Goal: Task Accomplishment & Management: Manage account settings

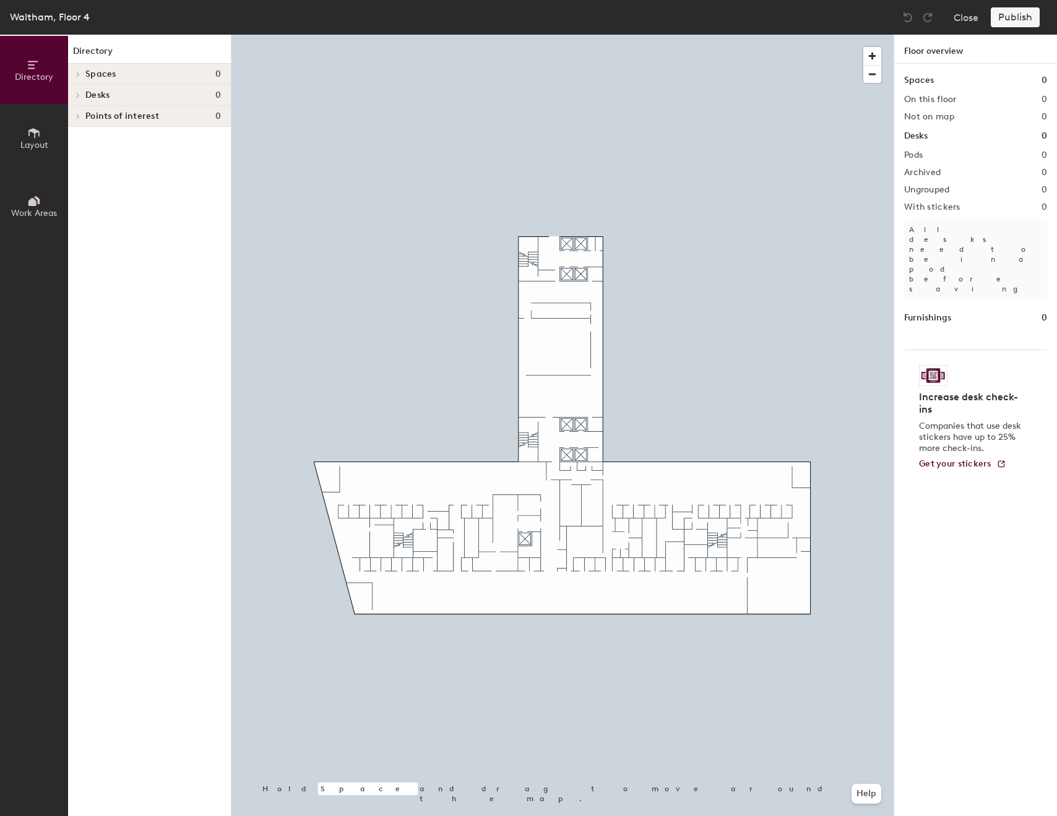
click at [86, 82] on div "Spaces 0" at bounding box center [149, 74] width 163 height 21
click at [82, 79] on div at bounding box center [76, 74] width 16 height 20
click at [40, 137] on icon at bounding box center [34, 133] width 14 height 14
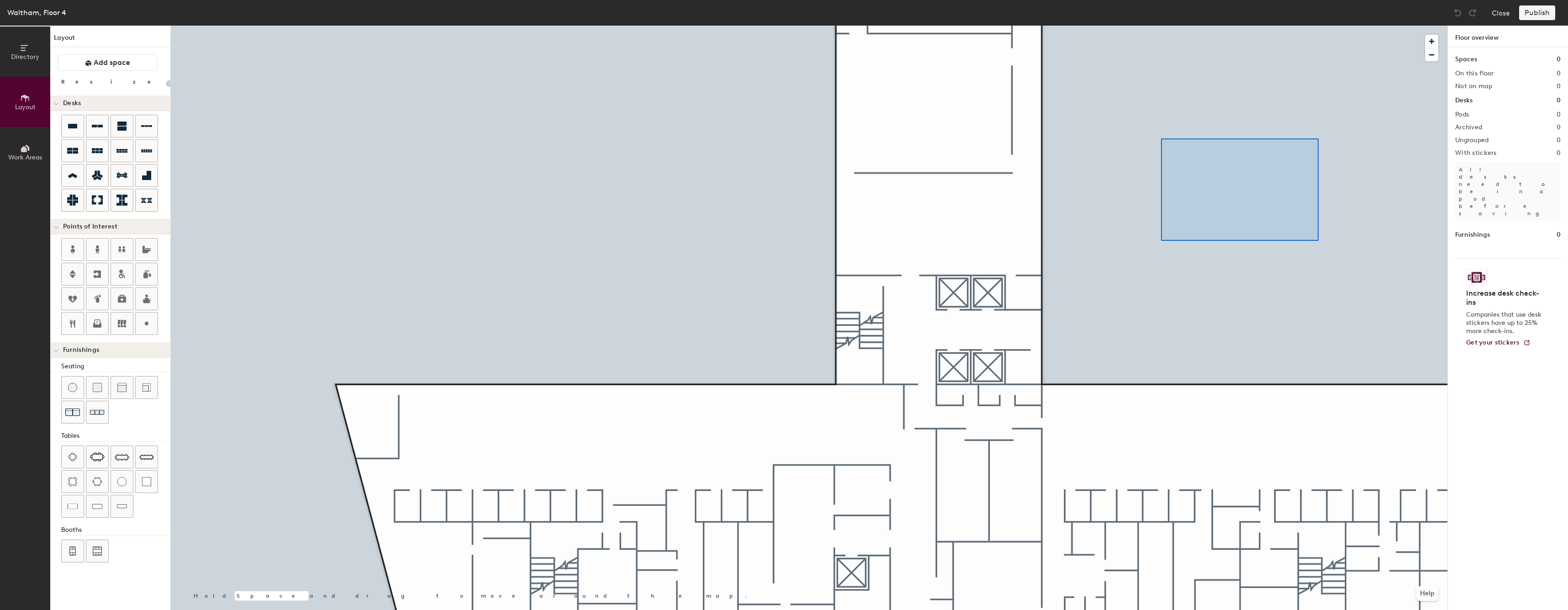
click at [780, 26] on div at bounding box center [808, 26] width 1276 height 0
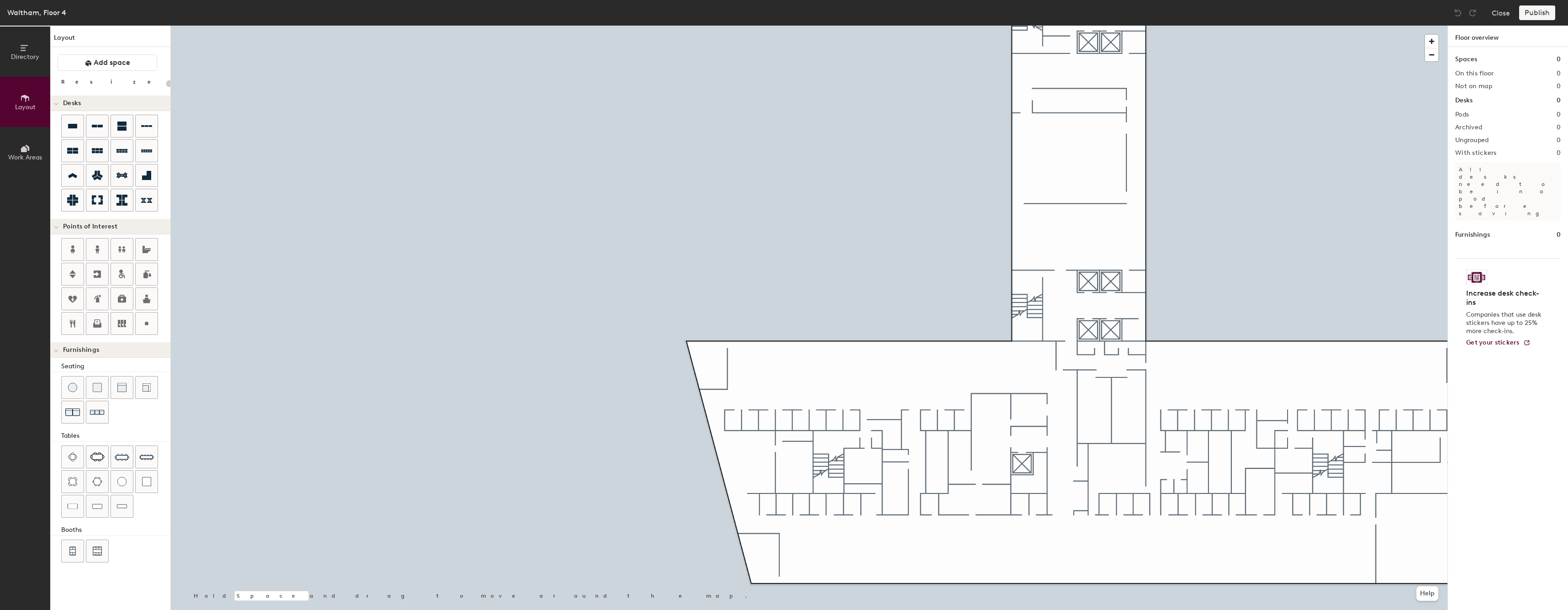
click at [780, 26] on div at bounding box center [808, 26] width 1276 height 0
click at [596, 26] on div at bounding box center [808, 26] width 1276 height 0
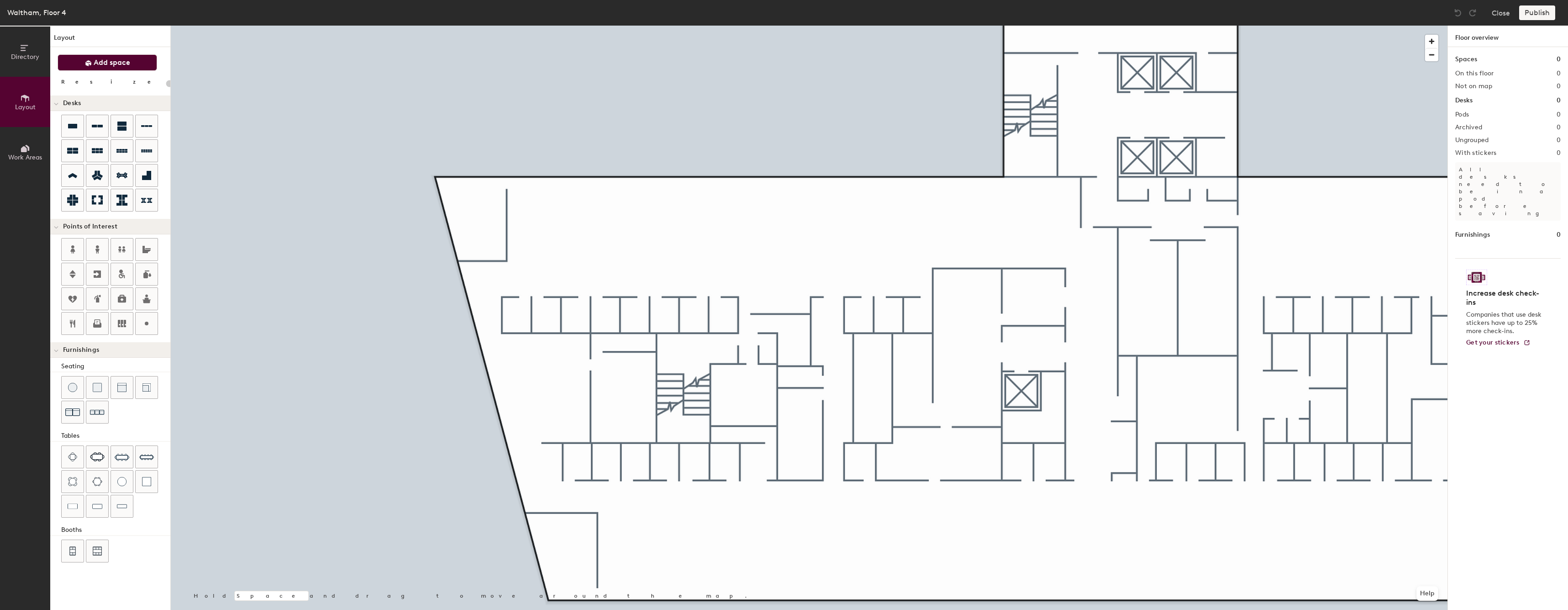
click at [106, 64] on span "Add space" at bounding box center [111, 63] width 36 height 9
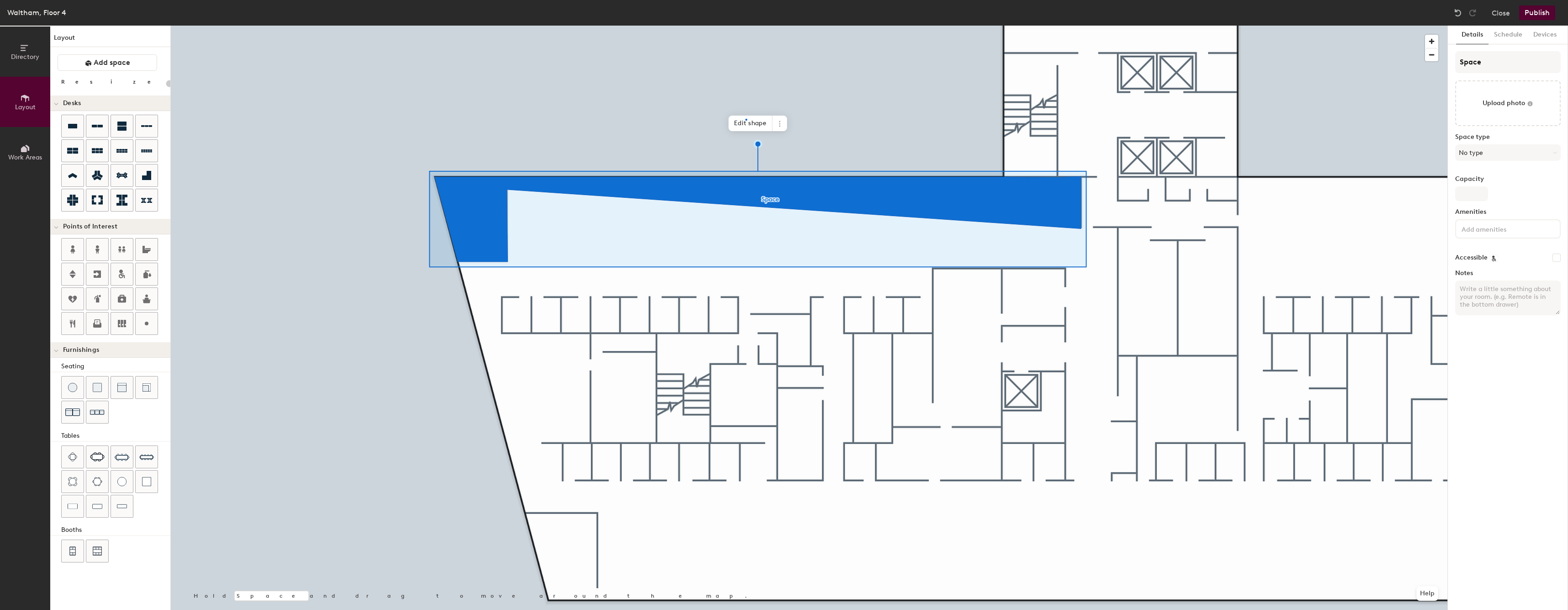
click at [746, 119] on div at bounding box center [746, 120] width 1 height 1
click at [736, 126] on span "Edit shape" at bounding box center [750, 123] width 44 height 16
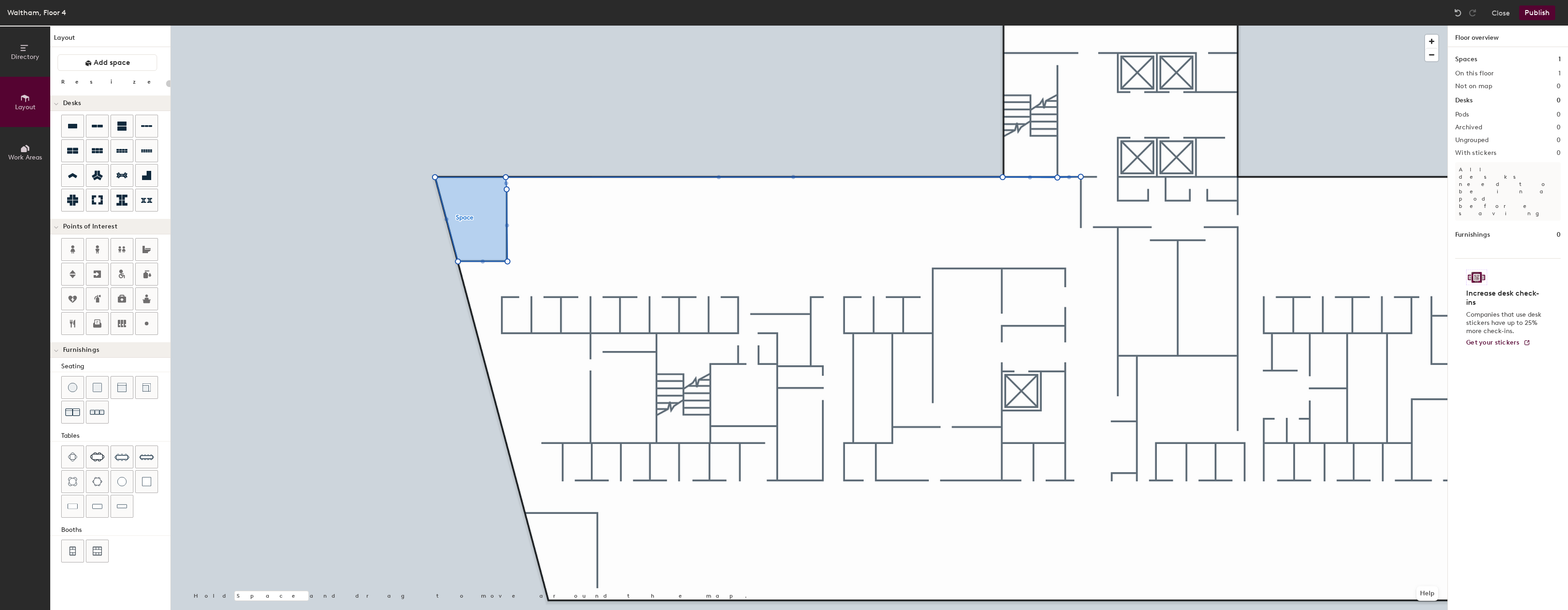
click at [780, 26] on div at bounding box center [808, 26] width 1276 height 0
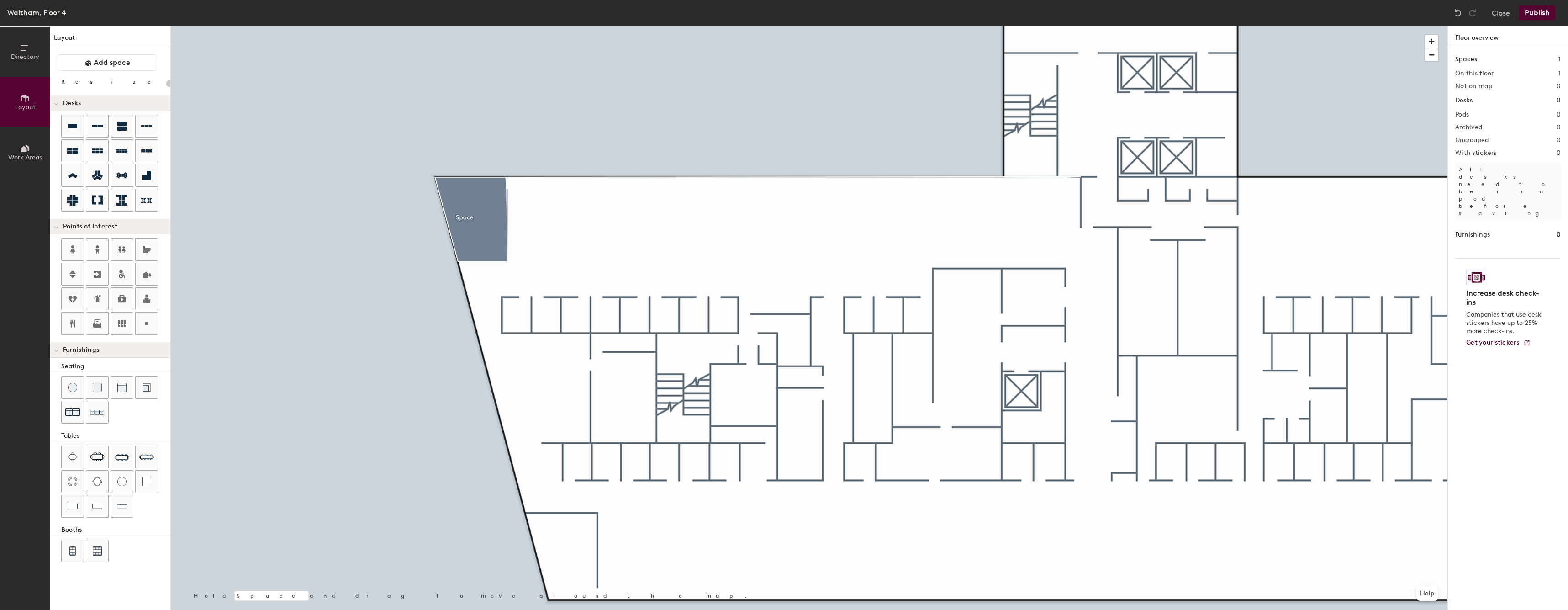
click at [775, 26] on div at bounding box center [808, 26] width 1276 height 0
click at [485, 26] on div at bounding box center [808, 26] width 1276 height 0
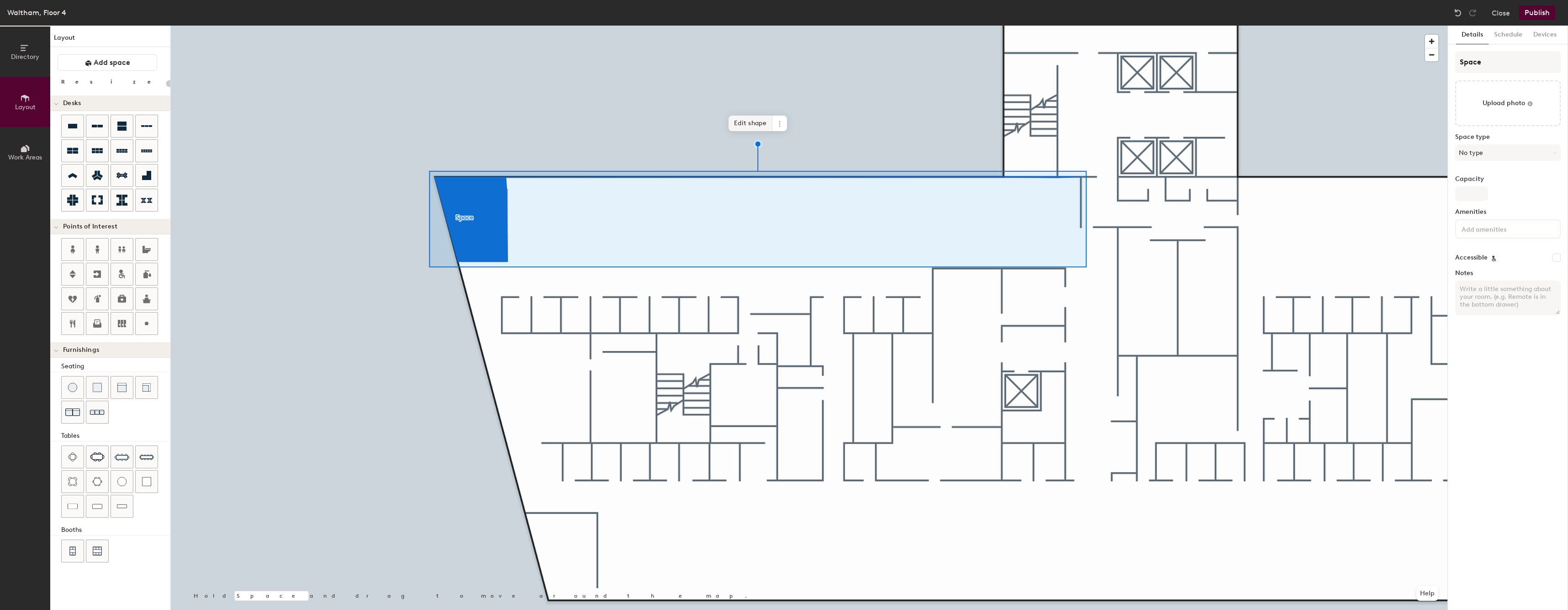
click at [751, 128] on span "Edit shape" at bounding box center [750, 123] width 44 height 16
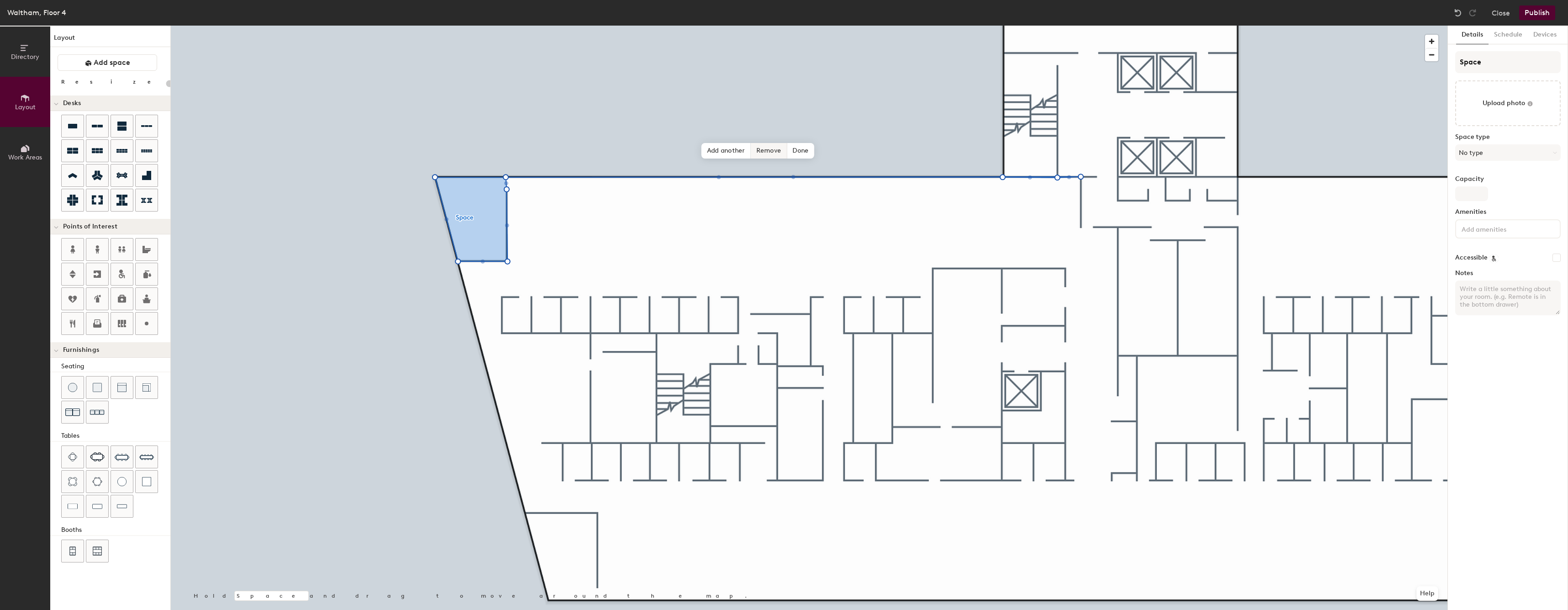
click at [773, 147] on span "Remove" at bounding box center [768, 151] width 36 height 16
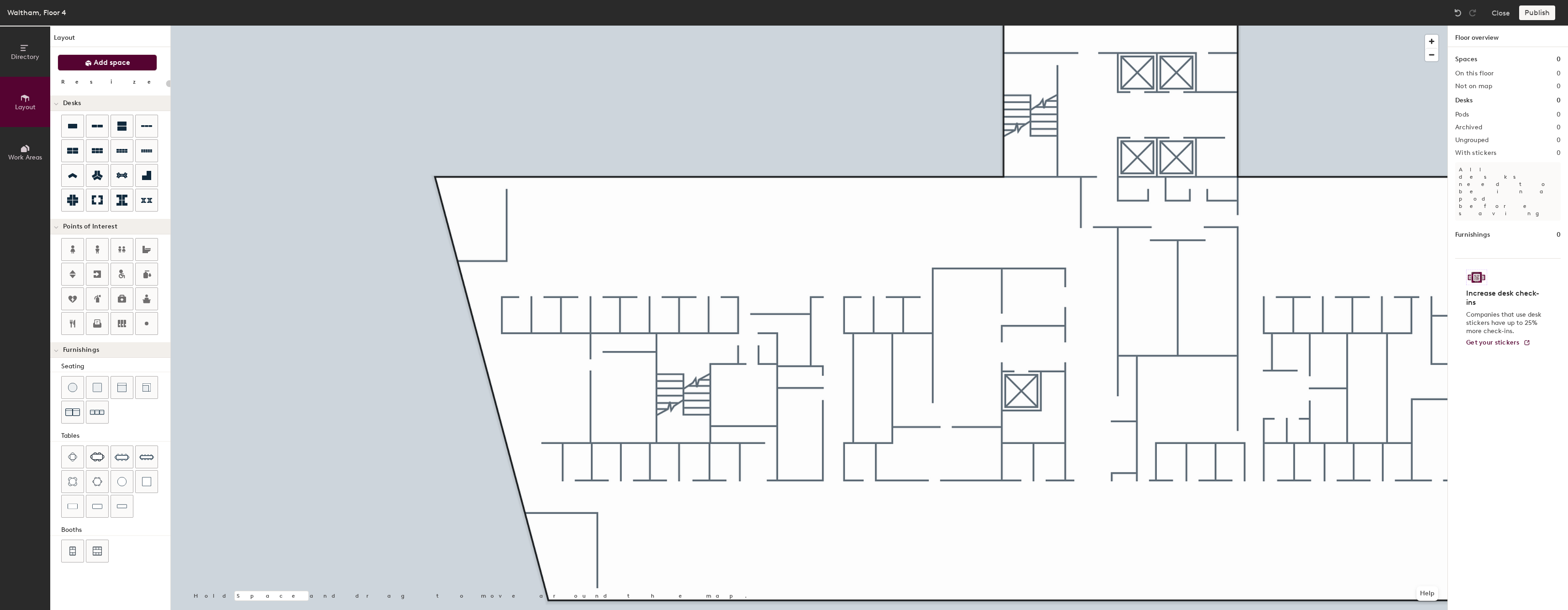
click at [108, 64] on span "Add space" at bounding box center [111, 63] width 36 height 9
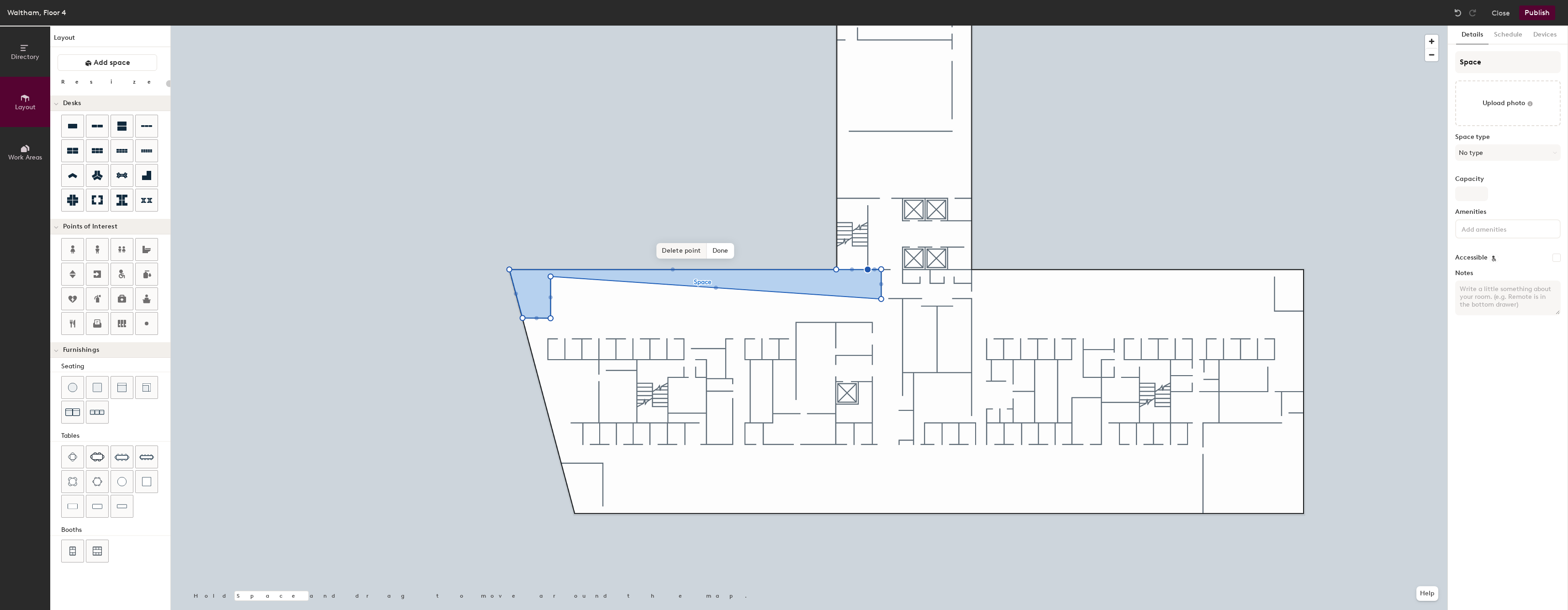
click at [686, 247] on span "Delete point" at bounding box center [681, 250] width 50 height 16
click at [679, 253] on span "Delete point" at bounding box center [681, 251] width 50 height 16
click at [699, 253] on span "Delete point" at bounding box center [681, 251] width 50 height 16
click at [658, 246] on span "Delete point" at bounding box center [659, 250] width 50 height 16
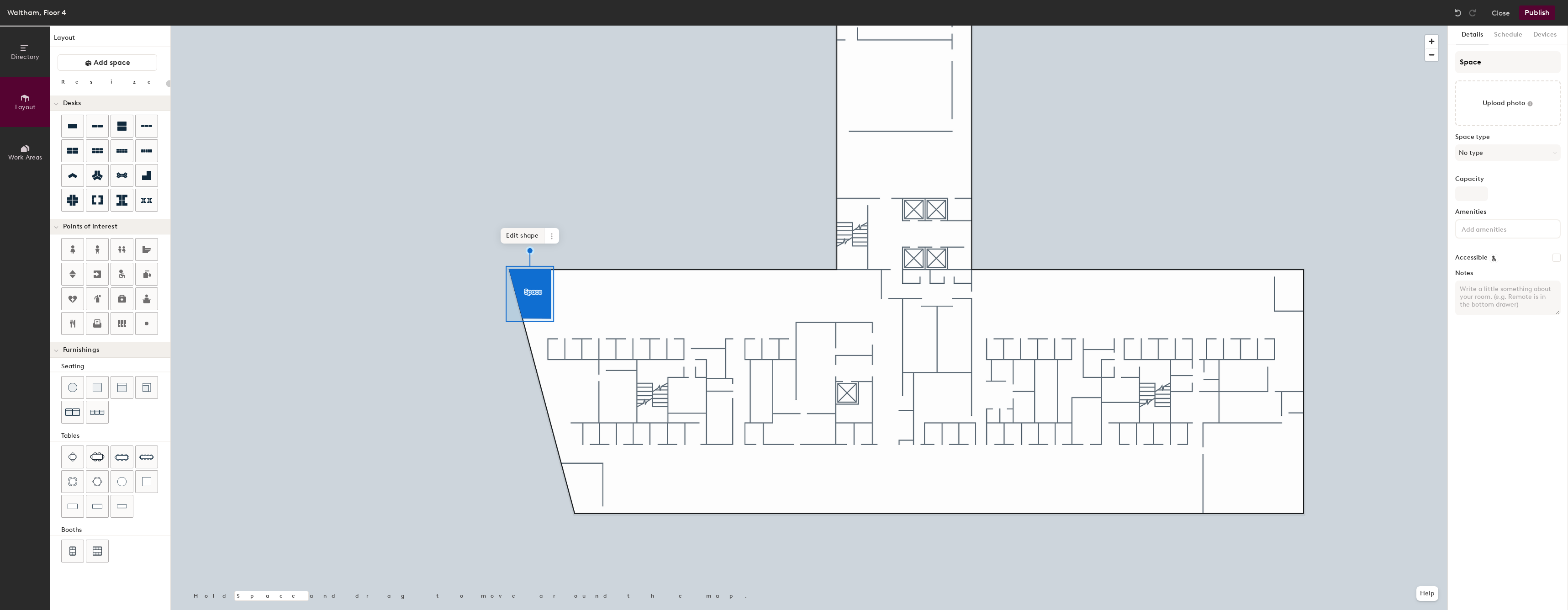
click at [524, 233] on span "Edit shape" at bounding box center [522, 236] width 44 height 16
click at [780, 135] on label "Space type" at bounding box center [1507, 137] width 106 height 7
click at [780, 145] on button "No type" at bounding box center [1507, 153] width 106 height 16
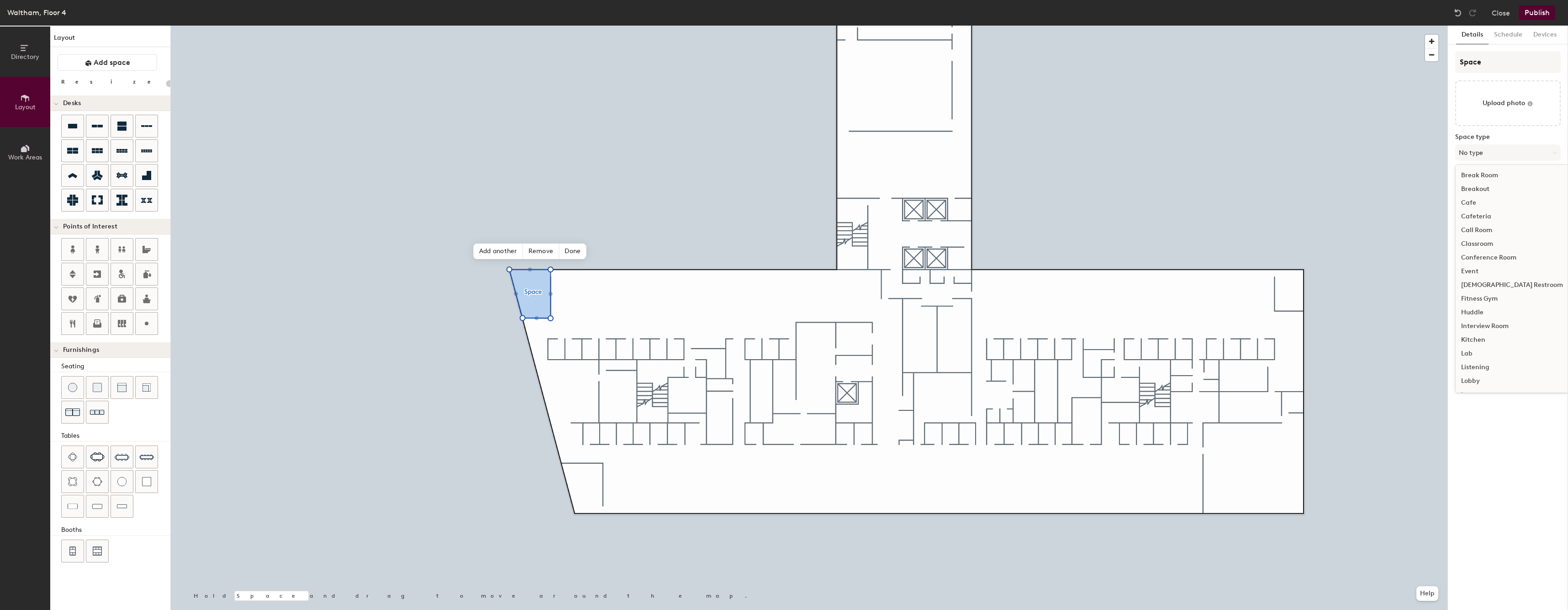
click at [780, 256] on div "Conference Room" at bounding box center [1512, 258] width 113 height 14
click at [780, 153] on button "Conference Room" at bounding box center [1507, 153] width 106 height 16
type input "20"
click at [780, 95] on input "file" at bounding box center [1507, 103] width 106 height 46
click at [780, 190] on input "Capacity" at bounding box center [1471, 193] width 33 height 15
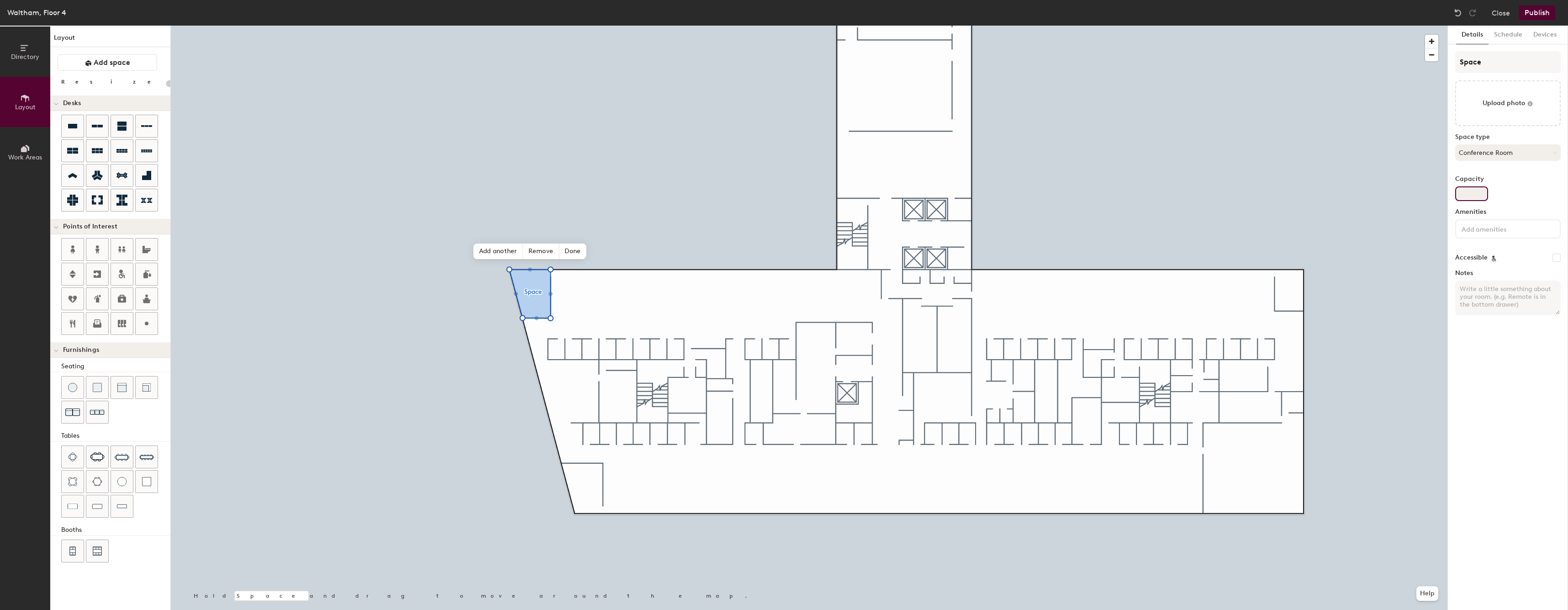
click at [780, 194] on input "Capacity" at bounding box center [1471, 193] width 33 height 15
type input "1"
type input "20"
type input "11"
type input "20"
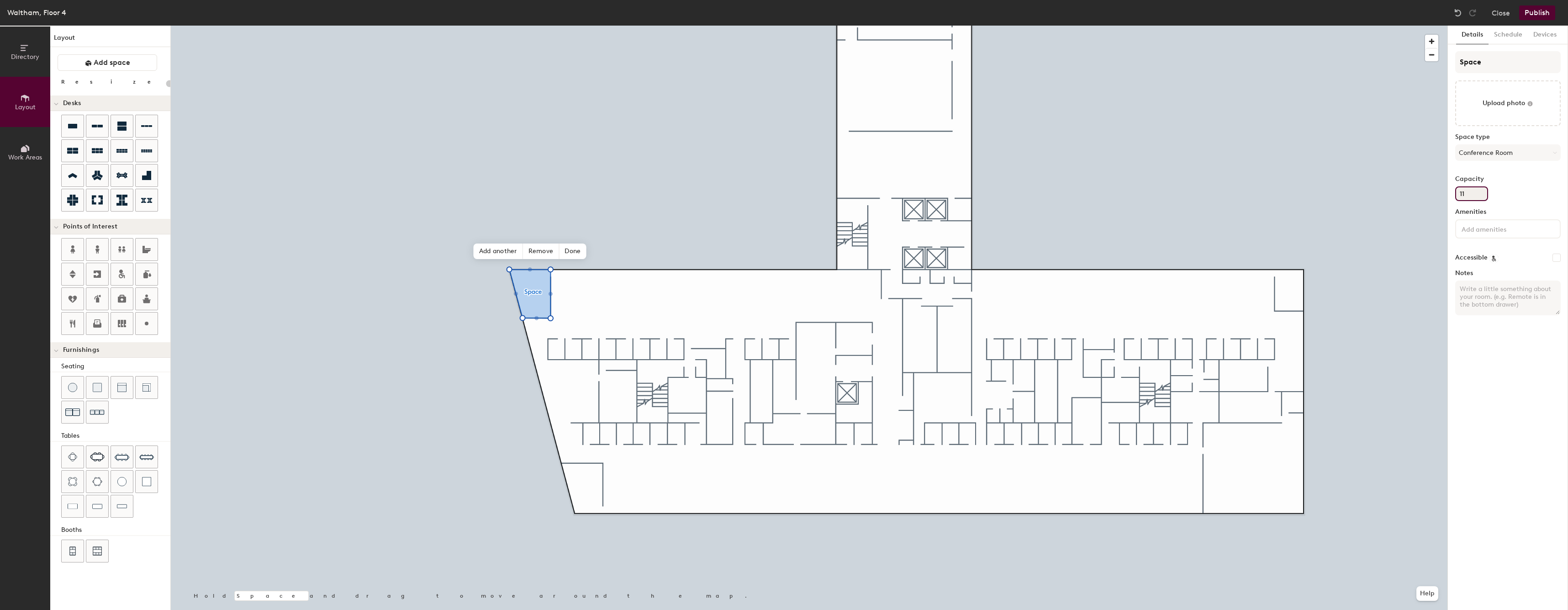
type input "11"
click at [780, 210] on label "Amenities" at bounding box center [1507, 212] width 106 height 7
type input "20"
click at [780, 58] on input "Space" at bounding box center [1507, 62] width 106 height 22
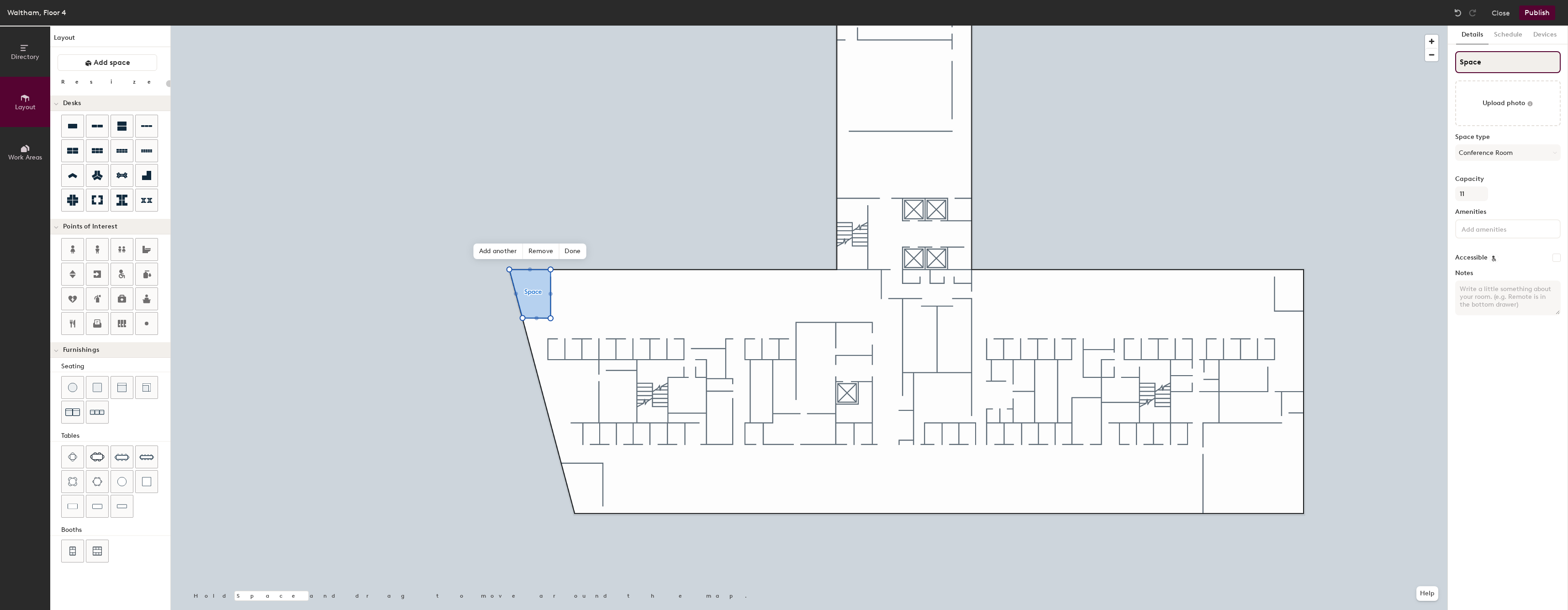
click at [780, 58] on input "Space" at bounding box center [1507, 62] width 106 height 22
type input "H"
type input "20"
type input "Hoo"
type input "20"
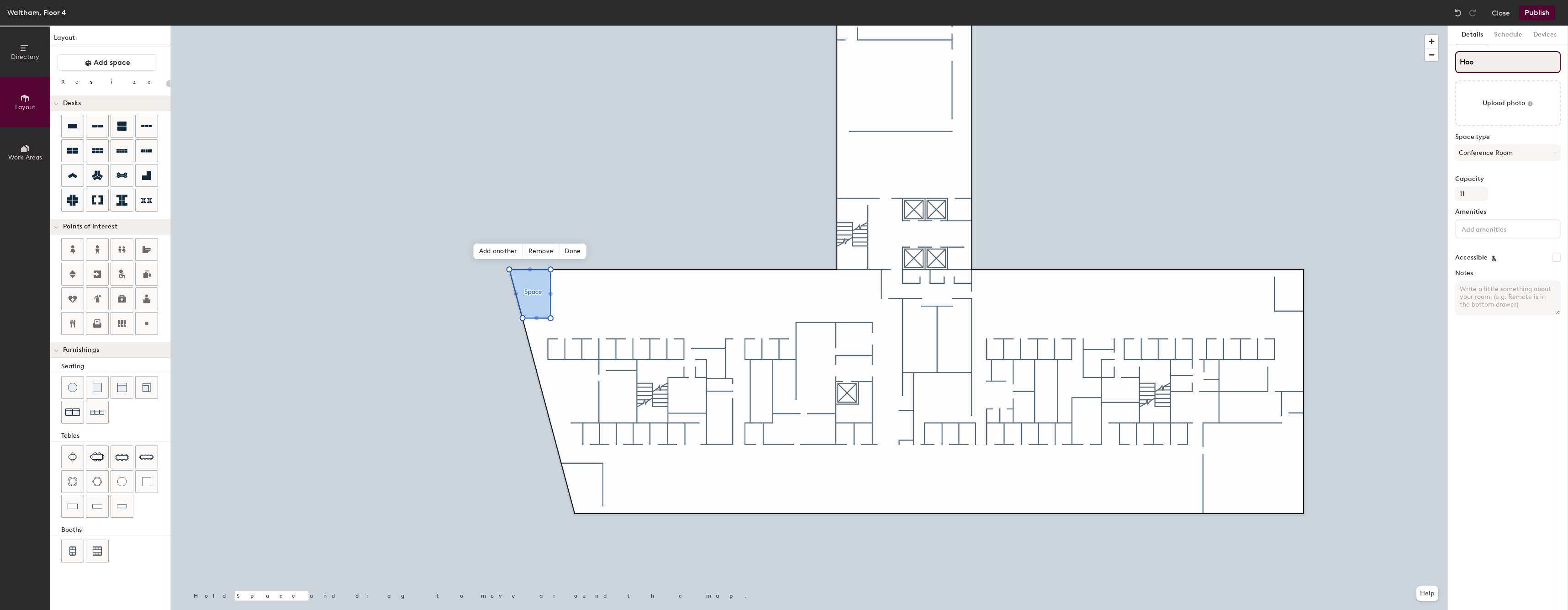
type input "Hoov"
type input "20"
type input "Hoover"
type input "20"
click at [780, 199] on div "Capacity 11" at bounding box center [1507, 188] width 106 height 26
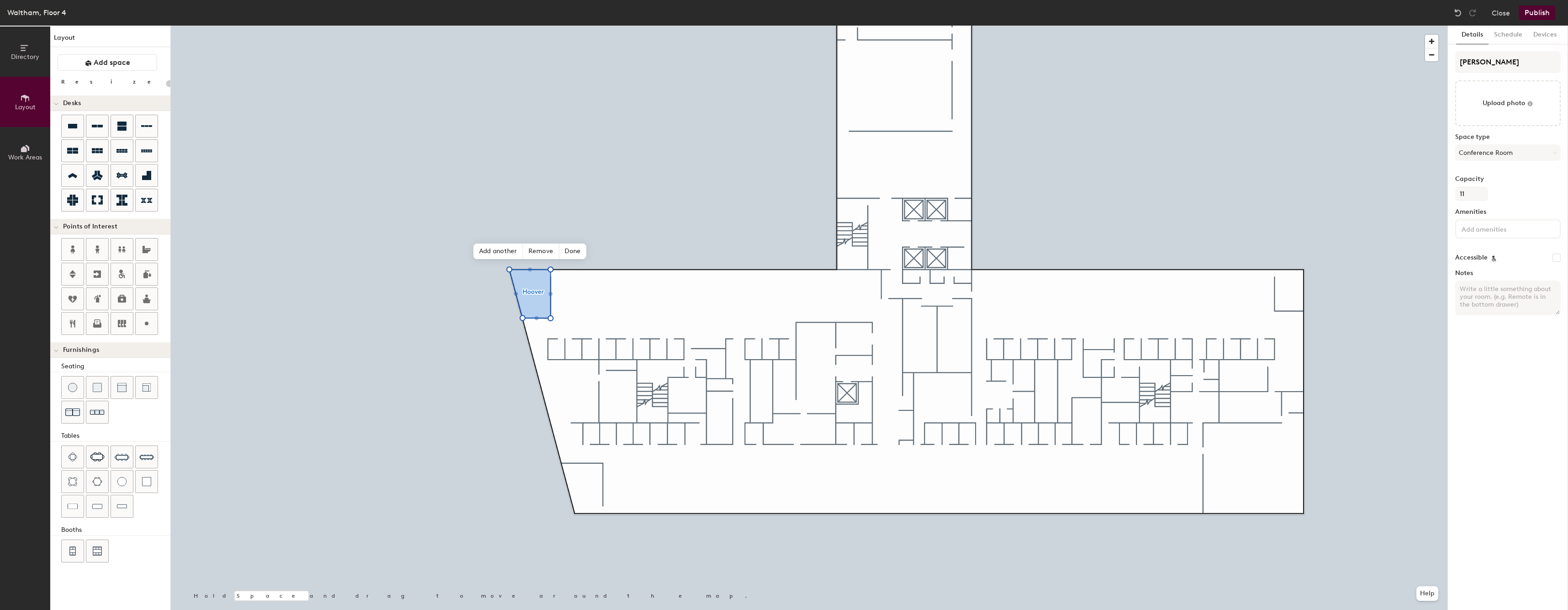
click at [780, 290] on textarea "Notes" at bounding box center [1507, 298] width 106 height 35
click at [780, 52] on input "Hoover" at bounding box center [1507, 62] width 106 height 22
click at [780, 58] on input "Hoover" at bounding box center [1507, 62] width 106 height 22
type input "Hoover"
type input "20"
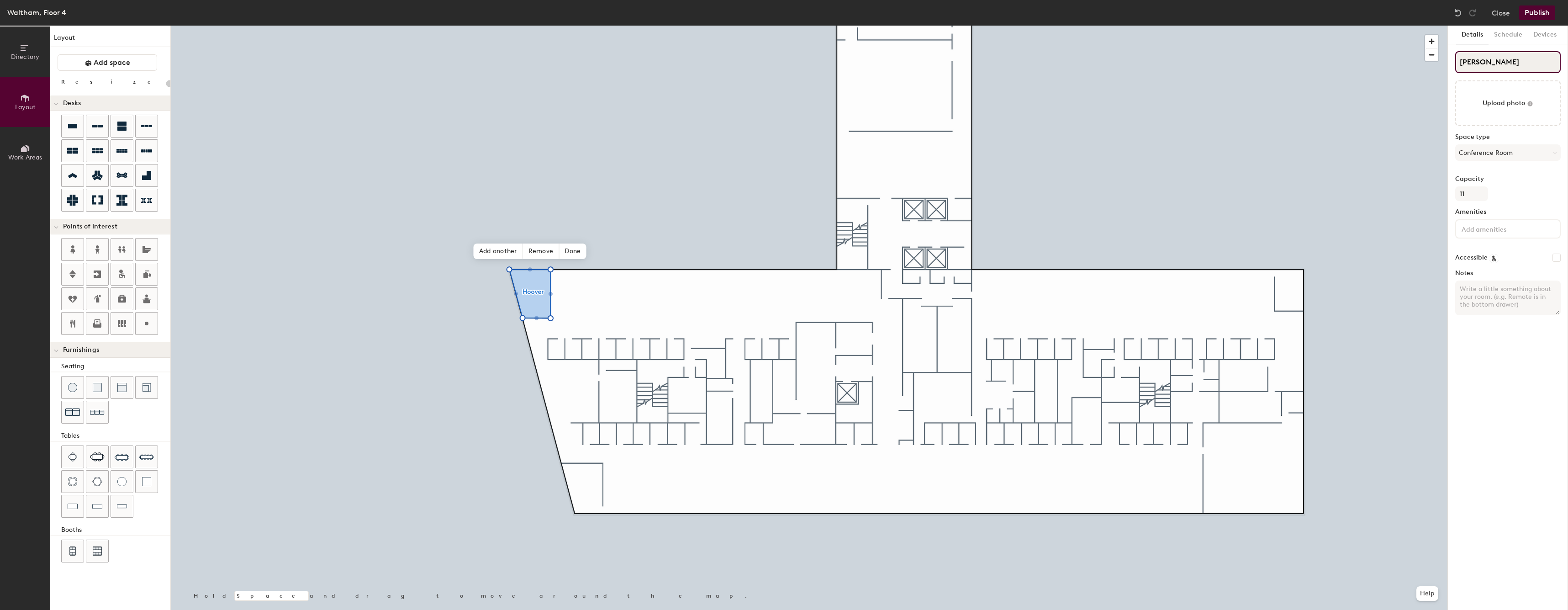
type input "Hoover C"
type input "20"
type input "Hoover Conf"
type input "20"
type input "Hoover Conferen"
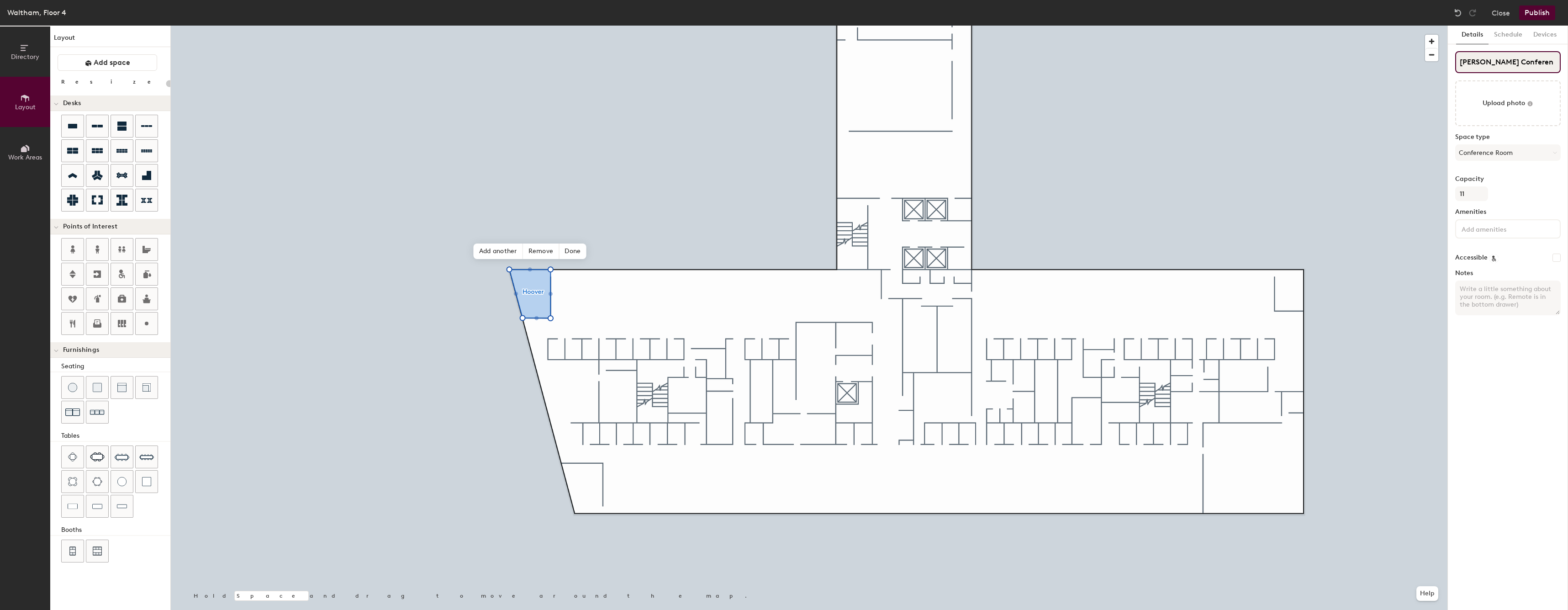
type input "20"
type input "Hoover Conferenc"
type input "20"
type input "Hoover Conference"
type input "20"
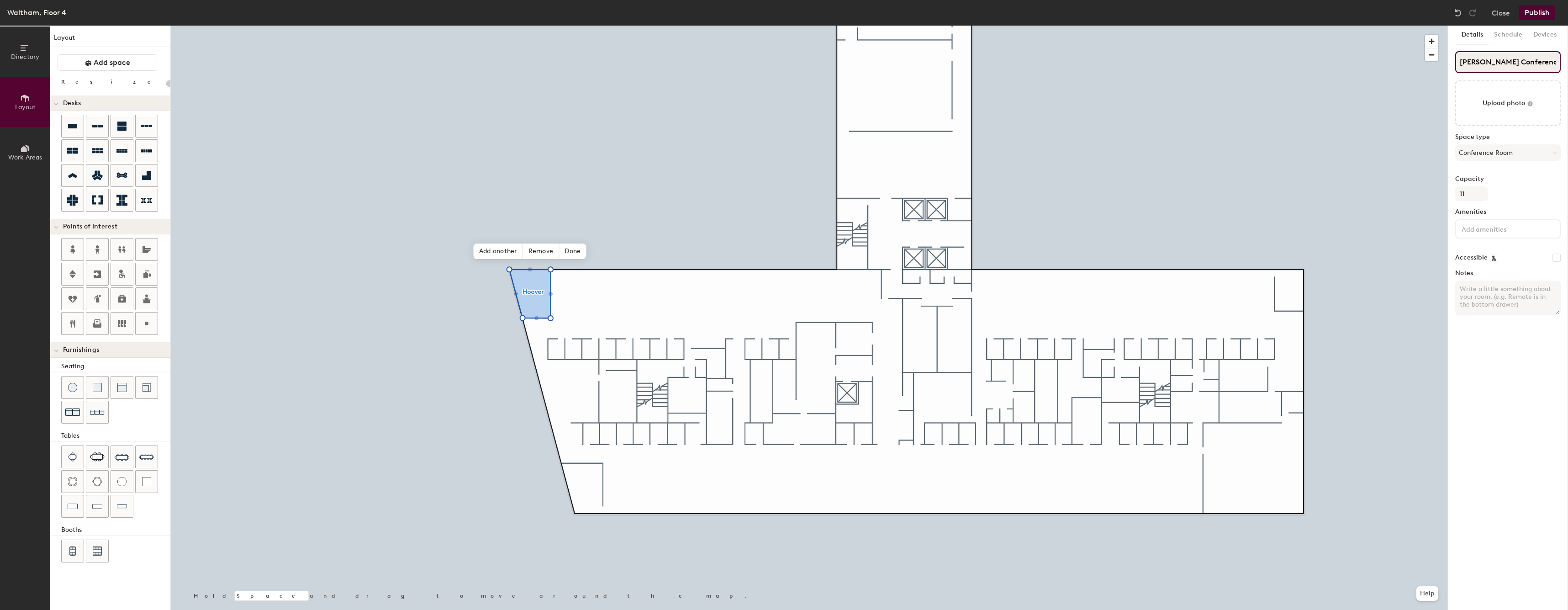
type input "Hoover Conference R"
type input "20"
type input "Hoover Conference Ro"
type input "20"
type input "Hoover Conference Room"
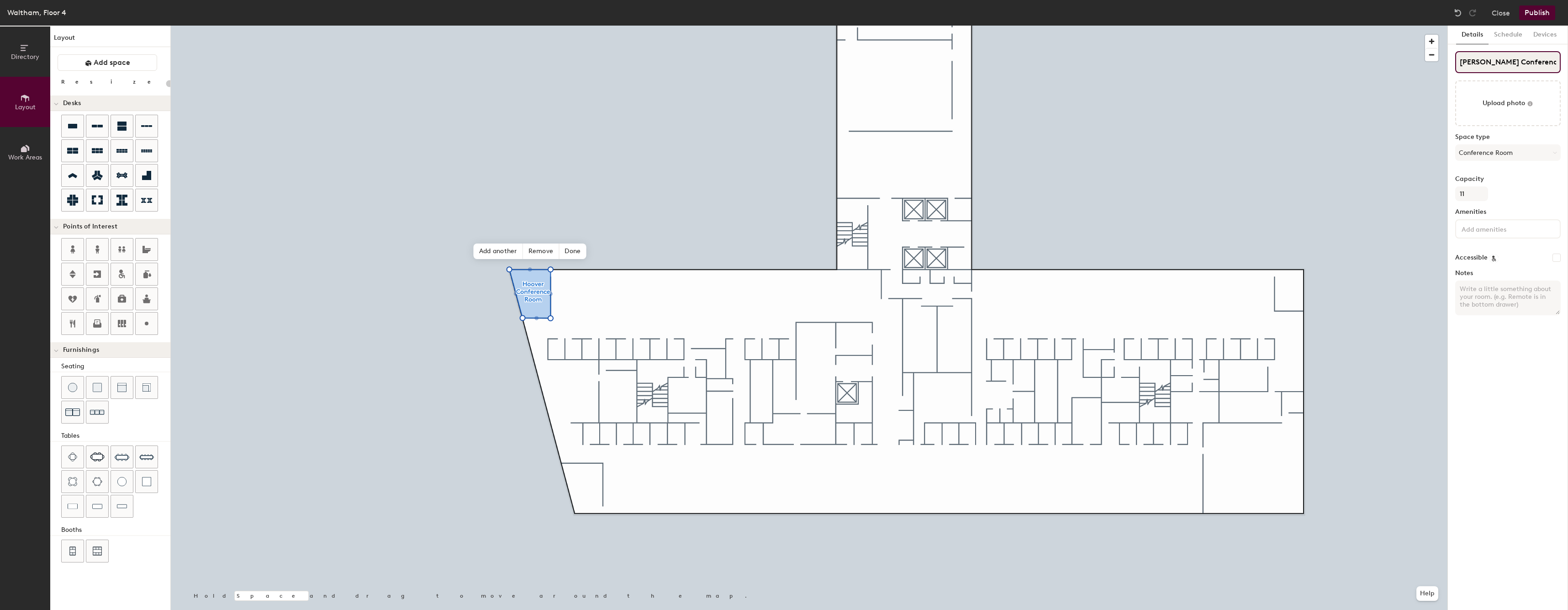
type input "20"
type input "Hoover Conference Room"
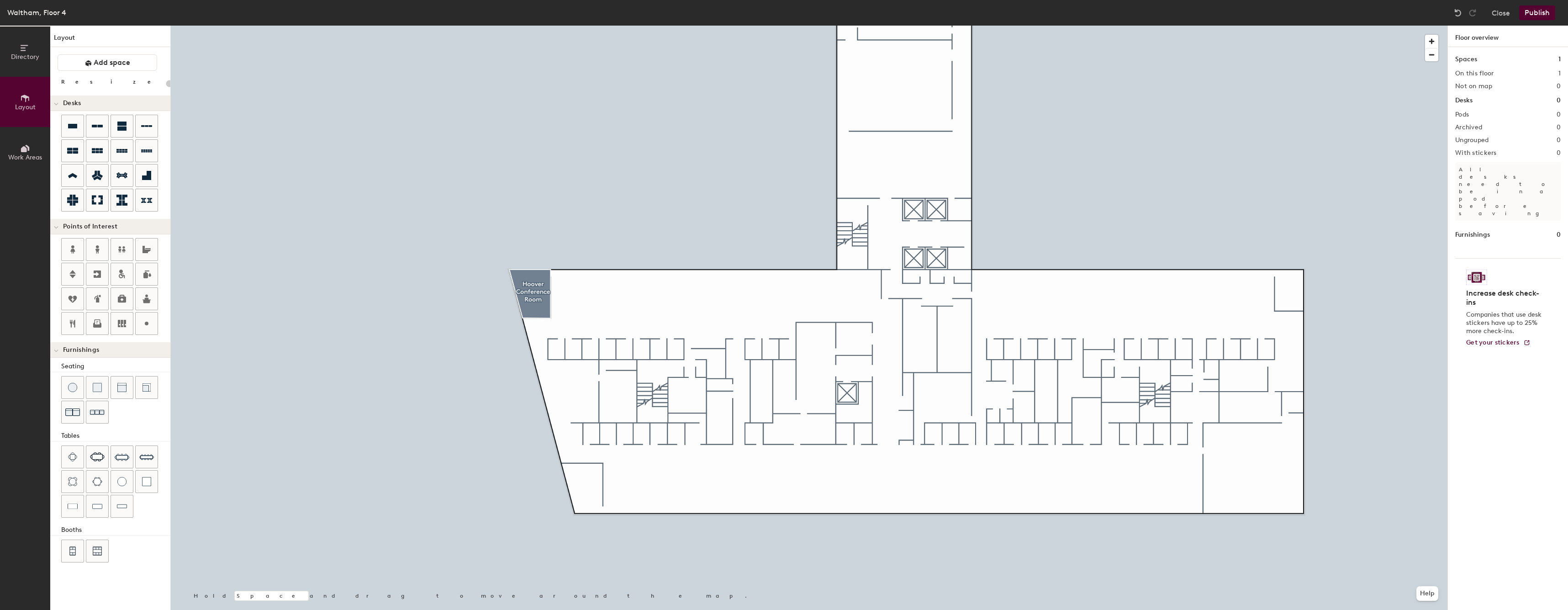
click at [536, 26] on div at bounding box center [808, 26] width 1276 height 0
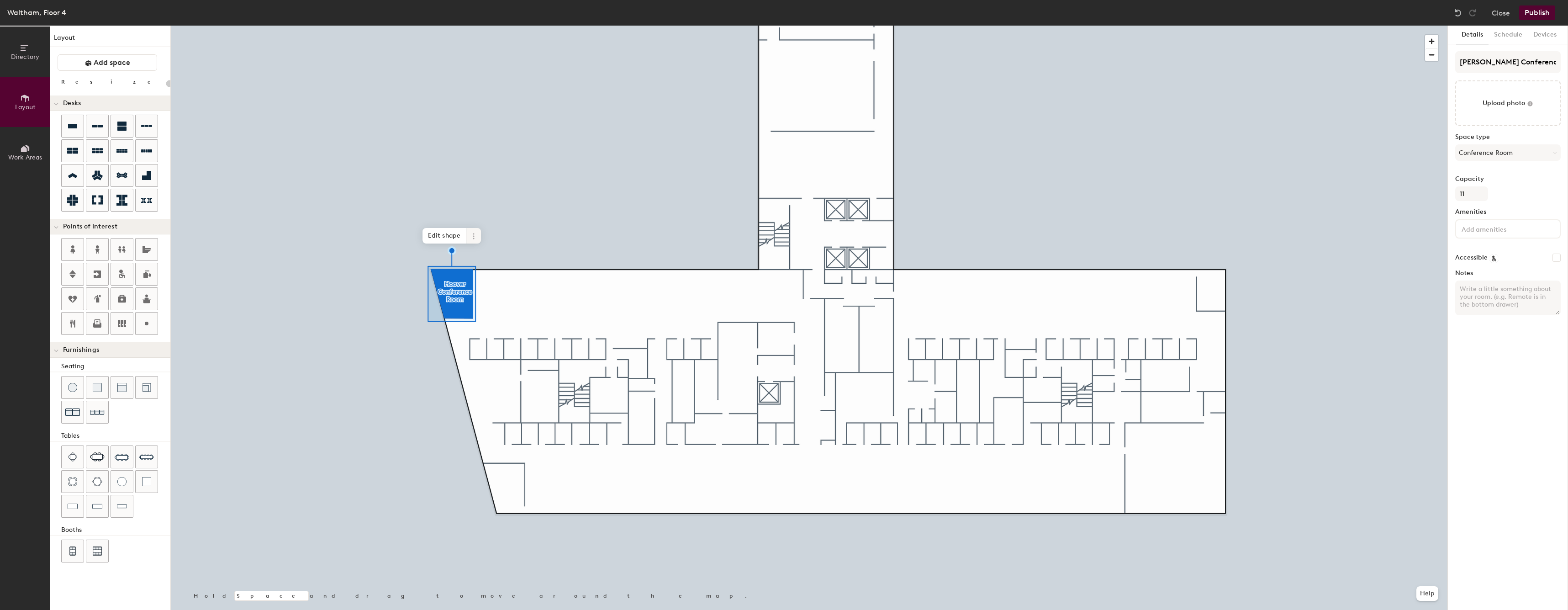
click at [478, 237] on span at bounding box center [474, 236] width 15 height 16
click at [473, 236] on icon at bounding box center [473, 236] width 1 height 1
click at [492, 26] on div at bounding box center [808, 26] width 1276 height 0
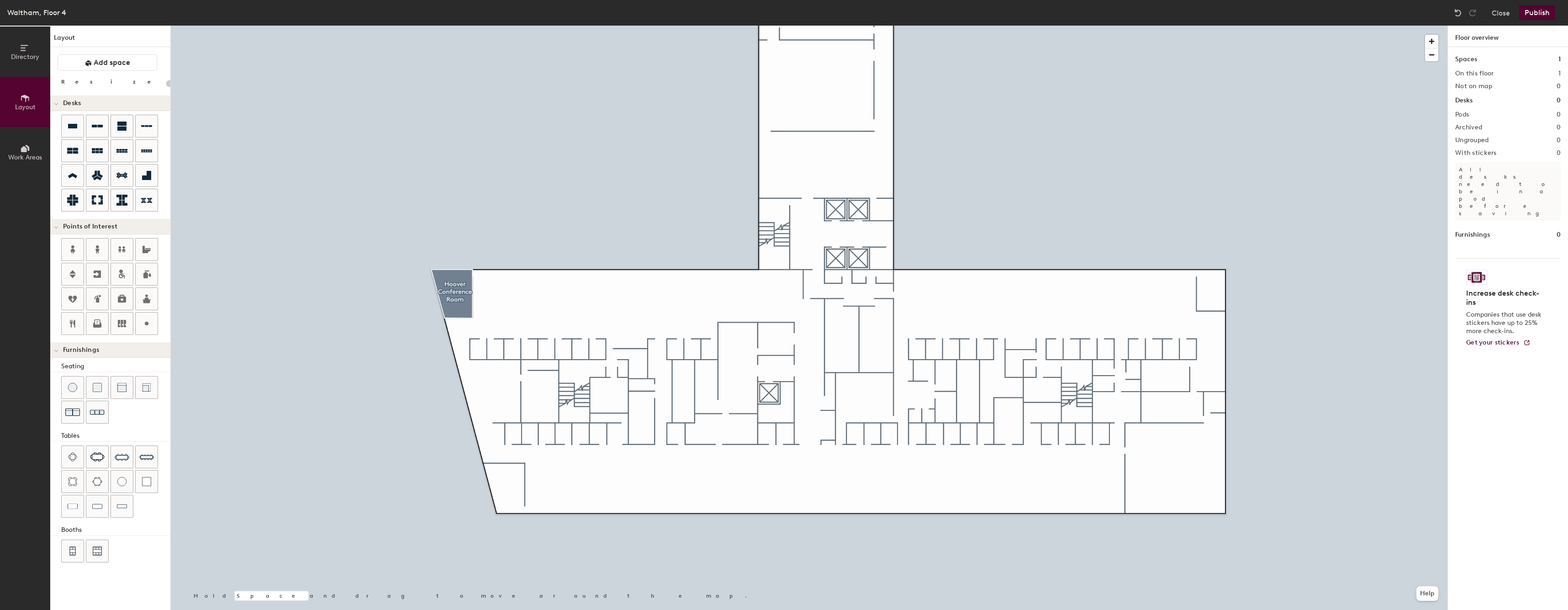
click at [462, 26] on div at bounding box center [808, 26] width 1276 height 0
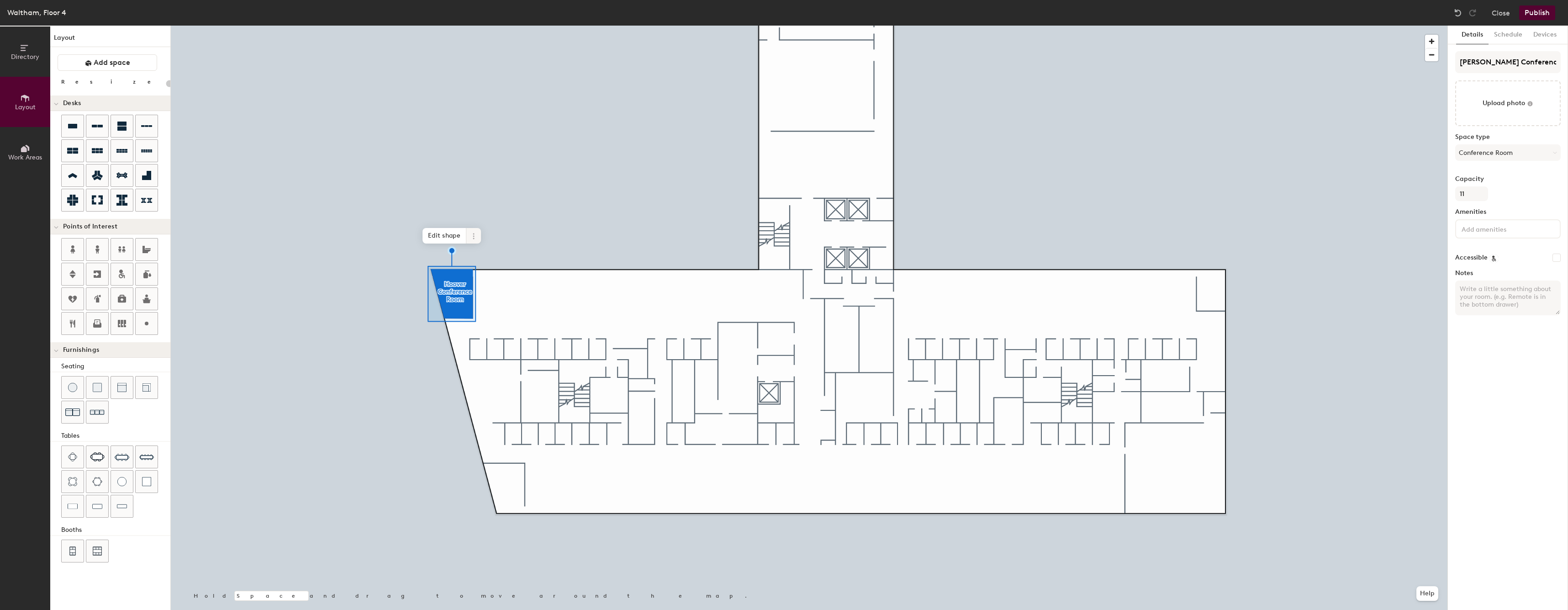
click at [470, 26] on div at bounding box center [808, 26] width 1276 height 0
click at [440, 236] on span "Edit shape" at bounding box center [444, 236] width 44 height 16
click at [449, 231] on span "Edit shape" at bounding box center [444, 236] width 44 height 16
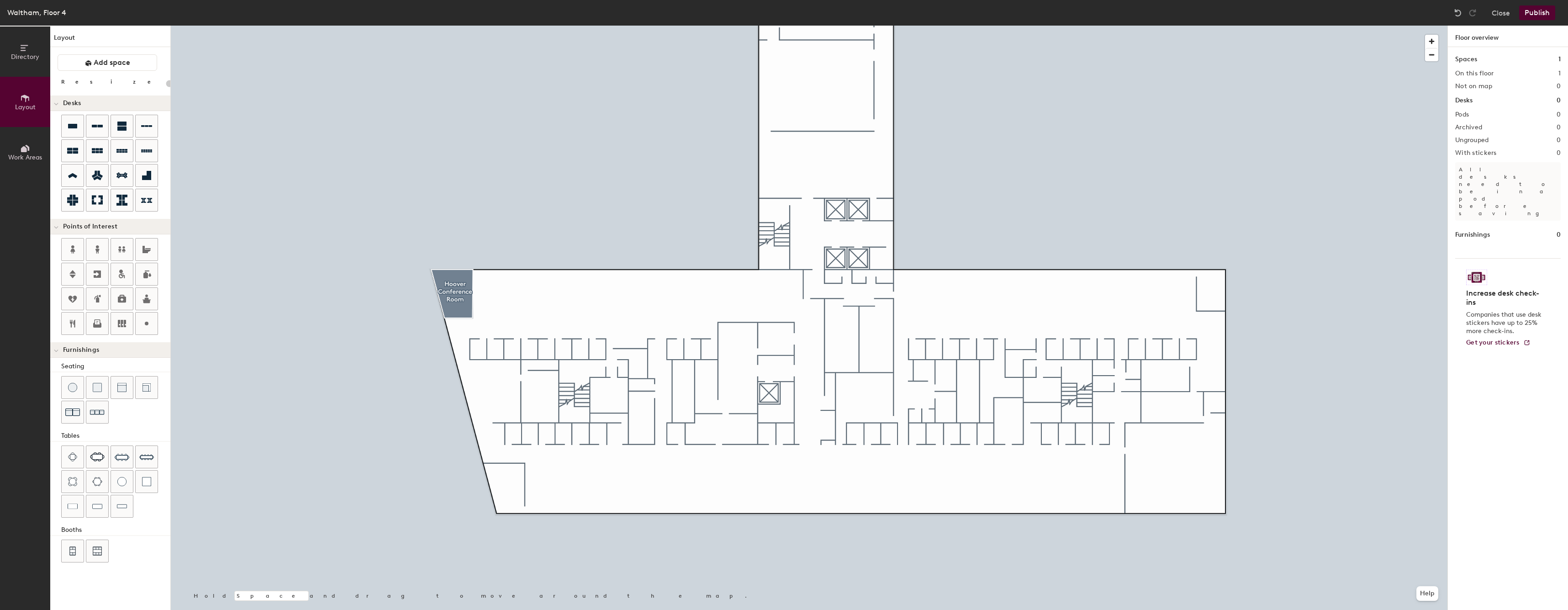
click at [464, 26] on div at bounding box center [808, 26] width 1276 height 0
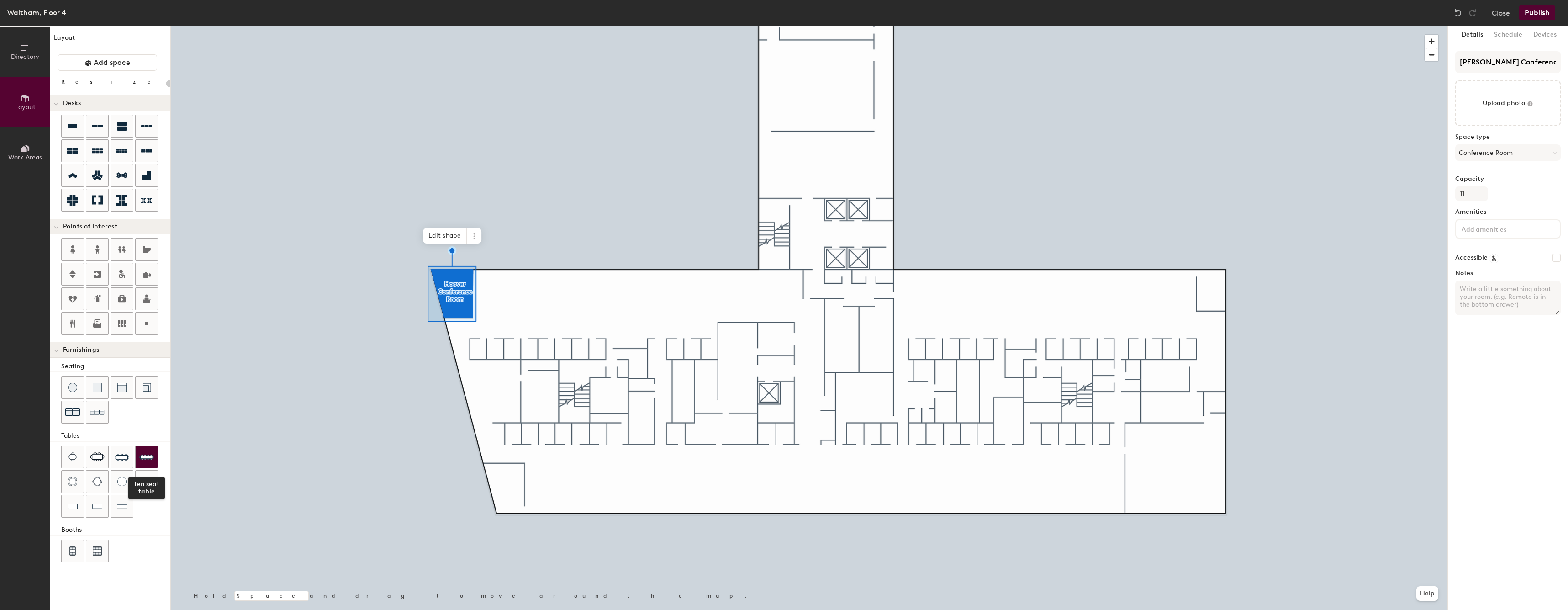
click at [145, 456] on img at bounding box center [147, 457] width 15 height 15
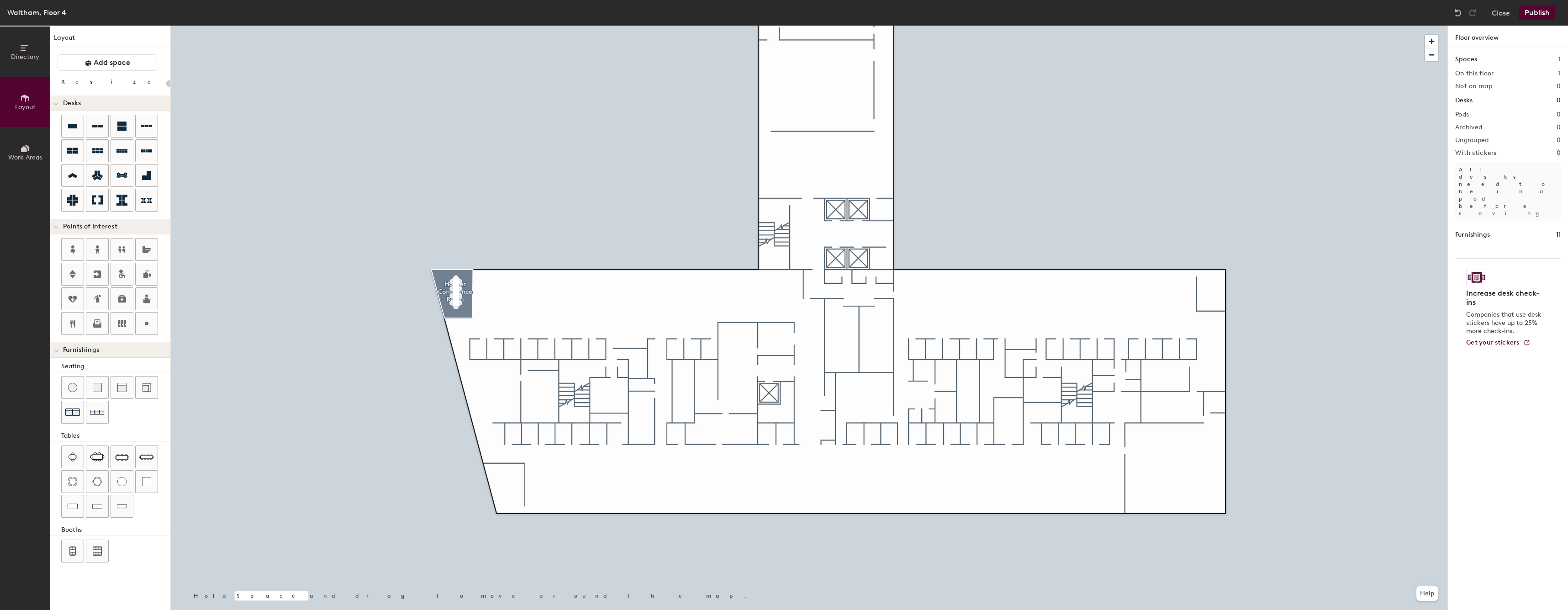
click at [455, 26] on div at bounding box center [808, 26] width 1276 height 0
type input "40"
click at [463, 26] on div at bounding box center [808, 26] width 1276 height 0
click at [1519, 80] on div "Spaces 1 On this floor 1 Not on map 0 Desks 0 Pods 0 Archived 0 Ungrouped 0 Wit…" at bounding box center [1507, 339] width 120 height 584
type input "20"
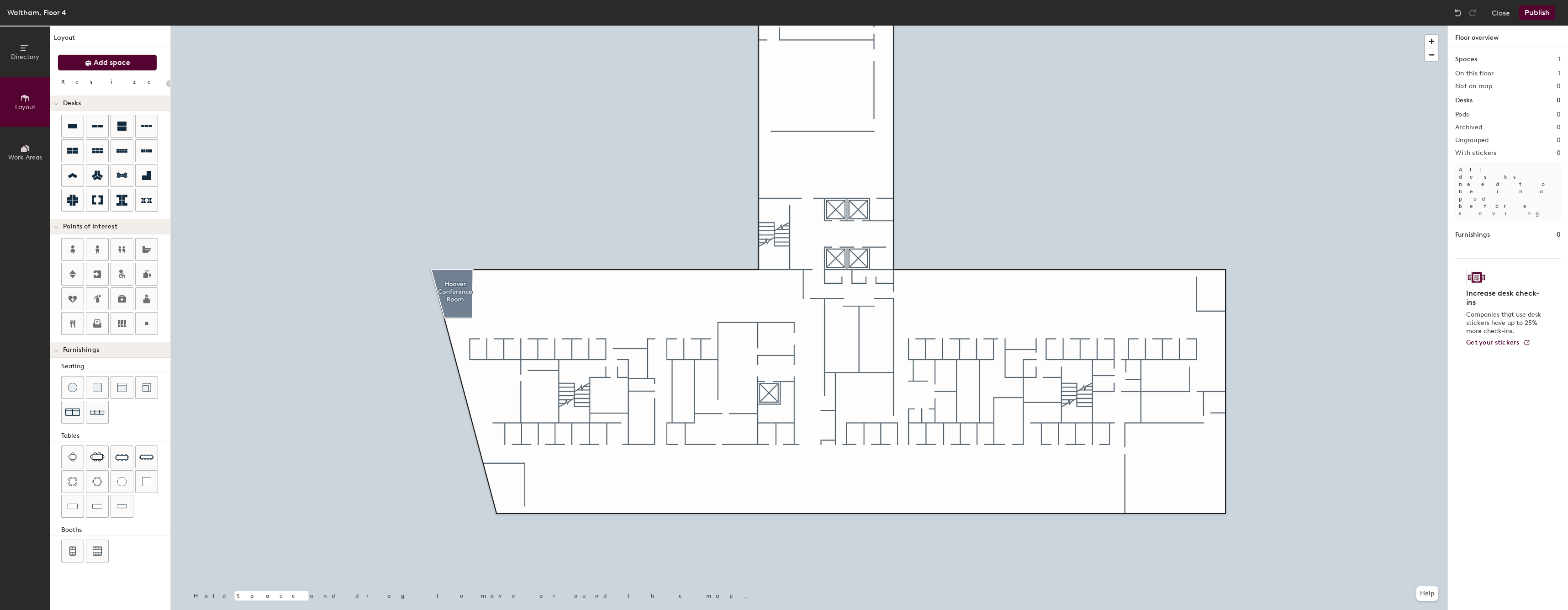
click at [134, 68] on button "Add space" at bounding box center [107, 63] width 100 height 16
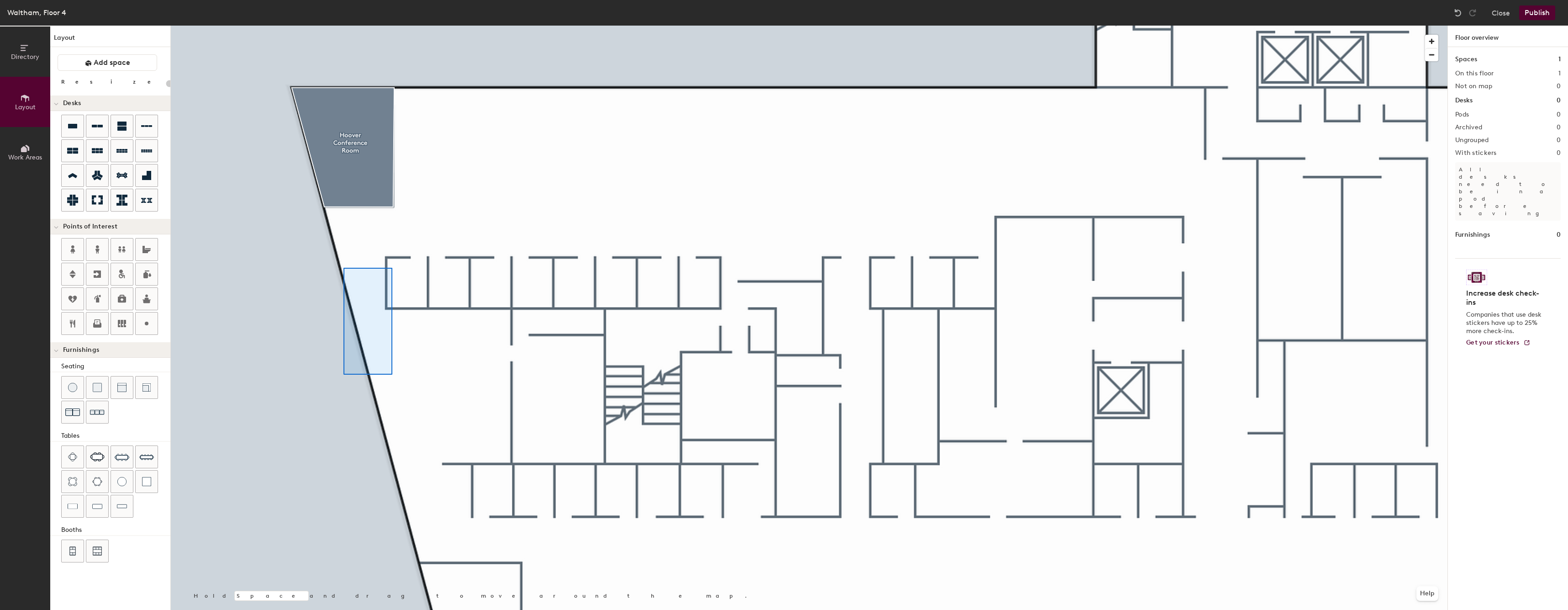
click at [335, 26] on div at bounding box center [808, 26] width 1276 height 0
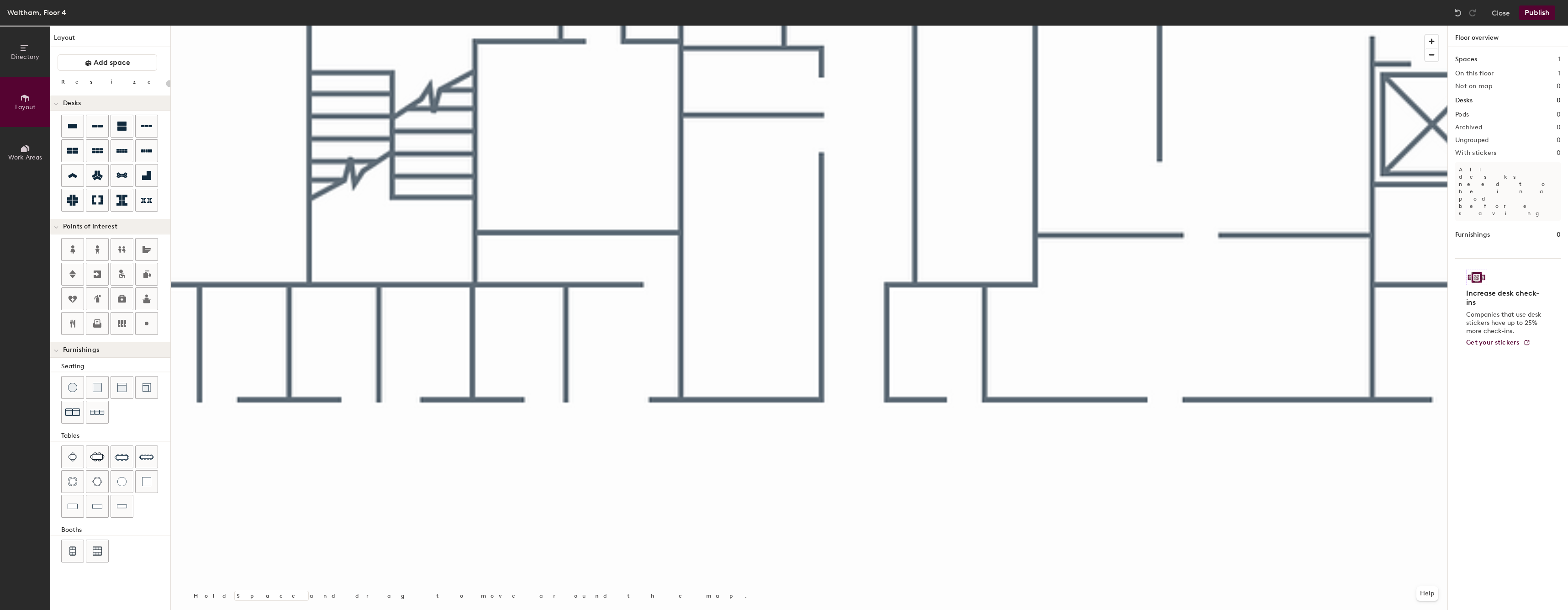
click at [21, 38] on button "Directory" at bounding box center [25, 52] width 50 height 50
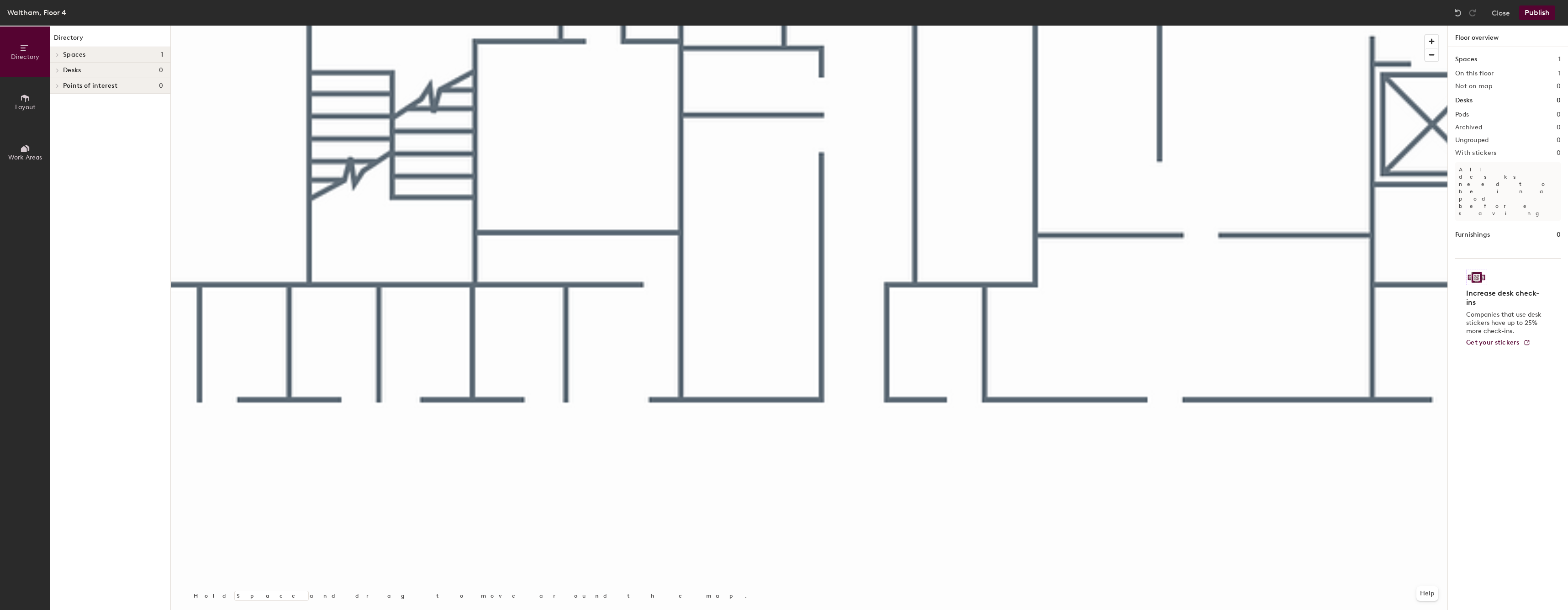
click at [26, 51] on icon at bounding box center [25, 48] width 10 height 10
click at [24, 146] on button "Work Areas" at bounding box center [25, 152] width 50 height 50
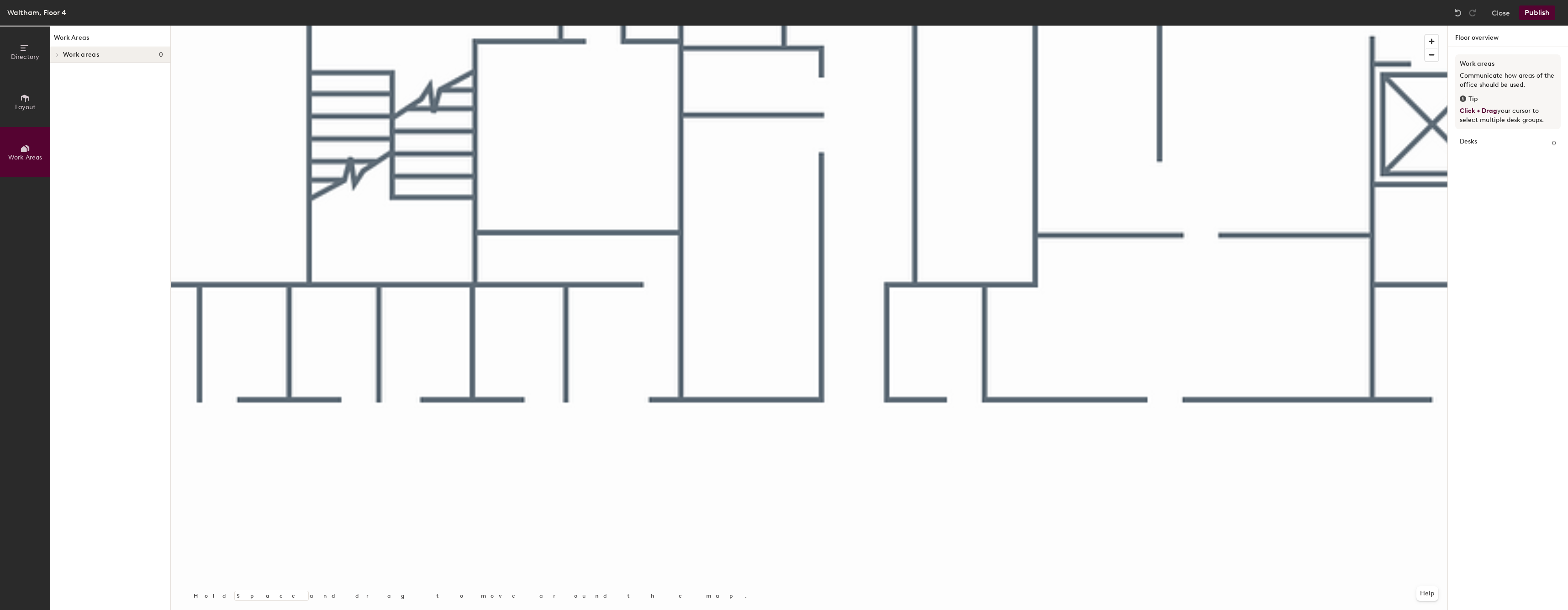
click at [21, 114] on button "Layout" at bounding box center [25, 102] width 50 height 50
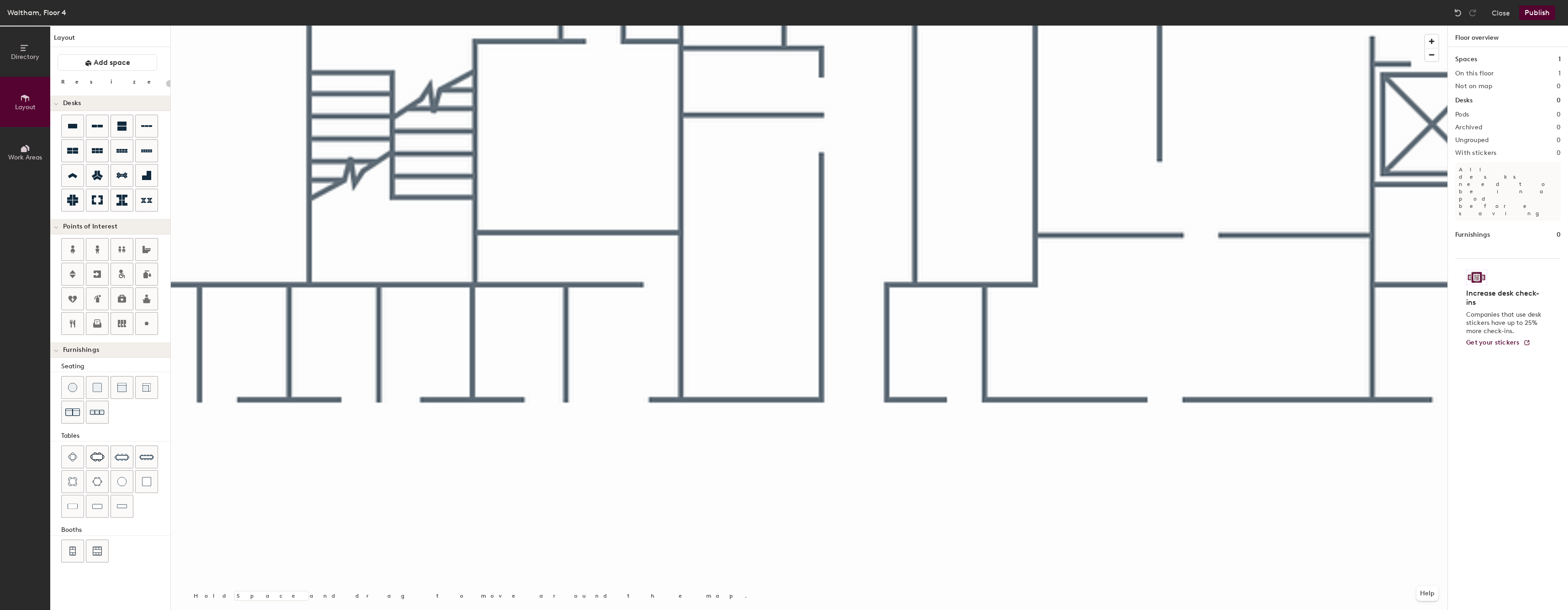
click at [30, 100] on icon at bounding box center [25, 98] width 10 height 10
click at [124, 55] on button "Add space" at bounding box center [107, 63] width 100 height 16
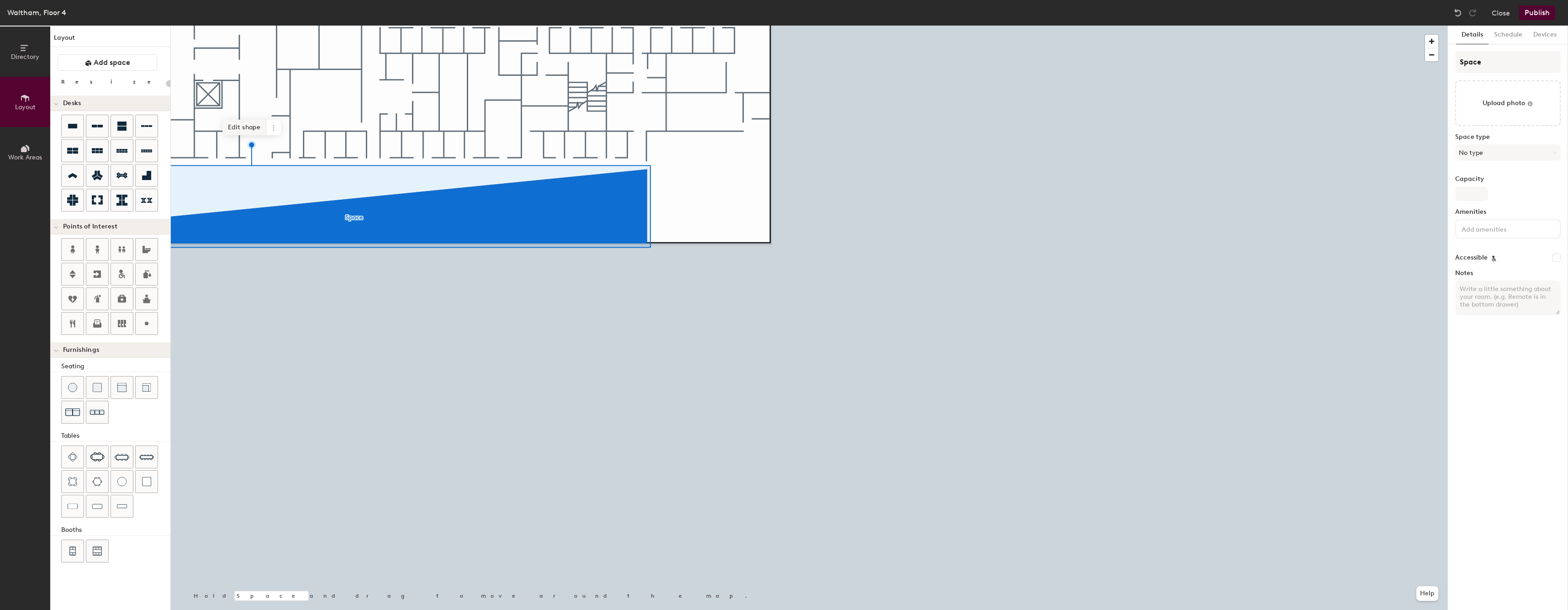
click at [230, 126] on span "Edit shape" at bounding box center [244, 127] width 44 height 16
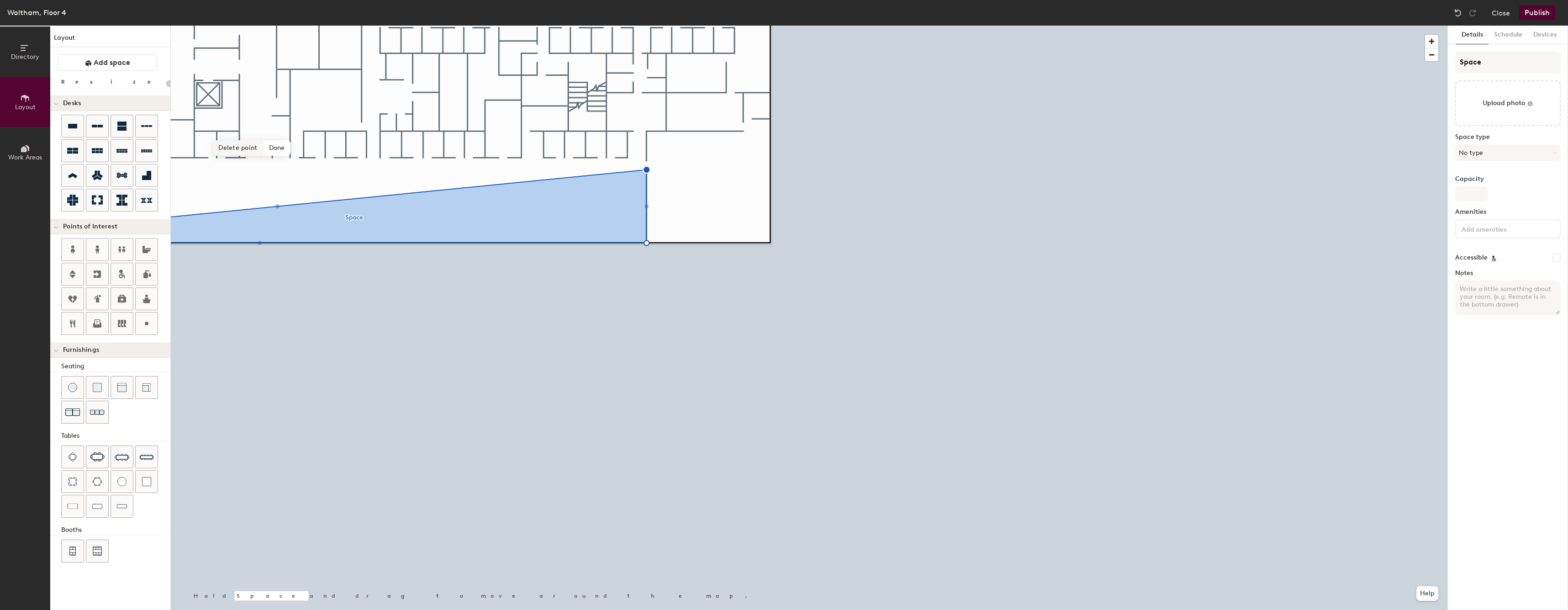
click at [236, 148] on span "Delete point" at bounding box center [238, 148] width 50 height 16
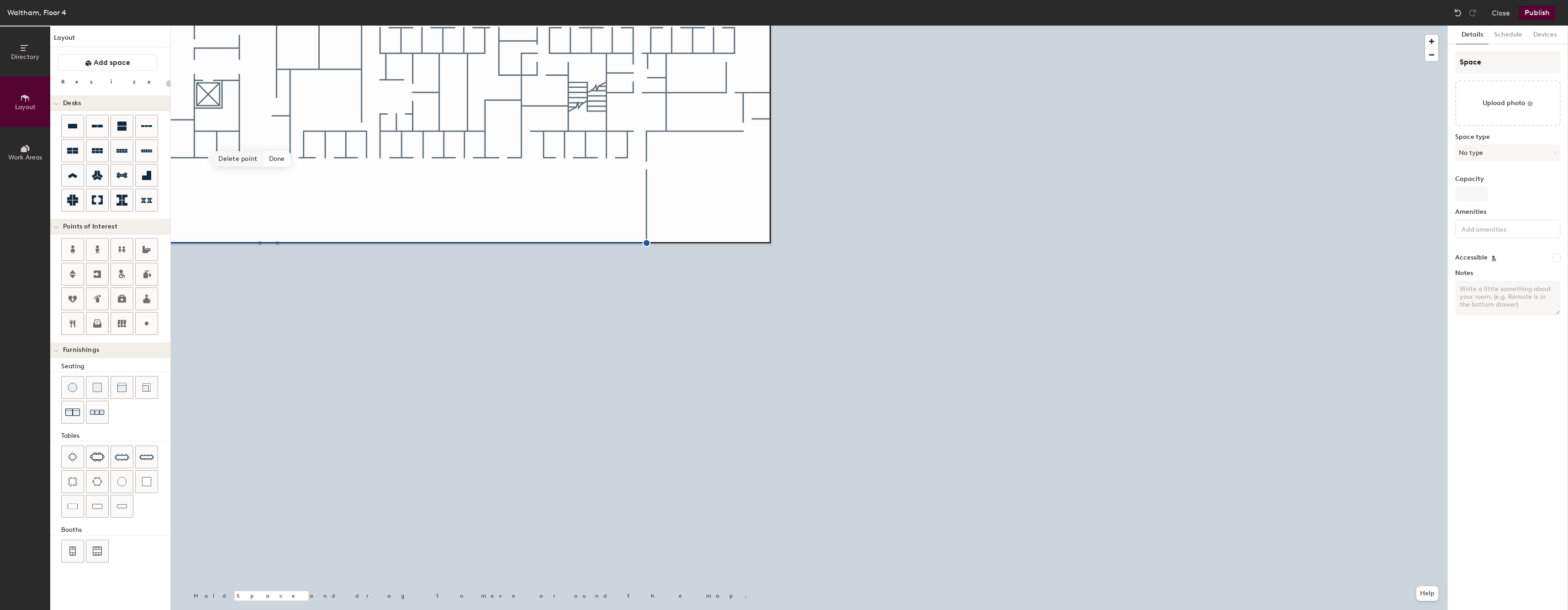
click at [235, 160] on span "Delete point" at bounding box center [238, 159] width 50 height 16
type input "20"
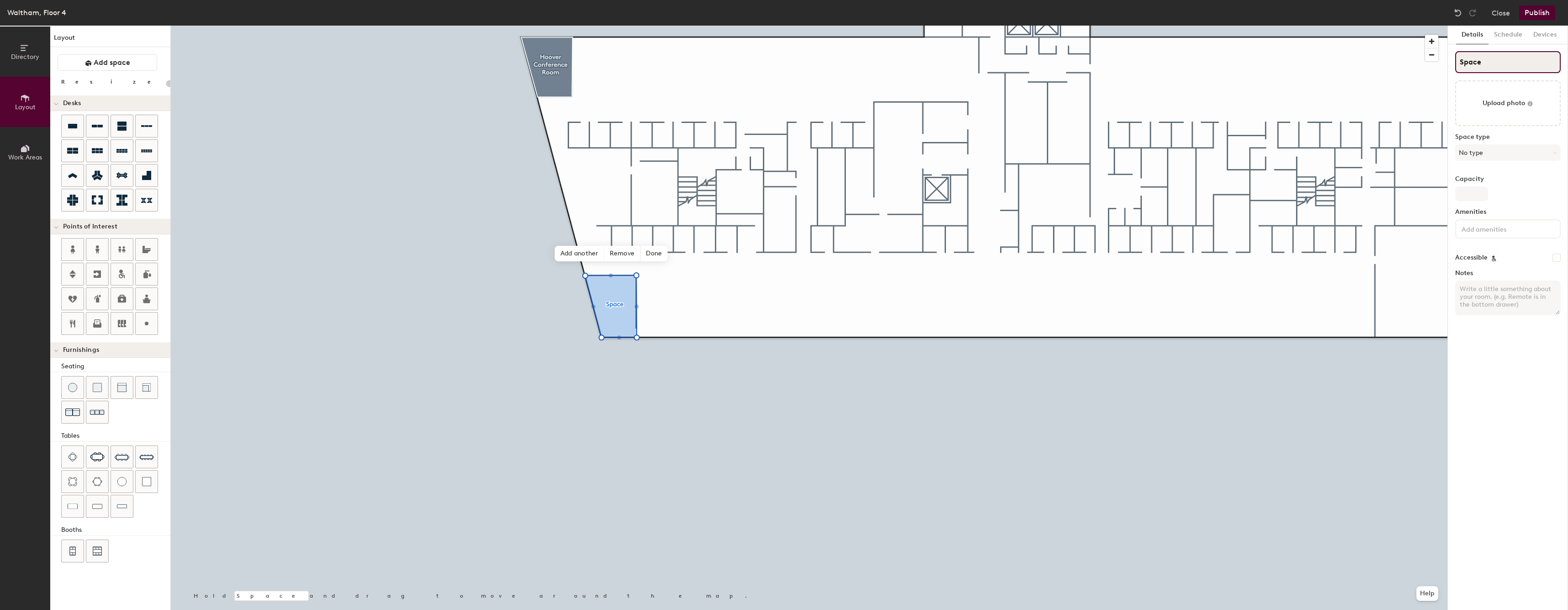
click at [1502, 72] on input "Space" at bounding box center [1507, 62] width 106 height 22
click at [1502, 72] on input "Space" at bounding box center [1507, 62] width 106 height 22
drag, startPoint x: 1463, startPoint y: 72, endPoint x: 1512, endPoint y: 66, distance: 49.4
click at [1512, 66] on input "Space" at bounding box center [1507, 62] width 106 height 22
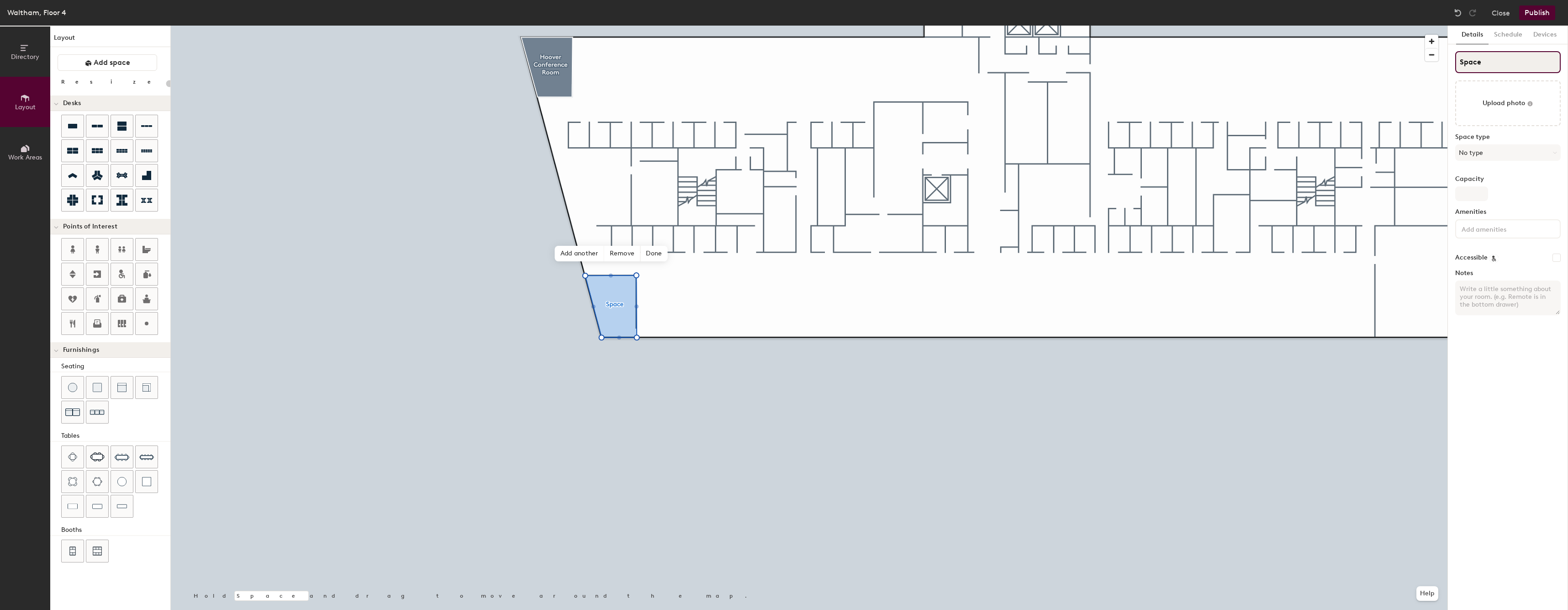
type input "e"
type input "20"
type input "eE"
type input "20"
type input "e"
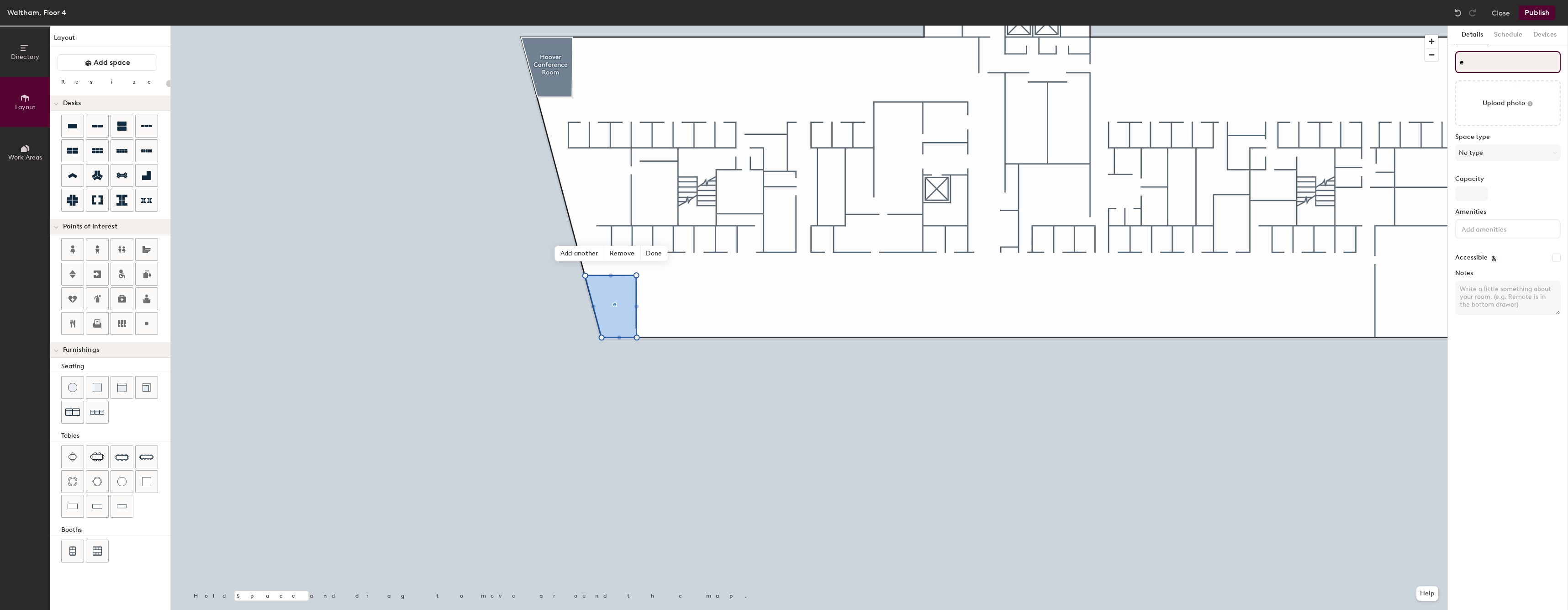
type input "20"
type input "ee"
type input "20"
type input "e"
type input "20"
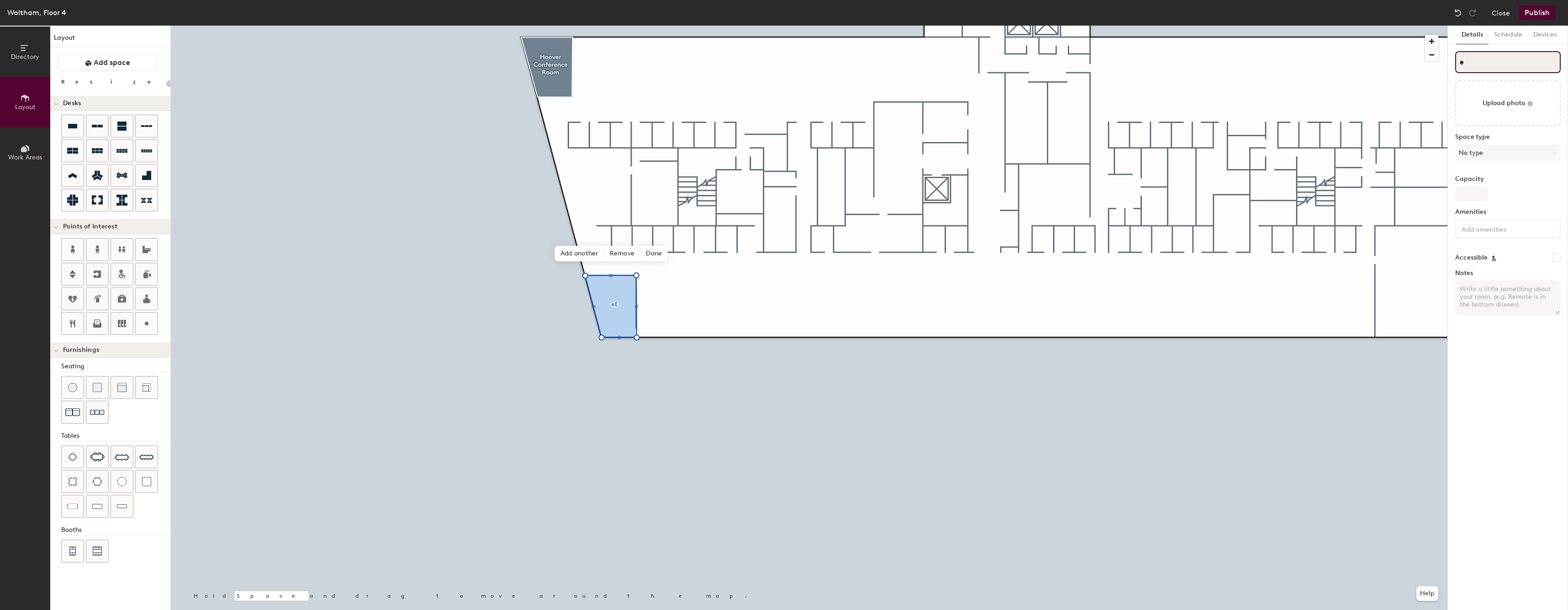
type input "e"
type input "20"
click at [1516, 59] on input "e" at bounding box center [1507, 62] width 106 height 22
click at [1463, 61] on input "e" at bounding box center [1507, 62] width 106 height 22
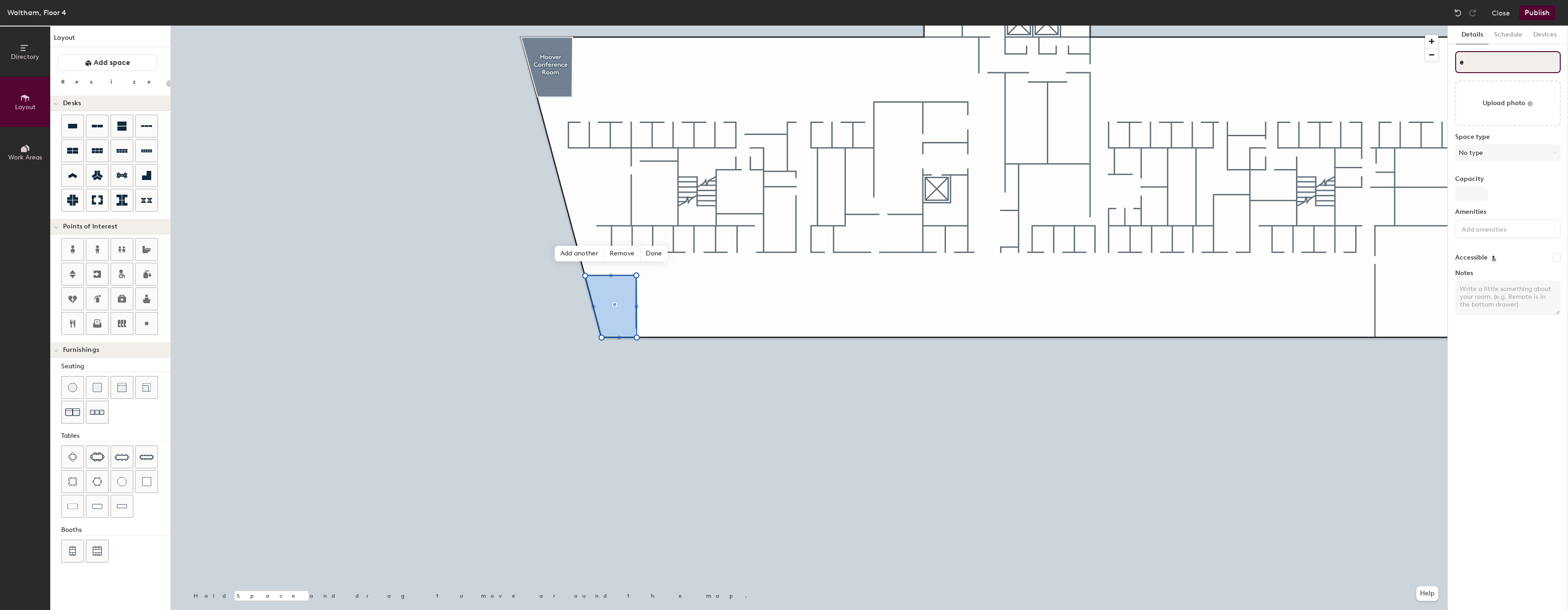
click at [1463, 61] on input "e" at bounding box center [1507, 62] width 106 height 22
type input "eE"
type input "20"
type input "E"
type input "20"
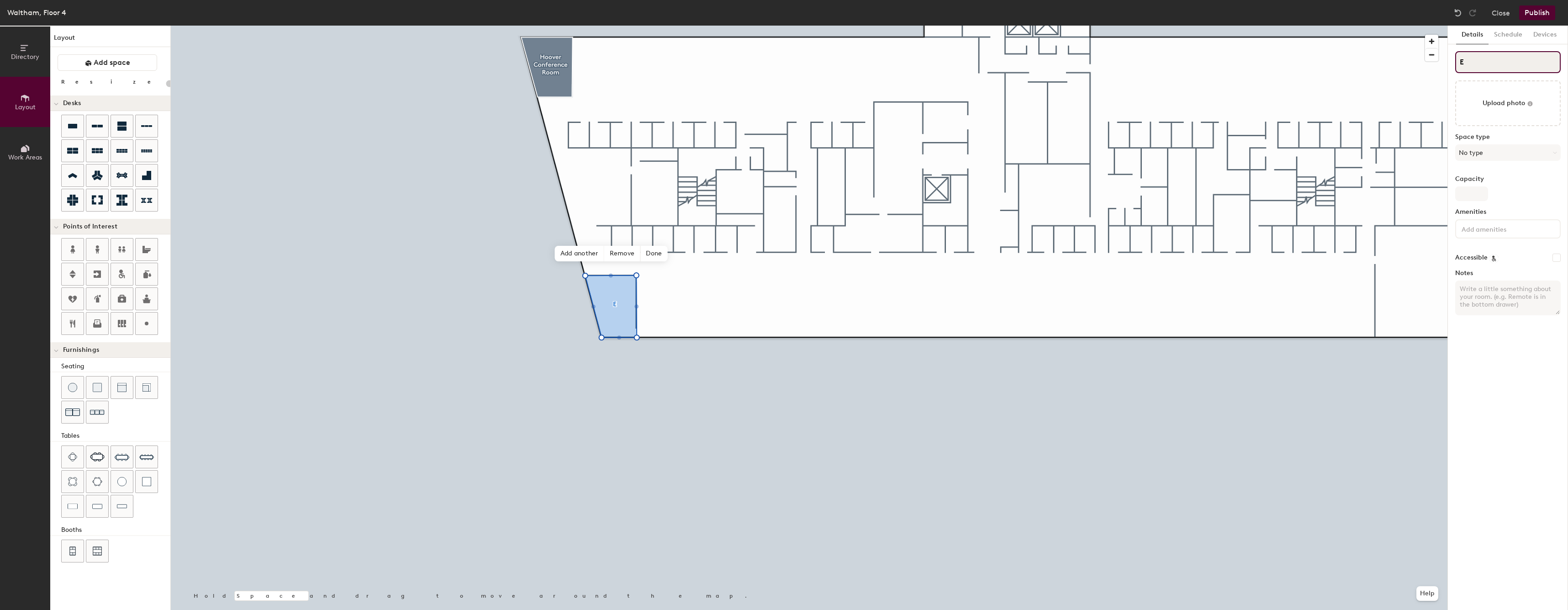
type input "Ei"
type input "20"
type input "Eif"
type input "20"
type input "Eiff"
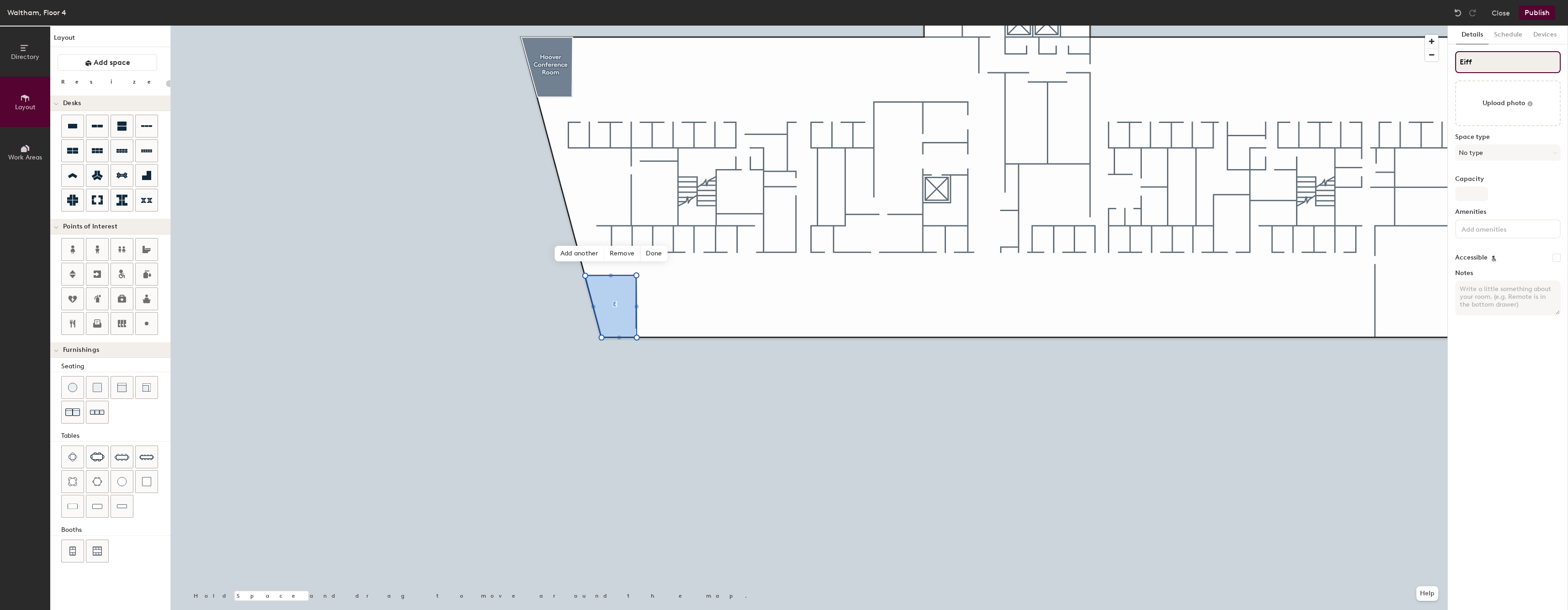
type input "20"
type input "Eiffe"
type input "20"
type input "Eiffel"
type input "20"
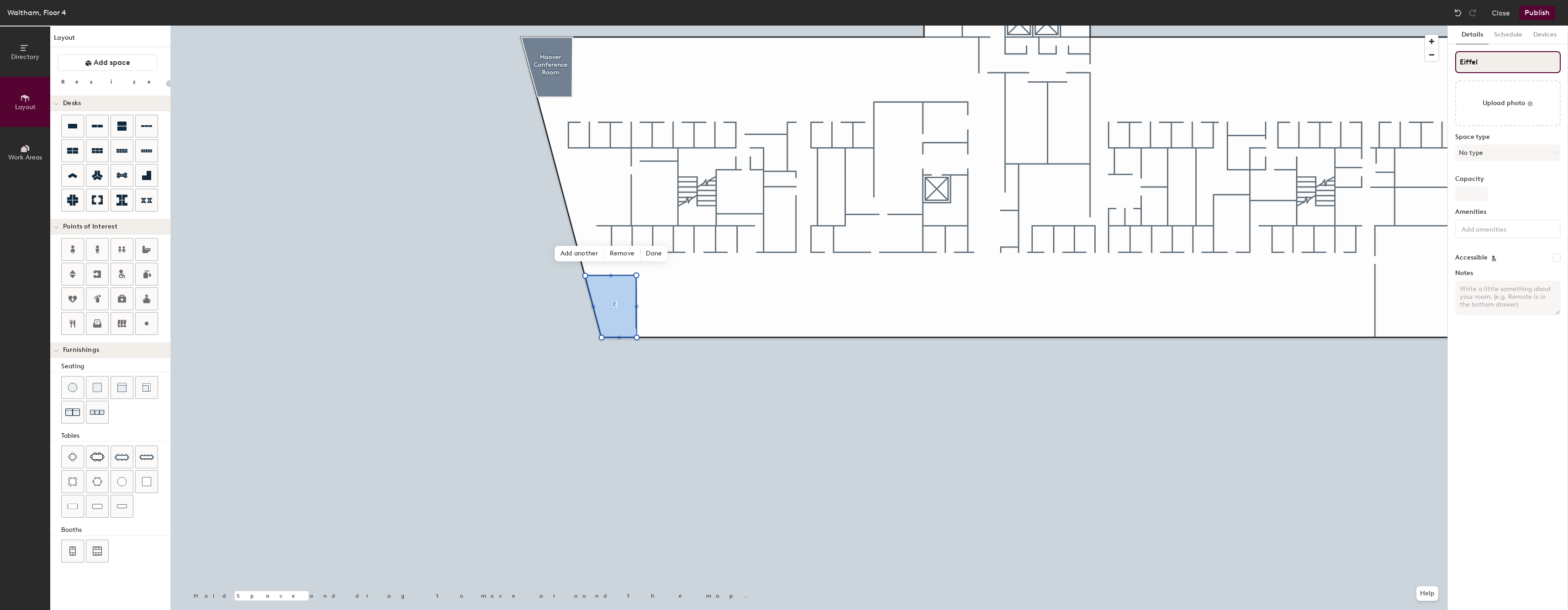
type input "Eiffel"
type input "20"
type input "Eiffel C"
type input "20"
type input "Eiffel Con"
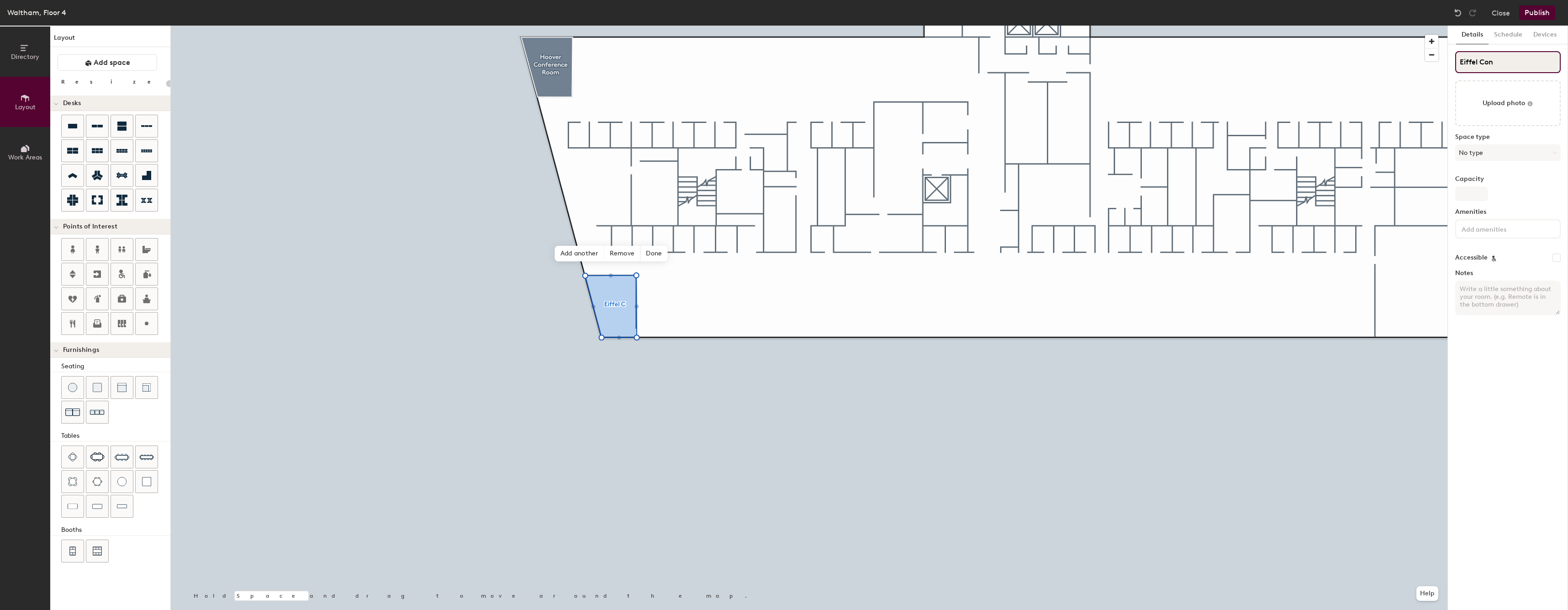
type input "20"
type input "Eiffel Conf"
type input "20"
type input "Eiffel Confe"
type input "20"
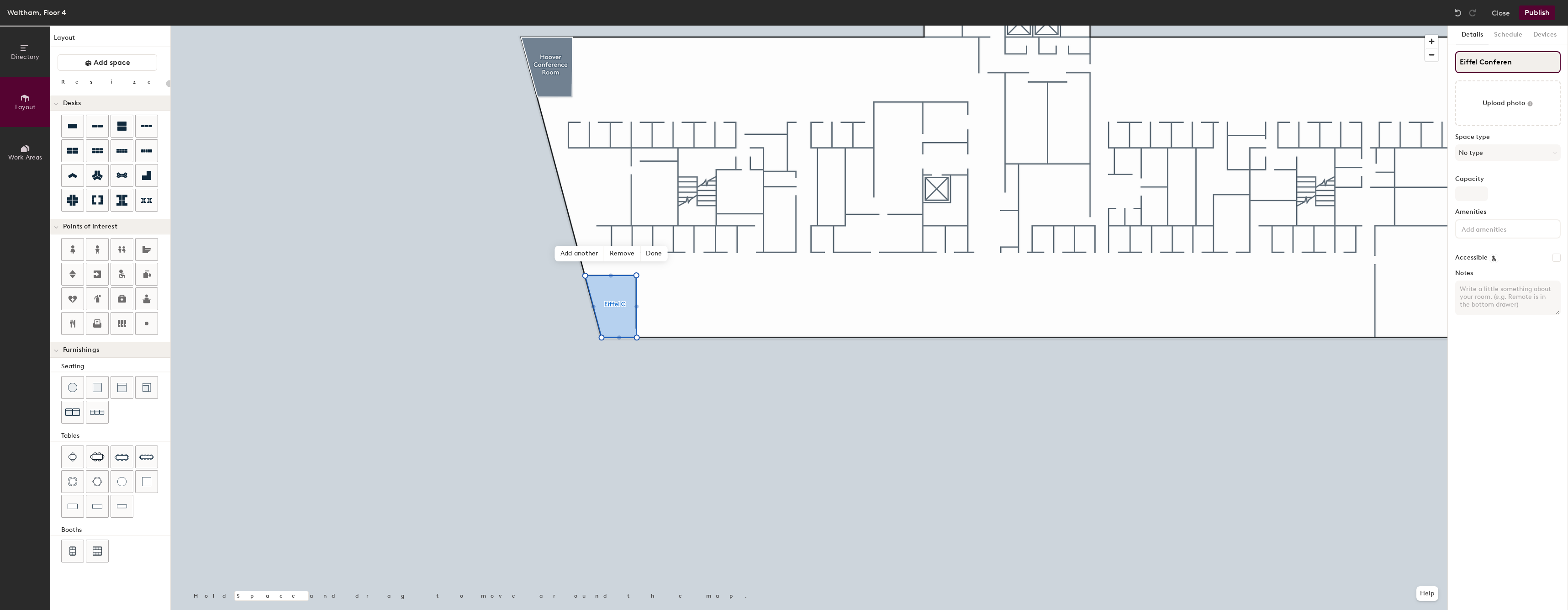
type input "Eiffel Conferenc"
type input "20"
type input "Eiffel Conference"
type input "20"
type input "Eiffel Conference Room"
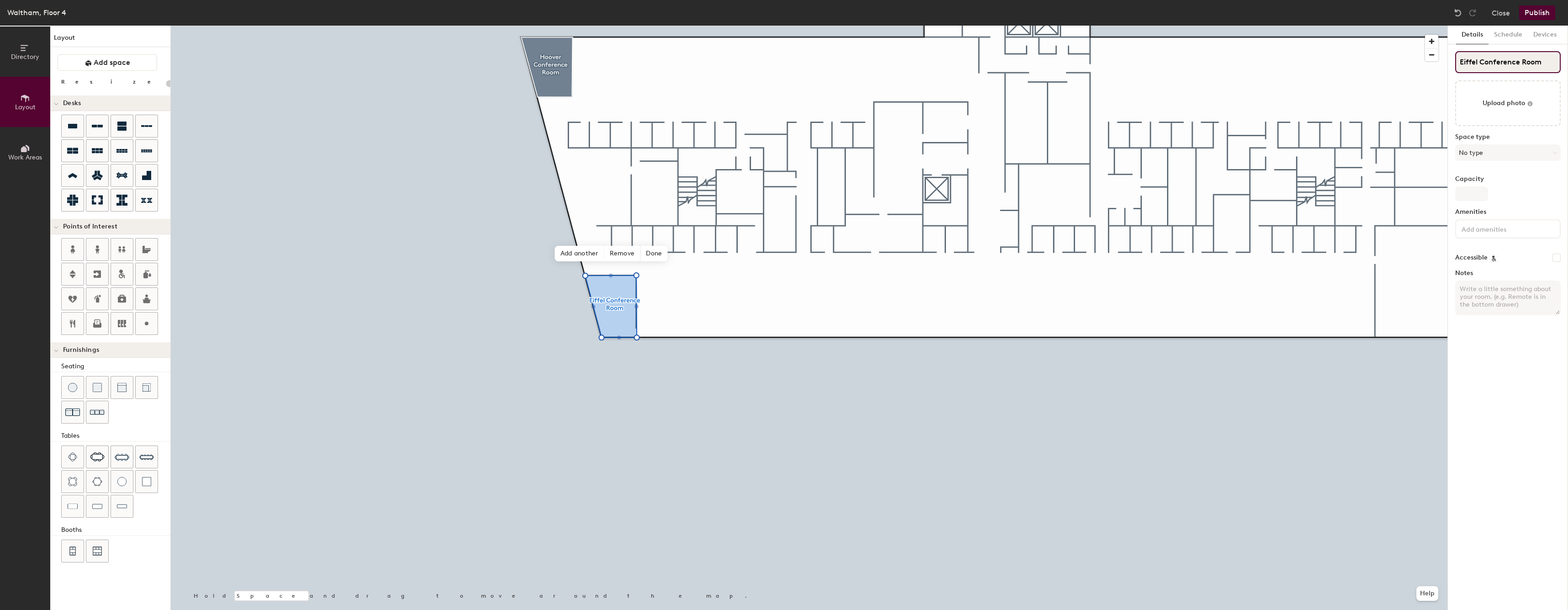
type input "20"
type input "Eiffel Conference Room"
click at [601, 231] on span "Edit shape" at bounding box center [603, 233] width 44 height 16
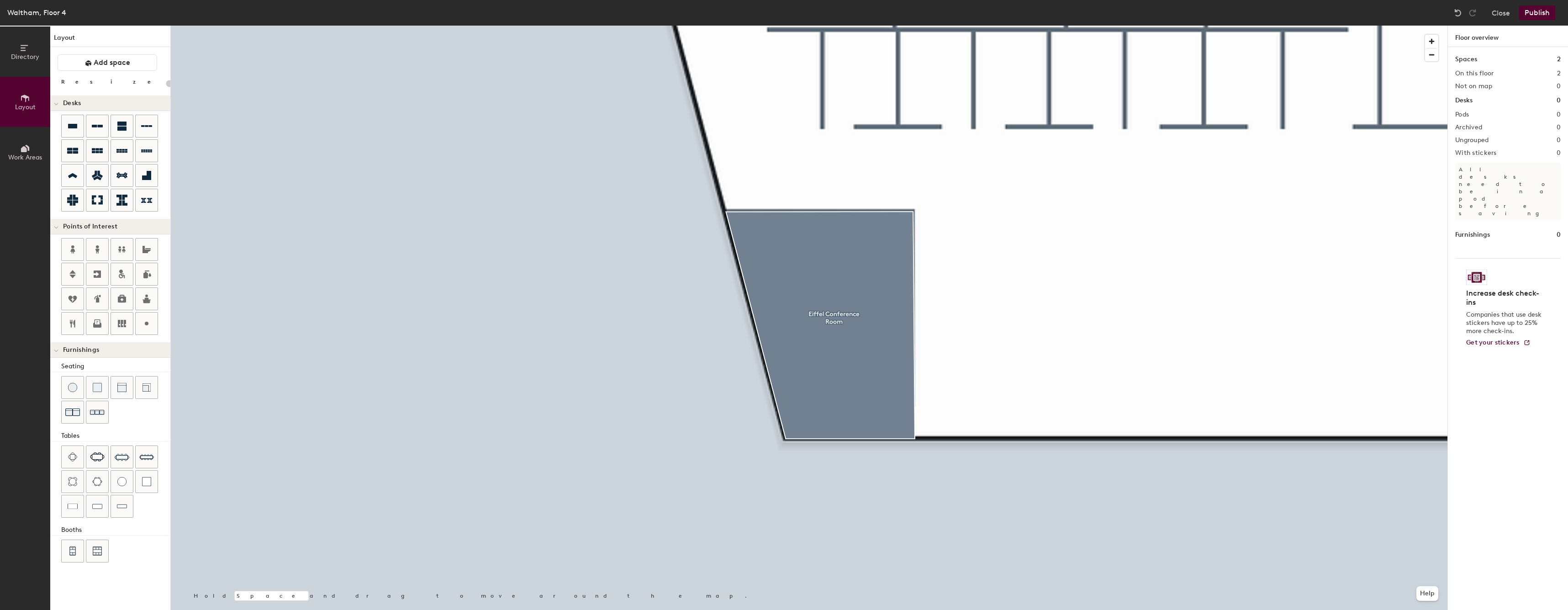
click at [996, 609] on html "Skip navigation Schedule Office People Analytics Visits Deliveries Services Man…" at bounding box center [784, 305] width 1568 height 610
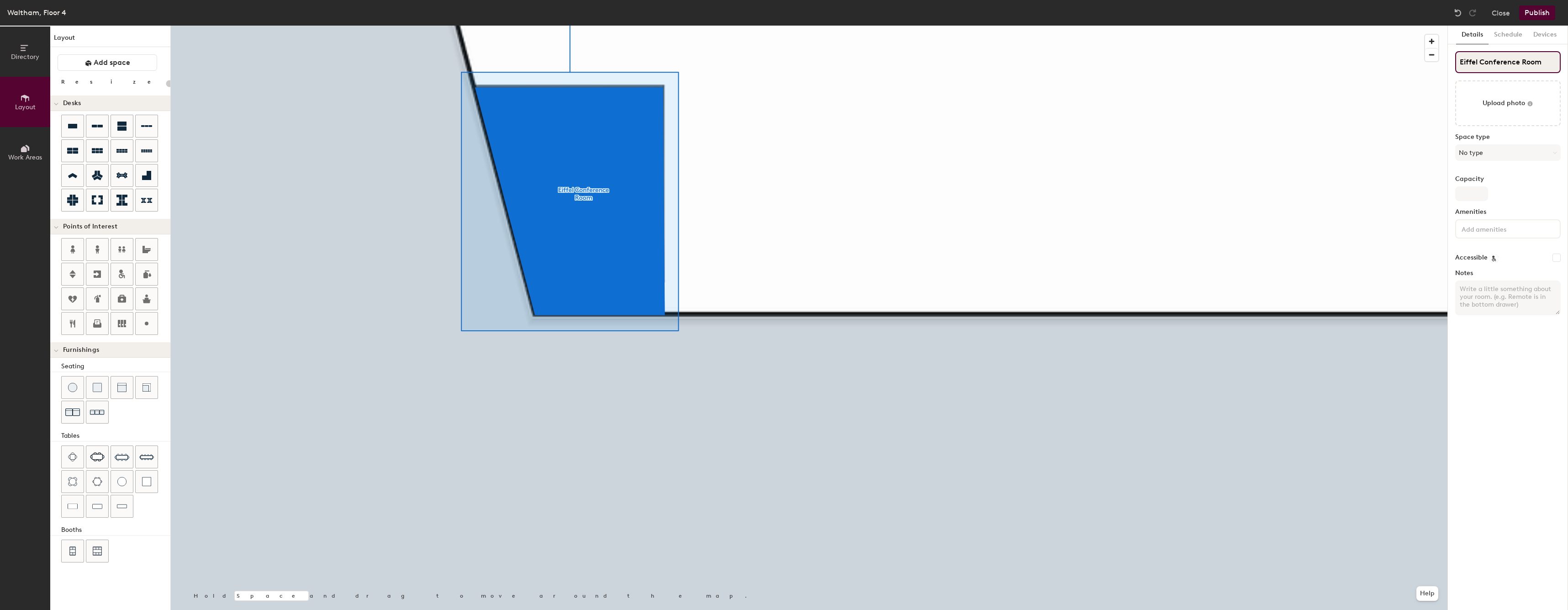
click at [1528, 64] on input "Eiffel Conference Room" at bounding box center [1507, 62] width 106 height 22
click at [1514, 63] on input "Eiffel Conference Room" at bounding box center [1507, 62] width 106 height 22
click at [1516, 154] on button "No type" at bounding box center [1507, 153] width 106 height 16
click at [1504, 258] on div "Conference Room" at bounding box center [1512, 258] width 113 height 14
type input "20"
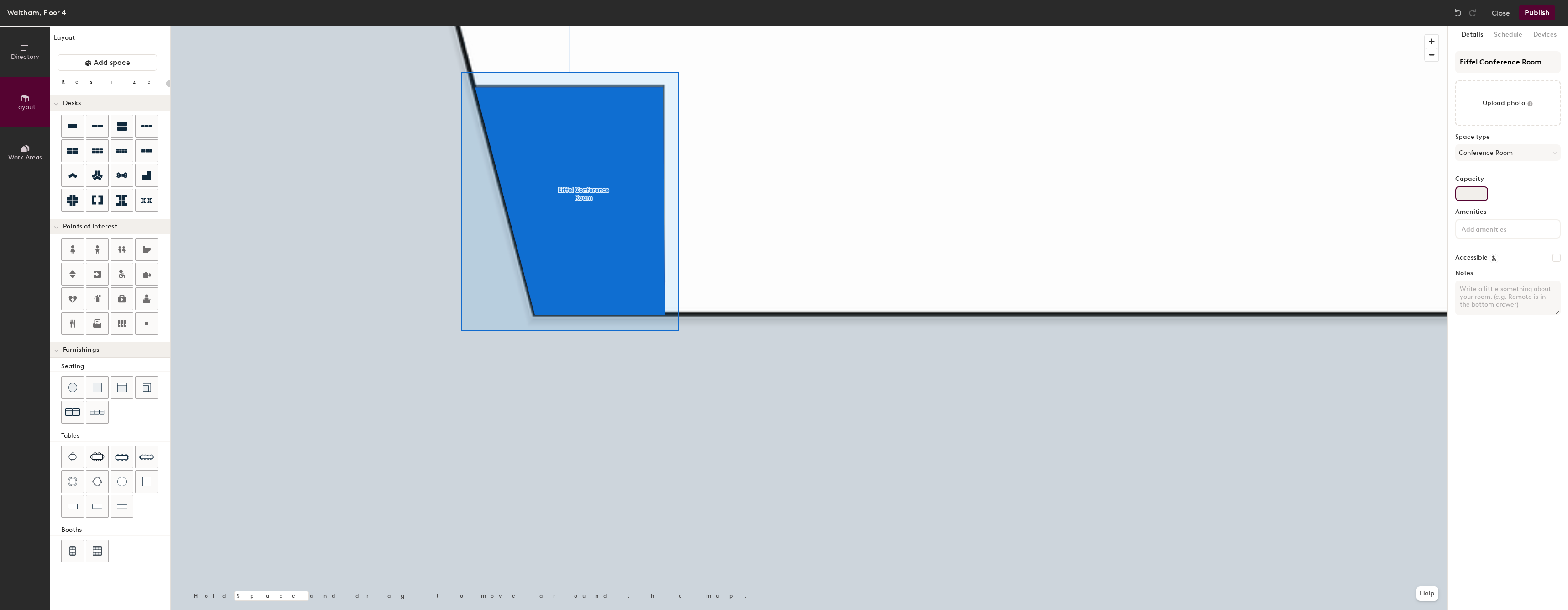
click at [1469, 190] on input "Capacity" at bounding box center [1471, 193] width 33 height 15
type input "1"
type input "20"
type input "11"
type input "20"
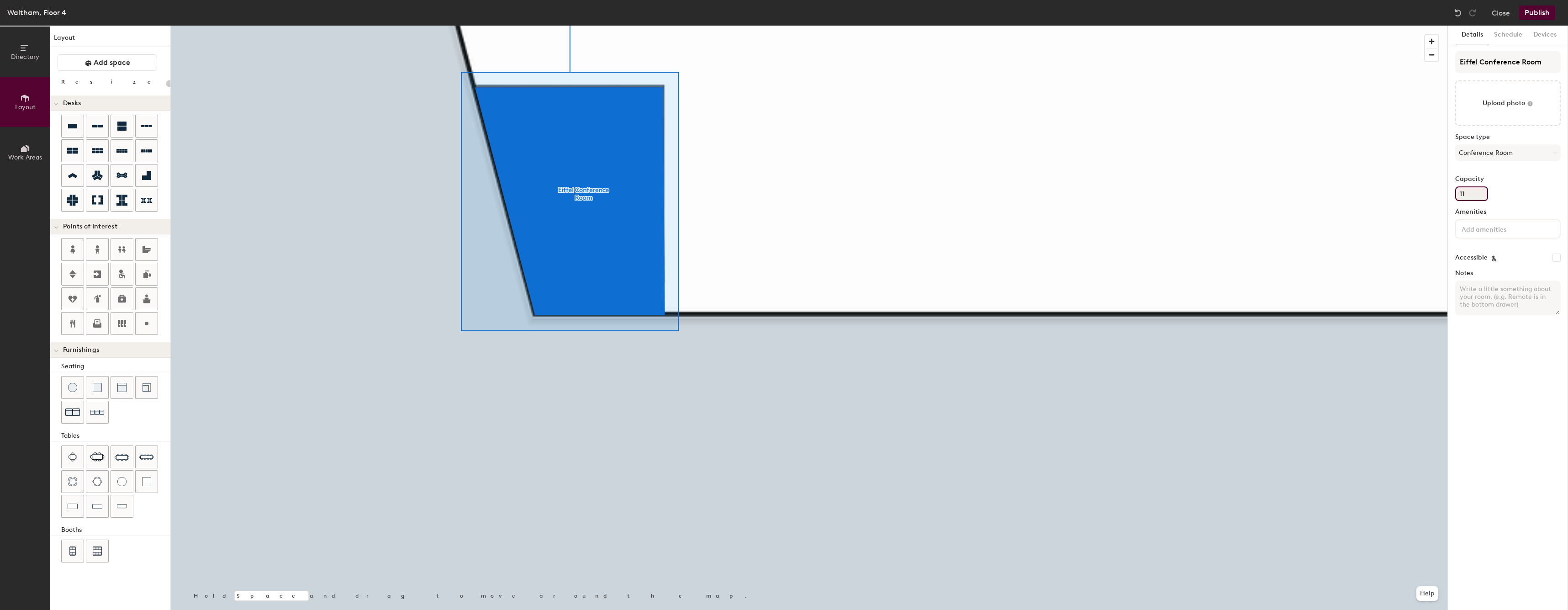
type input "11"
click at [1336, 26] on div at bounding box center [808, 26] width 1276 height 0
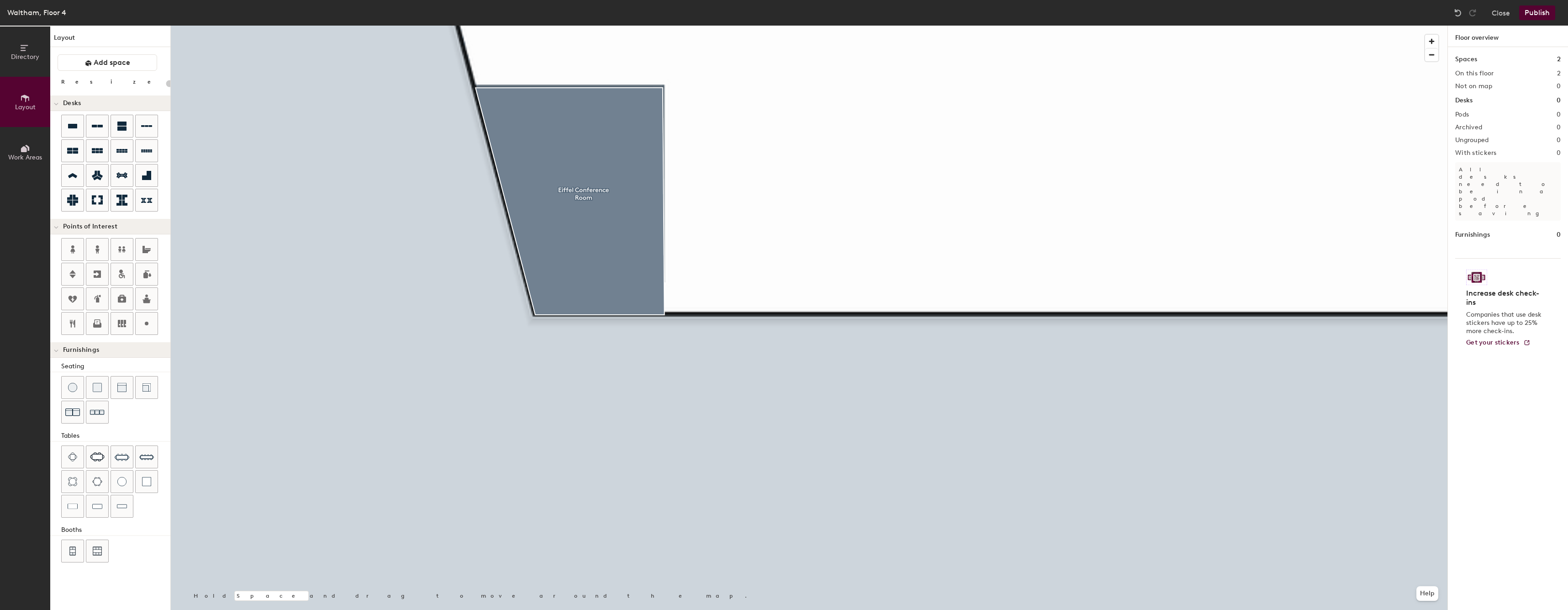
click at [458, 26] on div at bounding box center [808, 26] width 1276 height 0
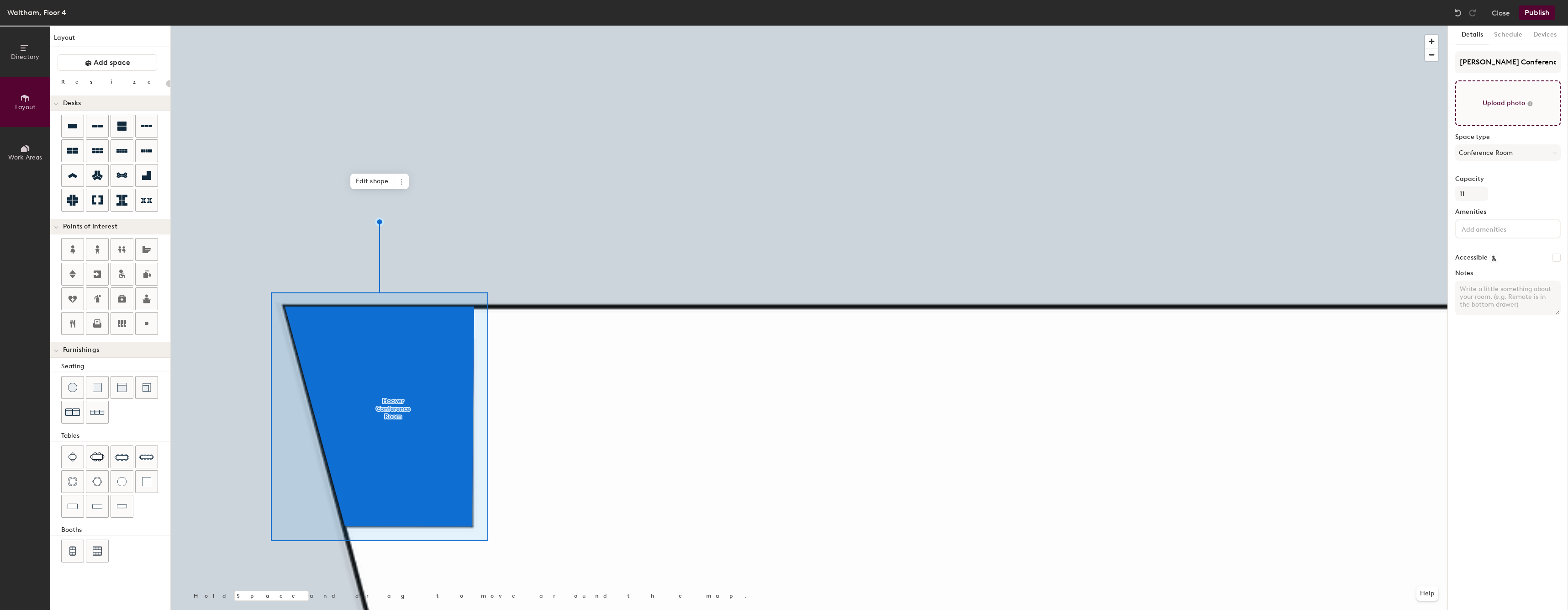
type input "20"
click at [1508, 64] on input "Hoover Conference Room" at bounding box center [1507, 62] width 106 height 22
drag, startPoint x: 1485, startPoint y: 61, endPoint x: 1571, endPoint y: 75, distance: 87.1
click at [1567, 75] on html "Skip navigation Schedule Office People Analytics Visits Deliveries Services Man…" at bounding box center [784, 305] width 1568 height 610
type input "Hoover"
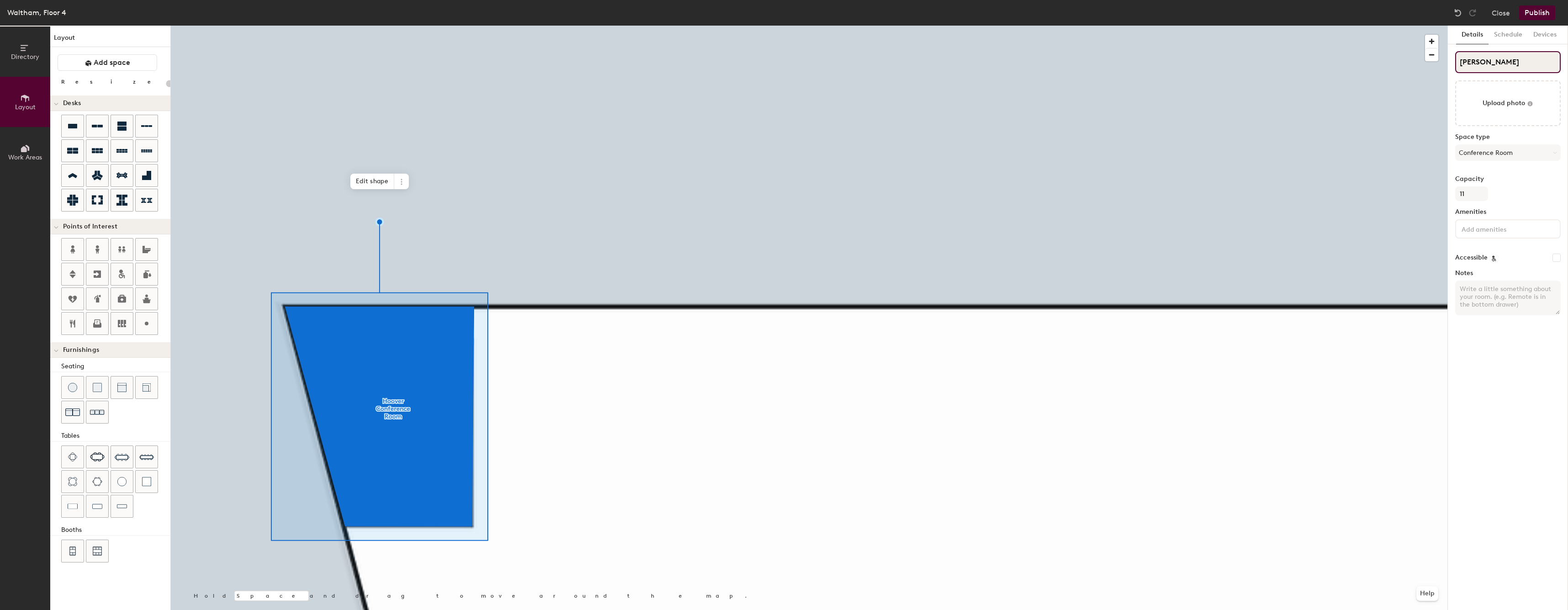
type input "20"
type input "Hoover"
type input "20"
type input "Hoover ("
type input "20"
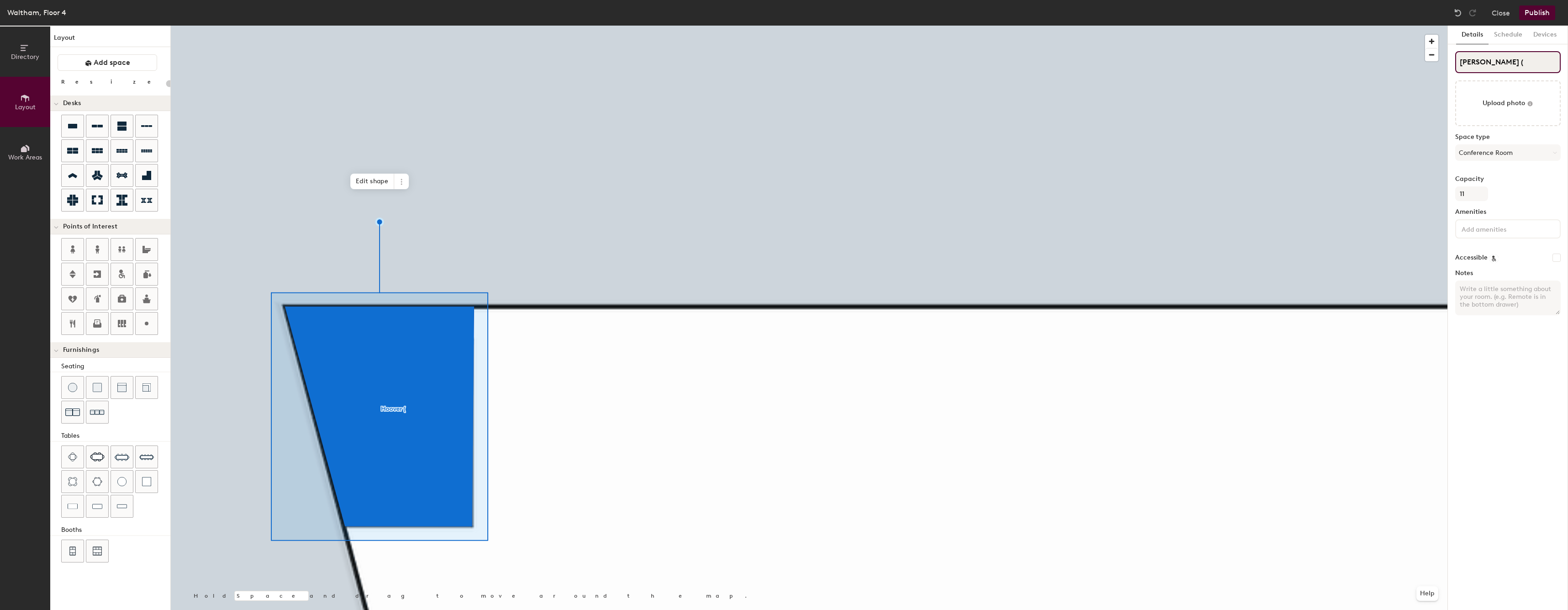
type input "Hoover (4"
type input "20"
type input "Hoover (4-"
type input "20"
type input "Hoover (4-1"
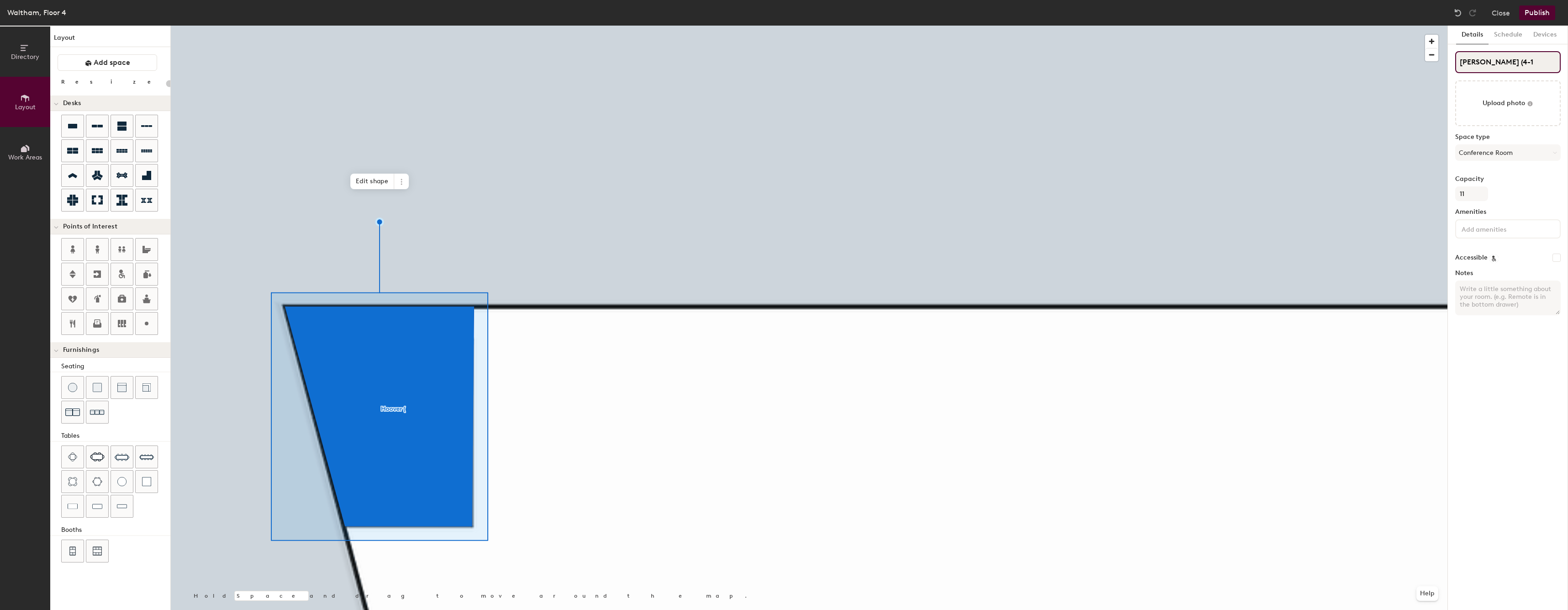
type input "20"
type input "Hoover (4-19"
type input "20"
type input "Hoover (4-190"
type input "20"
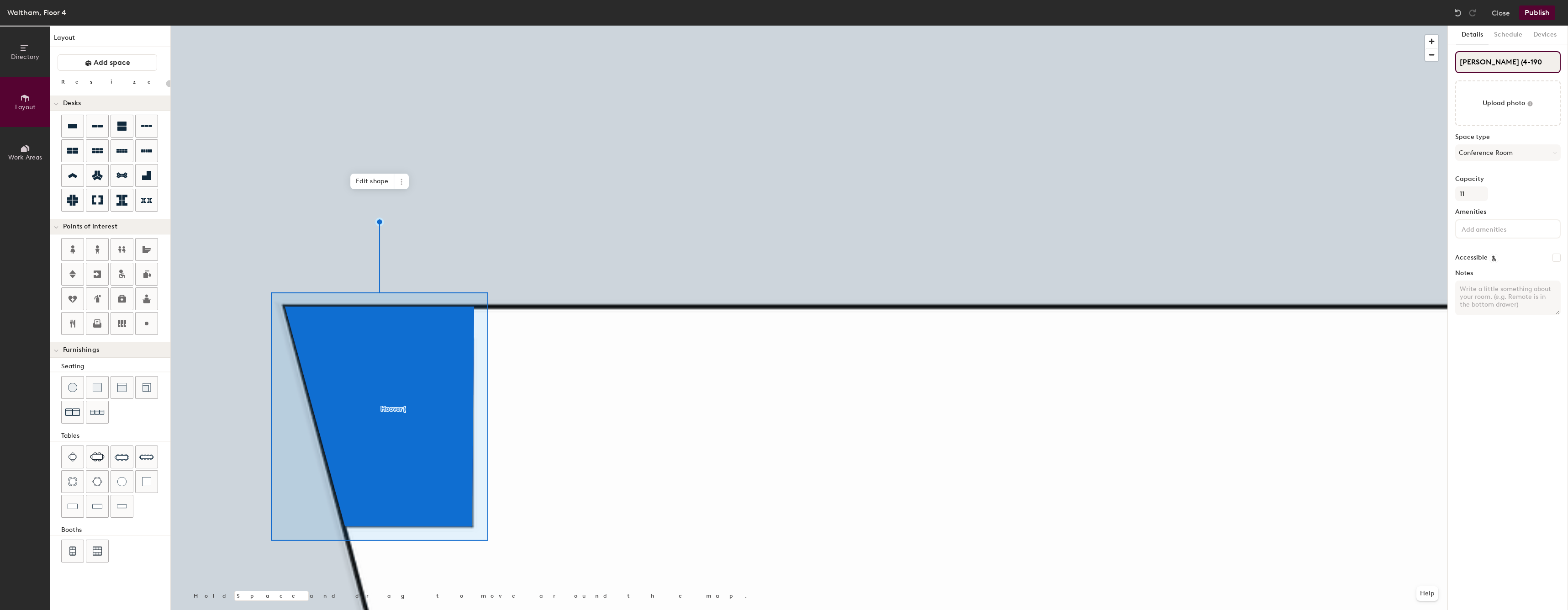
type input "Hoover (4-1900"
type input "20"
type input "Hoover (4-1900)"
type input "20"
type input "Hoover (4-1900)"
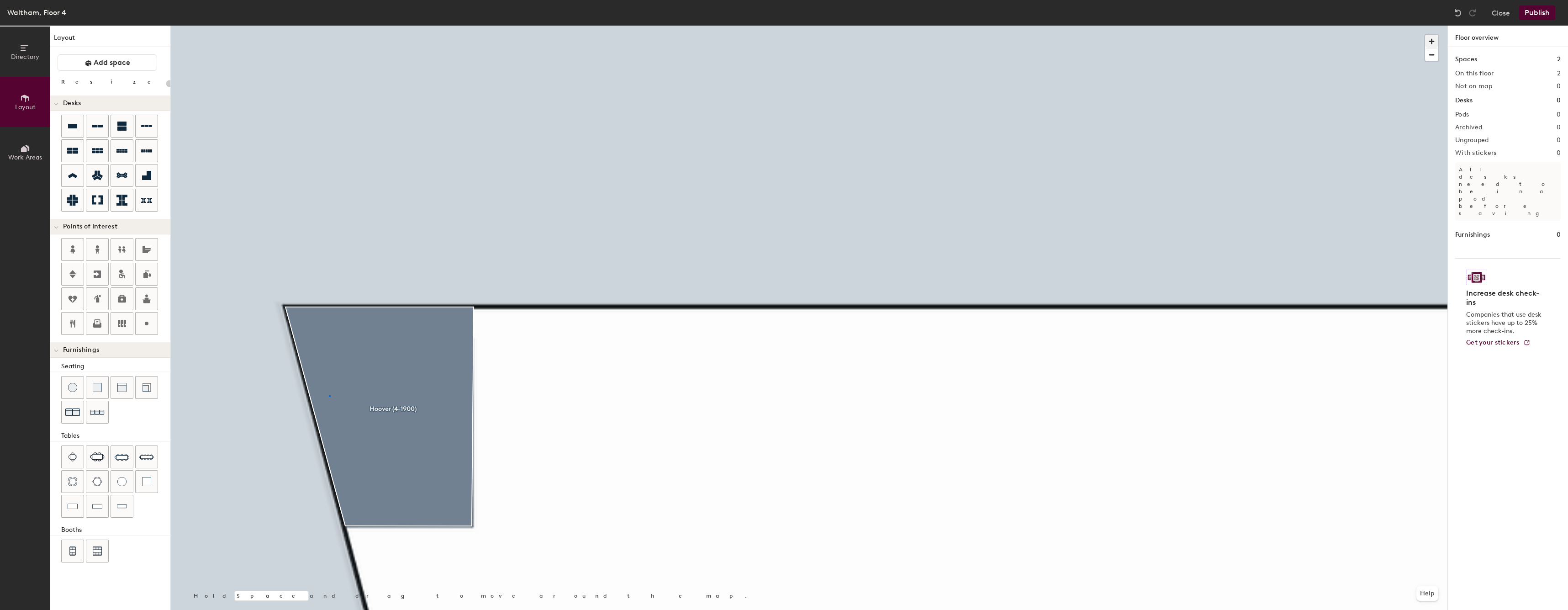
click at [329, 26] on div at bounding box center [808, 26] width 1276 height 0
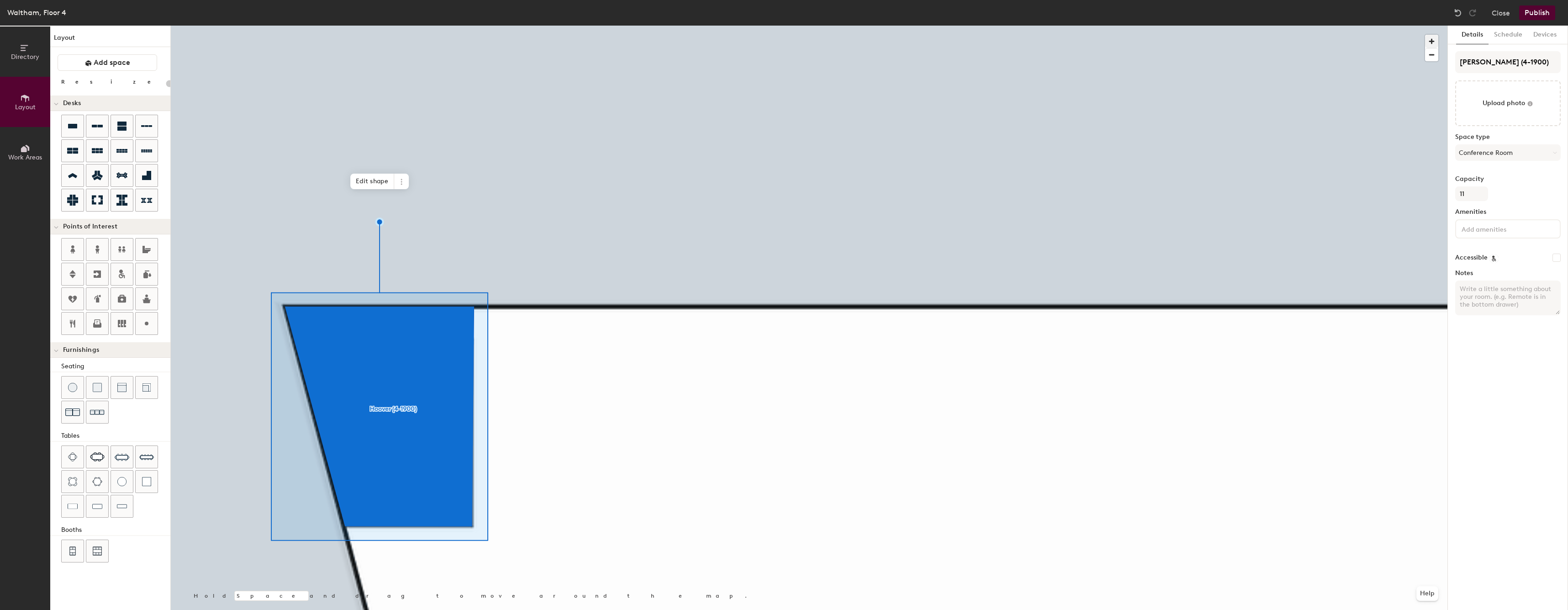
type input "20"
click at [1487, 64] on input "Hoover (4-1900)" at bounding box center [1507, 62] width 106 height 22
click at [1490, 64] on input "Hoover (4-1900)" at bounding box center [1507, 62] width 106 height 22
click at [1528, 65] on input "Hoover (4-1900)" at bounding box center [1507, 62] width 106 height 22
click at [1461, 59] on input "Hoover (4-1900)" at bounding box center [1507, 62] width 106 height 22
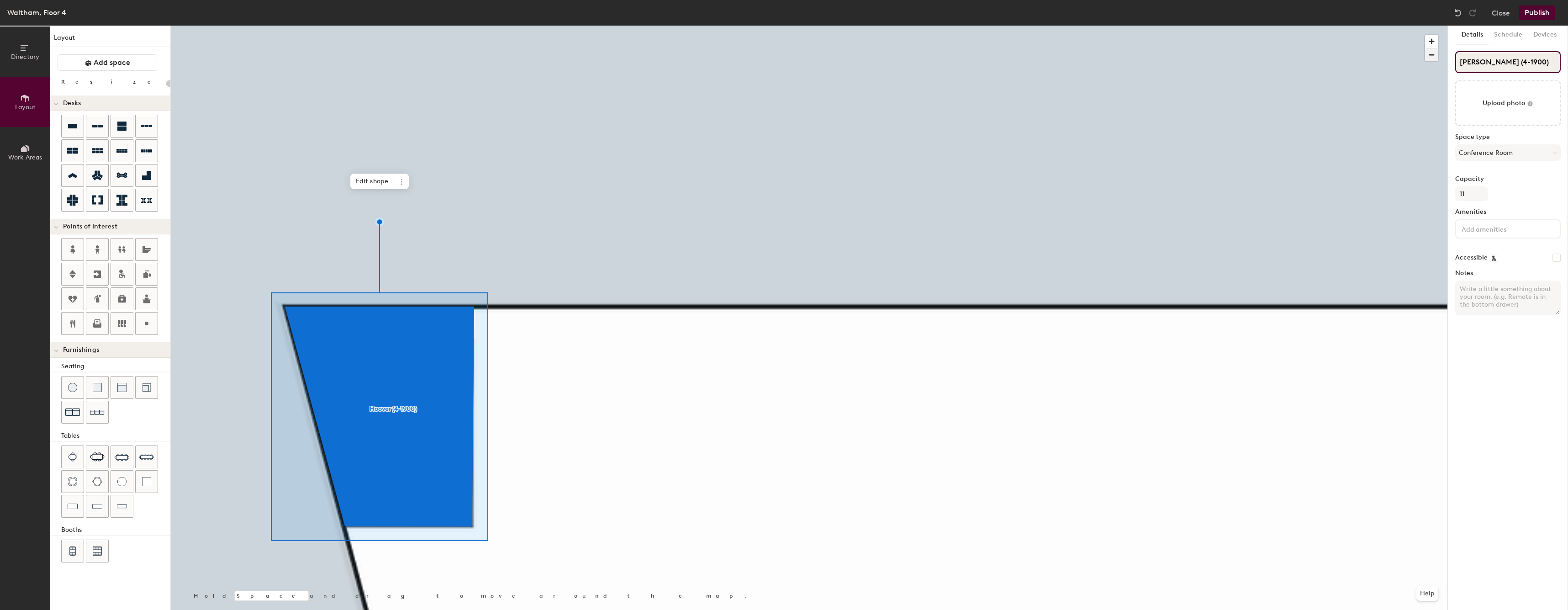
drag, startPoint x: 1532, startPoint y: 65, endPoint x: 1436, endPoint y: 56, distance: 96.4
click at [1436, 56] on div "Directory Layout Work Areas Layout Add space Resize Desks Points of Interest Fu…" at bounding box center [784, 318] width 1568 height 584
type input "CR"
type input "20"
type input "CR-WALL"
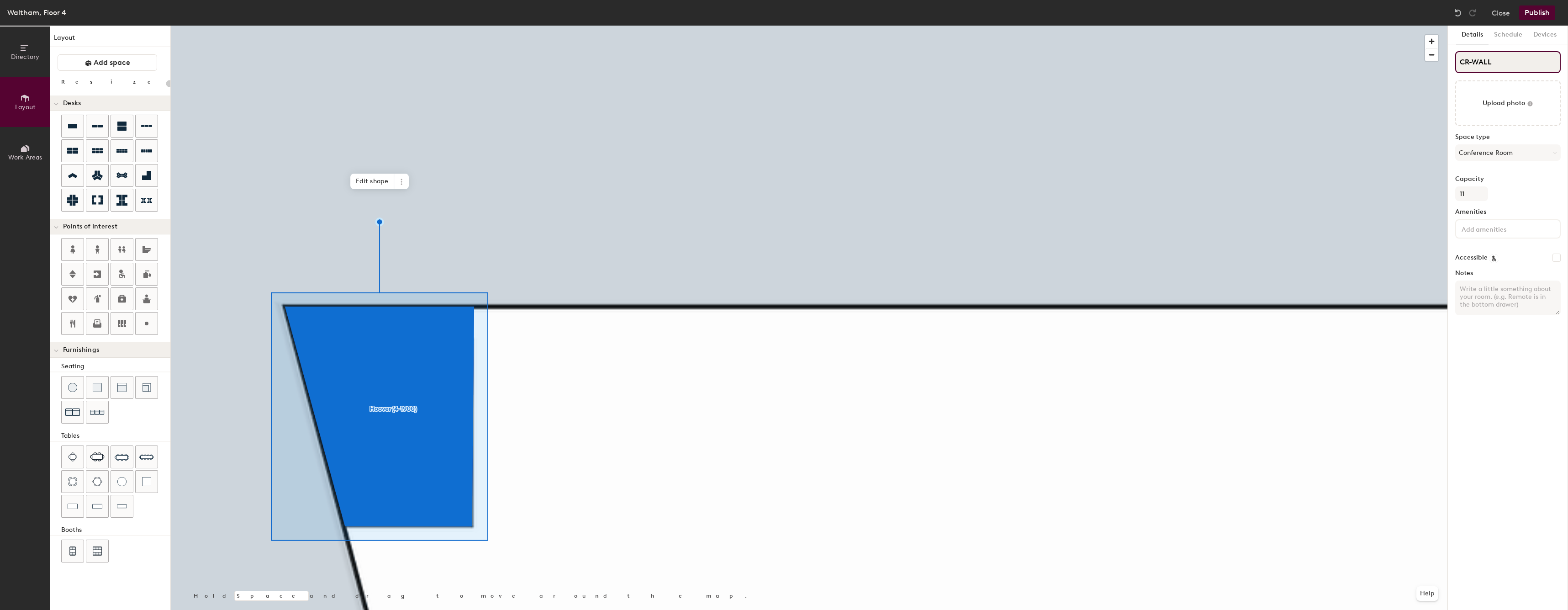
type input "20"
type input "CR-WAL"
type input "20"
type input "CR-WAL-"
type input "20"
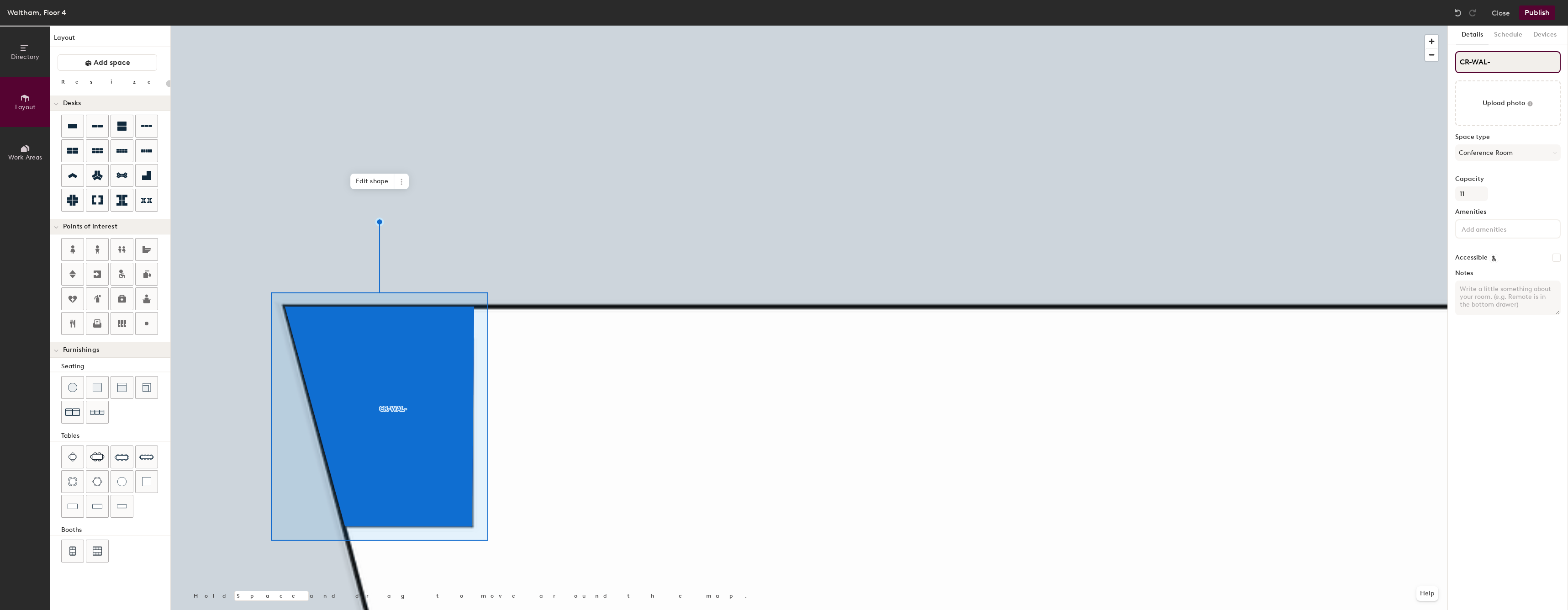
type input "CR-WAL-H"
type input "20"
type input "CR-WAL-Hoo"
type input "20"
type input "CR-WAL-Hoove"
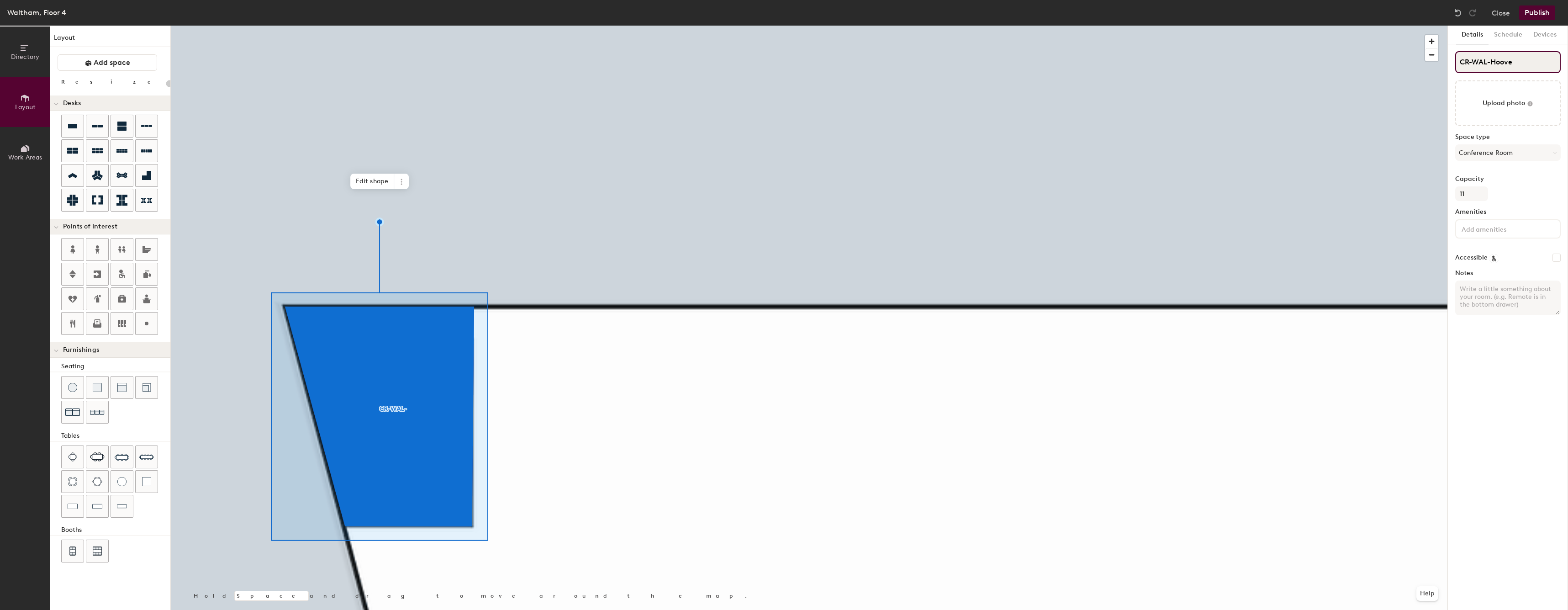
type input "20"
type input "CR-WAL-[PERSON_NAME]"
type input "20"
type input "CR-WAL-[PERSON_NAME]"
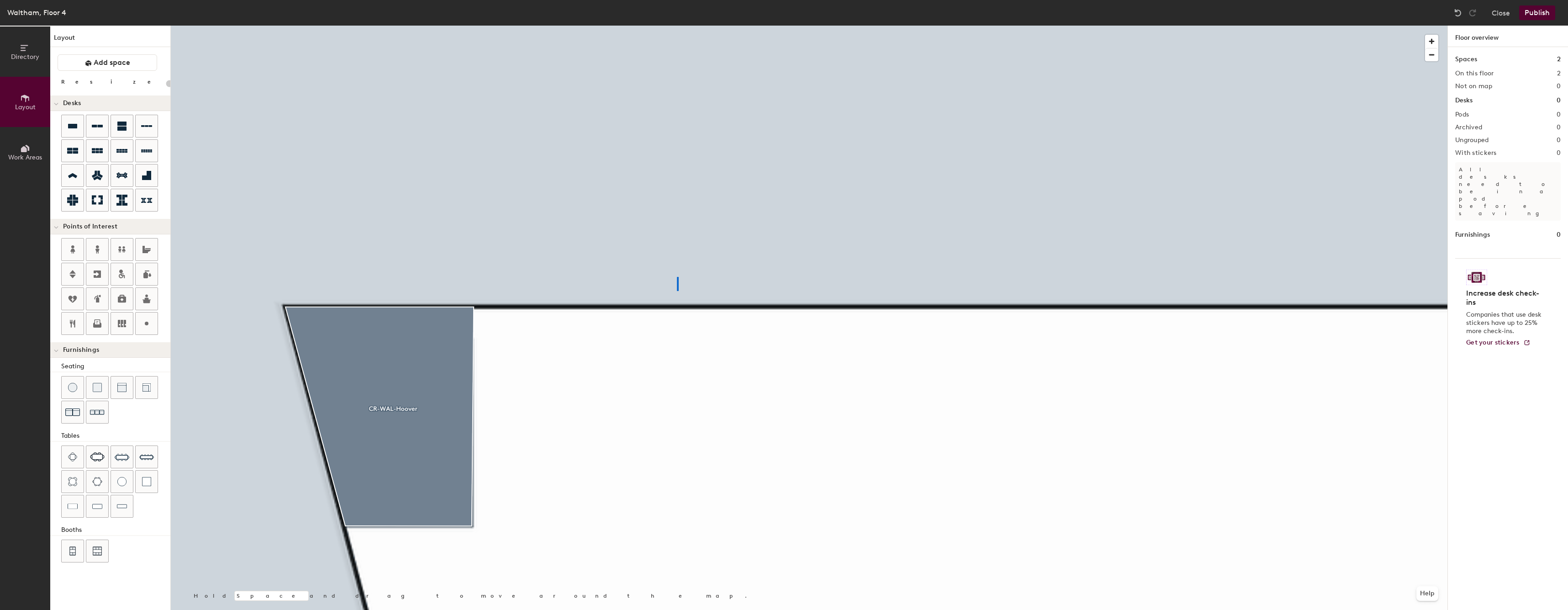
click at [678, 26] on div at bounding box center [808, 26] width 1276 height 0
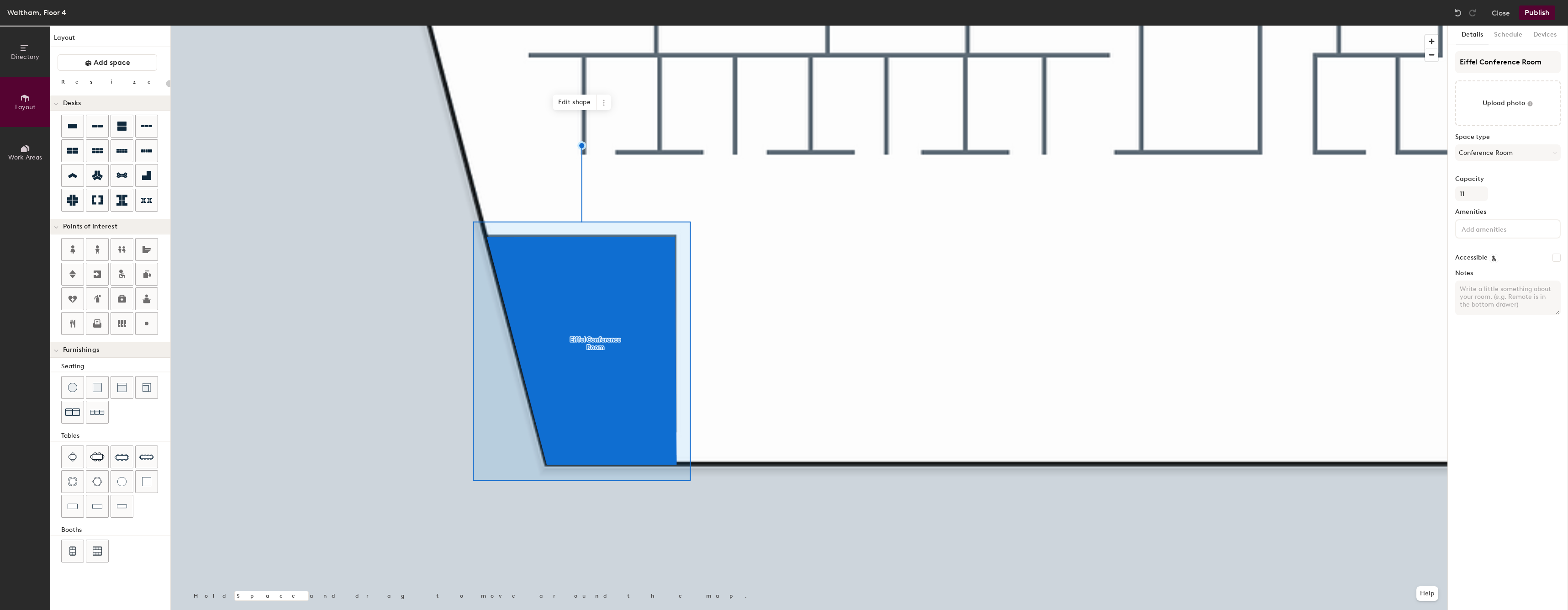
type input "20"
click at [583, 109] on span "Edit shape" at bounding box center [574, 102] width 44 height 16
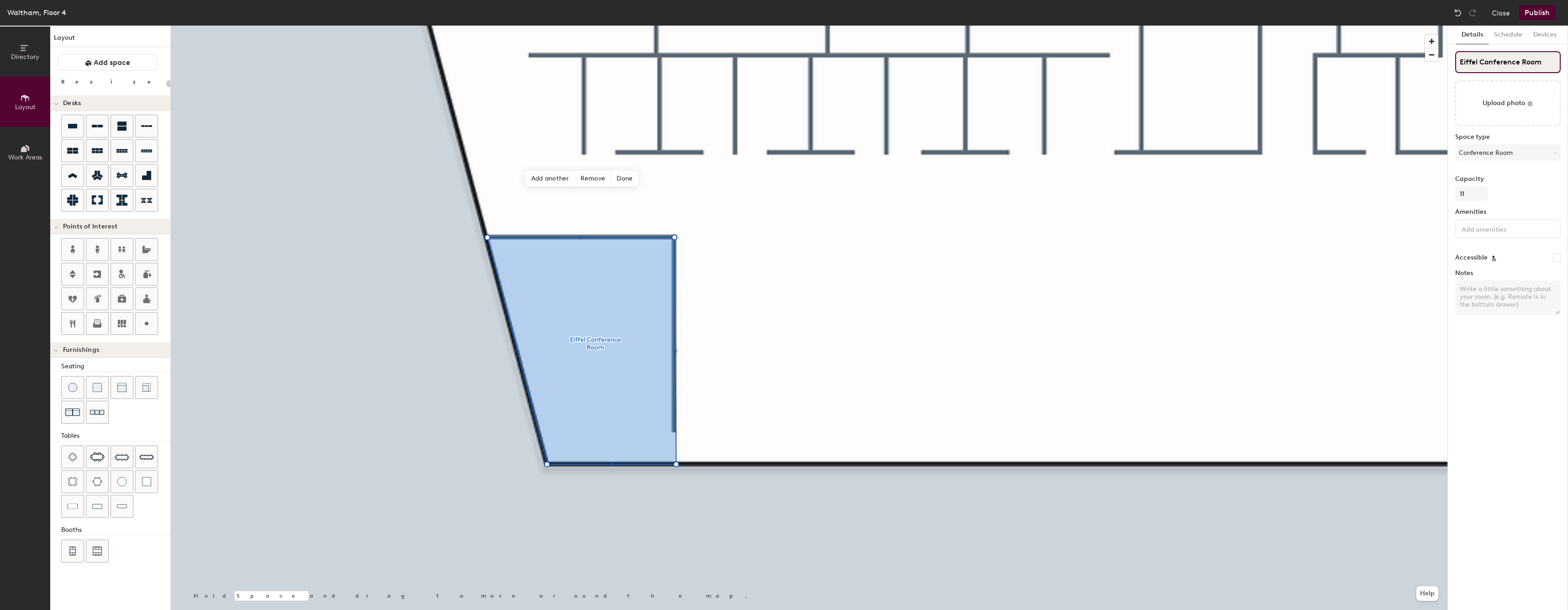
click at [1503, 59] on input "Eiffel Conference Room" at bounding box center [1507, 62] width 106 height 22
click at [1503, 60] on input "Eiffel Conference Room" at bounding box center [1507, 62] width 106 height 22
type input "CR-W"
type input "20"
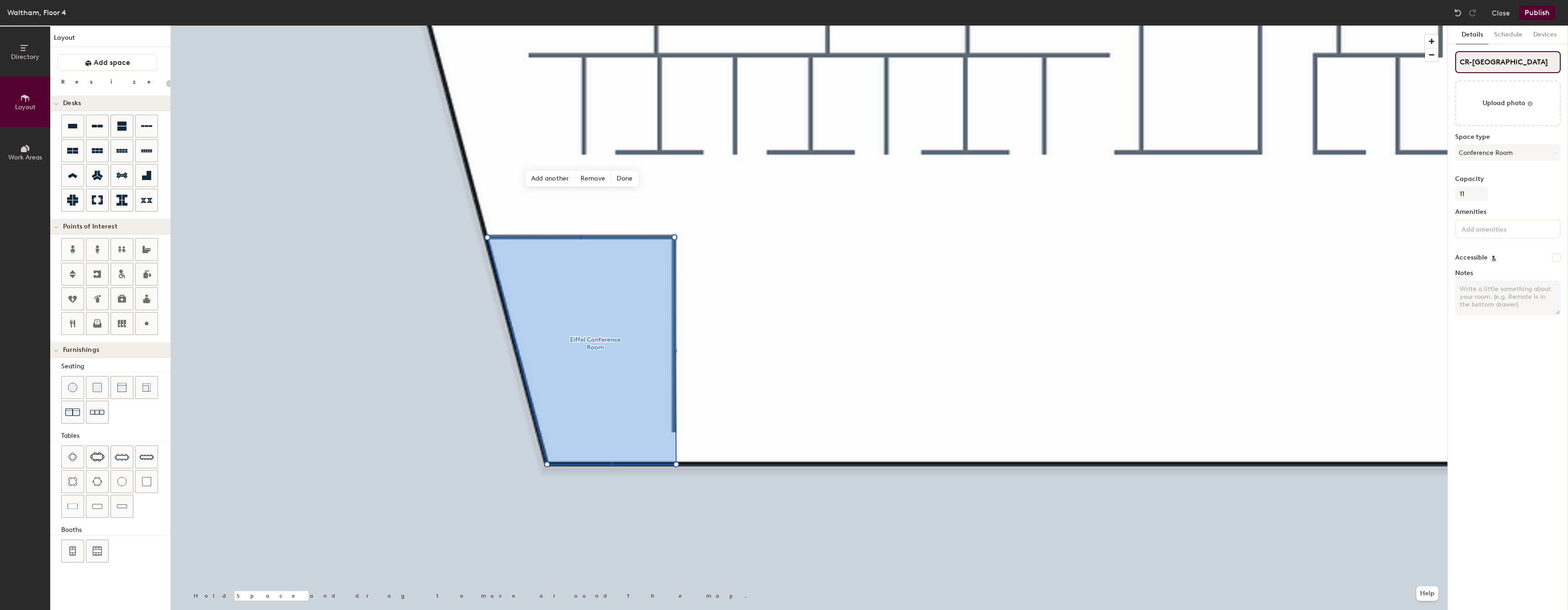
type input "CR-WAL"
type input "20"
type input "CR-WAL-"
type input "20"
type input "CR-WAL-E"
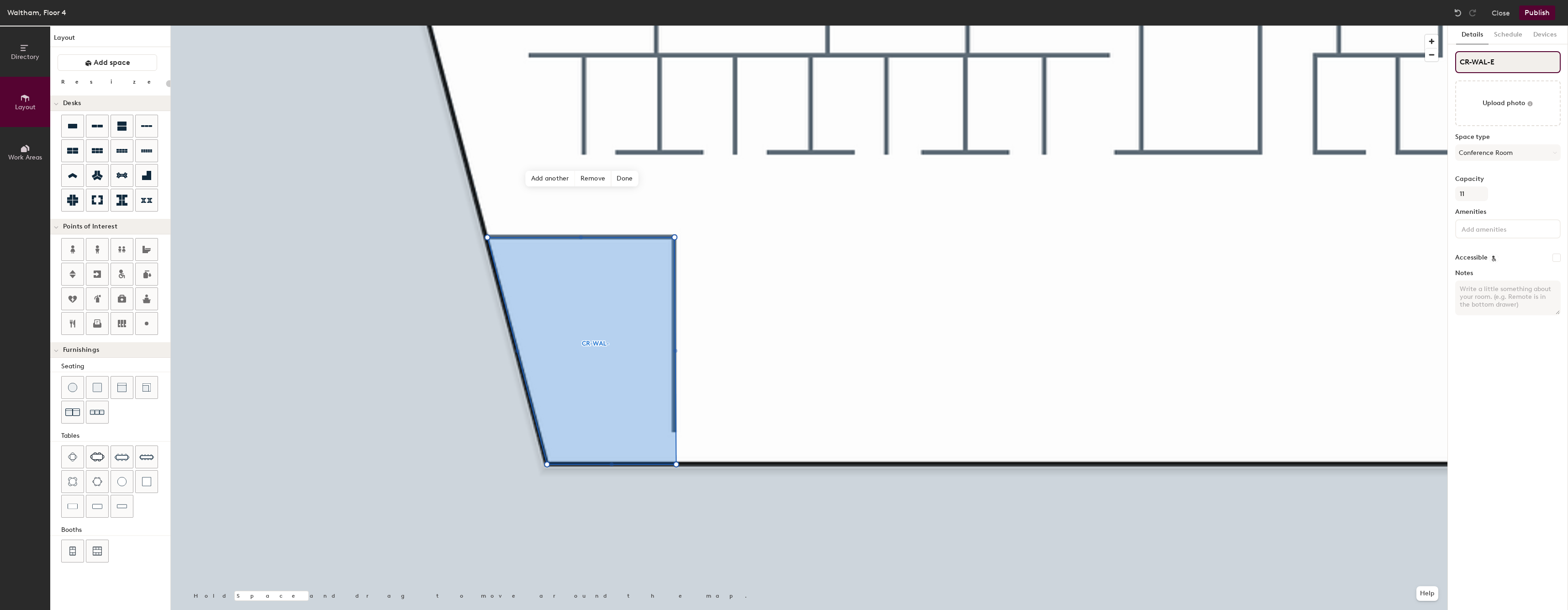
type input "20"
type input "CR-WAL-Ei"
type input "20"
type input "CR-WAL-Eif"
type input "20"
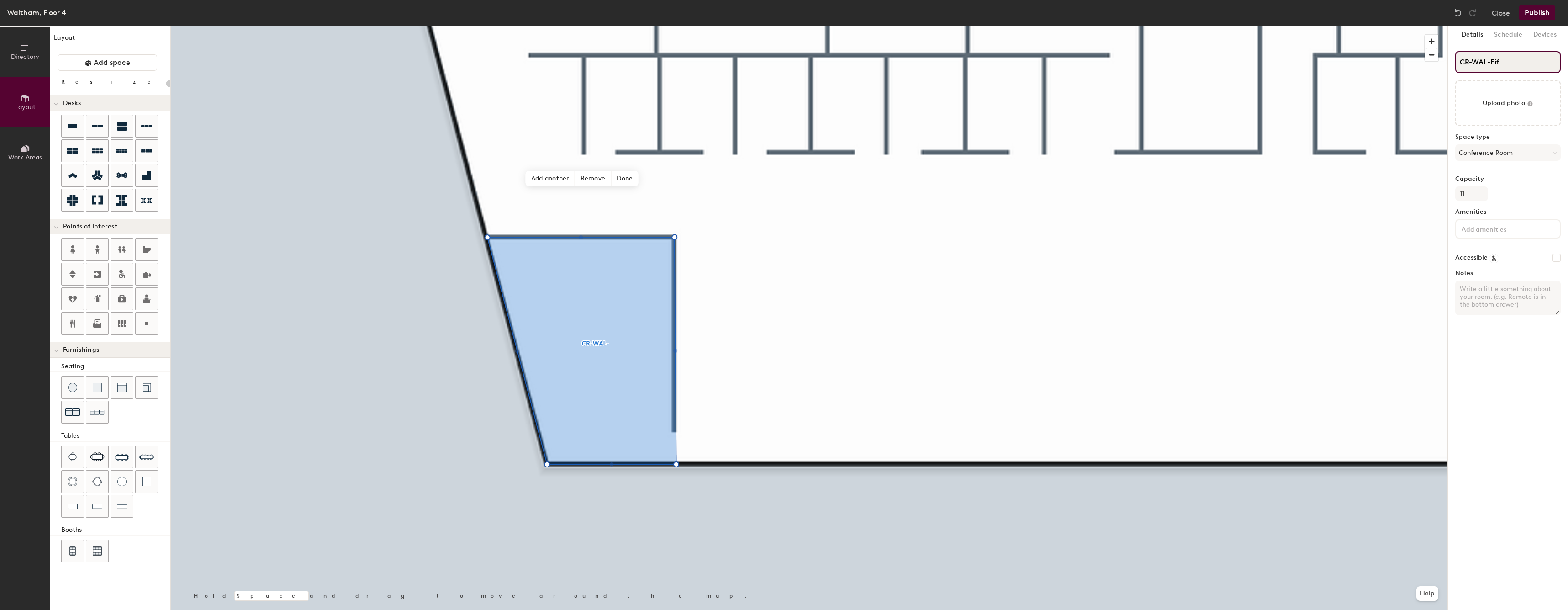
type input "CR-WAL-Eiff"
type input "20"
type input "CR-WAL-Eiffe"
type input "20"
type input "CR-WAL-Eiffel"
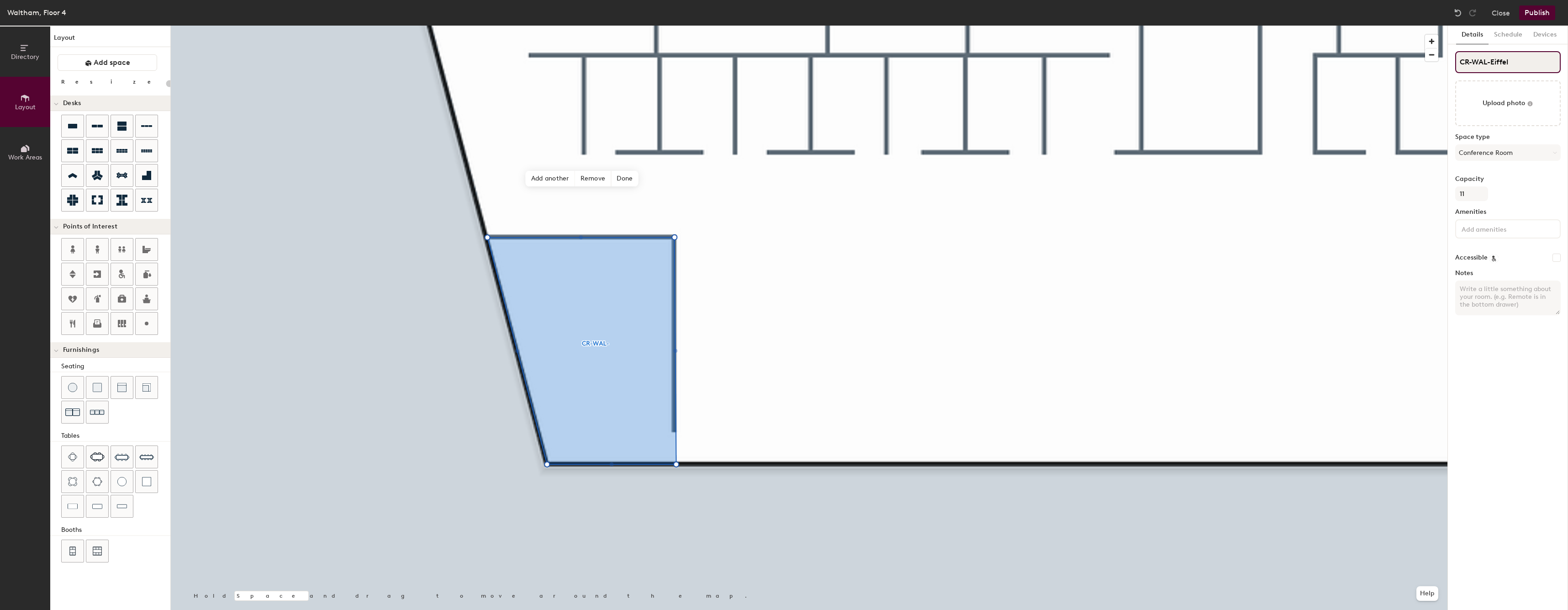
type input "20"
type input "CR-WAL-Eiffel"
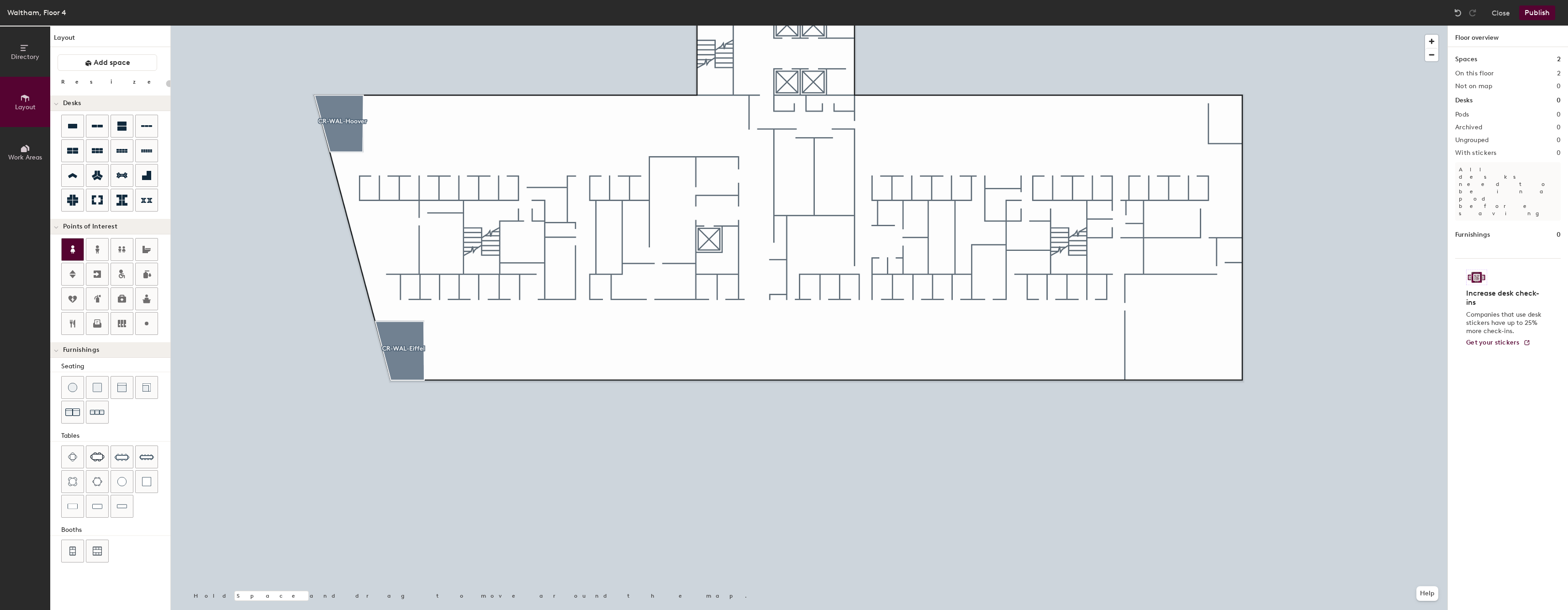
click at [804, 184] on div "Directory Layout Work Areas Layout Add space Resize Desks Points of Interest Fu…" at bounding box center [784, 318] width 1568 height 584
click at [68, 245] on icon at bounding box center [72, 249] width 11 height 11
click at [76, 251] on icon at bounding box center [72, 249] width 11 height 11
click at [797, 175] on div "Directory Layout Work Areas Layout Add space Resize Desks Points of Interest Fu…" at bounding box center [784, 318] width 1568 height 584
click at [833, 196] on span "Done" at bounding box center [831, 195] width 27 height 16
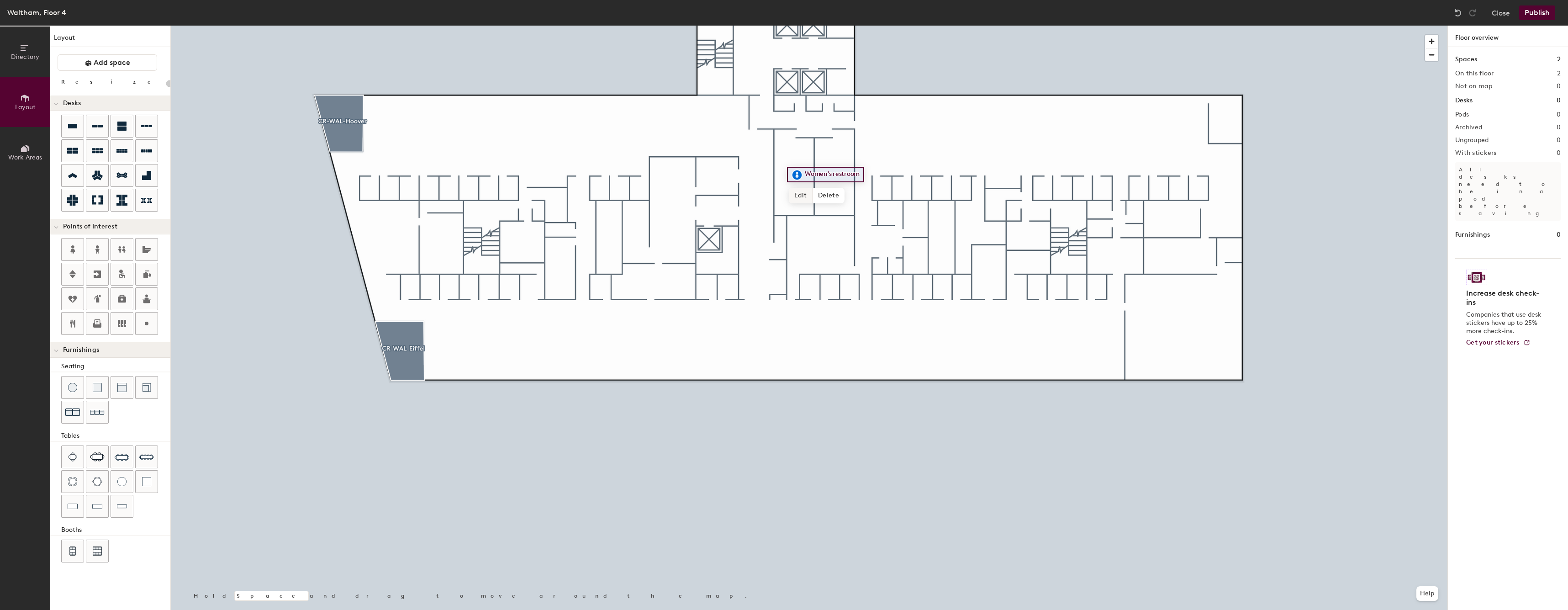
click at [803, 190] on span "Edit" at bounding box center [800, 195] width 24 height 16
click at [838, 26] on div at bounding box center [808, 26] width 1276 height 0
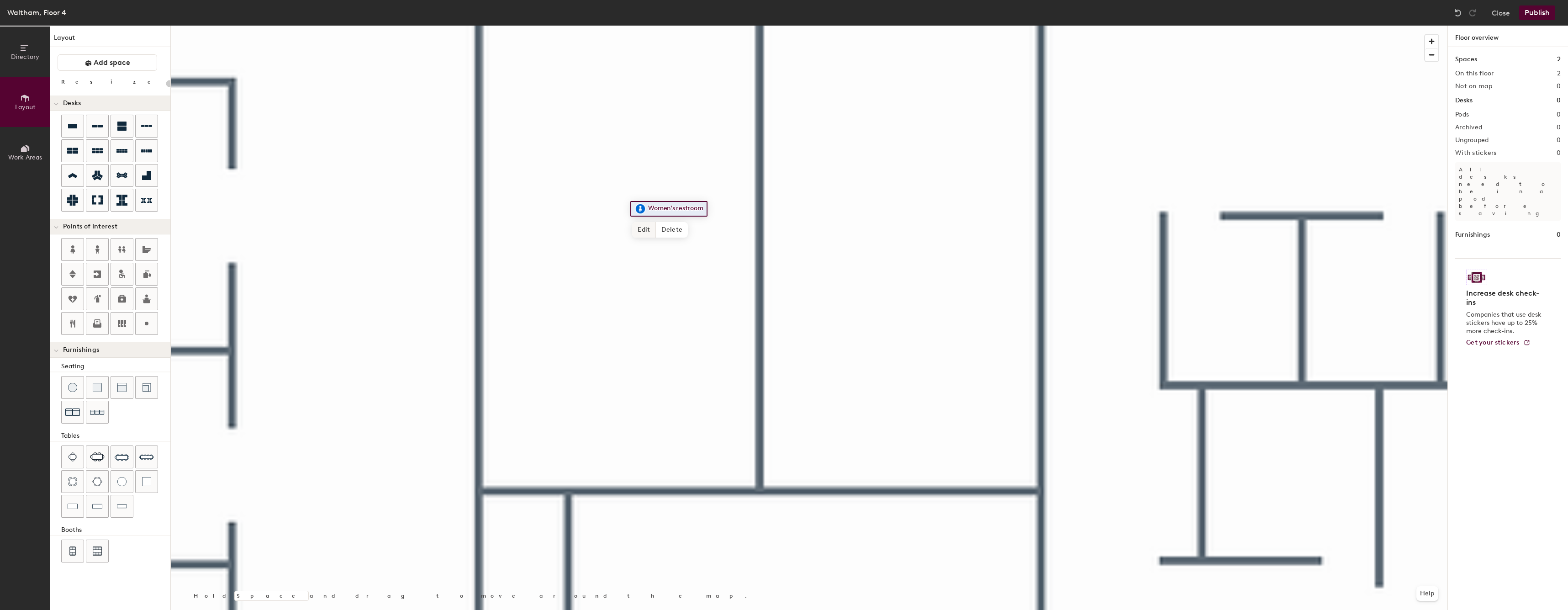
click at [650, 226] on span "Edit" at bounding box center [644, 230] width 24 height 16
drag, startPoint x: 691, startPoint y: 213, endPoint x: 649, endPoint y: 208, distance: 42.3
click at [649, 208] on input "Women's restroom" at bounding box center [678, 208] width 66 height 13
click at [675, 231] on span "Done" at bounding box center [674, 230] width 27 height 16
click at [599, 209] on span "Edit" at bounding box center [597, 215] width 24 height 16
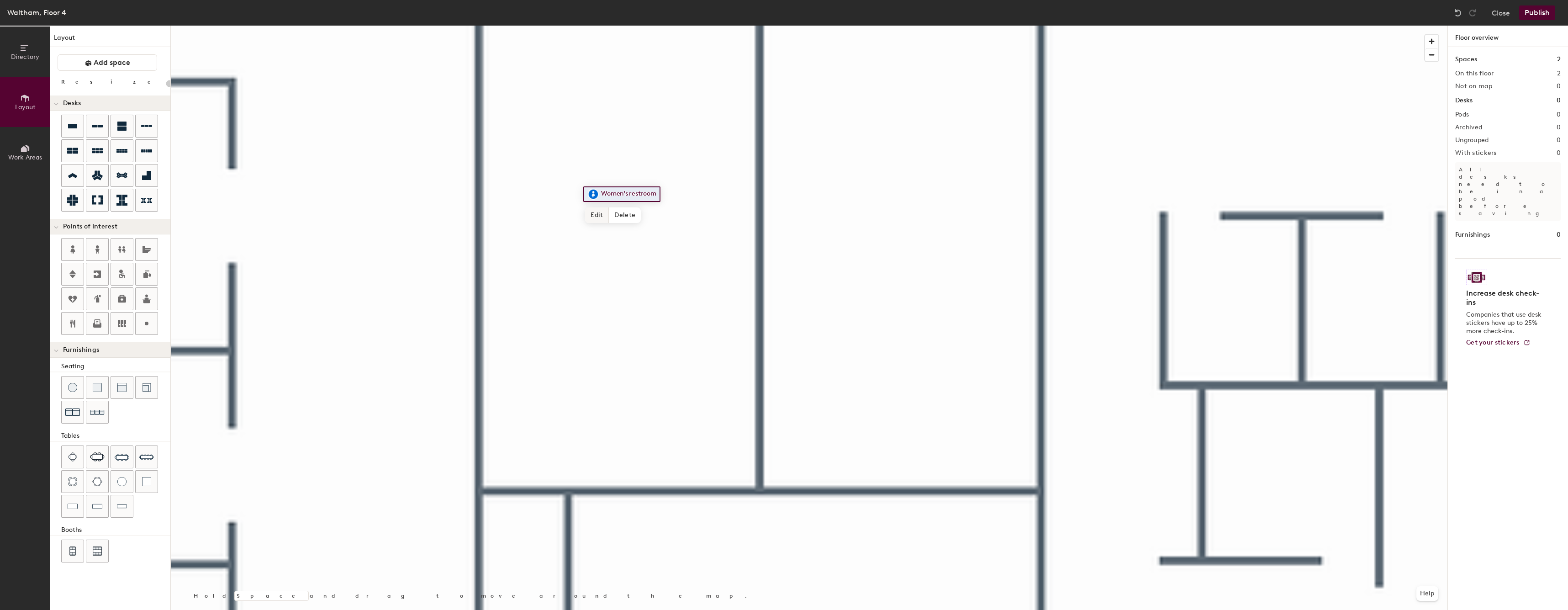
type input "20"
click at [661, 193] on input "Women's restroom" at bounding box center [631, 193] width 66 height 13
click at [632, 193] on input "Women's restroom" at bounding box center [631, 193] width 66 height 13
type input "Women's Restroom"
click at [632, 210] on span "Done" at bounding box center [627, 215] width 27 height 16
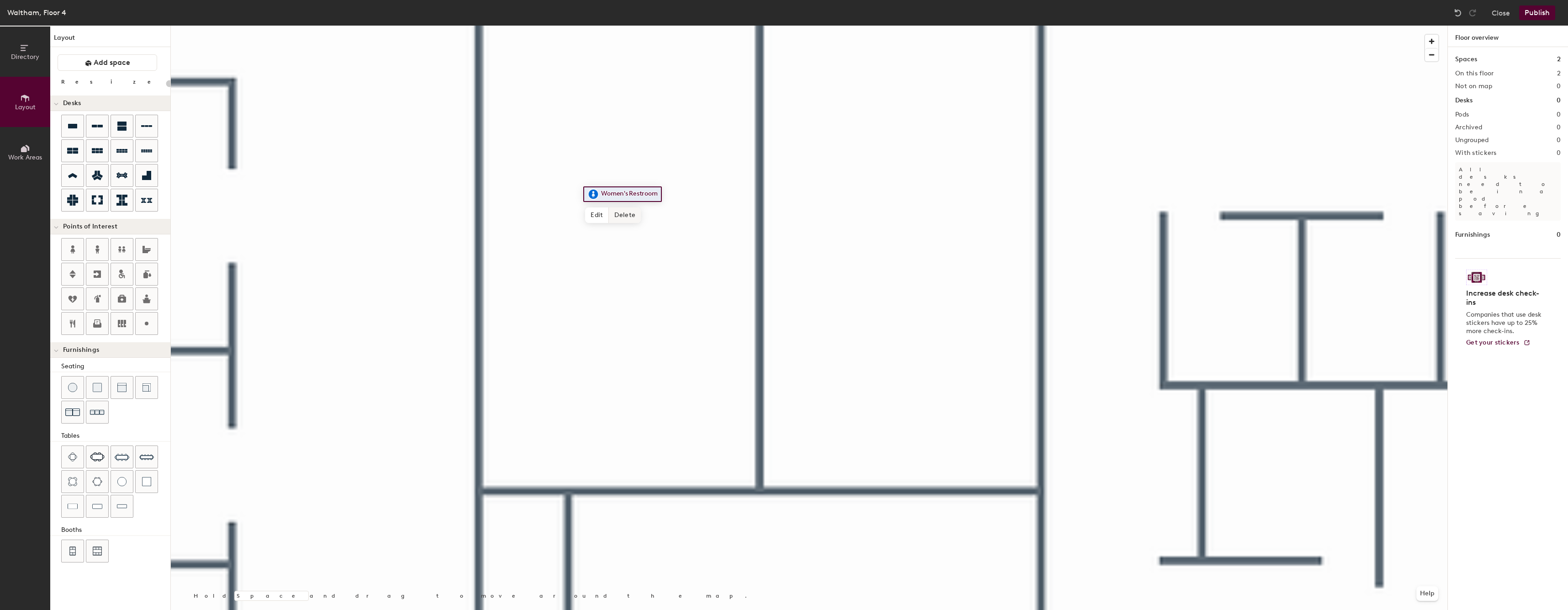
click at [737, 26] on div at bounding box center [808, 26] width 1276 height 0
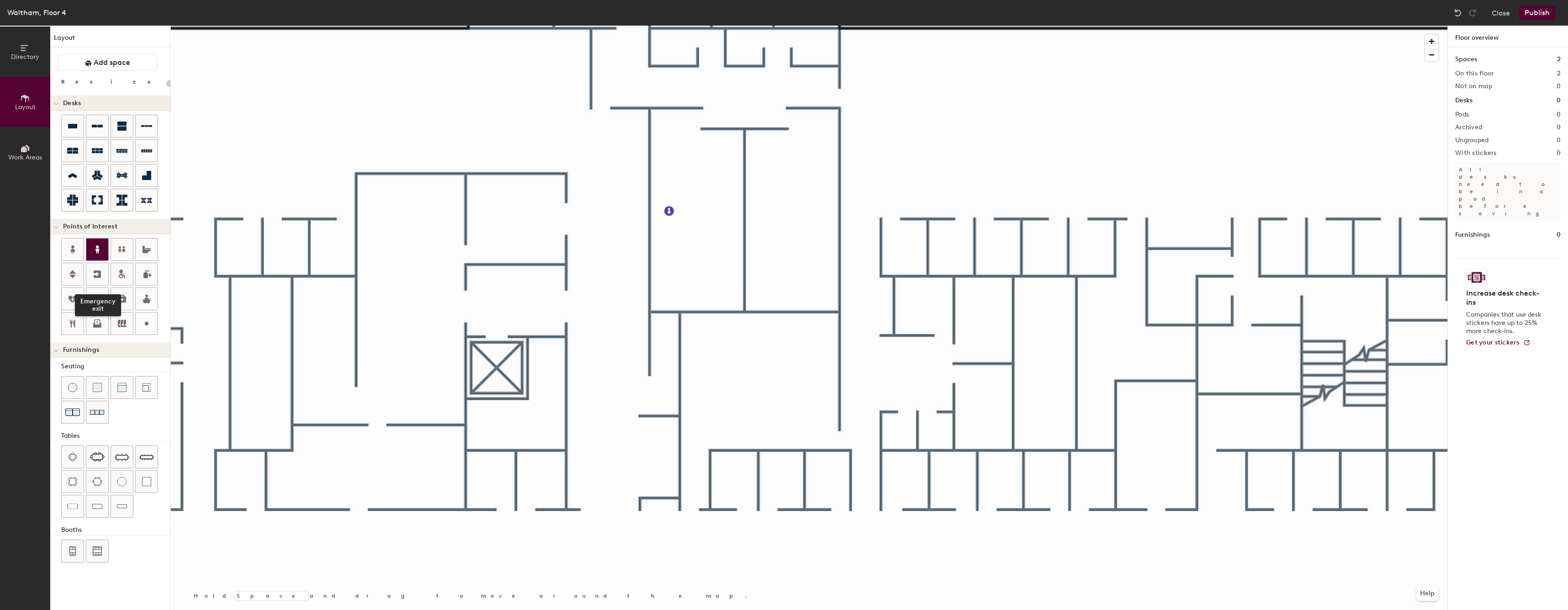
click at [97, 245] on div at bounding box center [97, 250] width 22 height 22
click at [97, 245] on icon at bounding box center [97, 249] width 11 height 11
click at [791, 216] on div "Directory Layout Work Areas Layout Add space Resize Desks Points of Interest Fu…" at bounding box center [784, 318] width 1568 height 584
type input "20"
click at [820, 214] on input "Men's restroom" at bounding box center [826, 215] width 58 height 13
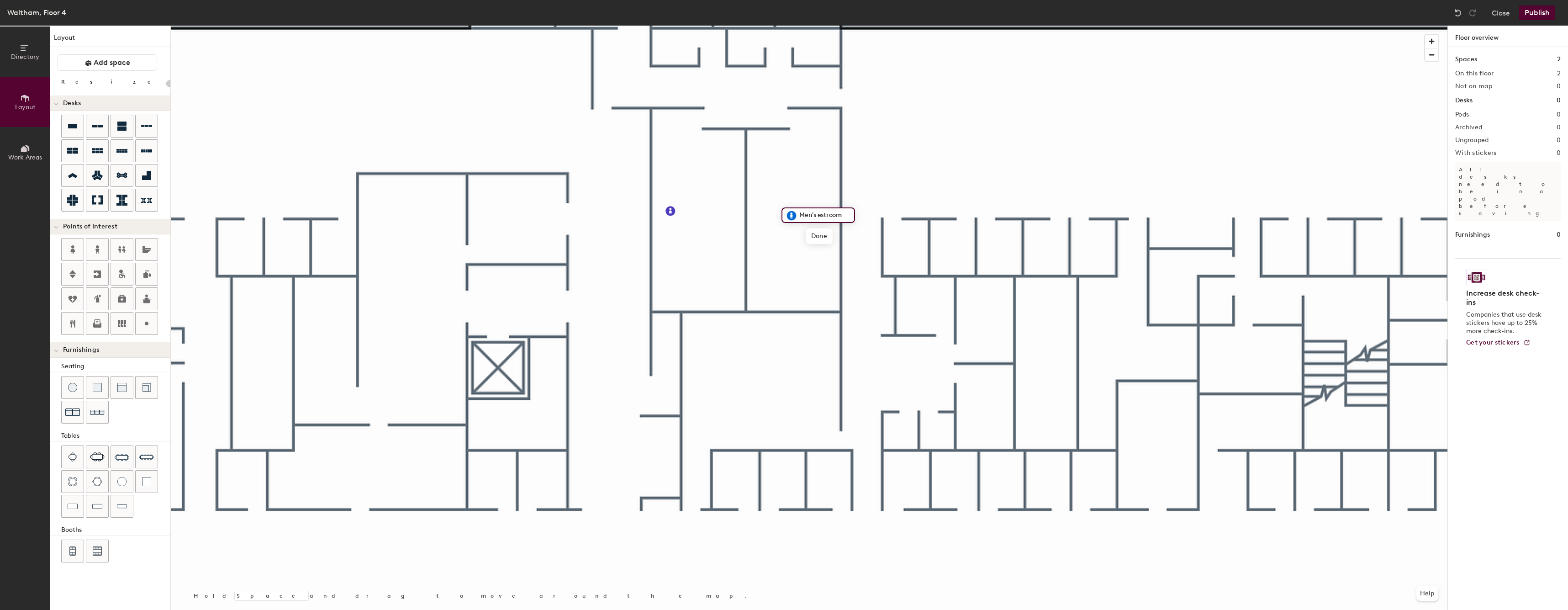
type input "Men's Restroom"
click at [823, 237] on span "Done" at bounding box center [821, 236] width 27 height 16
click at [674, 41] on div "Directory Layout Work Areas Layout Add space Resize Desks Points of Interest Fu…" at bounding box center [784, 318] width 1568 height 584
type input "20"
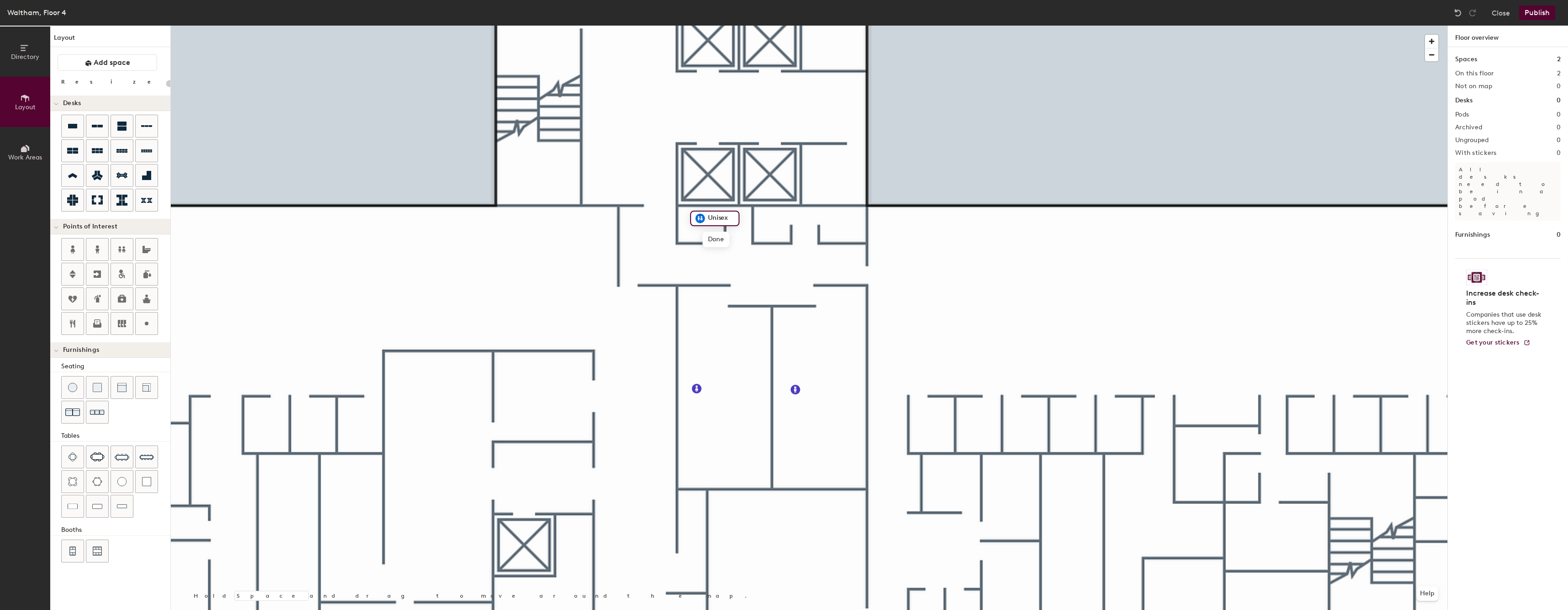
click at [720, 216] on input "Unisex" at bounding box center [721, 218] width 30 height 13
click at [728, 216] on input "Unisex" at bounding box center [721, 218] width 30 height 13
type input "Restroom"
click at [718, 234] on span "Done" at bounding box center [718, 239] width 27 height 16
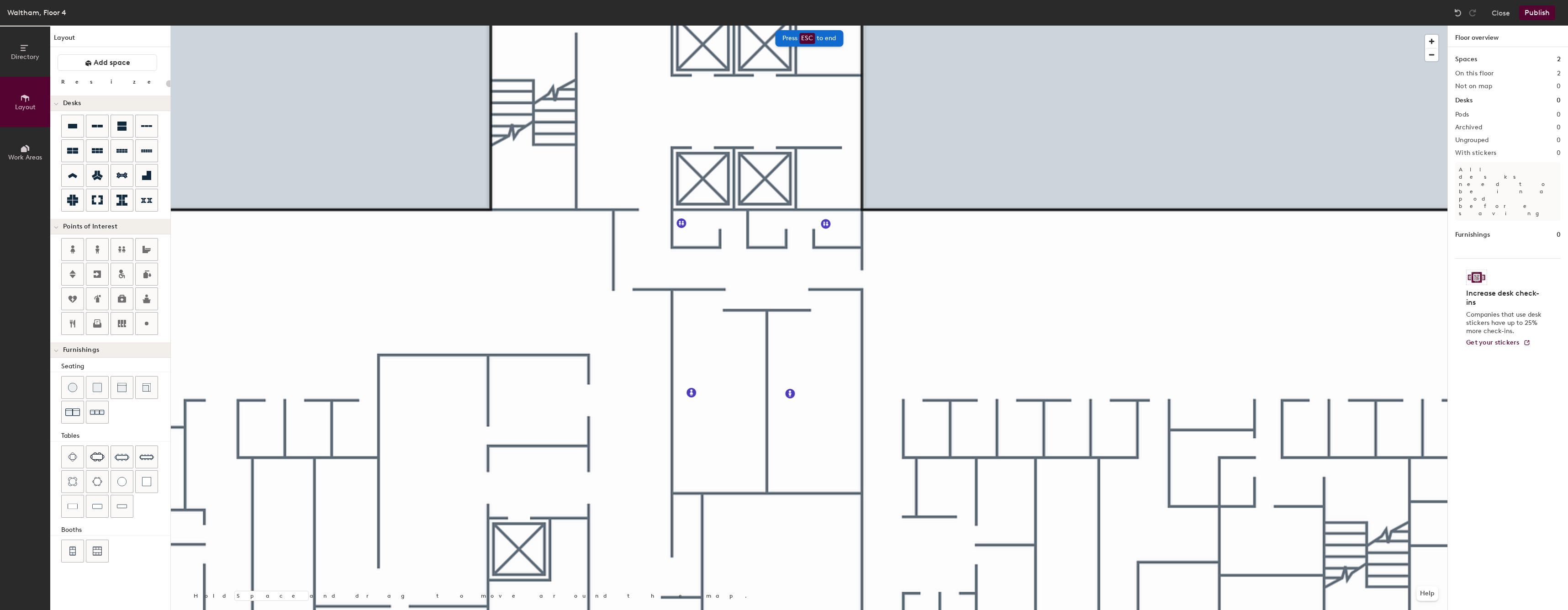
type input "20"
click at [853, 222] on input "Gender Neutral Restroom" at bounding box center [878, 223] width 94 height 13
click at [857, 223] on input "Gender Neutral Restroom" at bounding box center [878, 223] width 94 height 13
type input "Gender Neutral Restroom"
click at [828, 246] on span "Edit" at bounding box center [829, 244] width 24 height 16
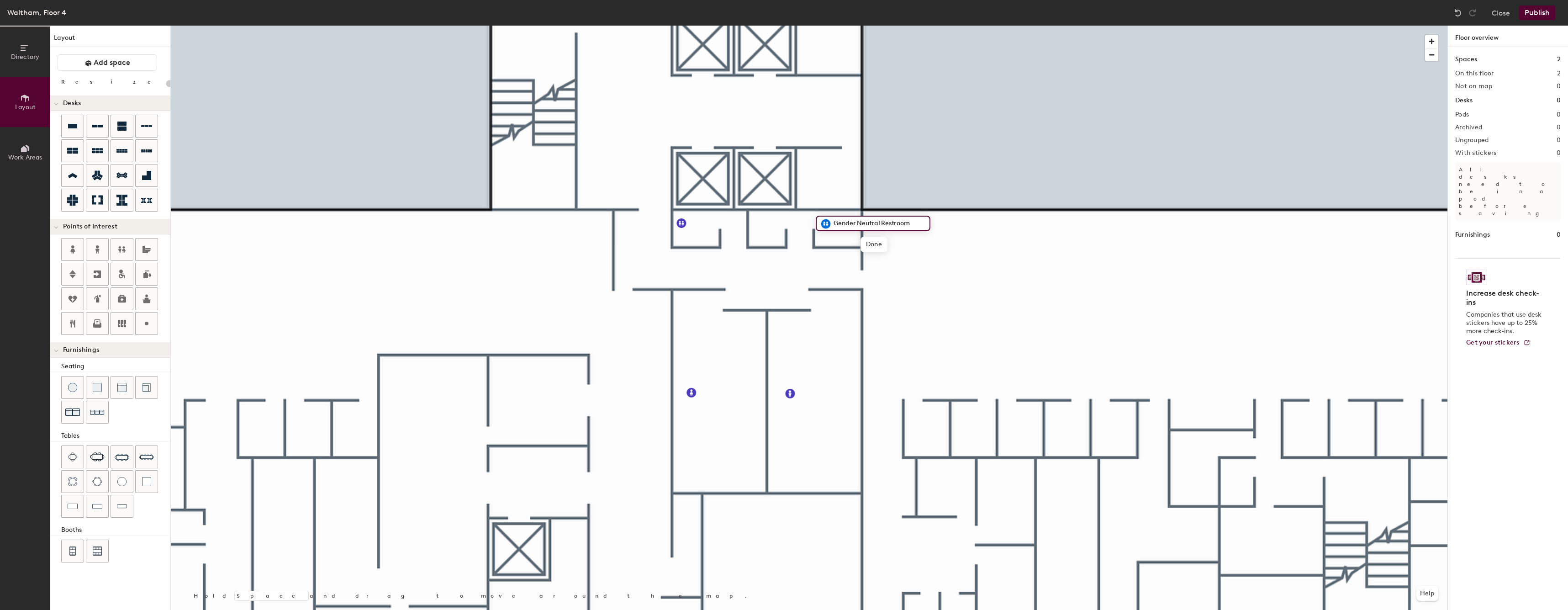
click at [857, 223] on input "Gender Neutral Restroom" at bounding box center [878, 223] width 94 height 13
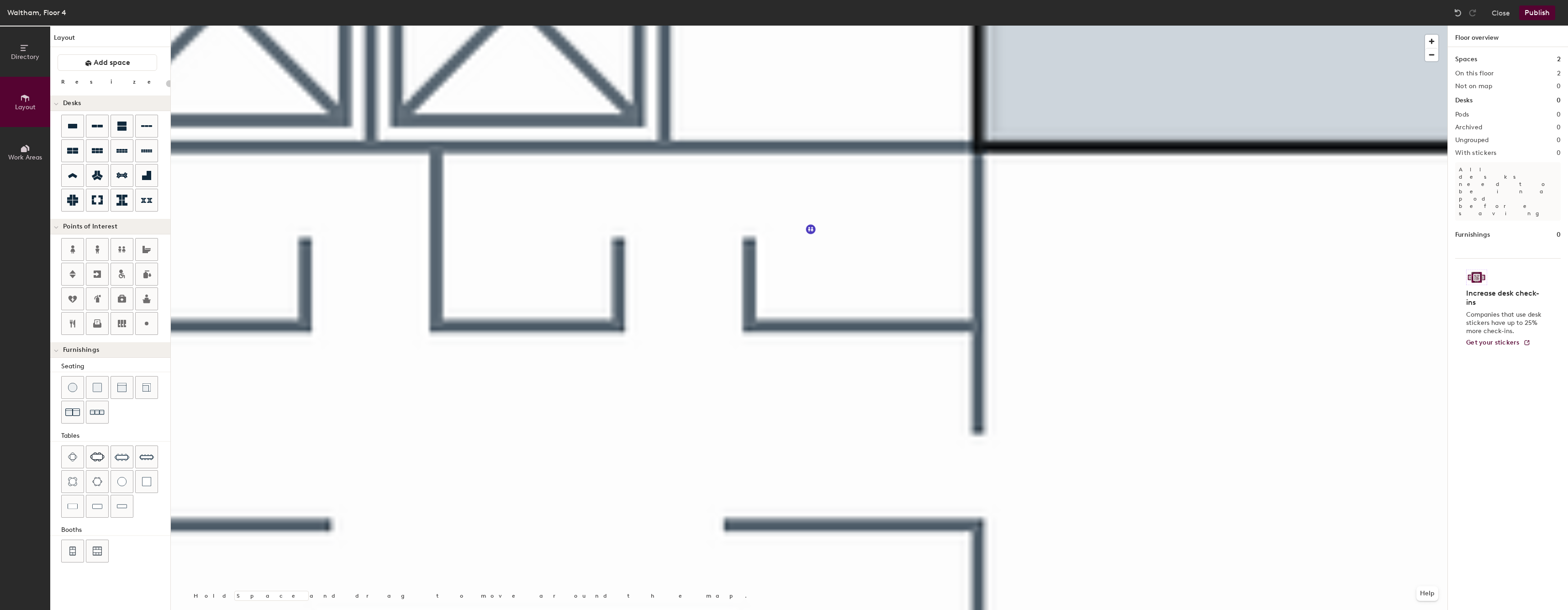
click at [825, 26] on div at bounding box center [808, 26] width 1276 height 0
type input "20"
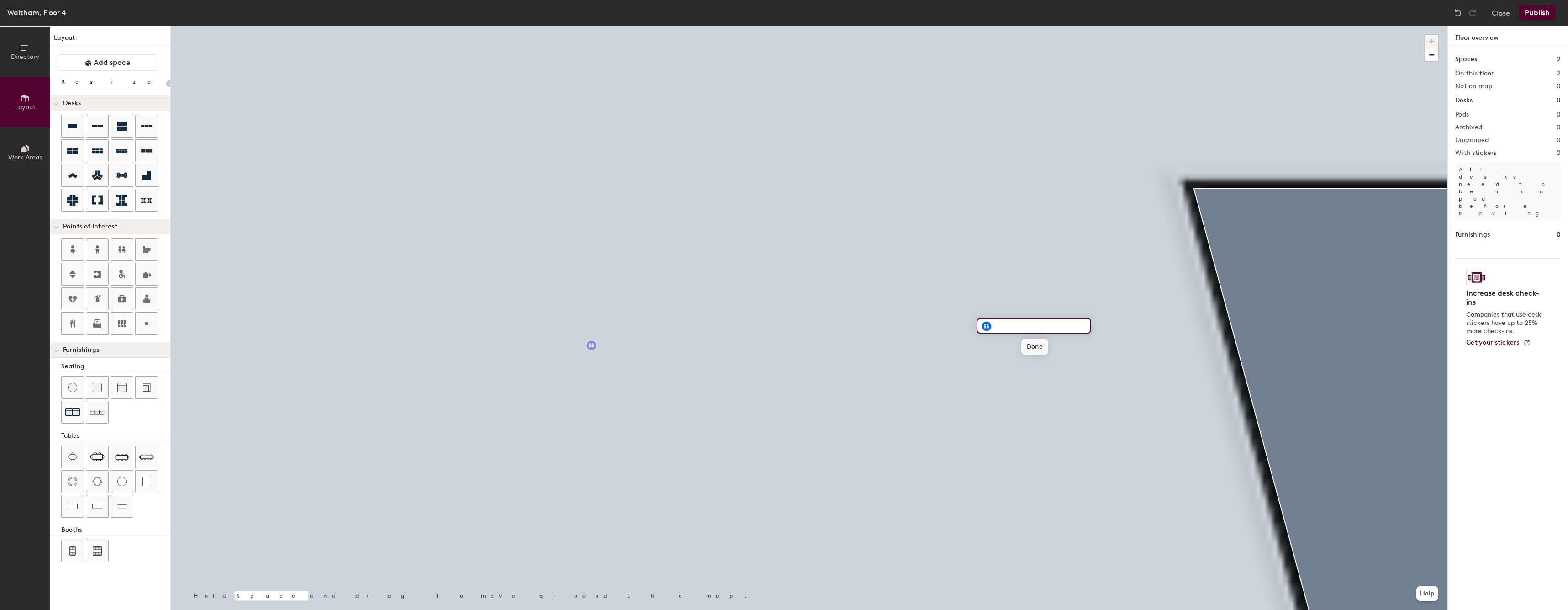
click at [1030, 341] on span "Done" at bounding box center [1034, 346] width 27 height 16
click at [1025, 346] on span "Delete" at bounding box center [1017, 346] width 32 height 16
type input "20"
click at [109, 64] on span "Add space" at bounding box center [111, 63] width 36 height 9
click at [107, 63] on button "Add space" at bounding box center [107, 63] width 100 height 16
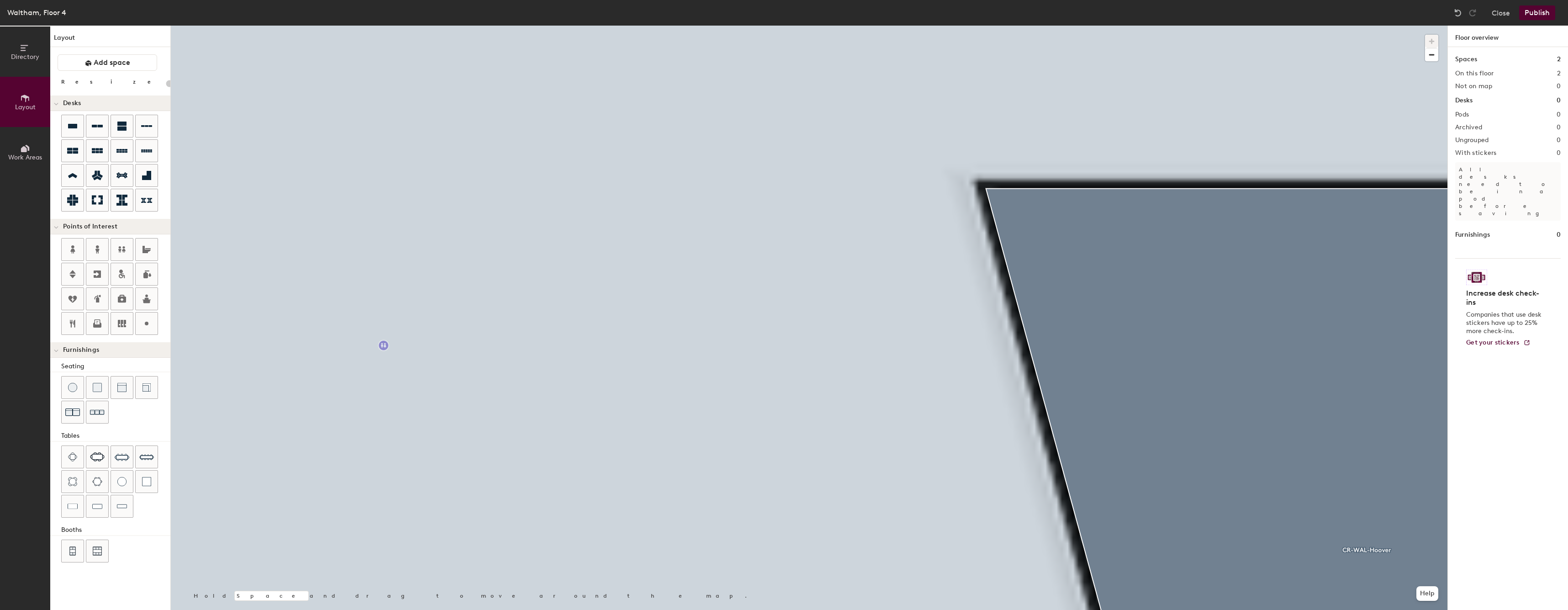
click at [383, 26] on div at bounding box center [808, 26] width 1276 height 0
click at [385, 26] on div at bounding box center [808, 26] width 1276 height 0
click at [385, 344] on div at bounding box center [386, 345] width 1 height 1
click at [386, 26] on div at bounding box center [808, 26] width 1276 height 0
click at [384, 26] on div at bounding box center [808, 26] width 1276 height 0
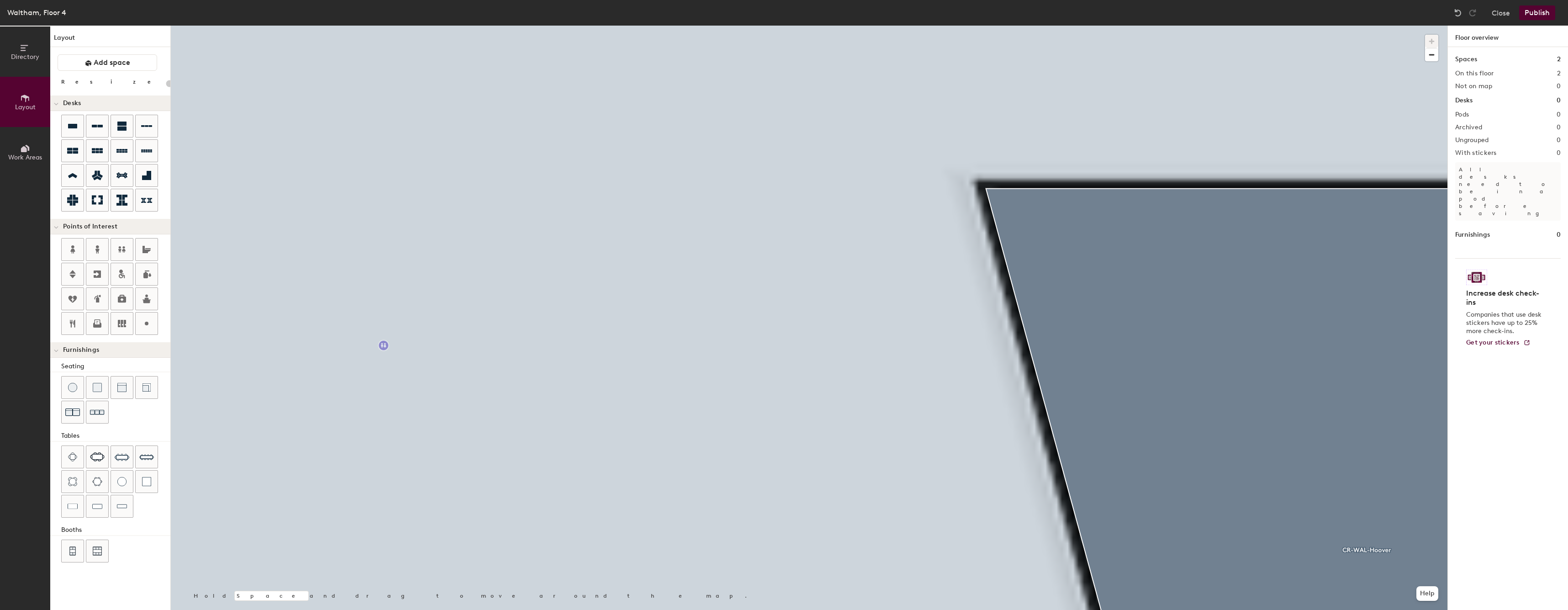
click at [384, 346] on div at bounding box center [385, 346] width 2 height 1
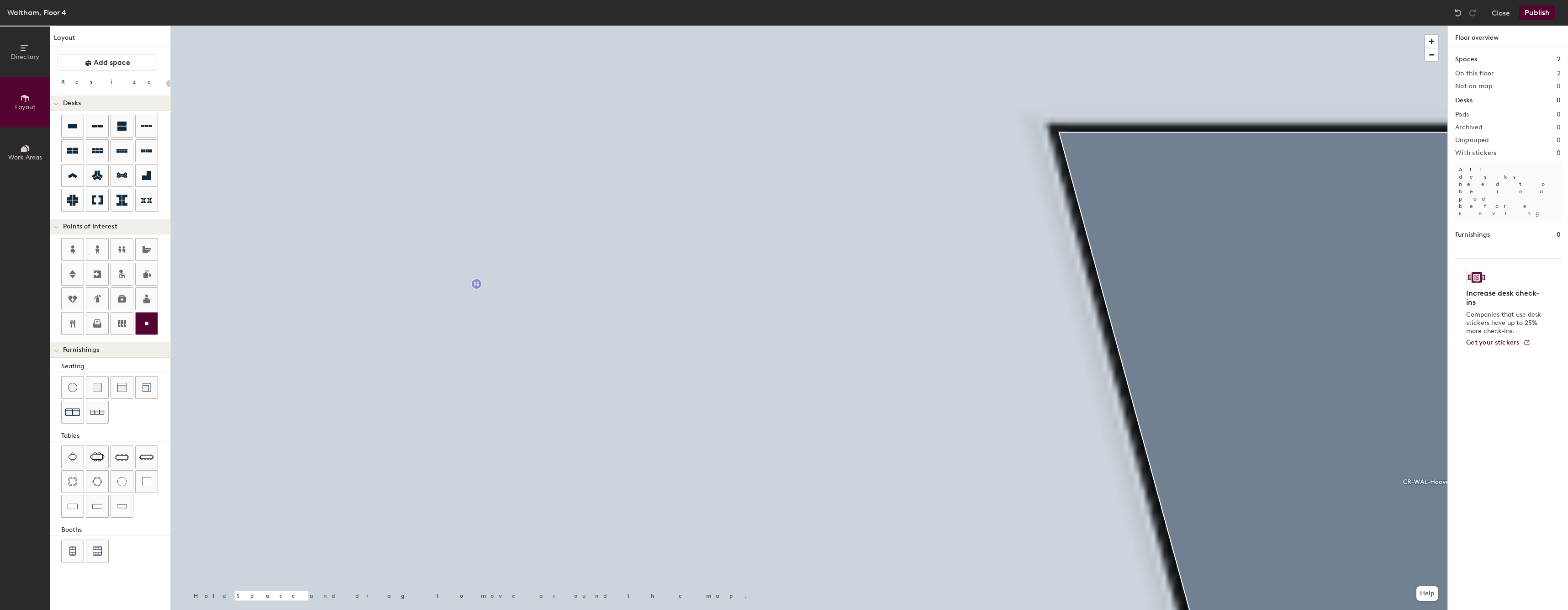
click at [143, 331] on div at bounding box center [147, 323] width 22 height 22
click at [862, 26] on div at bounding box center [808, 26] width 1276 height 0
click at [968, 609] on html "Skip navigation Schedule Office People Analytics Visits Deliveries Services Man…" at bounding box center [784, 305] width 1568 height 610
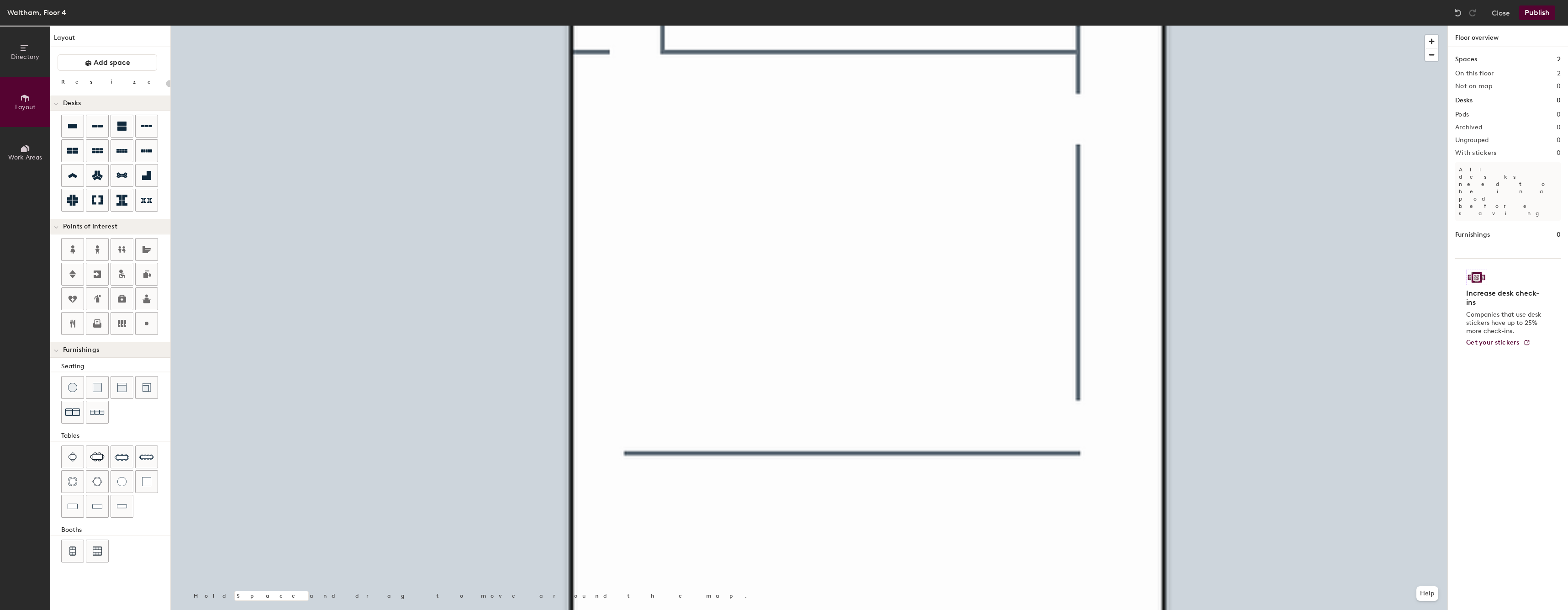
click at [113, 51] on div "Layout Add space Resize Desks Points of Interest Furnishings Seating Tables Boo…" at bounding box center [110, 318] width 120 height 584
click at [110, 57] on button "Add space" at bounding box center [107, 63] width 100 height 16
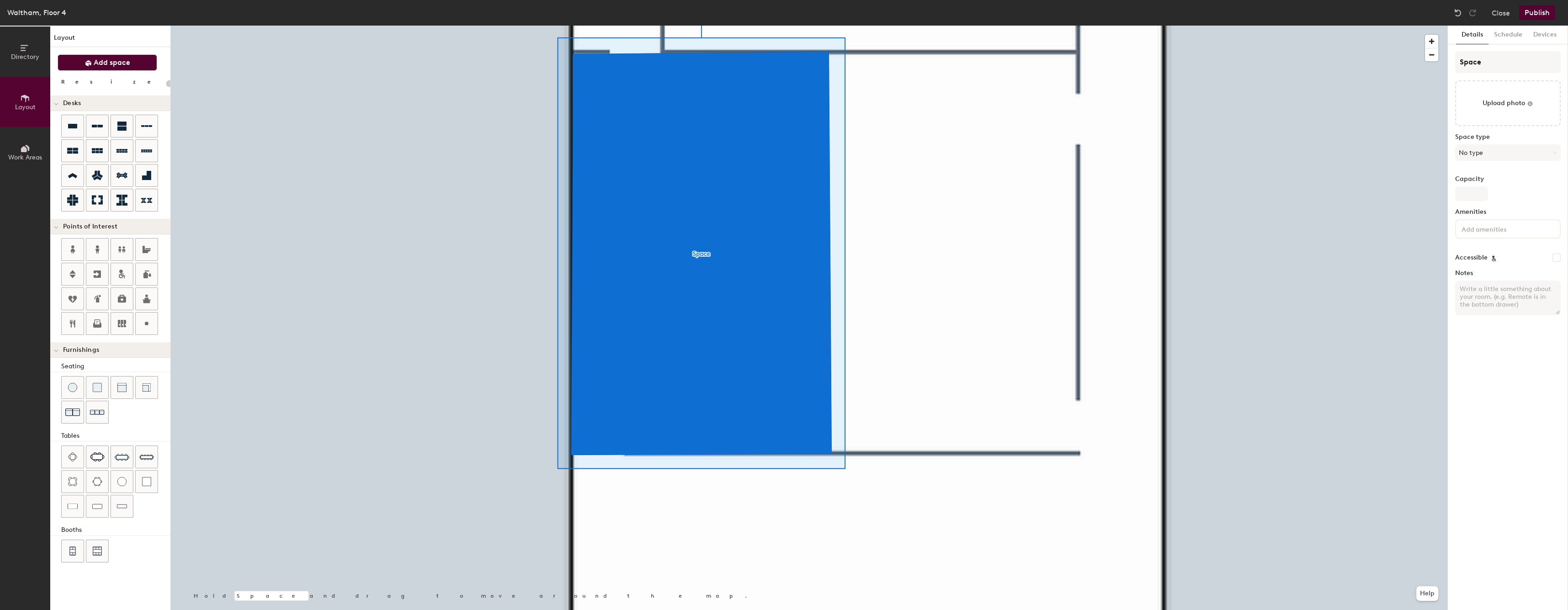
type input "20"
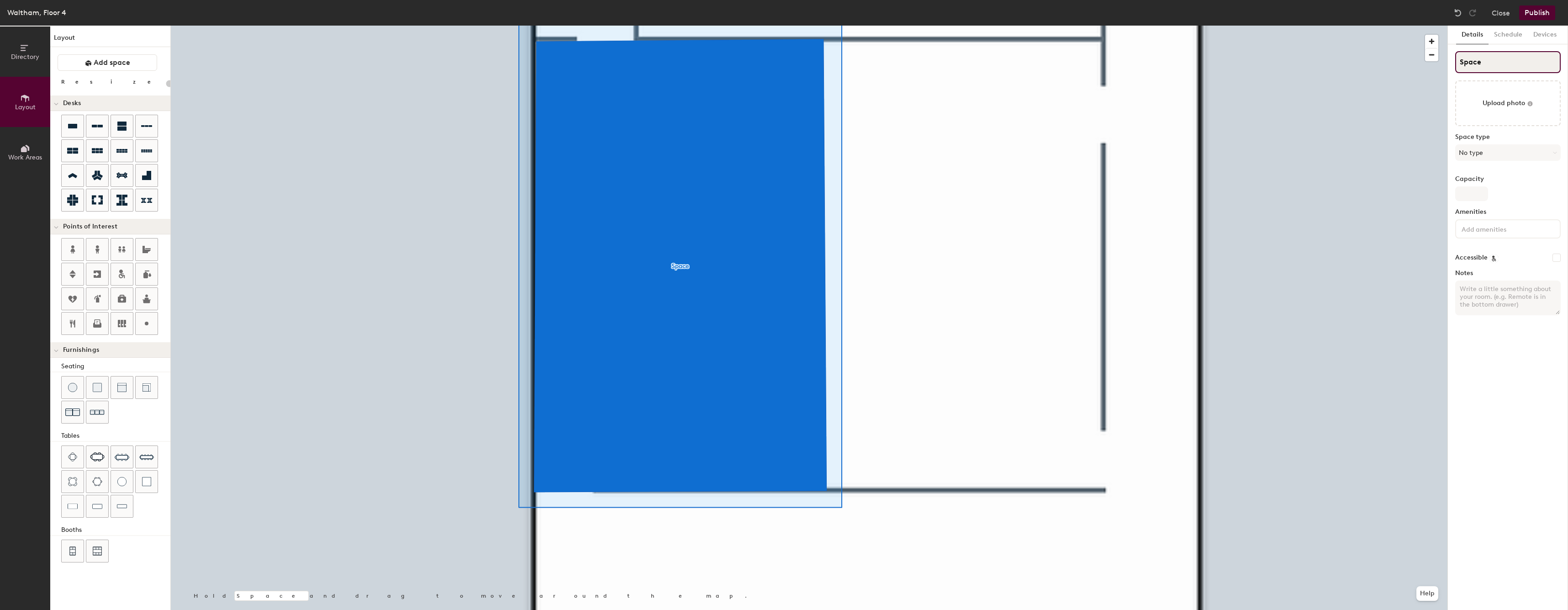
click at [1504, 60] on input "Space" at bounding box center [1507, 62] width 106 height 22
type input "CR"
type input "20"
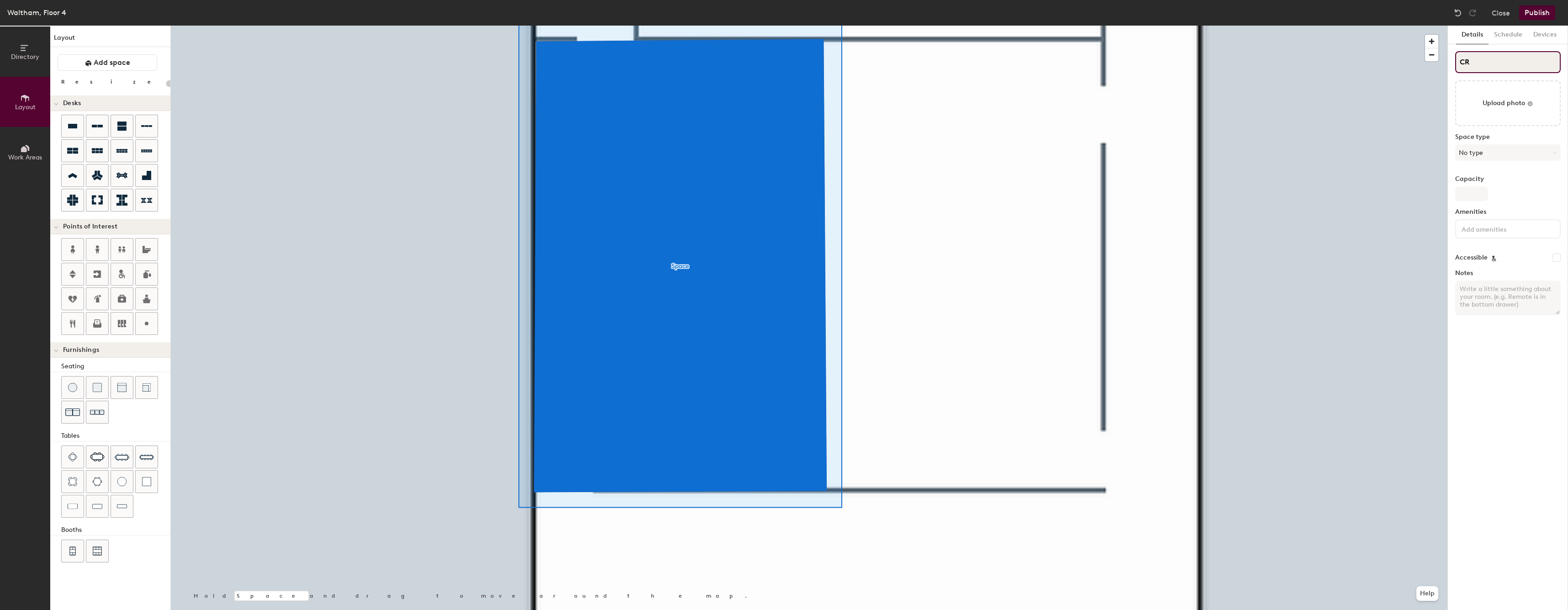
type input "CR-"
type input "20"
type input "CR-W"
type input "20"
type input "CR-WAL"
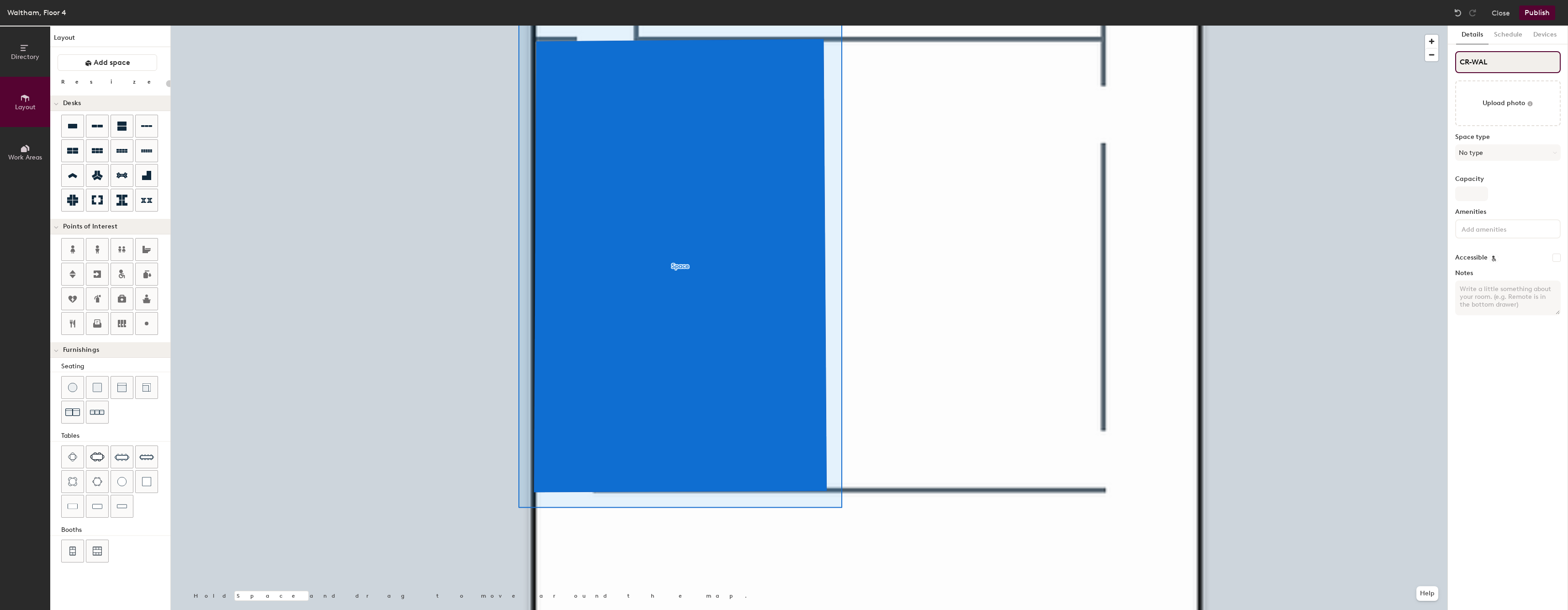
type input "20"
type input "CR-WAL"
type input "20"
type input "CR-WAL"
type input "20"
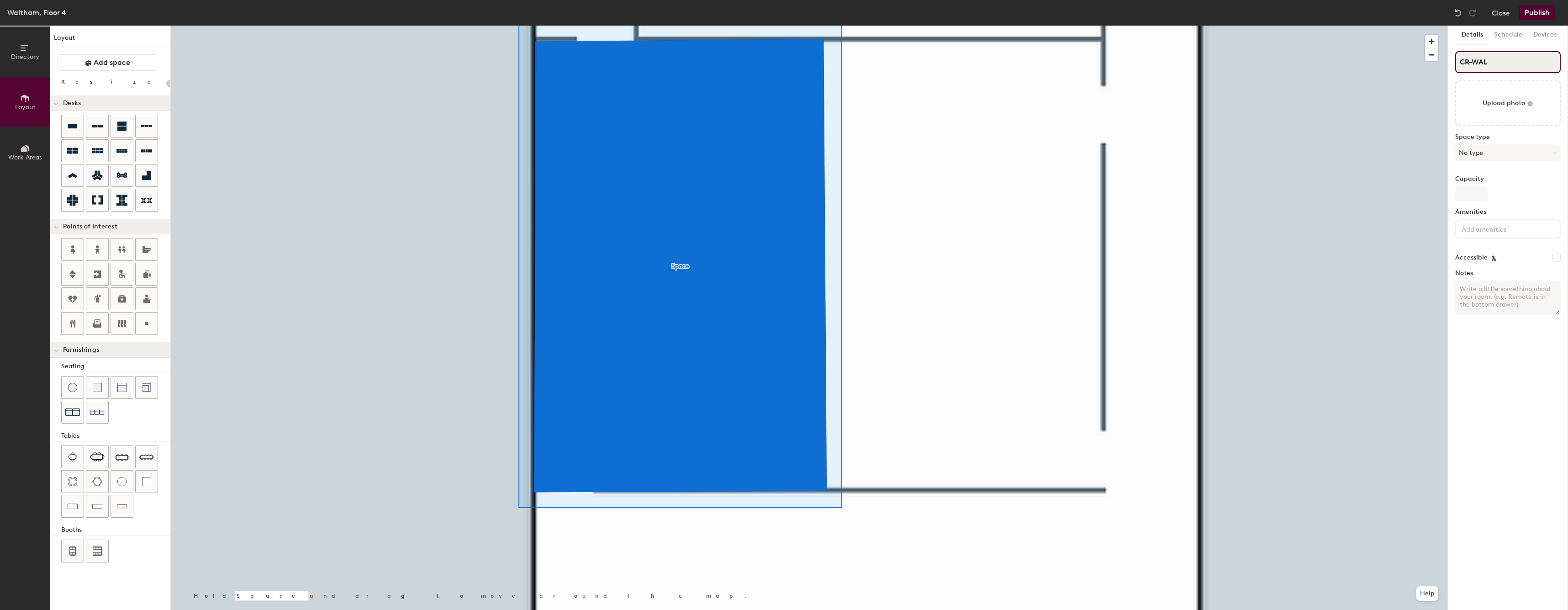
type input "CR-WAL-"
type input "20"
type input "CR-WAL-P"
type input "20"
type input "CR-WAL-Pe"
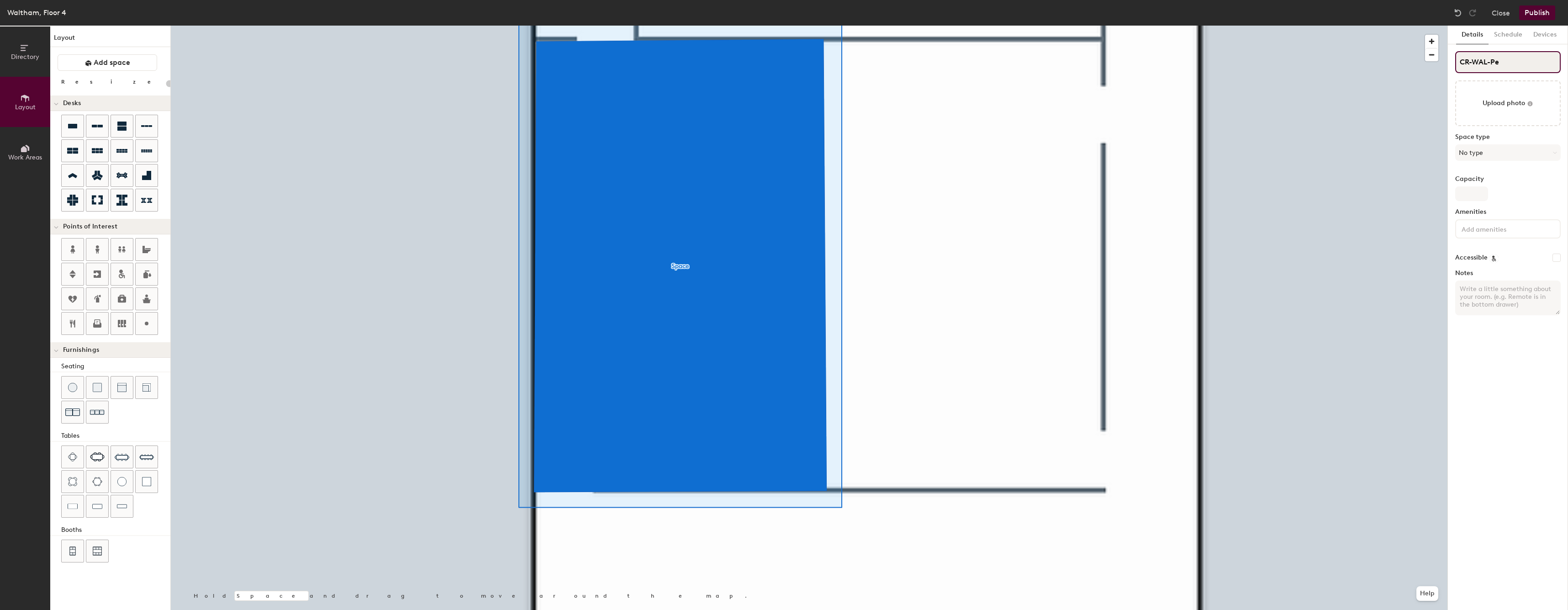
type input "20"
type input "CR-WAL-Per"
type input "20"
type input "CR-WAL-Peri"
type input "20"
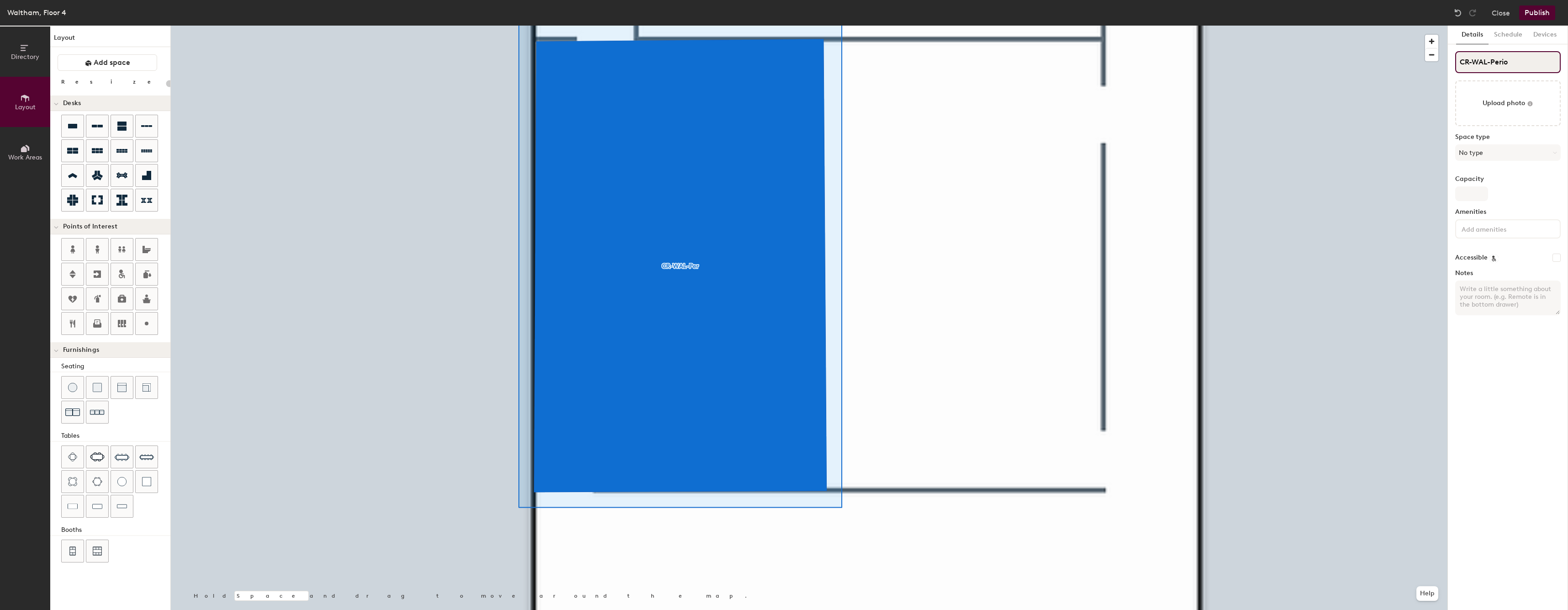
type input "CR-WAL-Period"
type input "20"
type input "CR-WAL-Periodic"
type input "20"
type input "CR-WAL-Periodic"
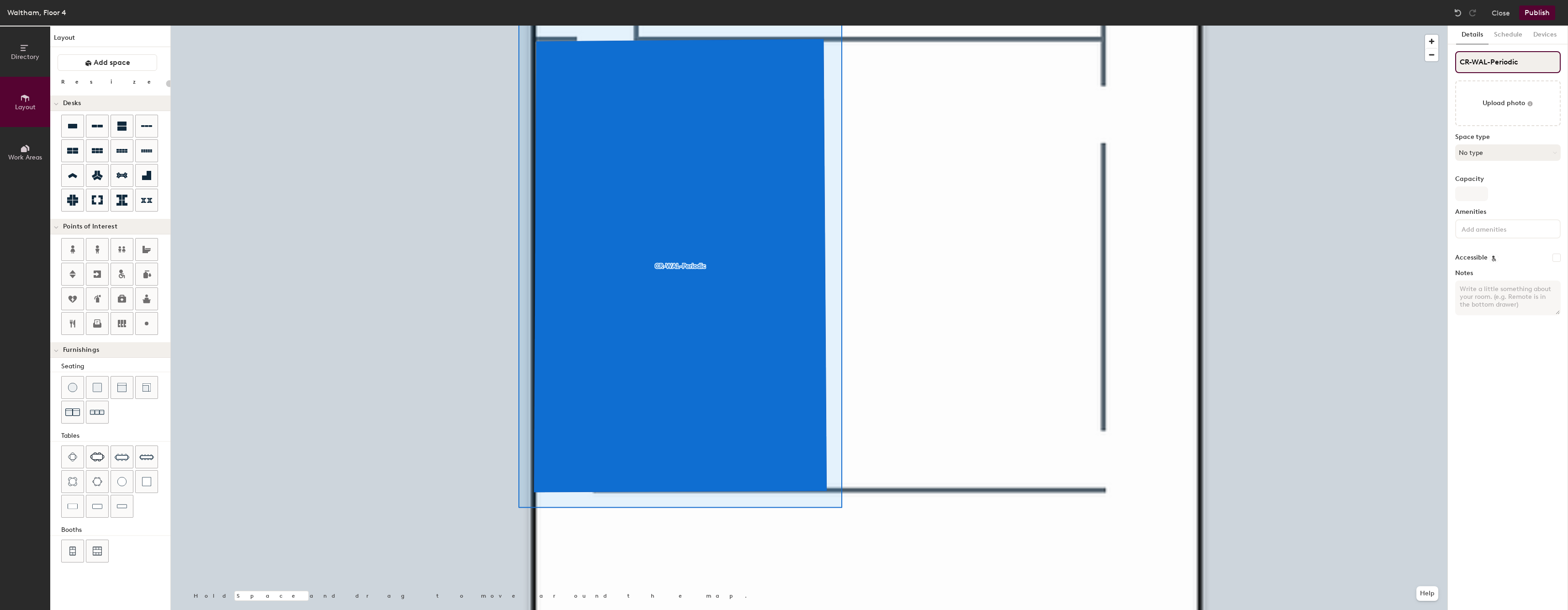
type input "20"
type input "CR-WAL-Periodic"
click at [1479, 153] on button "No type" at bounding box center [1507, 153] width 106 height 16
click at [1488, 255] on div "Conference Room" at bounding box center [1512, 258] width 113 height 14
click at [1469, 188] on input "Capacity" at bounding box center [1471, 193] width 33 height 15
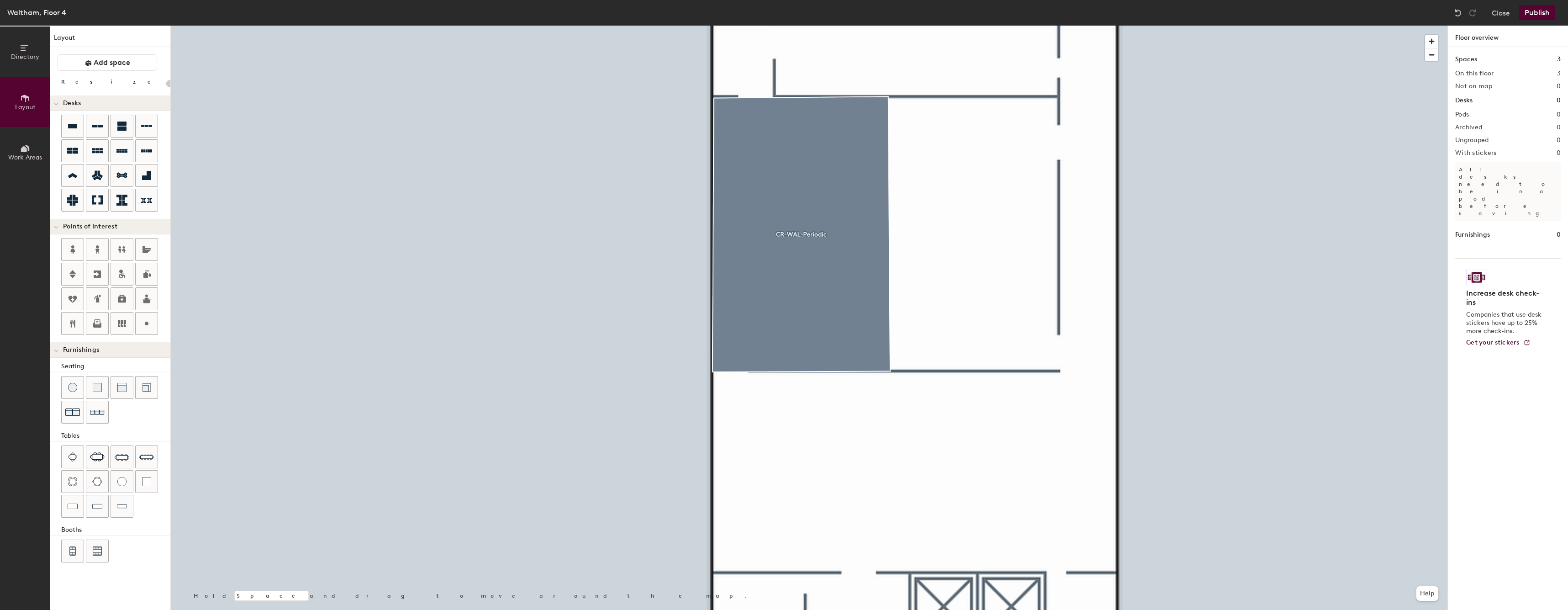
click at [891, 26] on div at bounding box center [808, 26] width 1276 height 0
click at [84, 66] on button "Add space" at bounding box center [107, 63] width 100 height 16
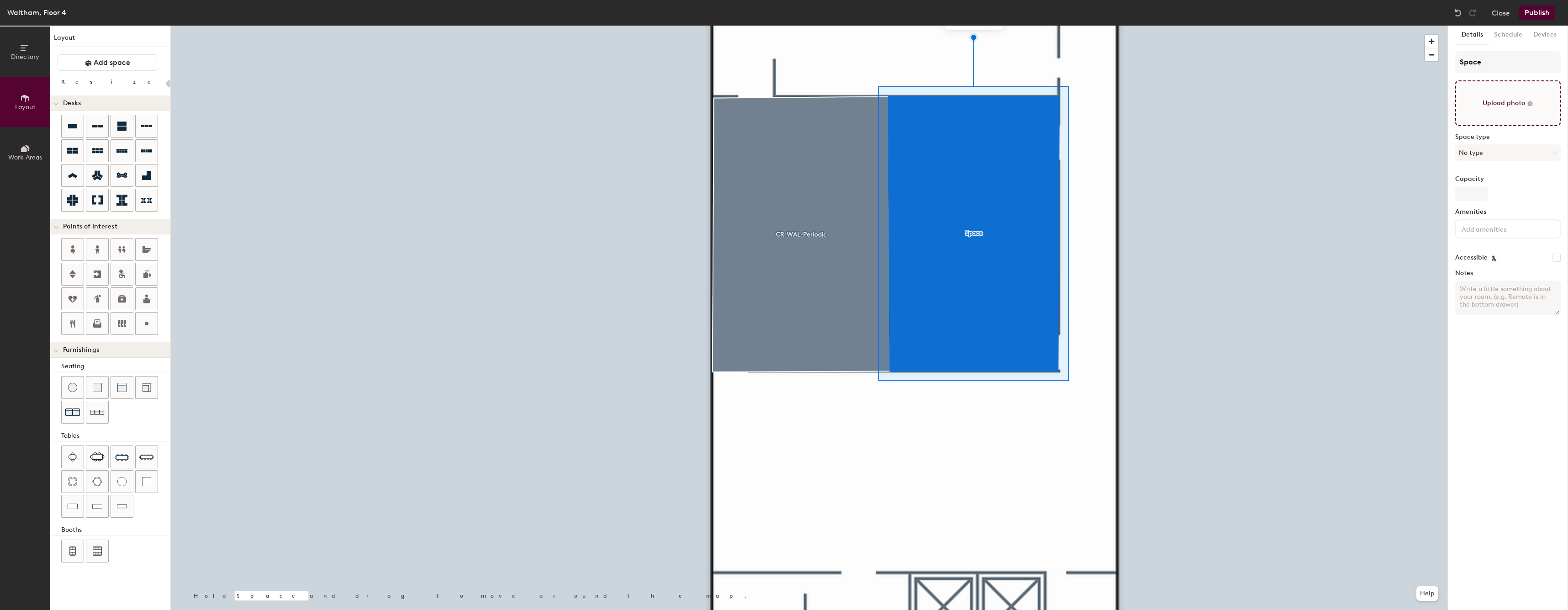
type input "20"
click at [1497, 69] on input "Space" at bounding box center [1507, 62] width 106 height 22
click at [1498, 69] on input "Space" at bounding box center [1507, 62] width 106 height 22
type input "CR"
type input "20"
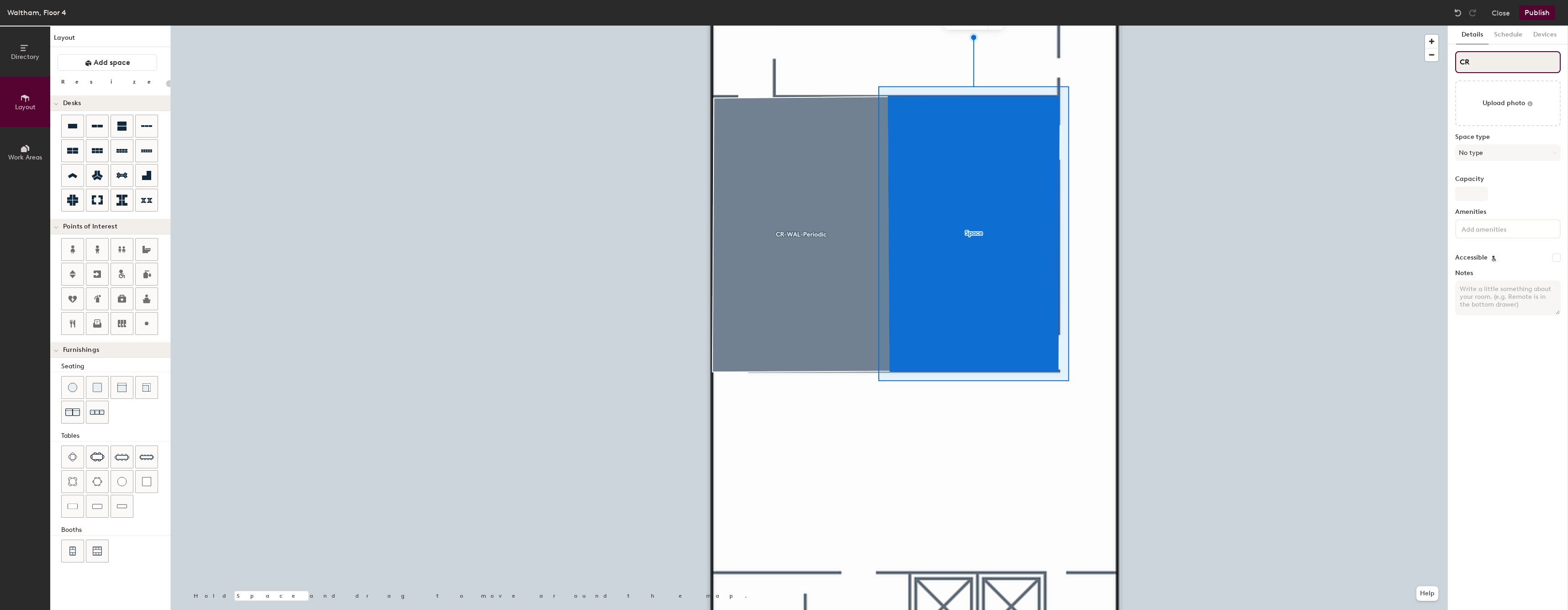
type input "CR-"
type input "20"
type input "CR-W"
type input "20"
type input "CR-WA;"
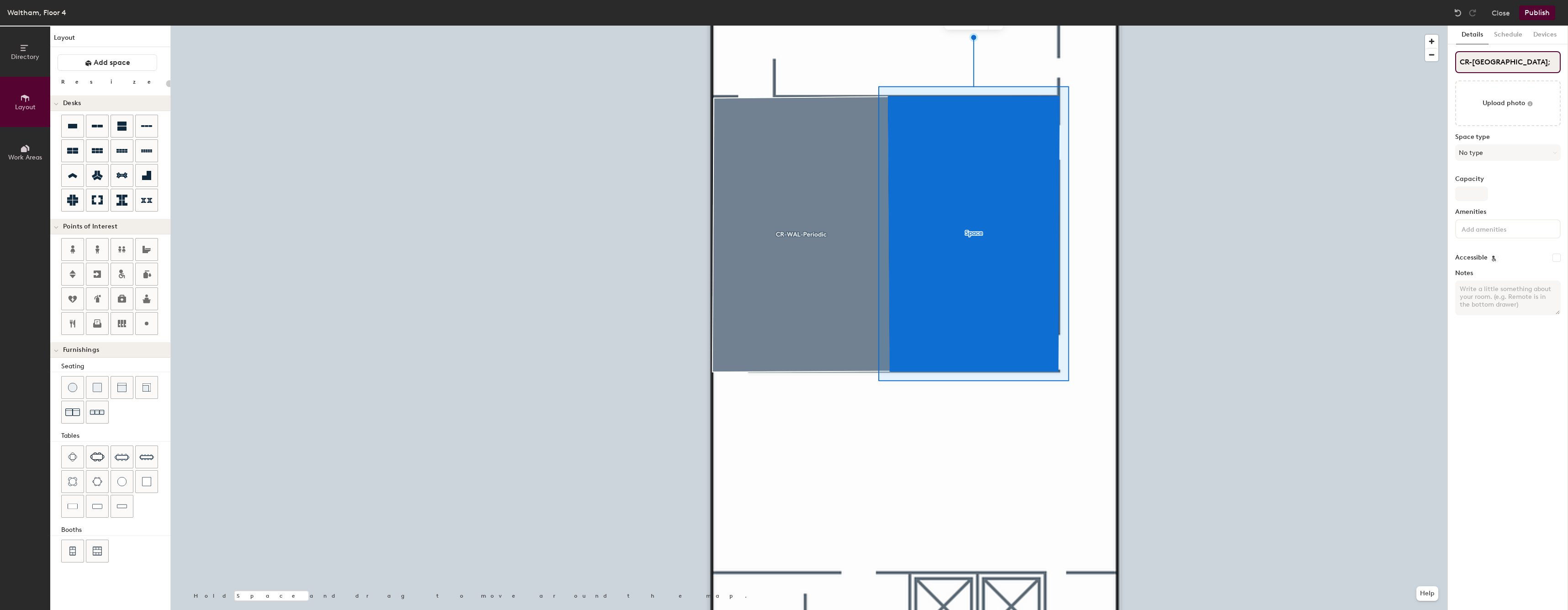
type input "20"
type input "CR-WA"
type input "20"
type input "CR-WAL"
type input "20"
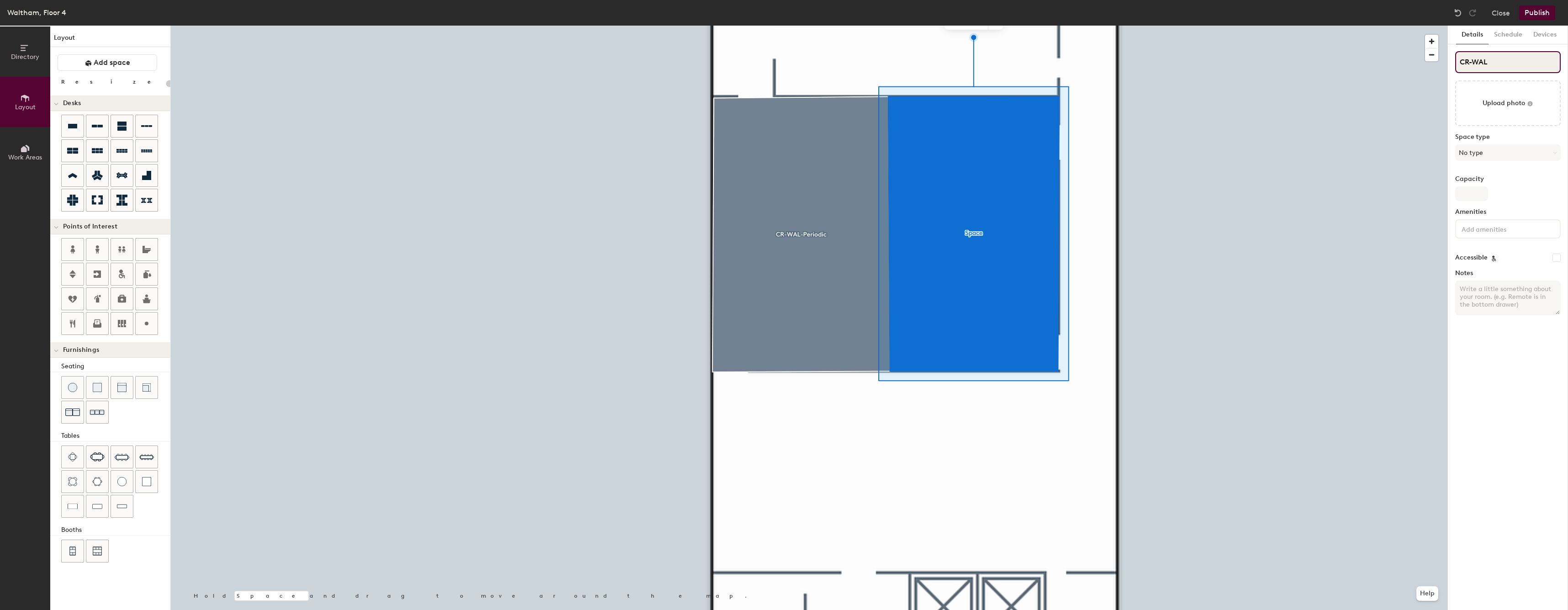
type input "CR-WAL-"
type input "20"
type input "CR-WAL-P"
type input "20"
type input "CR-WAL-Pe"
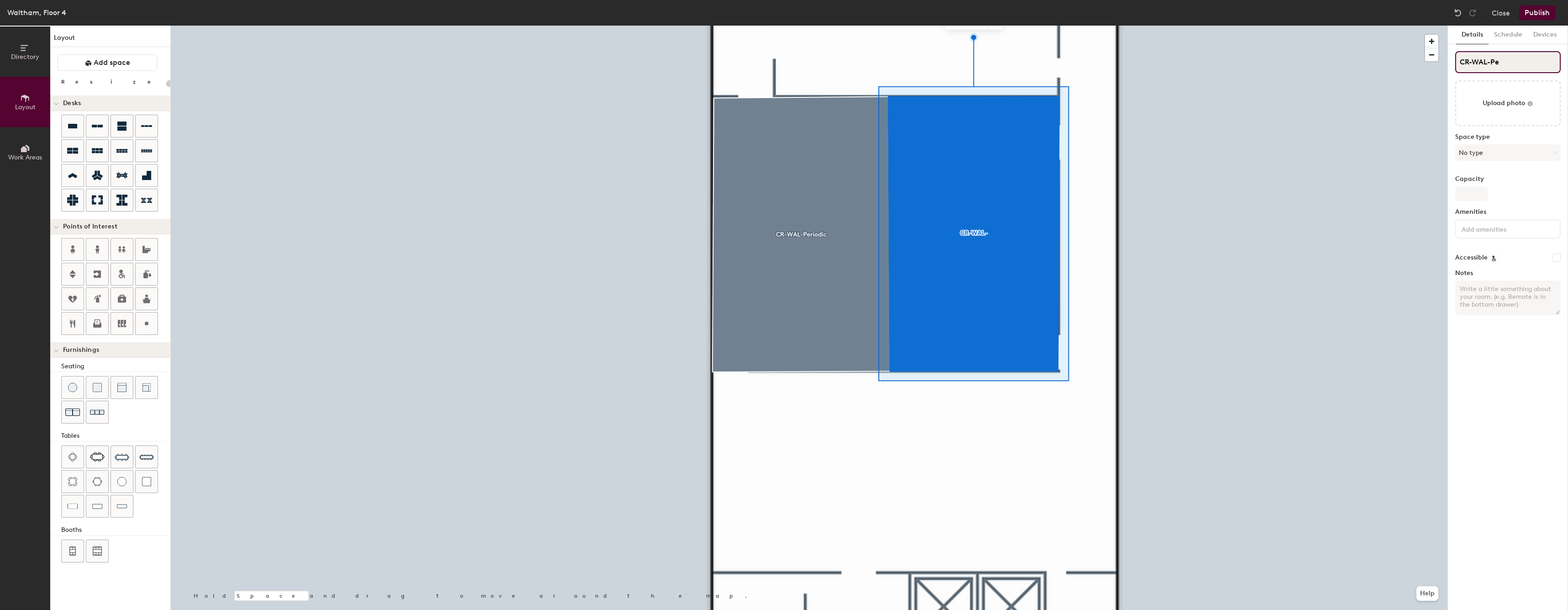
type input "20"
type input "CR-WAL-Per"
type input "20"
type input "CR-WAL-Peri"
type input "20"
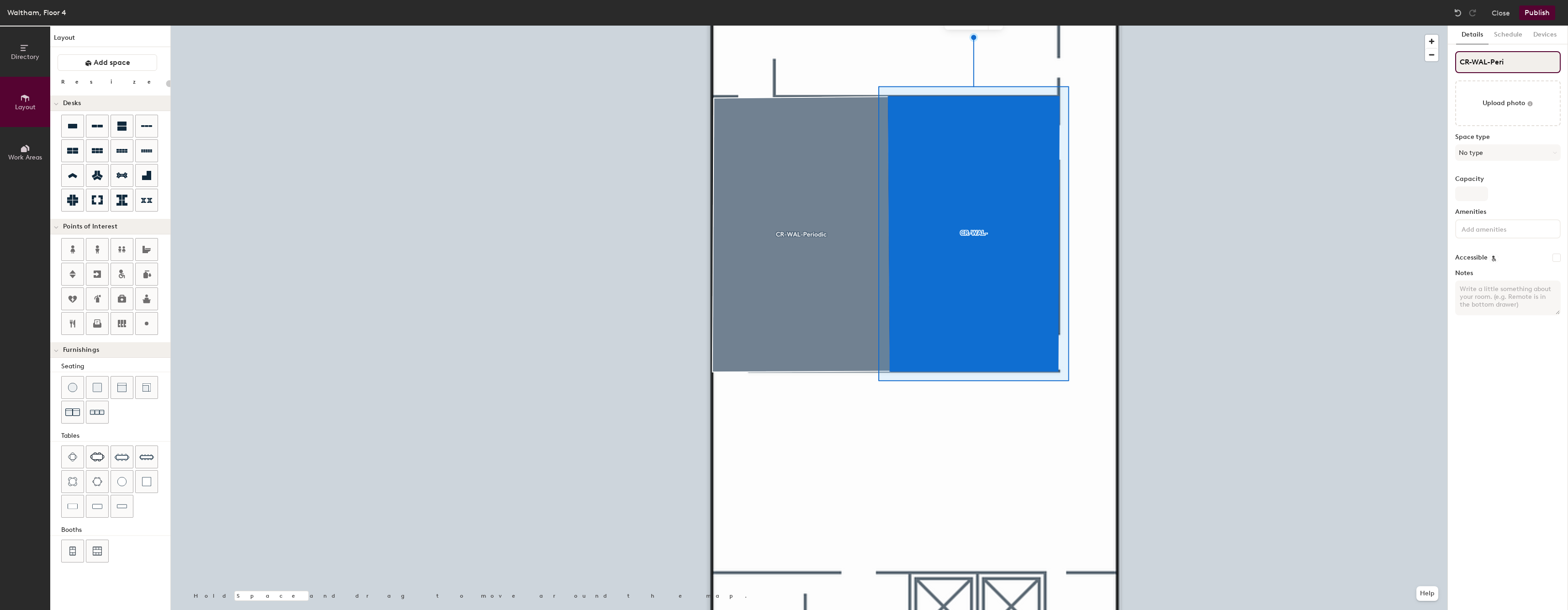
type input "CR-WAL-Perio"
type input "20"
type input "CR-WAL-Period"
type input "20"
type input "CR-WAL-Periodic"
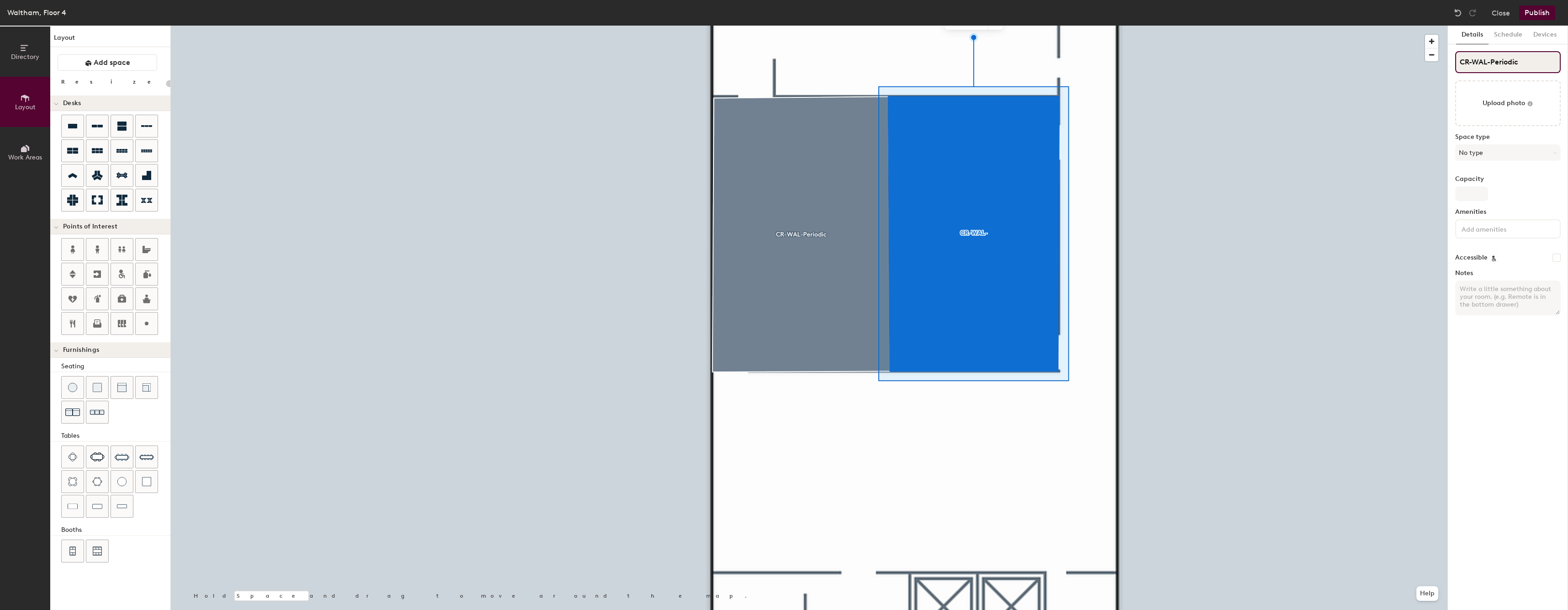
type input "20"
type input "CR-WAL-Periodic"
type input "20"
type input "CR-WAL-Periodic"
type input "20"
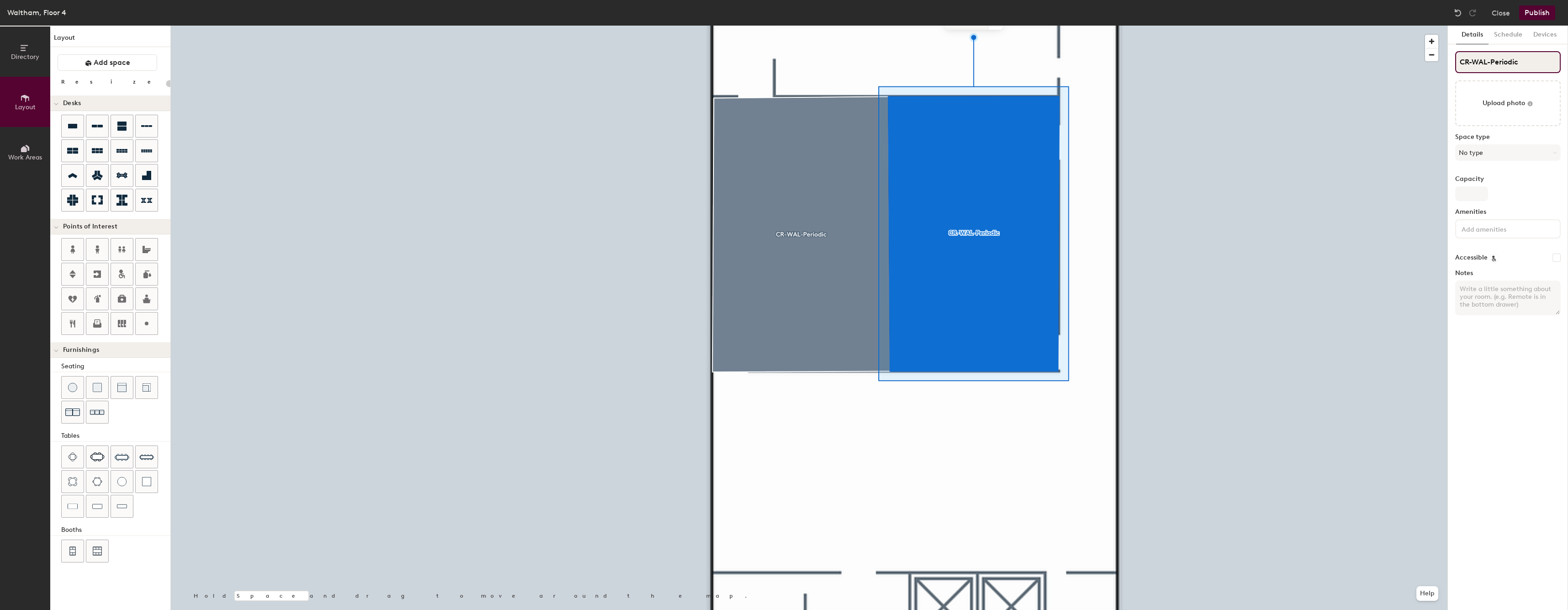
type input "CR-WAL-Periodic"
click at [1122, 26] on div at bounding box center [808, 26] width 1276 height 0
type input "20"
click at [1519, 153] on button "No type" at bounding box center [1507, 153] width 106 height 16
drag, startPoint x: 1476, startPoint y: 251, endPoint x: 1473, endPoint y: 259, distance: 8.5
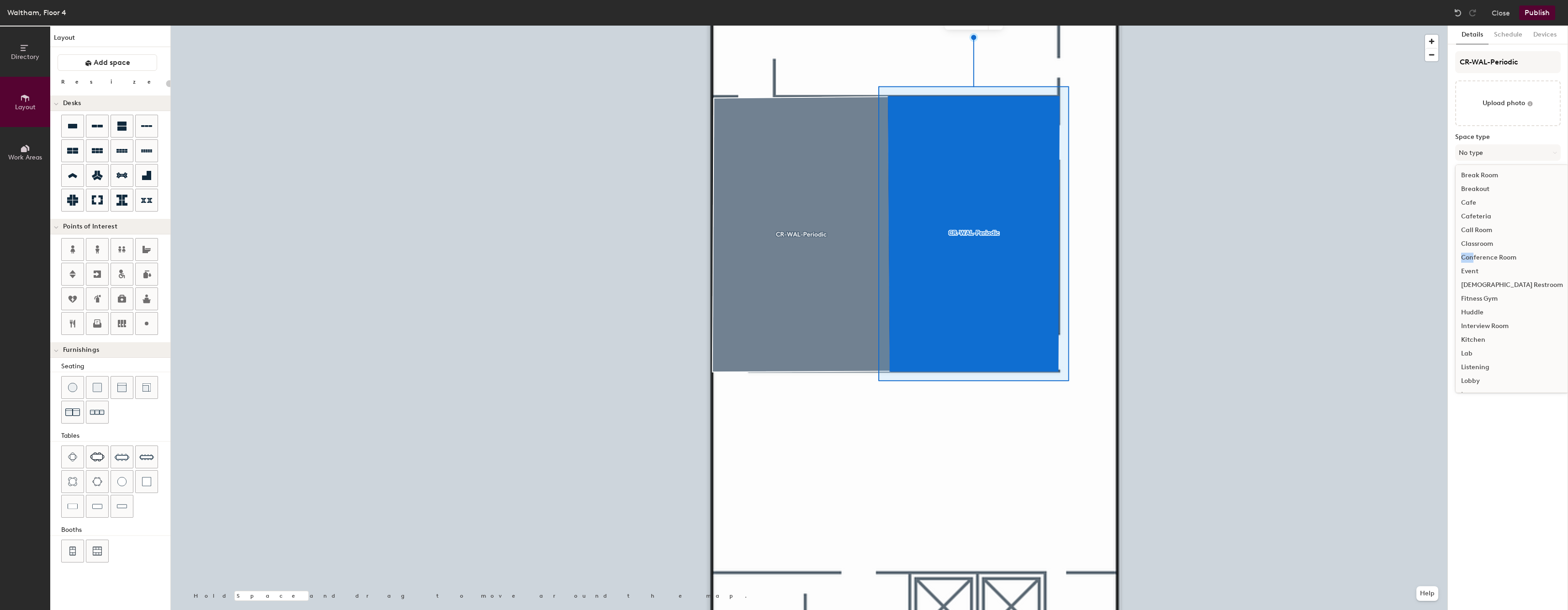
click at [1473, 259] on div "Conference Room" at bounding box center [1512, 258] width 113 height 14
click at [1547, 14] on button "Publish" at bounding box center [1537, 13] width 36 height 15
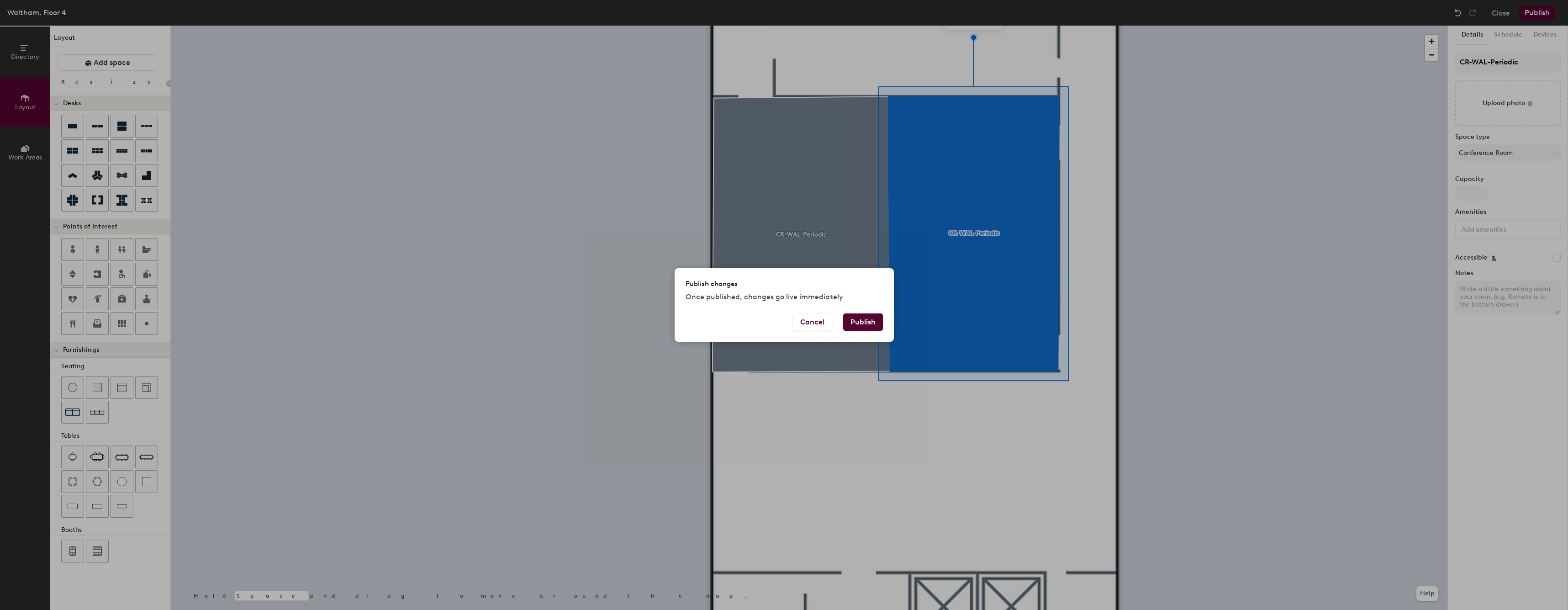
click at [864, 324] on button "Publish" at bounding box center [863, 322] width 40 height 18
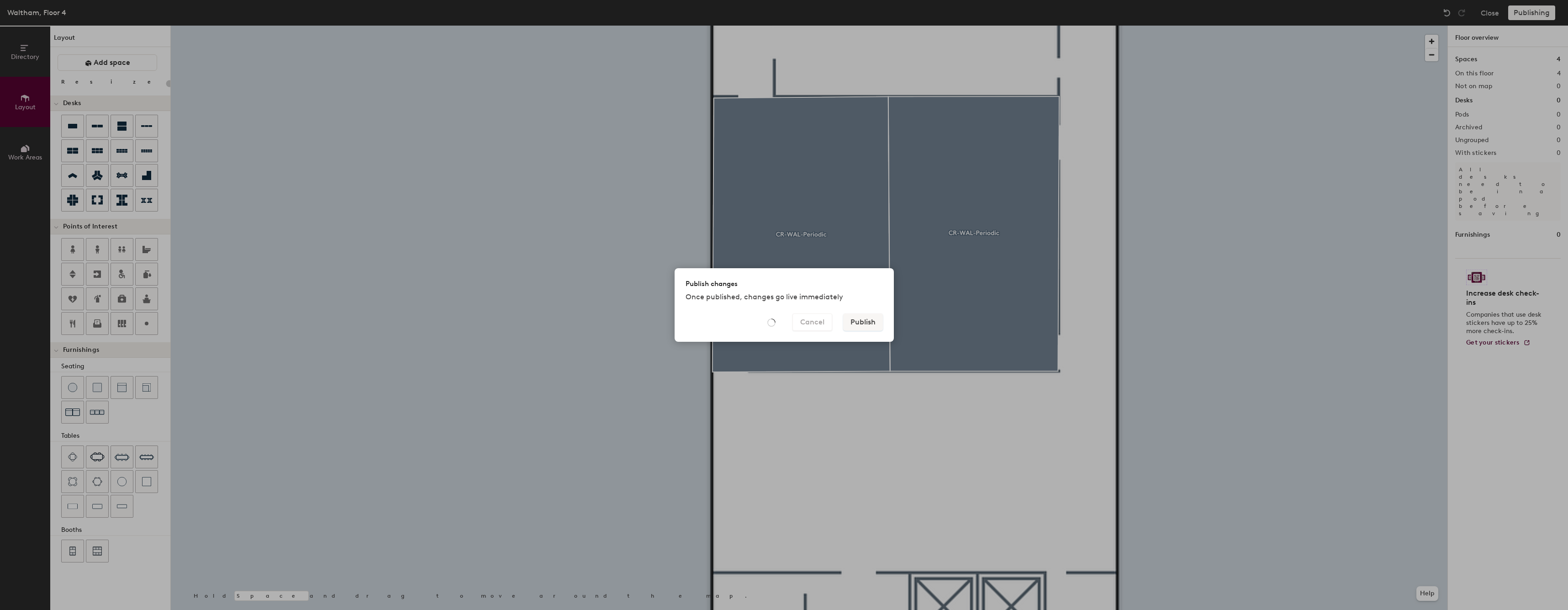
type input "20"
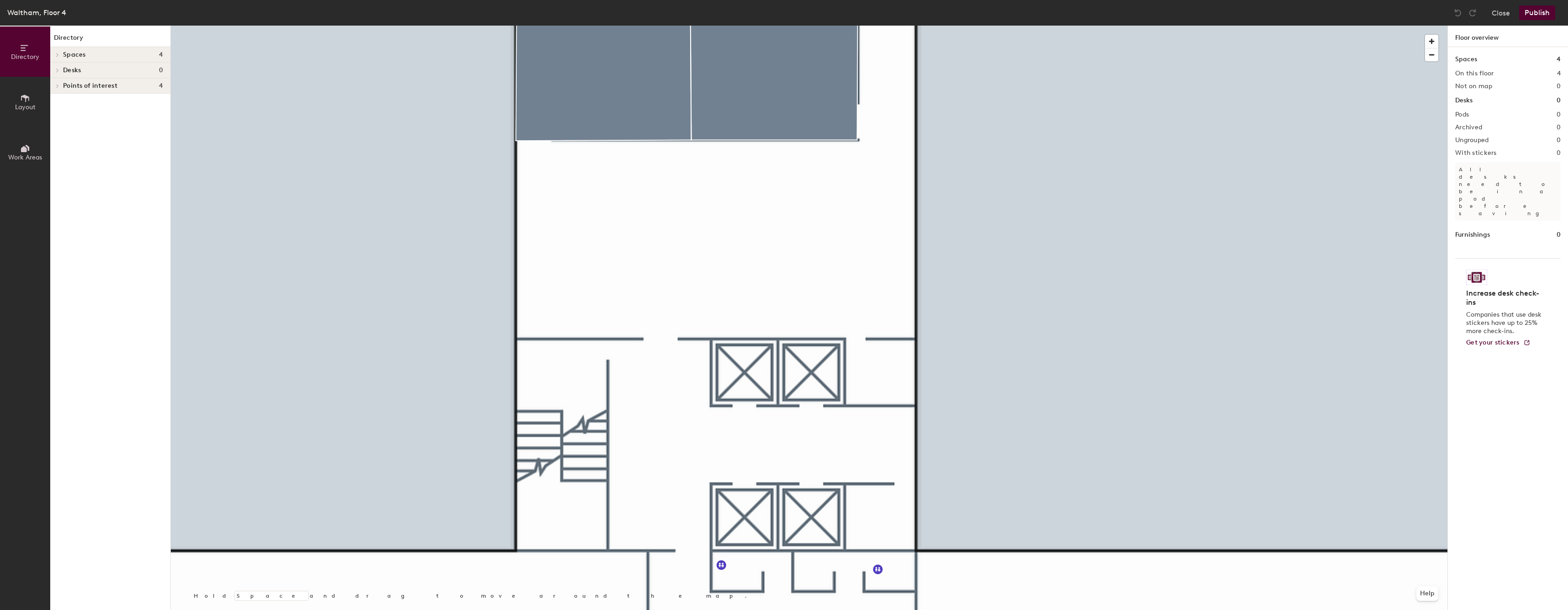
click at [805, 26] on div at bounding box center [808, 26] width 1276 height 0
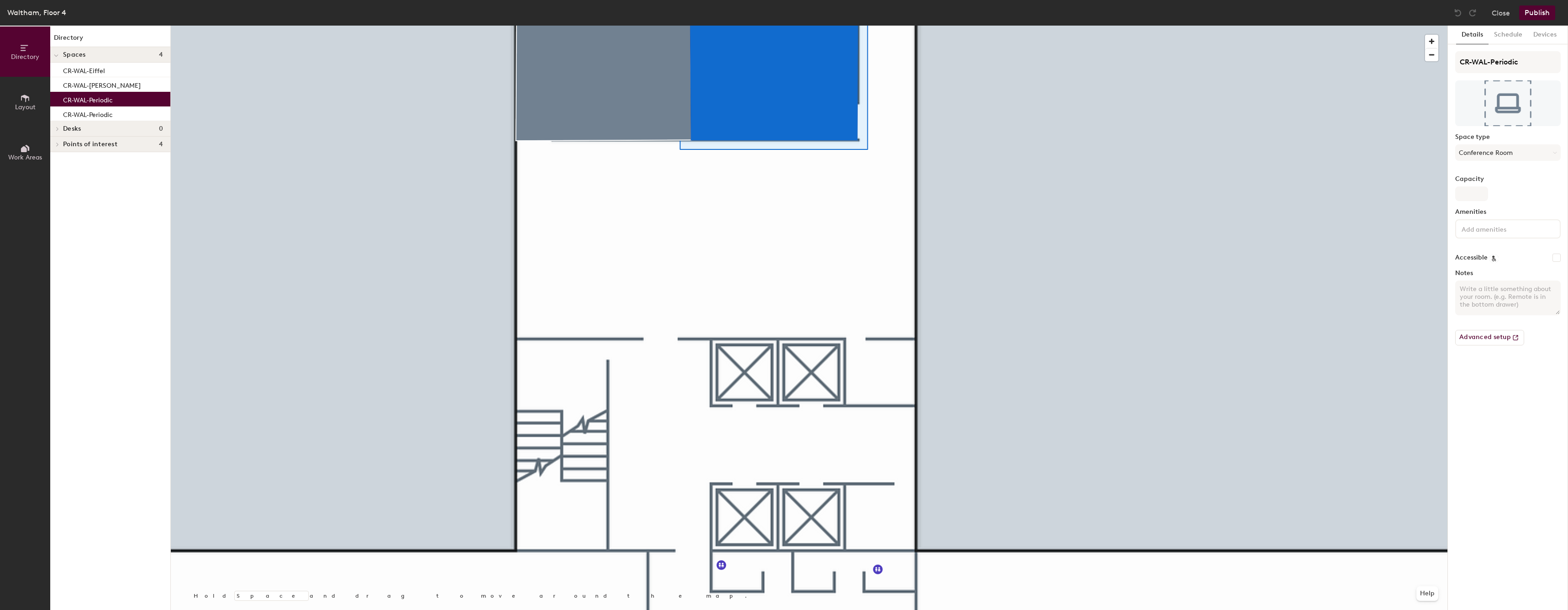
click at [145, 97] on div "CR-WAL-Periodic" at bounding box center [110, 99] width 120 height 15
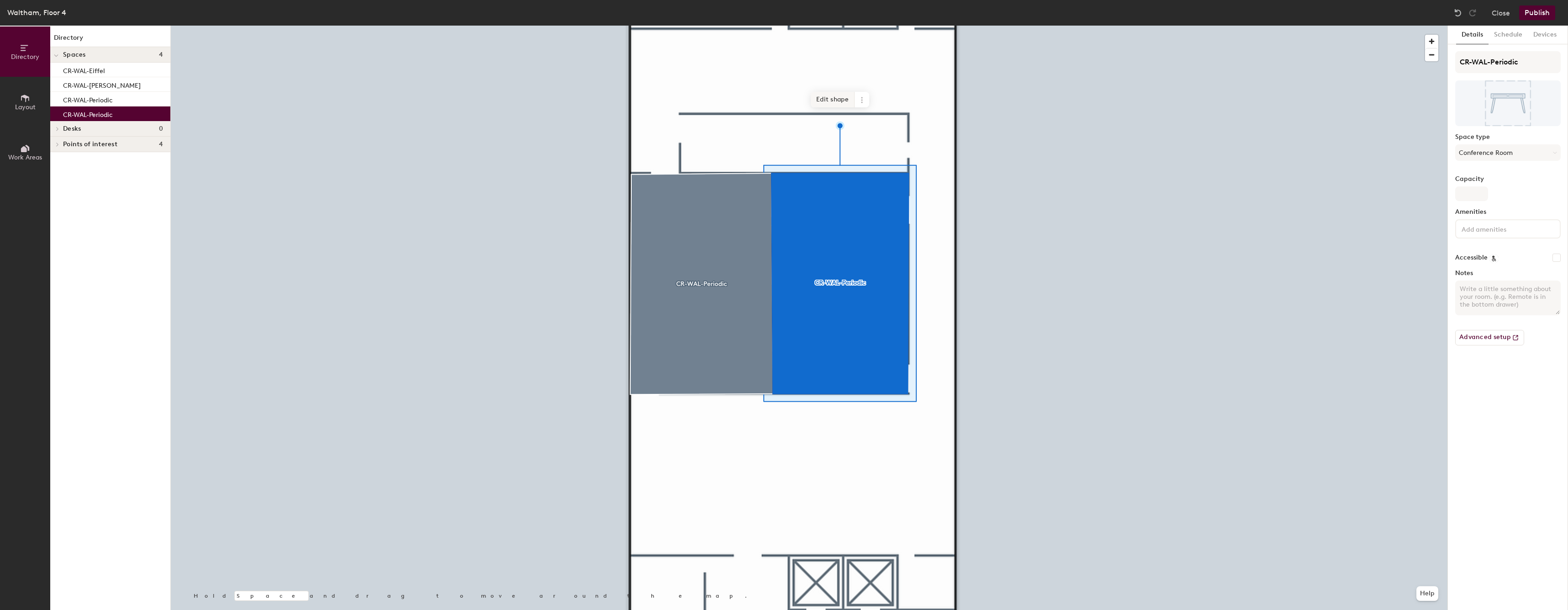
click at [826, 100] on span "Edit shape" at bounding box center [832, 99] width 44 height 16
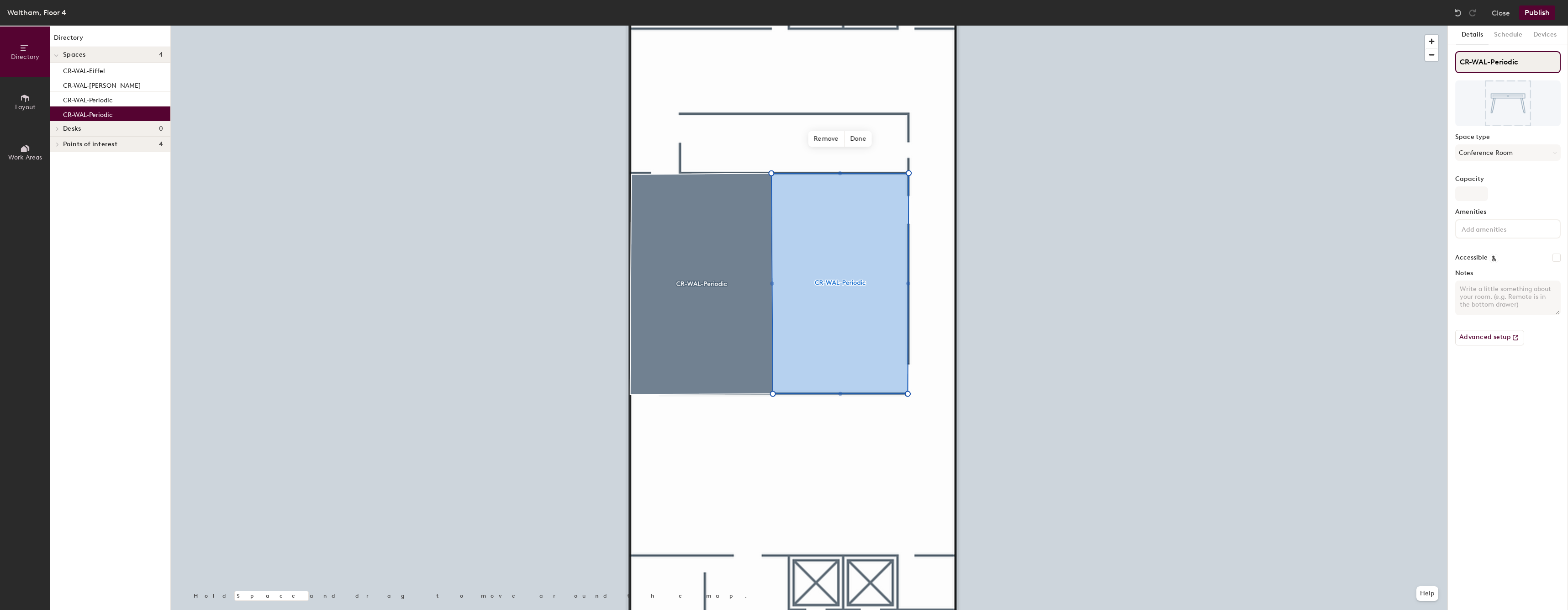
click at [1521, 67] on input "CR-WAL-Periodic" at bounding box center [1507, 62] width 106 height 22
click at [1505, 62] on input "CR-WAL-Periodic" at bounding box center [1507, 62] width 106 height 22
type input "CR-WAL-Qwerty"
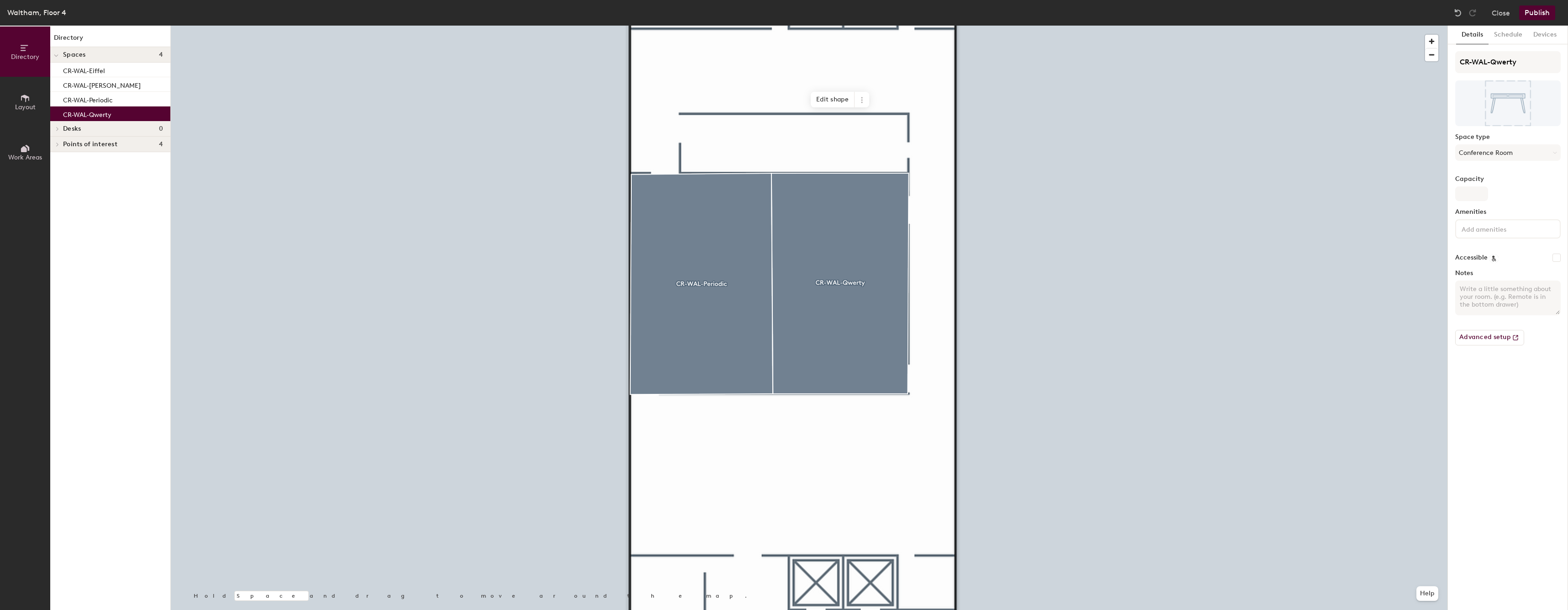
click at [25, 97] on icon at bounding box center [24, 98] width 8 height 7
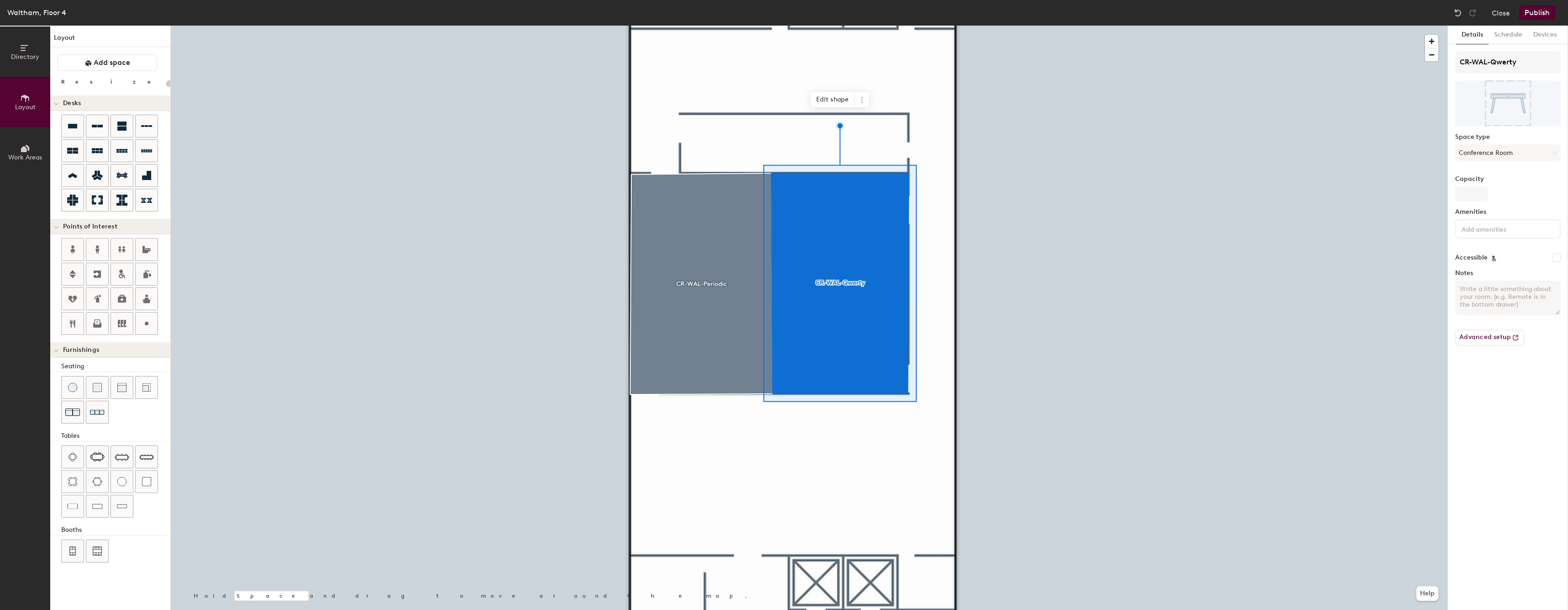
click at [1525, 16] on button "Publish" at bounding box center [1537, 13] width 36 height 15
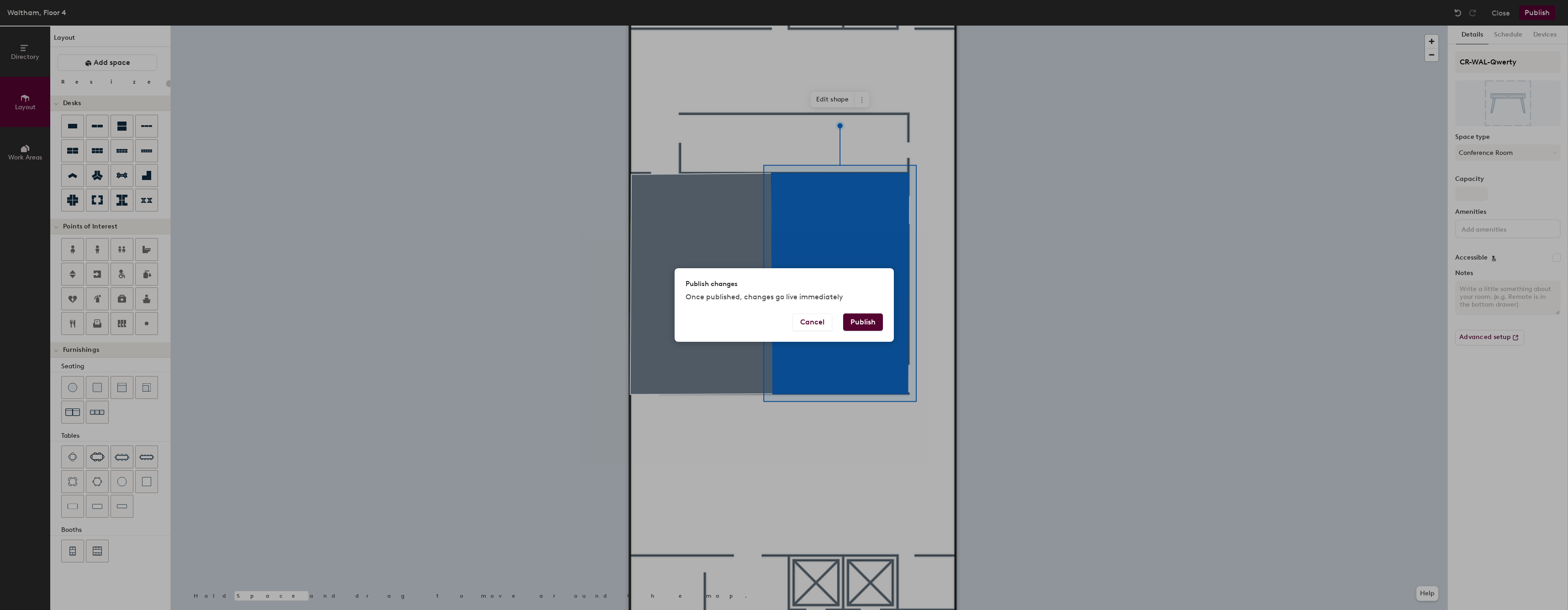
click at [867, 318] on button "Publish" at bounding box center [863, 322] width 40 height 18
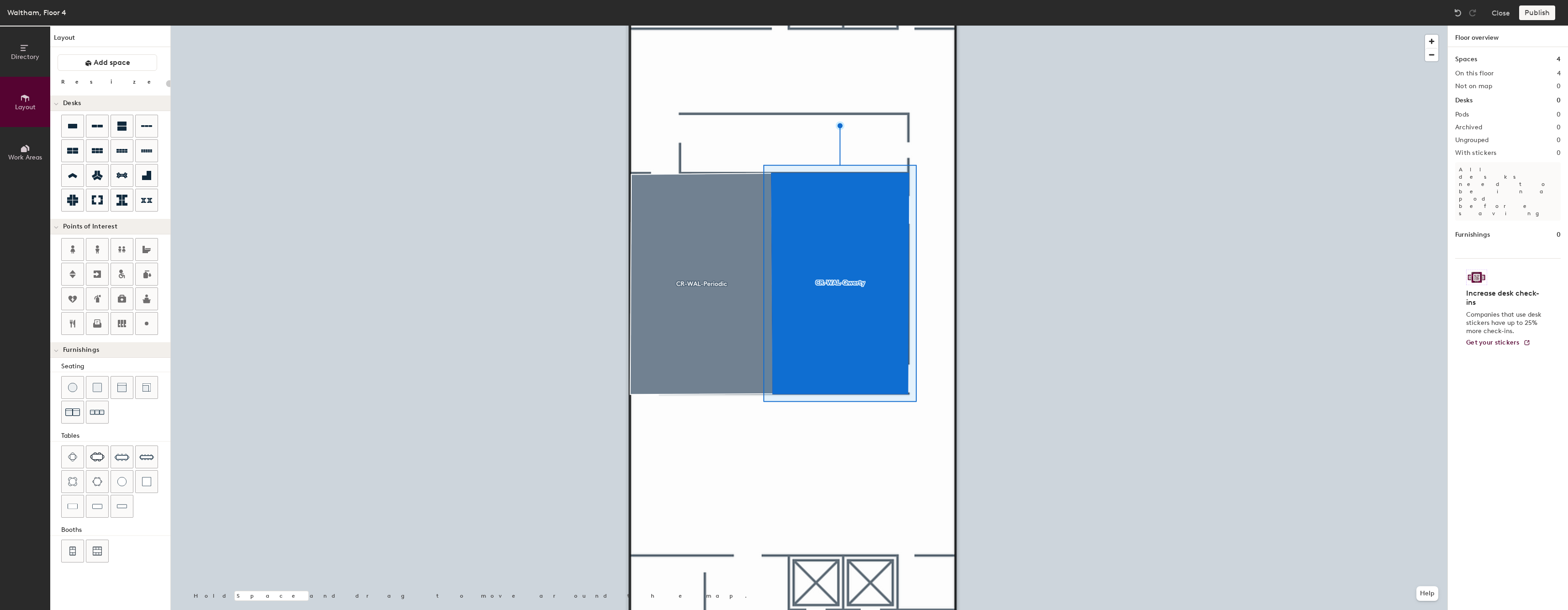
type input "20"
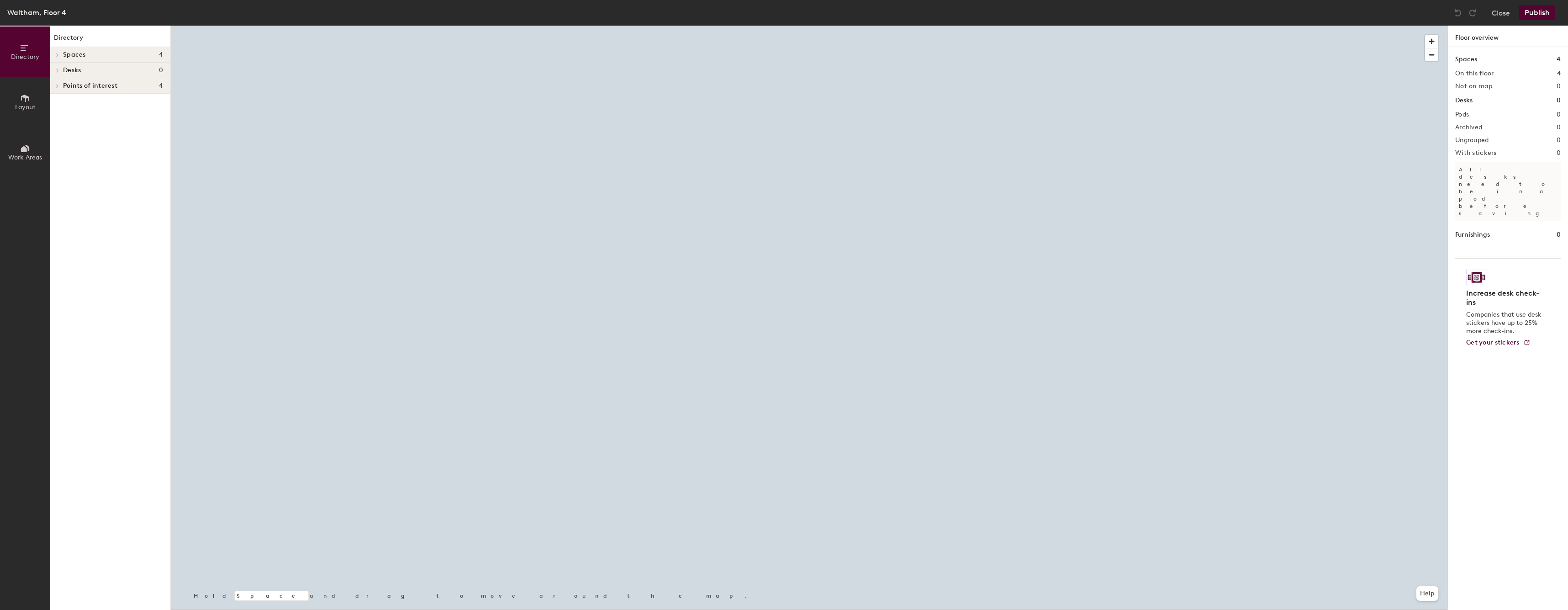
click at [749, 26] on div at bounding box center [808, 26] width 1276 height 0
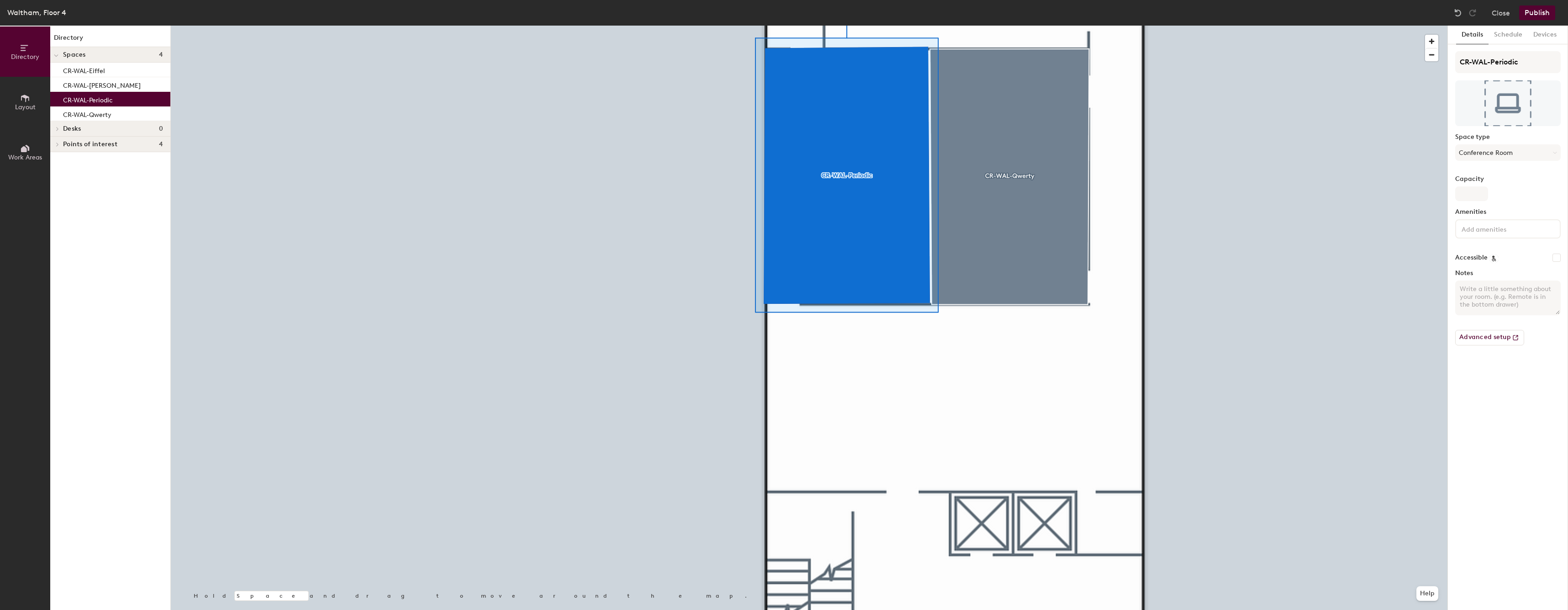
click at [1078, 26] on div at bounding box center [808, 26] width 1276 height 0
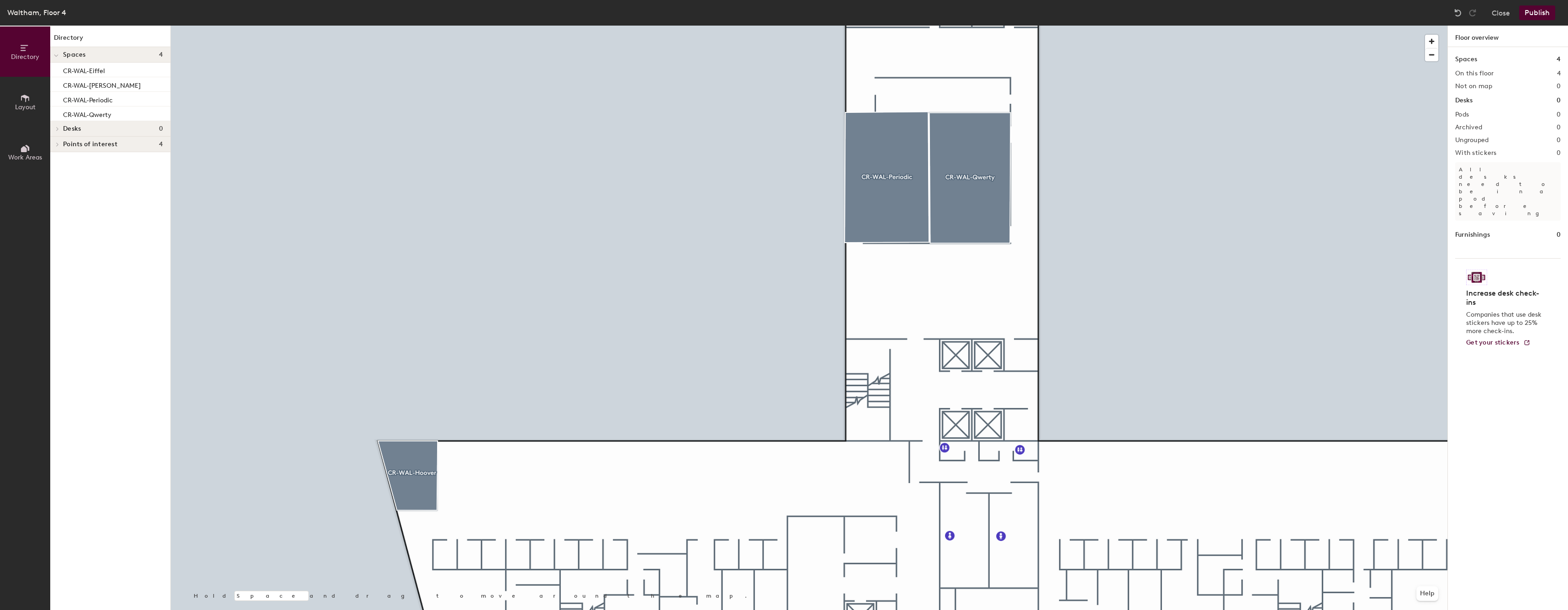
click at [926, 26] on div at bounding box center [808, 26] width 1276 height 0
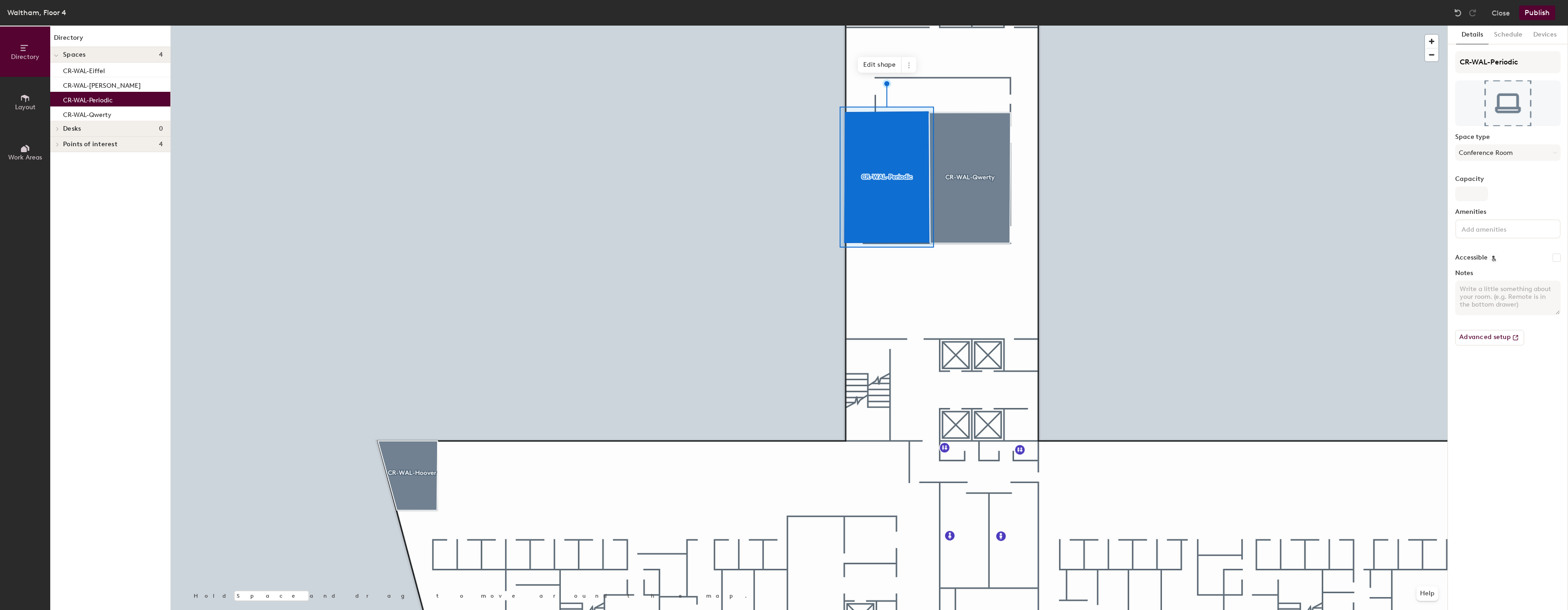
click at [113, 101] on div "Directory Layout Work Areas Directory Spaces 4 CR-WAL-Eiffel CR-WAL-[GEOGRAPHIC…" at bounding box center [784, 318] width 1568 height 584
click at [113, 101] on p "CR-WAL-Periodic" at bounding box center [87, 99] width 49 height 10
click at [884, 64] on span "Edit shape" at bounding box center [879, 64] width 44 height 16
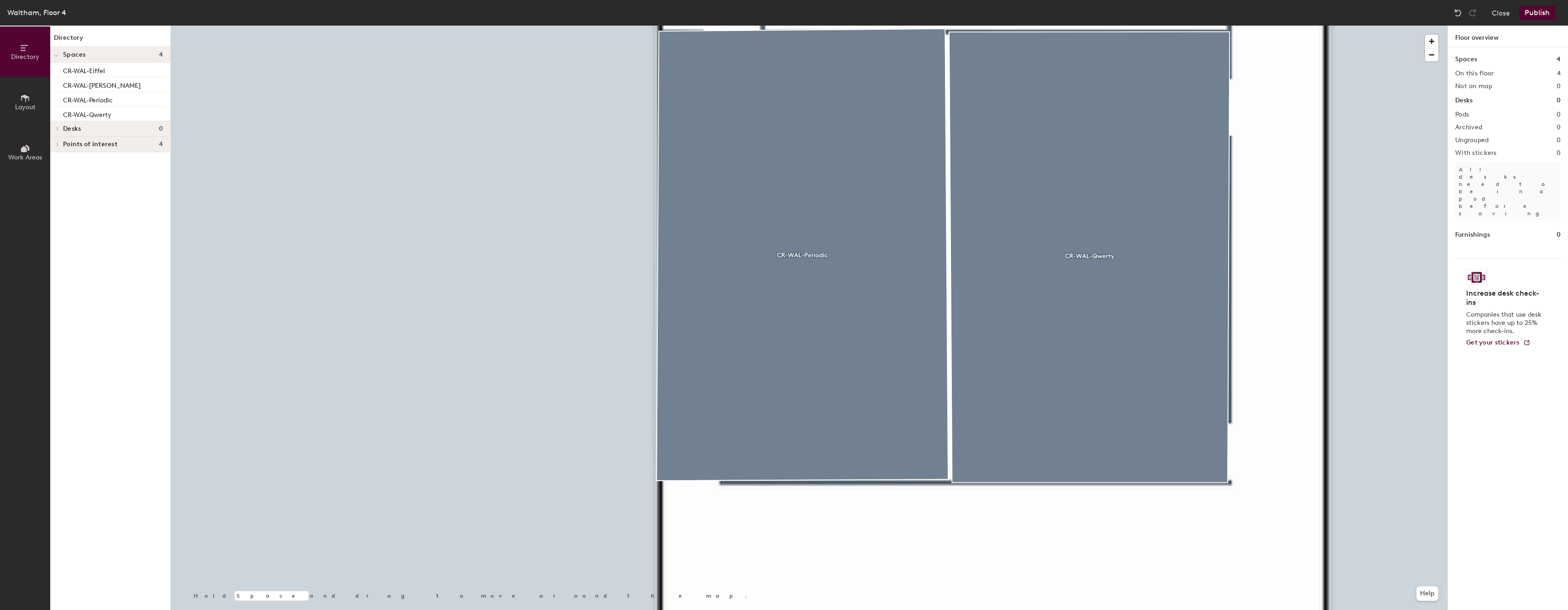
click at [795, 26] on div at bounding box center [808, 26] width 1276 height 0
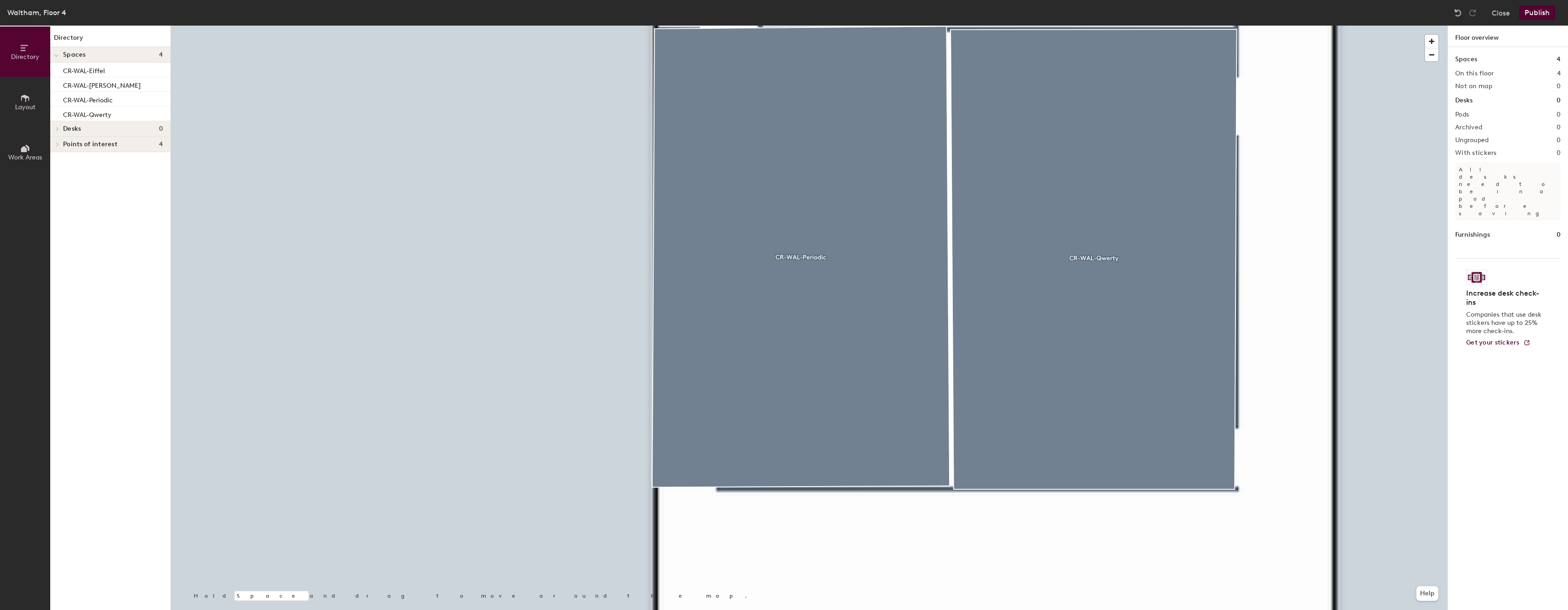
click at [846, 26] on div at bounding box center [808, 26] width 1276 height 0
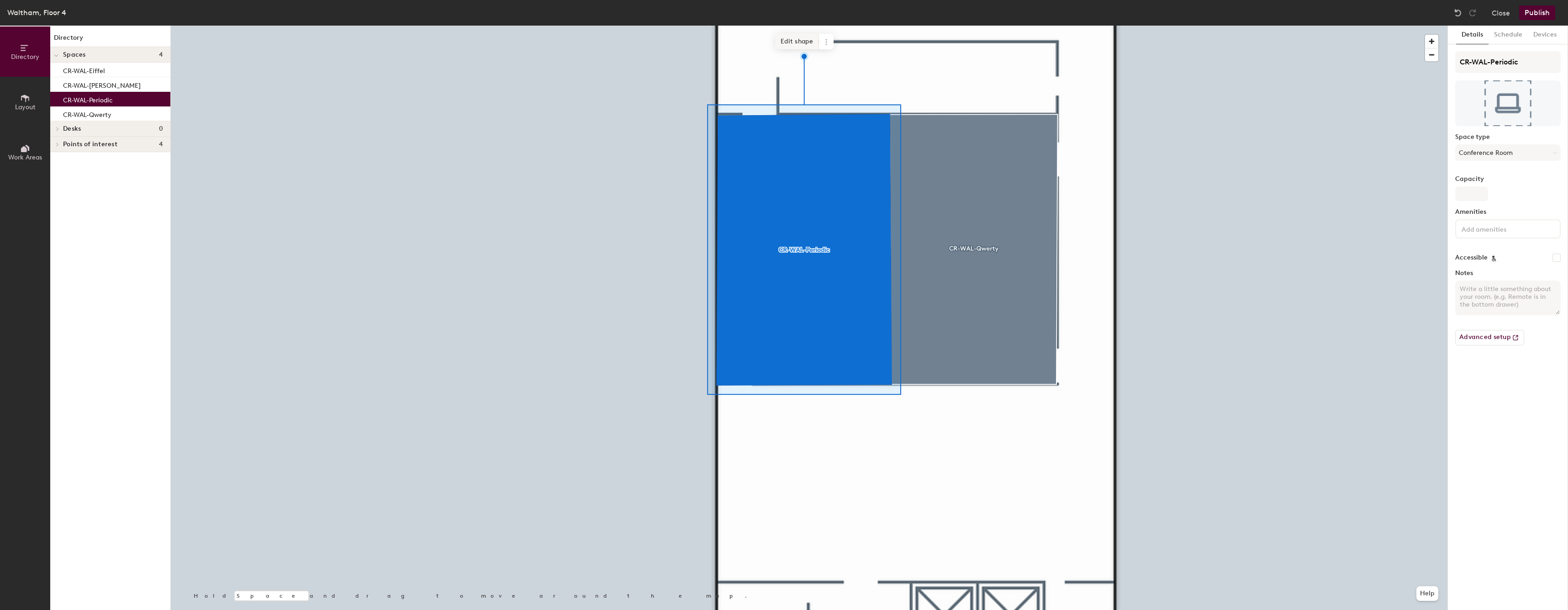
click at [798, 41] on span "Edit shape" at bounding box center [797, 41] width 44 height 16
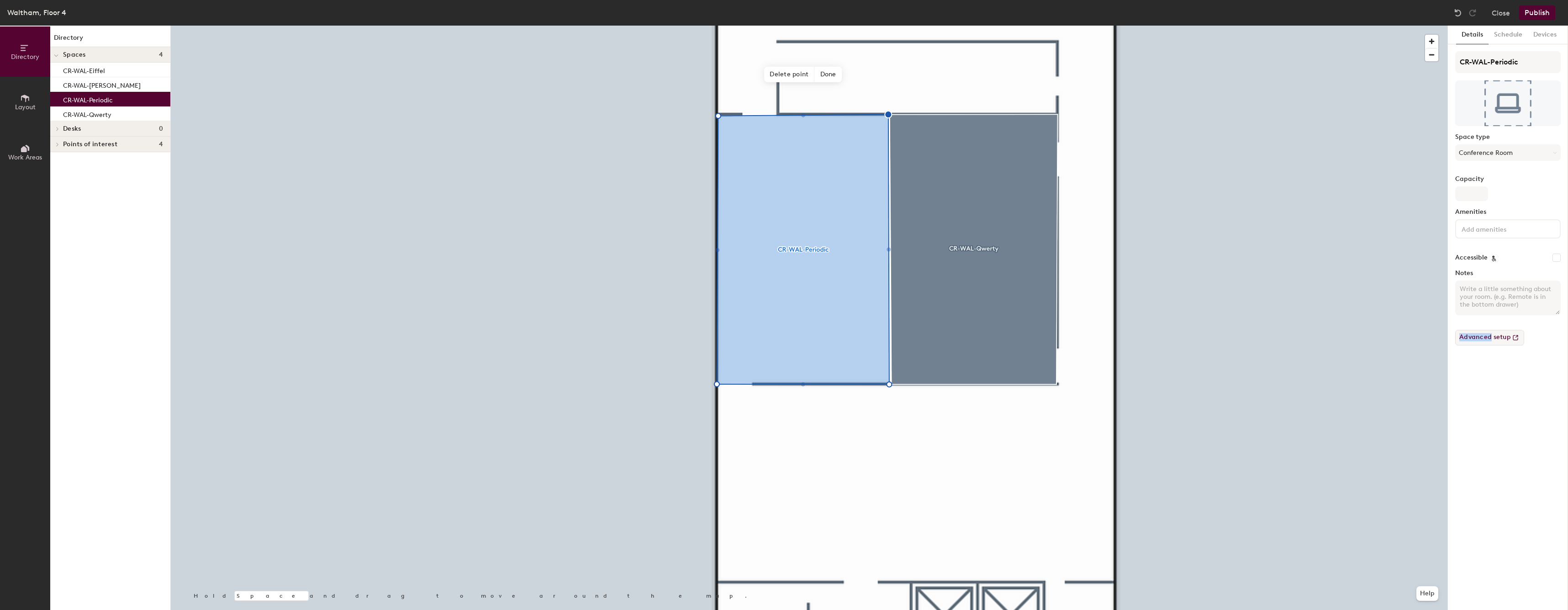
click at [1498, 340] on button "Advanced setup" at bounding box center [1489, 337] width 69 height 16
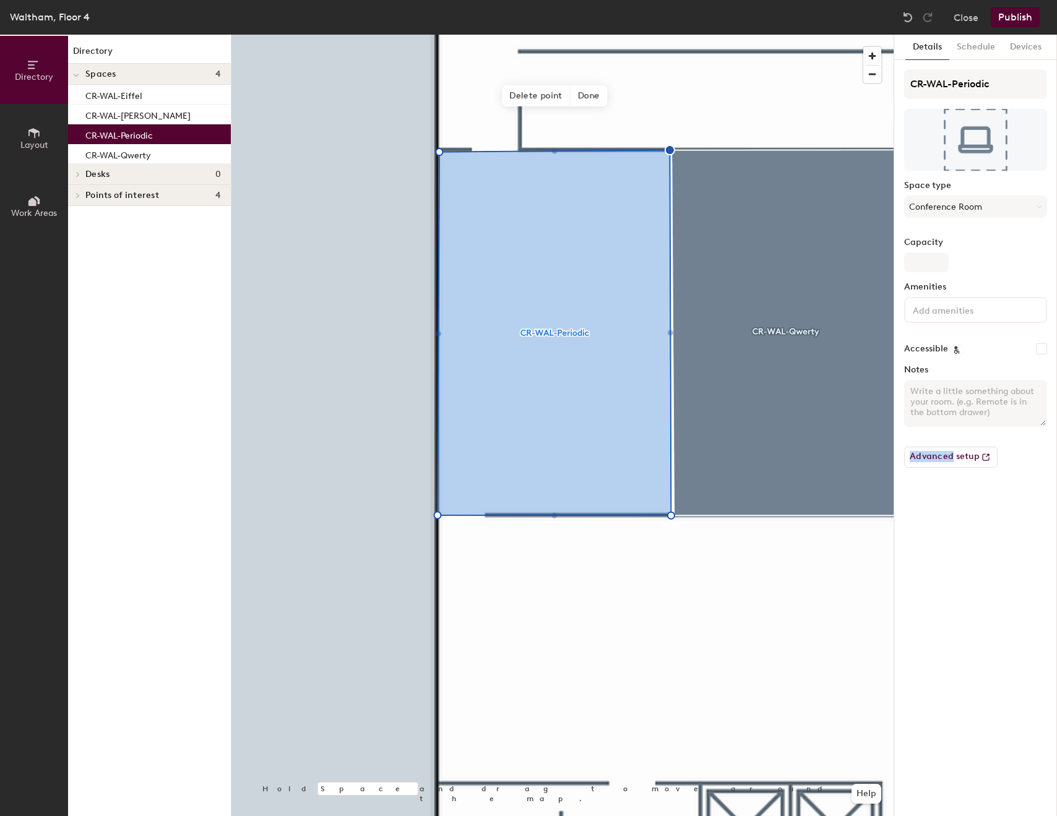
click at [1012, 15] on button "Publish" at bounding box center [1015, 17] width 49 height 20
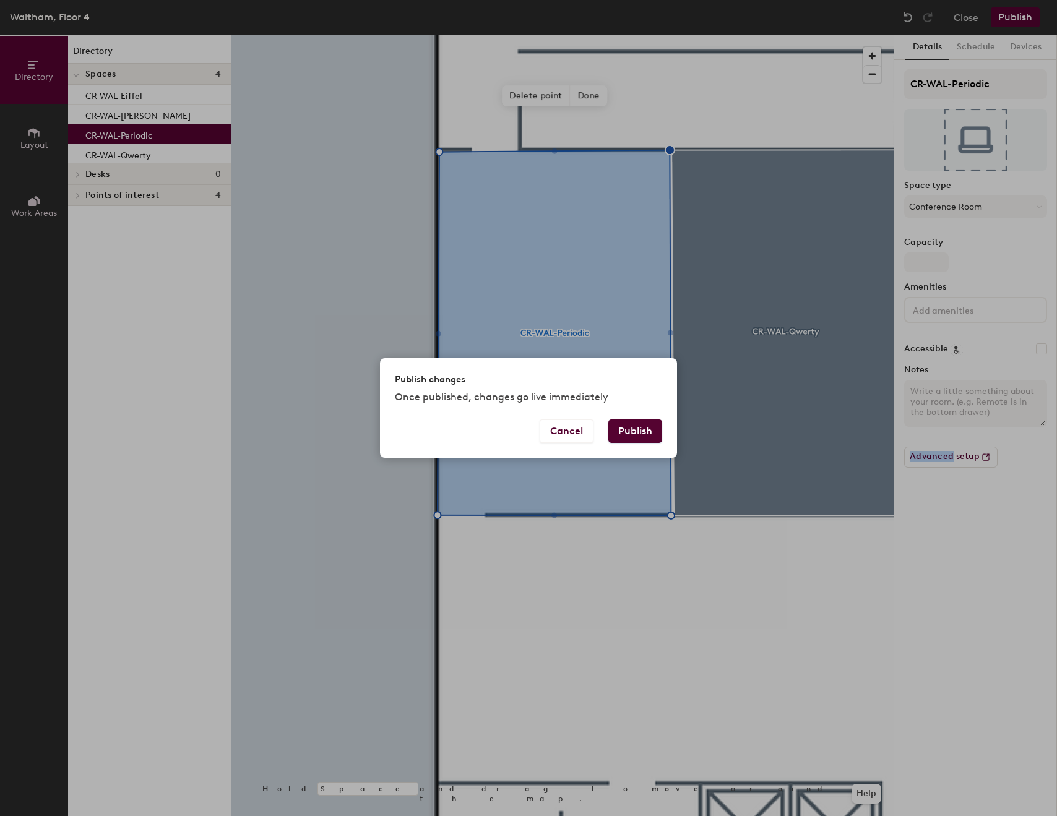
click at [636, 438] on button "Publish" at bounding box center [635, 431] width 54 height 24
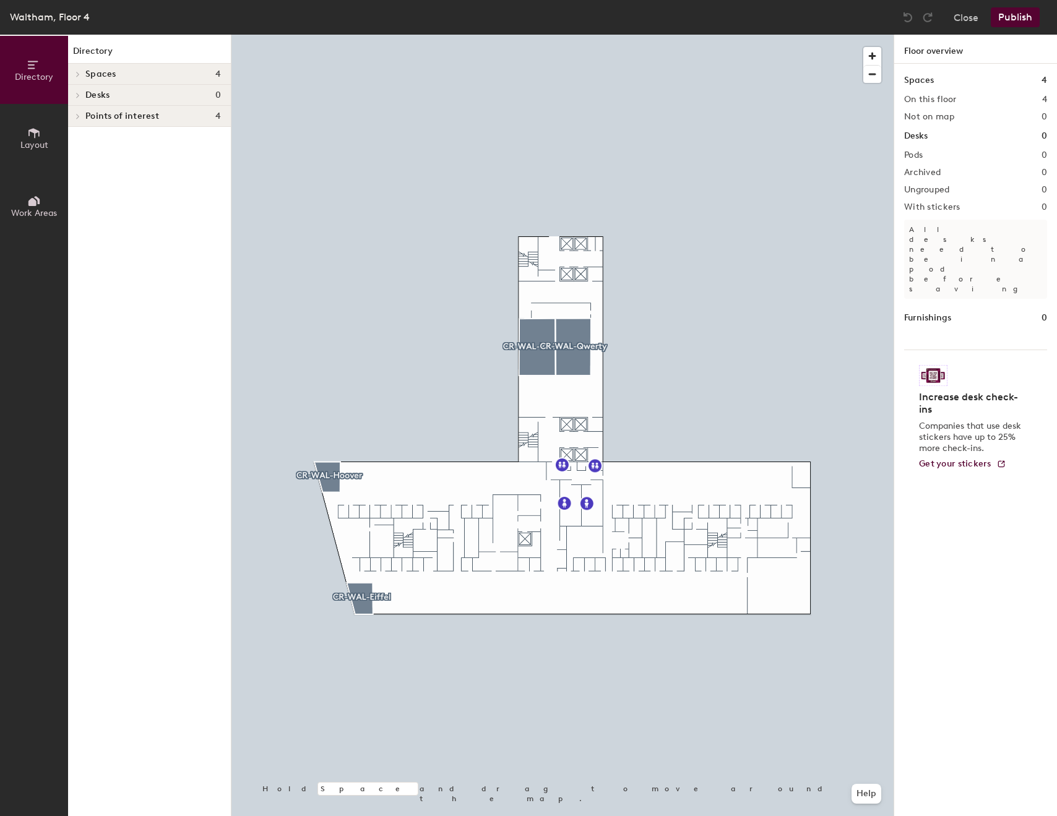
click at [582, 35] on div at bounding box center [562, 35] width 662 height 0
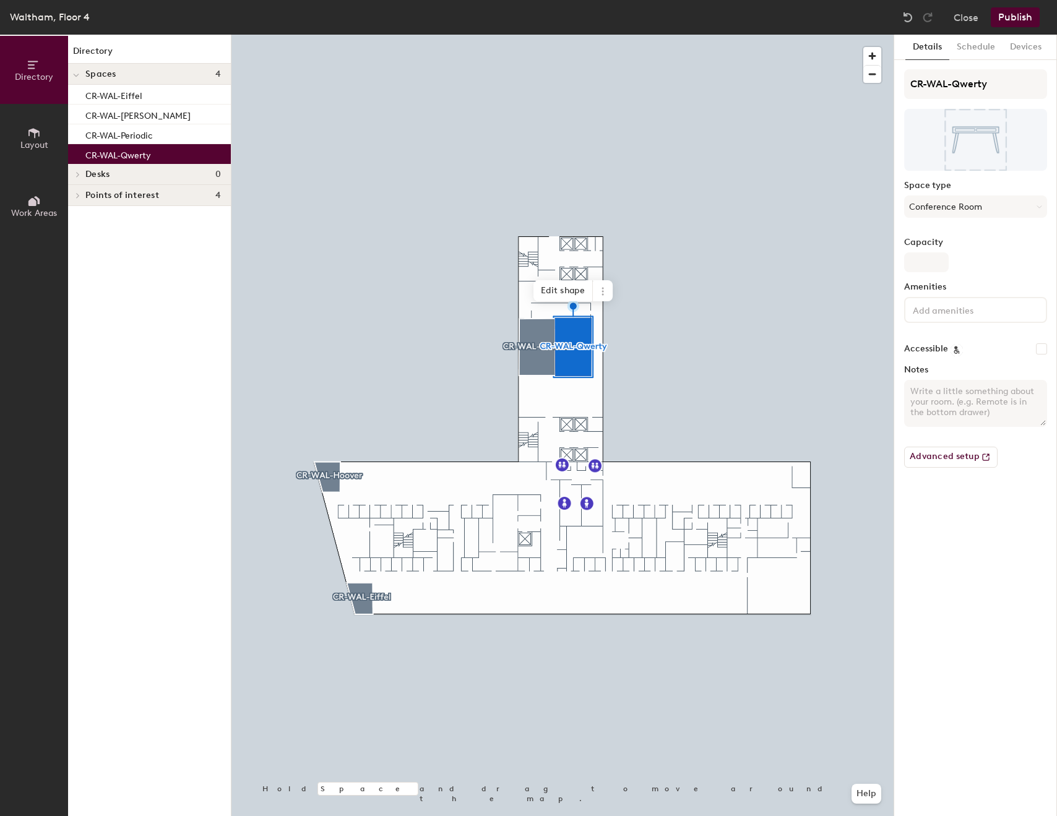
click at [1003, 303] on input at bounding box center [965, 309] width 111 height 15
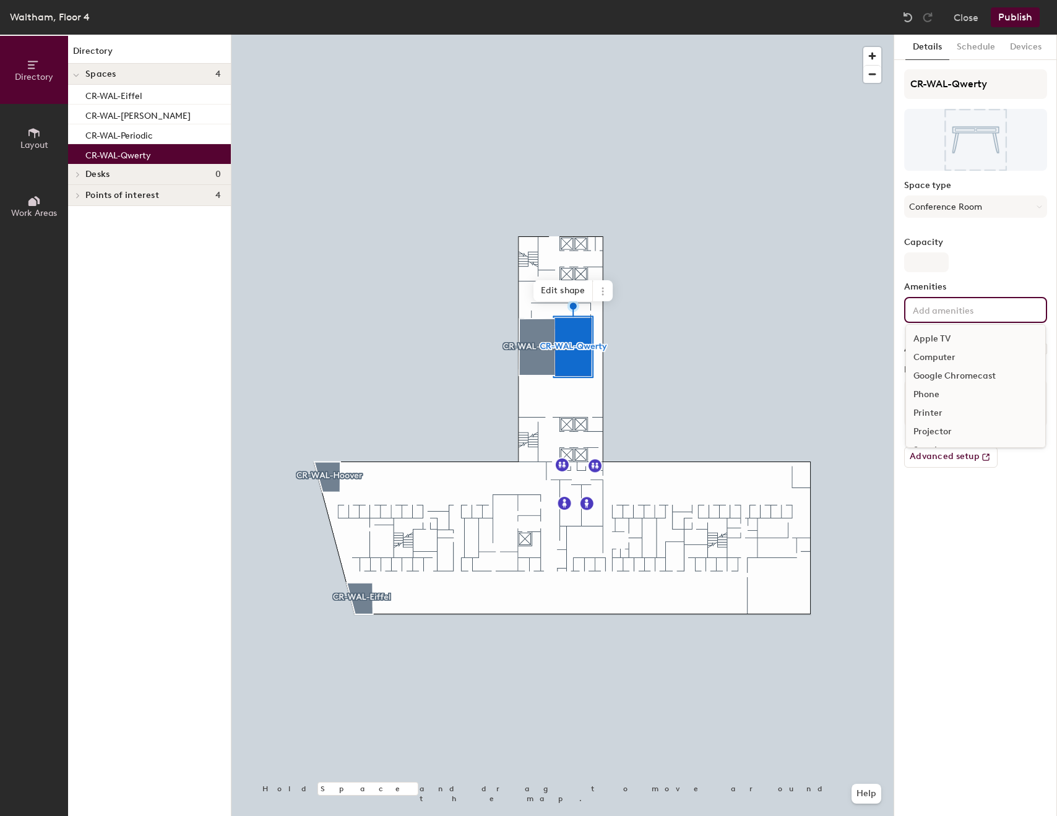
scroll to position [73, 0]
click at [973, 270] on div "Capacity" at bounding box center [975, 255] width 143 height 35
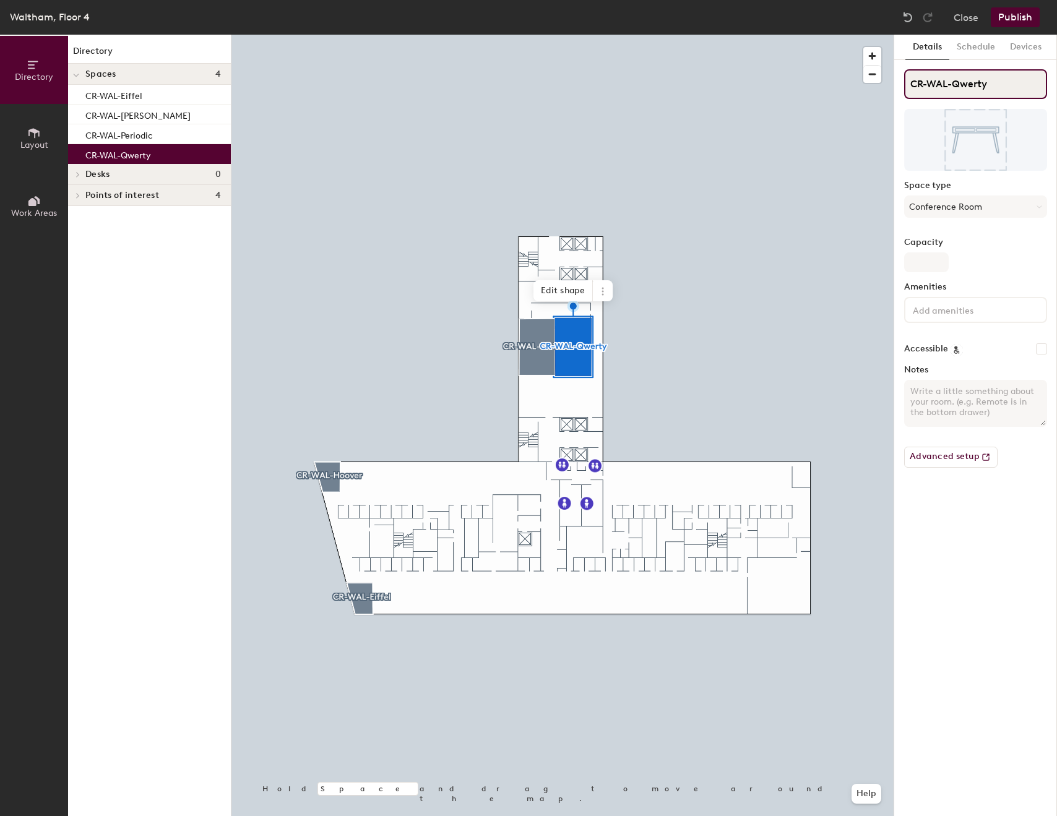
click at [910, 82] on input "CR-WAL-Qwerty" at bounding box center [975, 84] width 143 height 30
click at [875, 52] on span "button" at bounding box center [872, 56] width 18 height 18
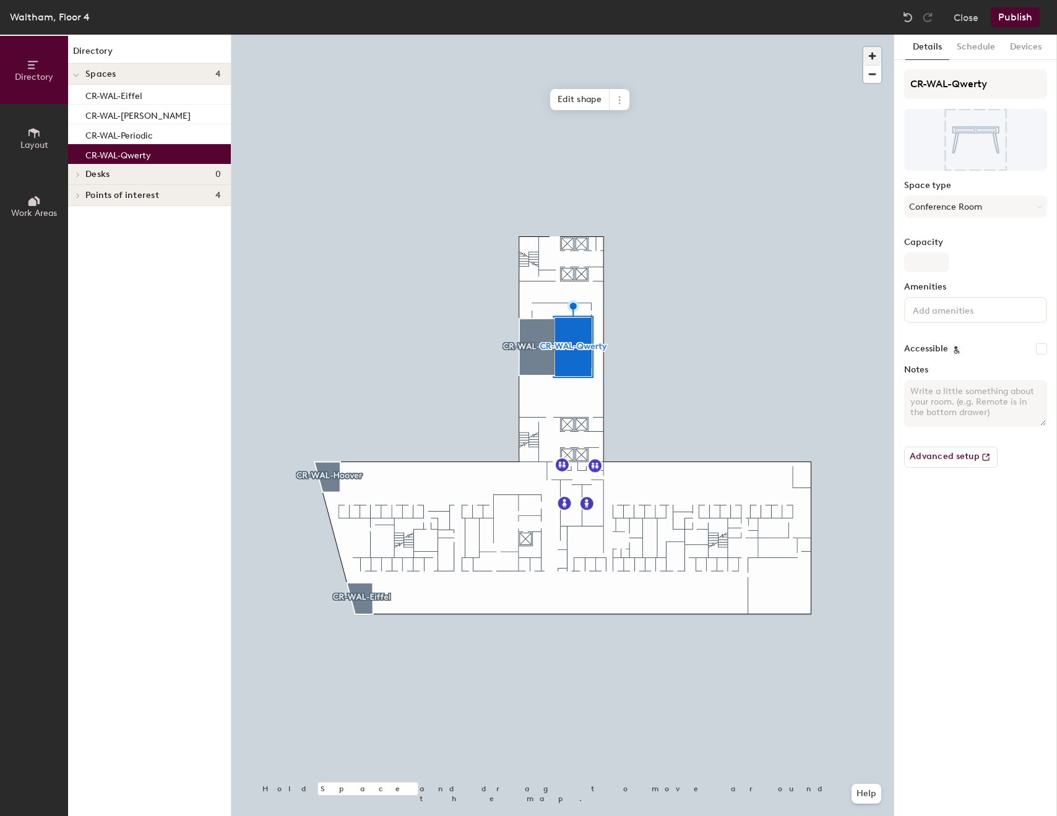
click at [875, 52] on span "button" at bounding box center [872, 56] width 18 height 18
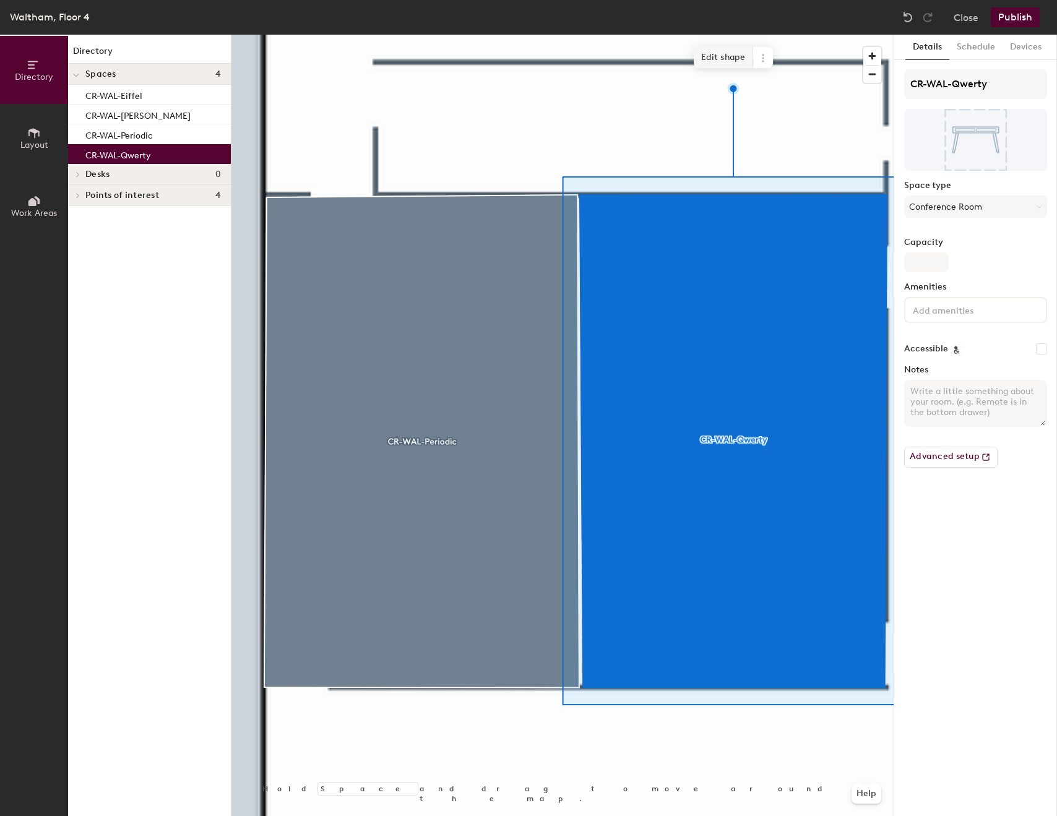
click at [737, 62] on span "Edit shape" at bounding box center [723, 57] width 59 height 21
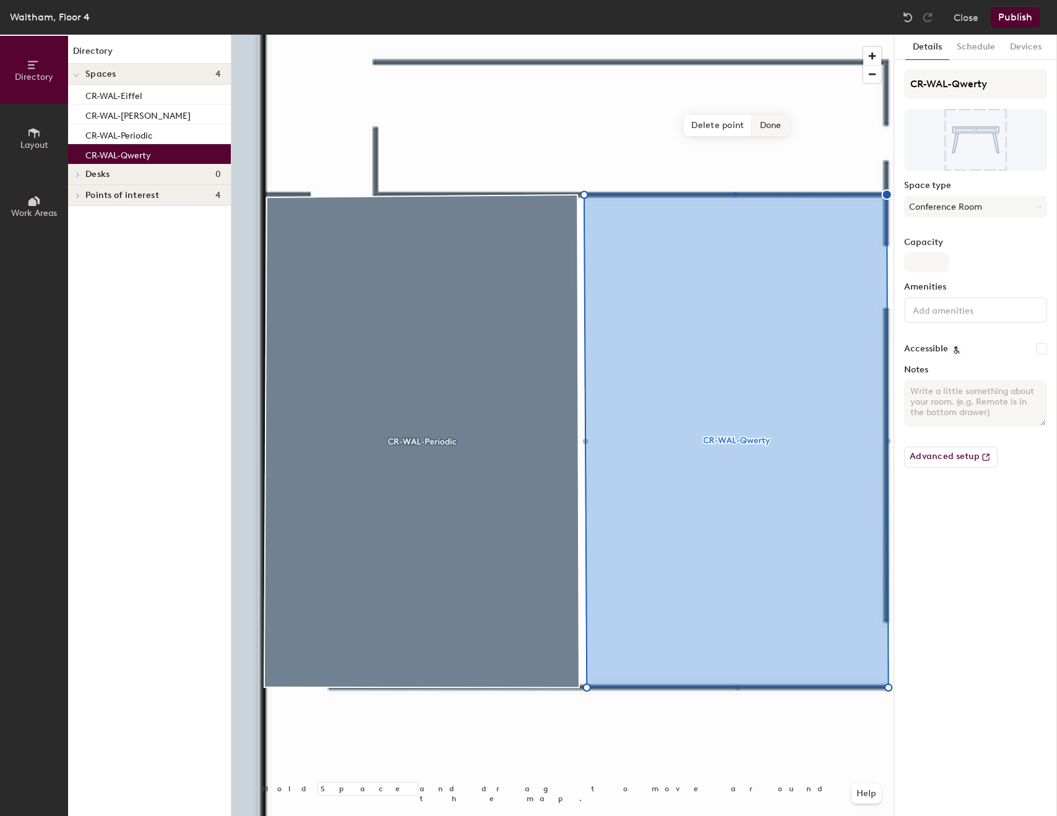
click at [771, 131] on span "Done" at bounding box center [770, 125] width 37 height 21
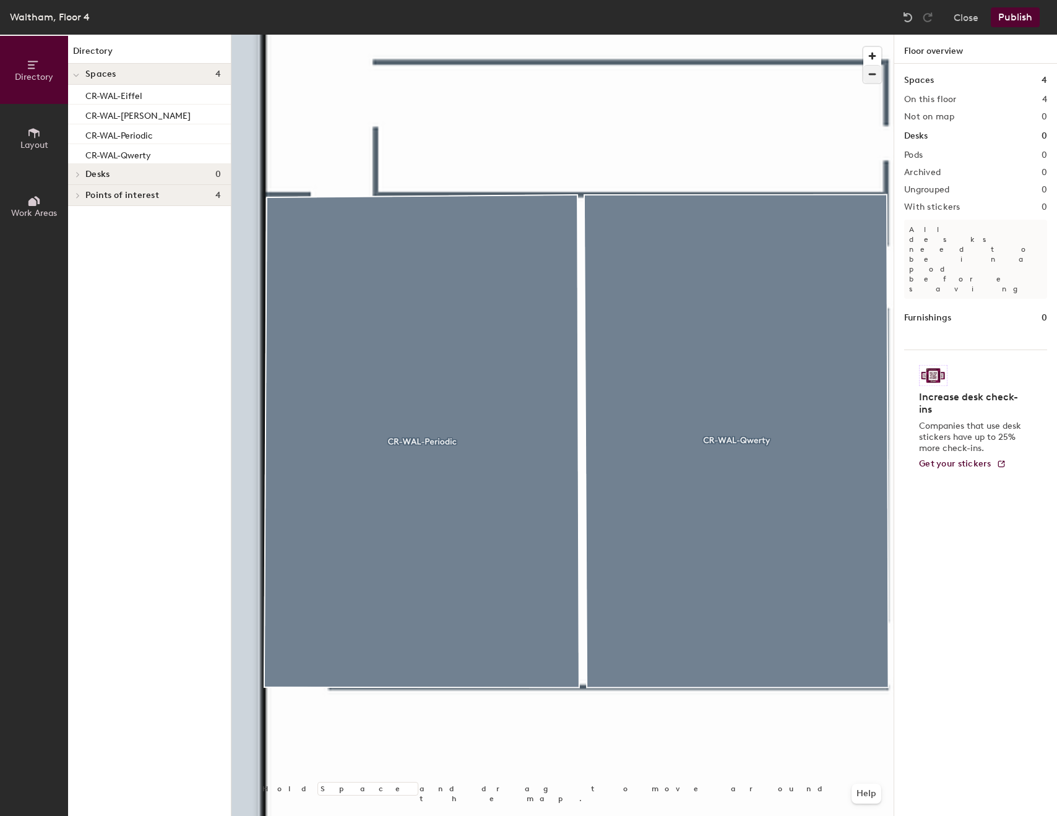
click at [871, 77] on span "button" at bounding box center [872, 74] width 18 height 17
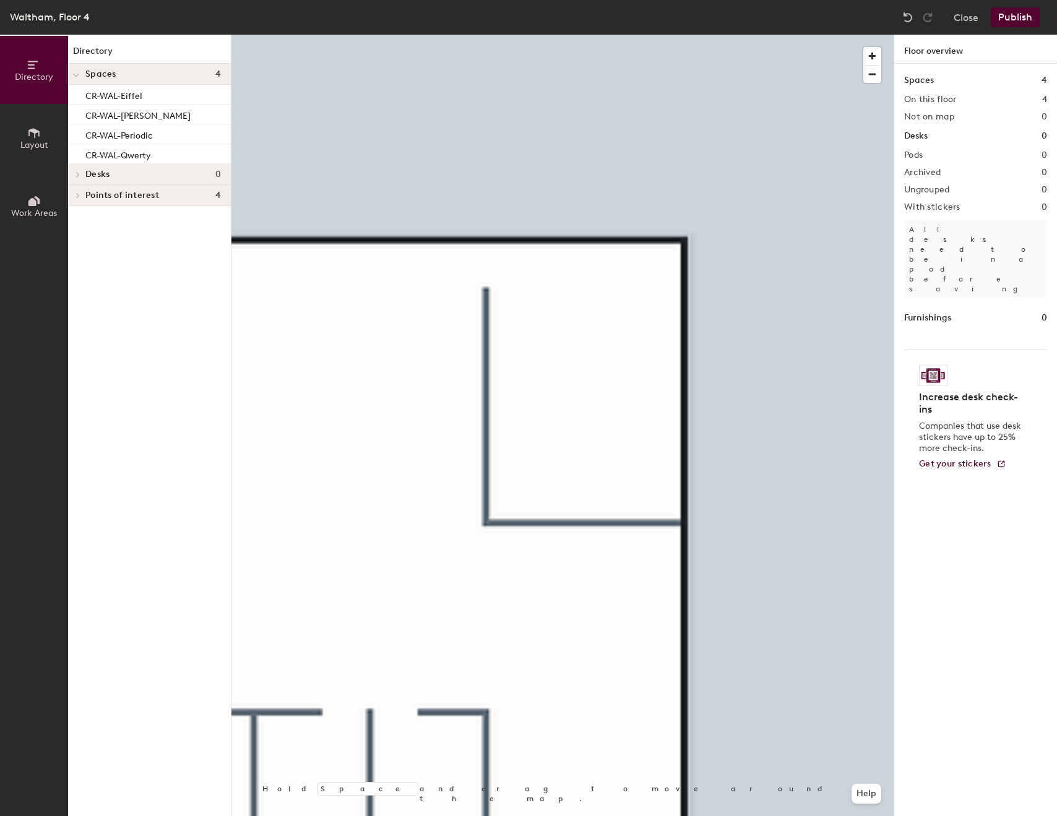
click at [60, 139] on button "Layout" at bounding box center [34, 138] width 68 height 68
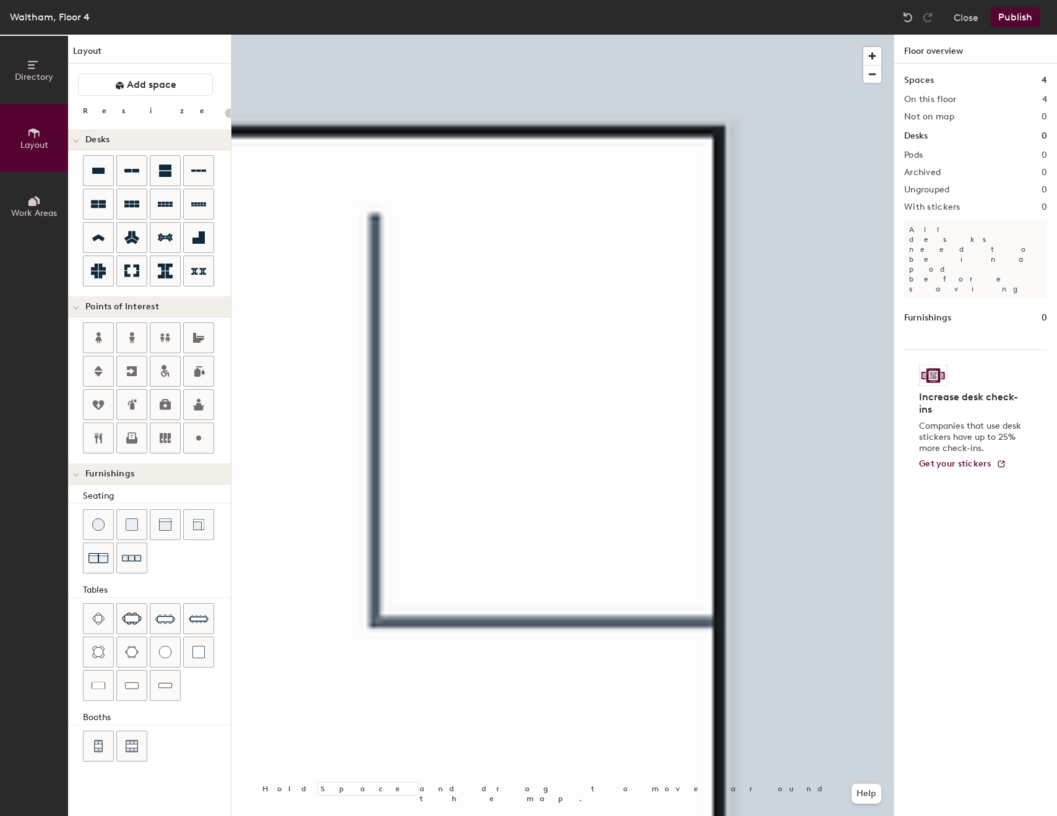
click at [29, 137] on icon at bounding box center [34, 133] width 14 height 14
click at [119, 84] on icon at bounding box center [120, 86] width 8 height 8
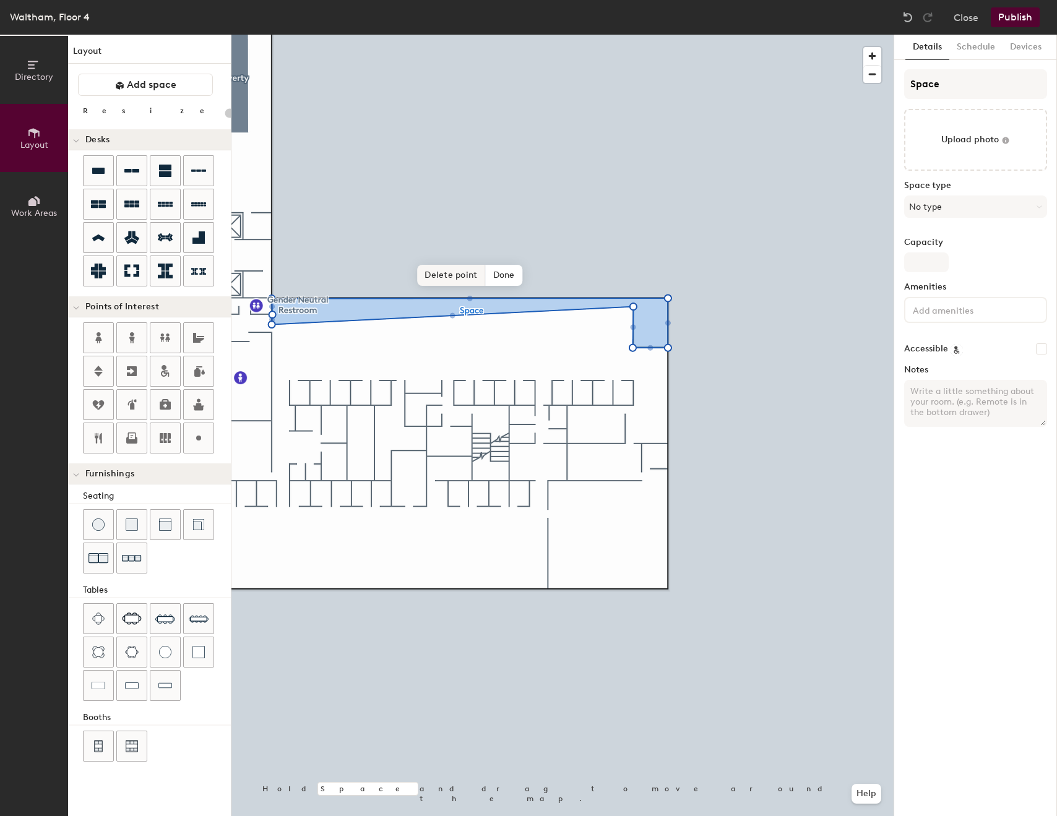
click at [443, 277] on span "Delete point" at bounding box center [451, 275] width 68 height 21
click at [431, 278] on span "Delete point" at bounding box center [451, 275] width 68 height 21
click at [461, 281] on span "Delete point" at bounding box center [451, 275] width 68 height 21
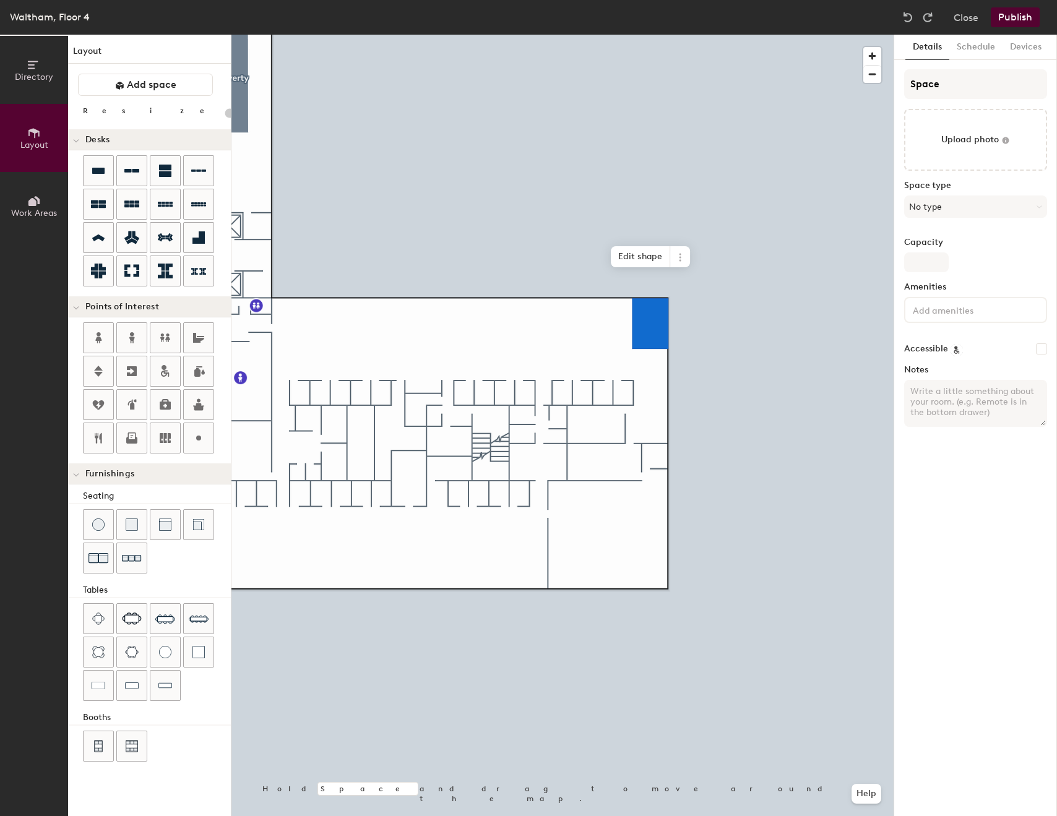
type input "20"
click at [642, 257] on span "Edit shape" at bounding box center [640, 256] width 59 height 21
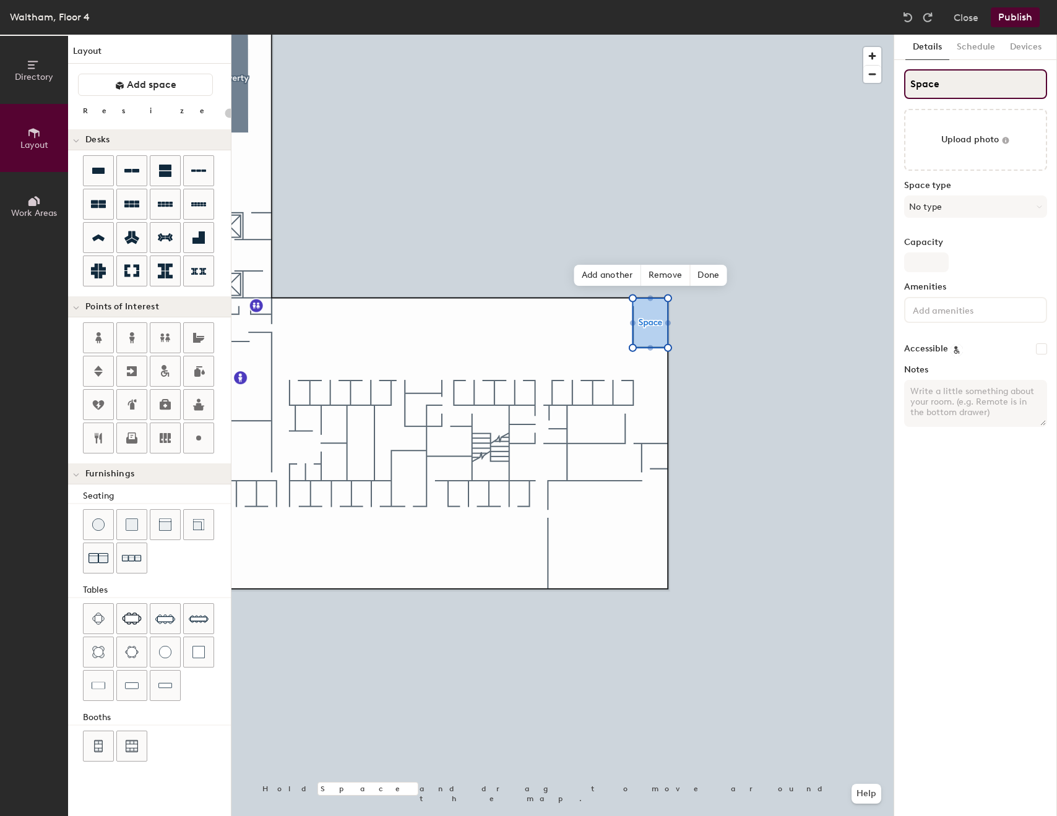
click at [961, 81] on input "Space" at bounding box center [975, 84] width 143 height 30
type input "CR-W"
type input "20"
type input "CR-WAL"
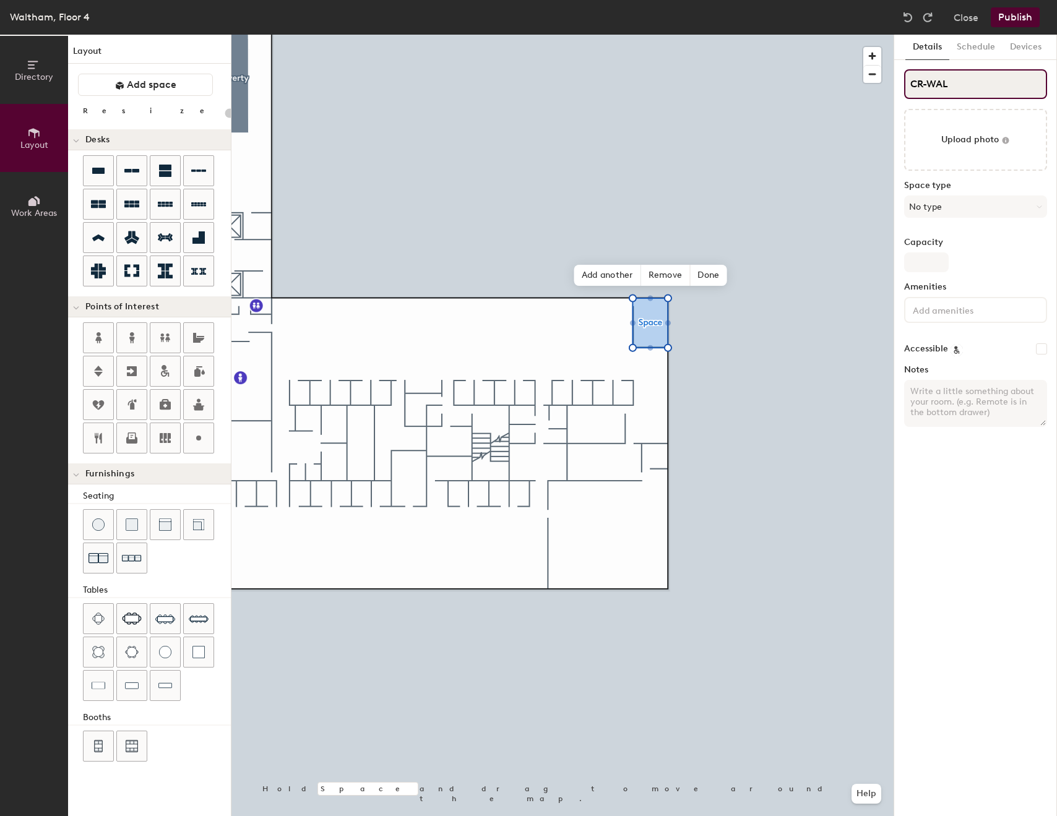
type input "20"
type input "CR-WAL"
type input "20"
type input "CR-WAL-"
type input "20"
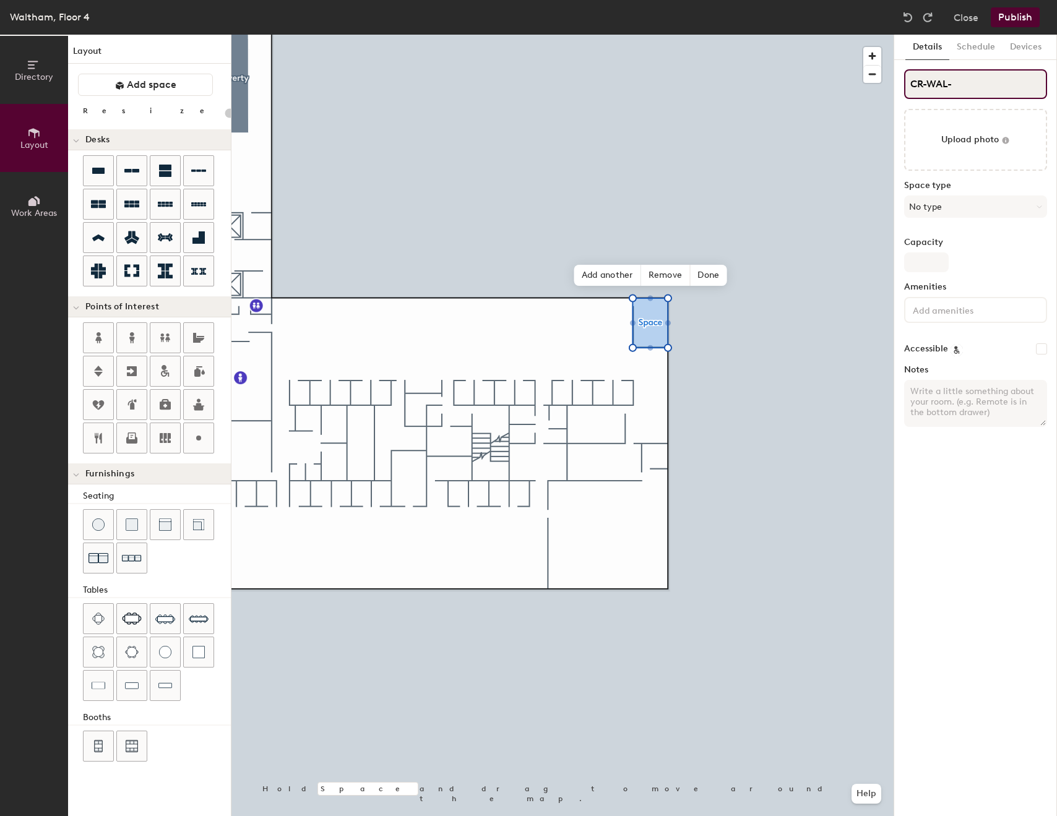
type input "CR-WAL-C"
type input "20"
type input "CR-WAL-A"
type input "20"
type input "CR-WAL-Ar"
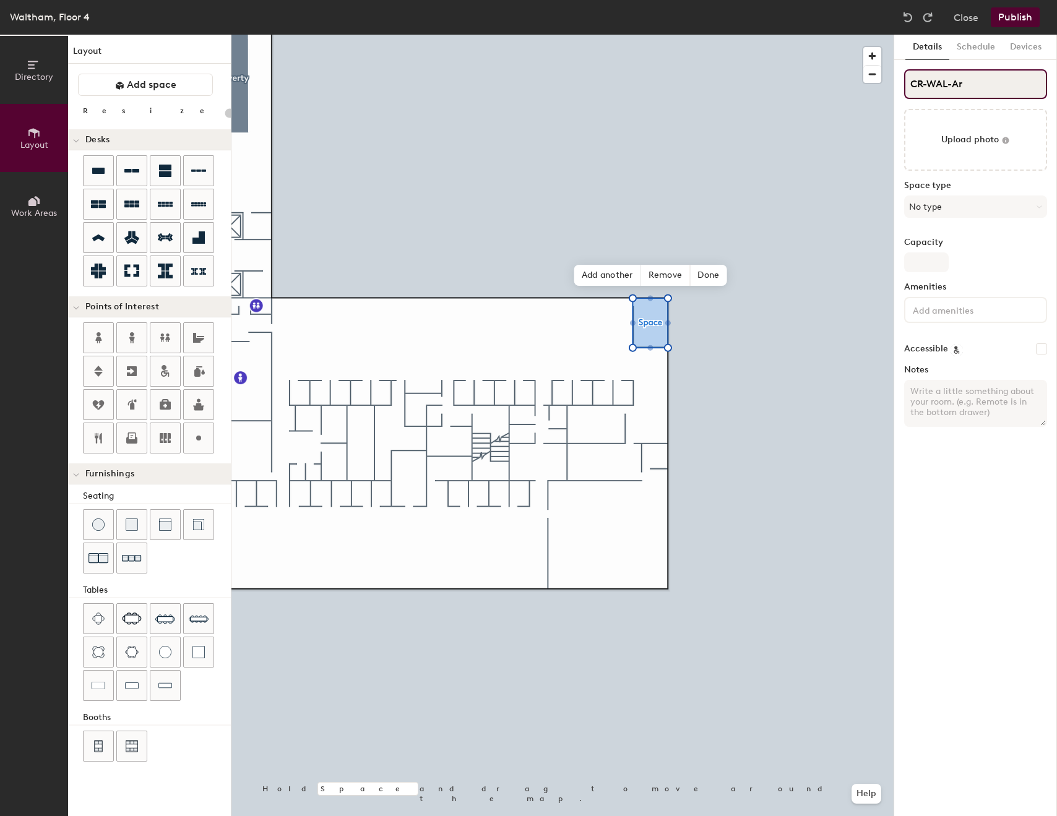
type input "20"
type input "CR-WAL-Archi"
type input "20"
type input "CR-WAL-Archie"
type input "20"
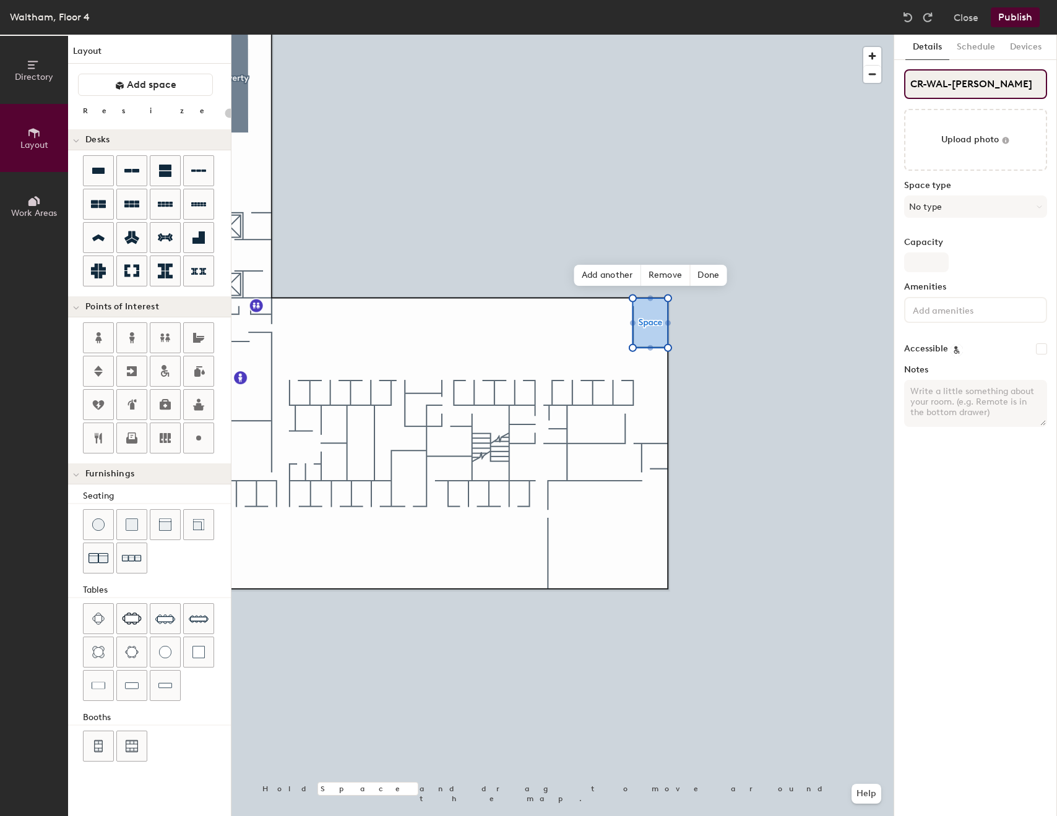
type input "CR-WAL-Archie"
type input "20"
type input "CR-WAL-Archie"
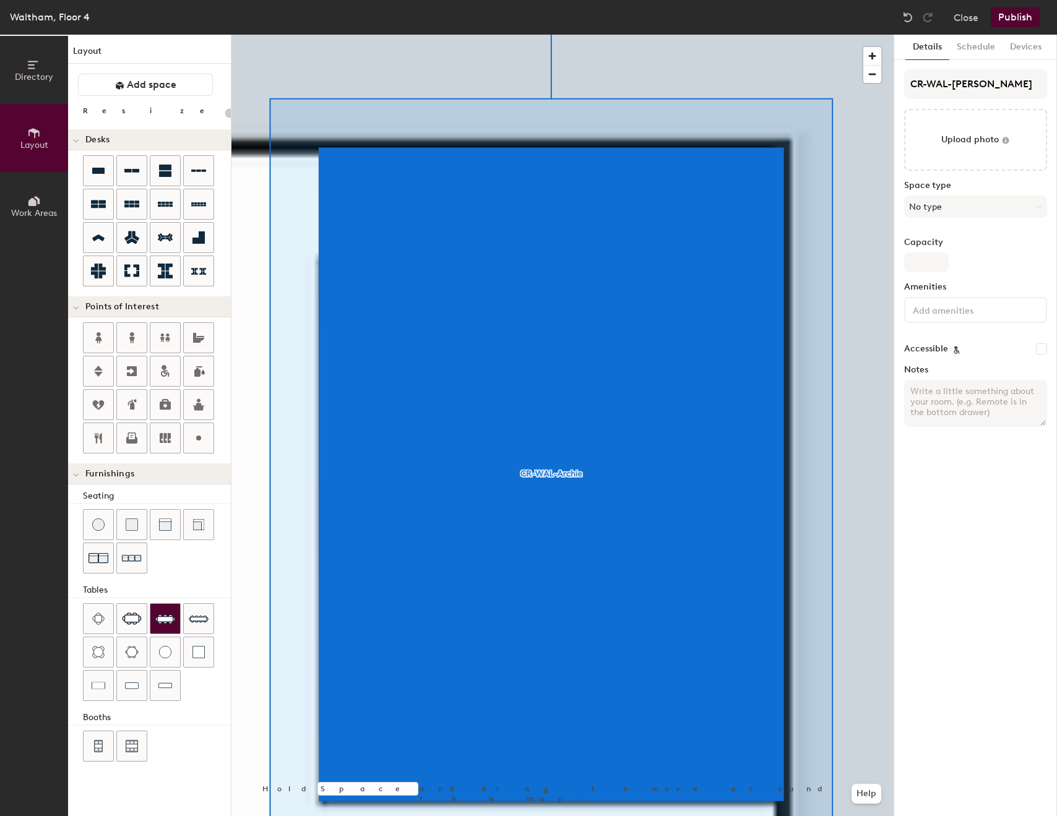
click at [165, 618] on img at bounding box center [165, 619] width 20 height 20
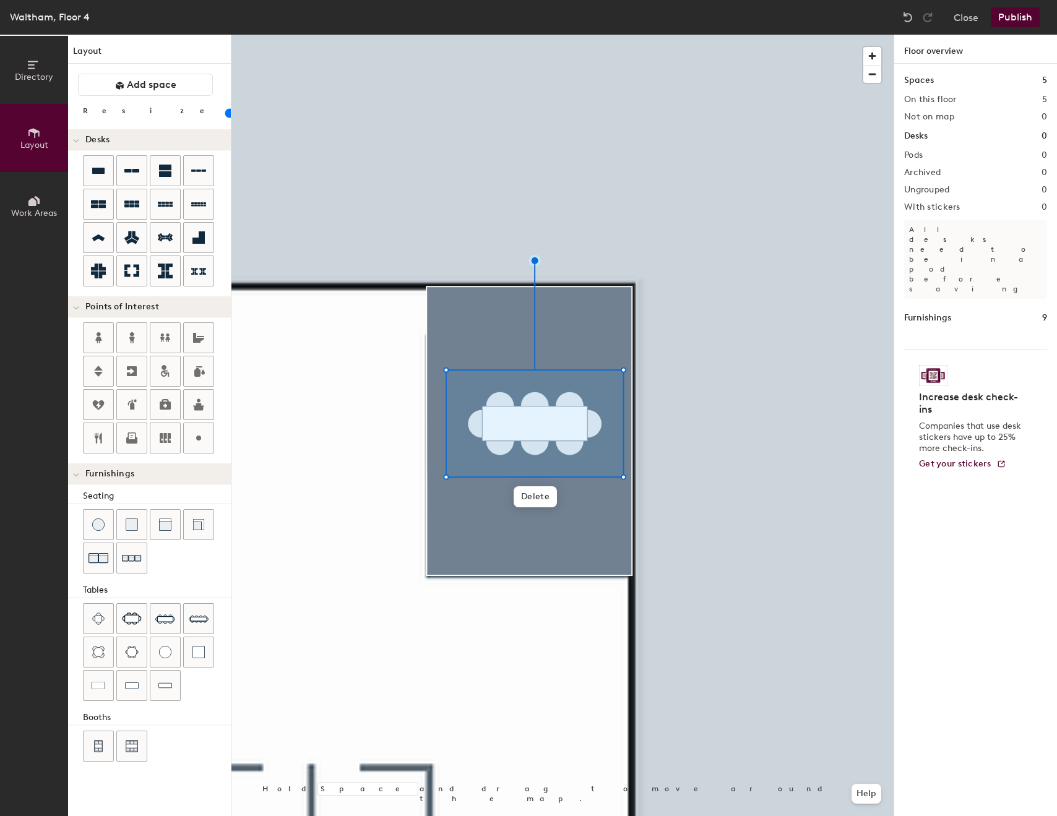
drag, startPoint x: 128, startPoint y: 111, endPoint x: 111, endPoint y: 112, distance: 16.8
click at [225, 112] on input "range" at bounding box center [225, 113] width 0 height 10
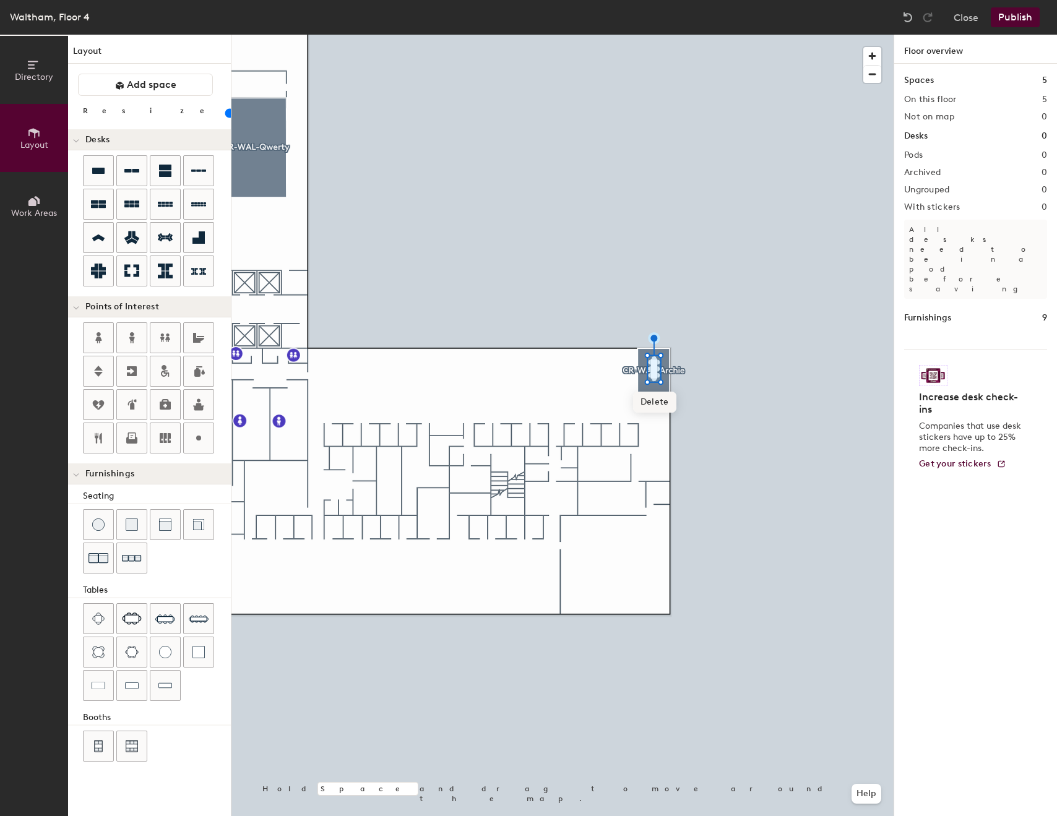
click at [654, 405] on span "Delete" at bounding box center [654, 402] width 43 height 21
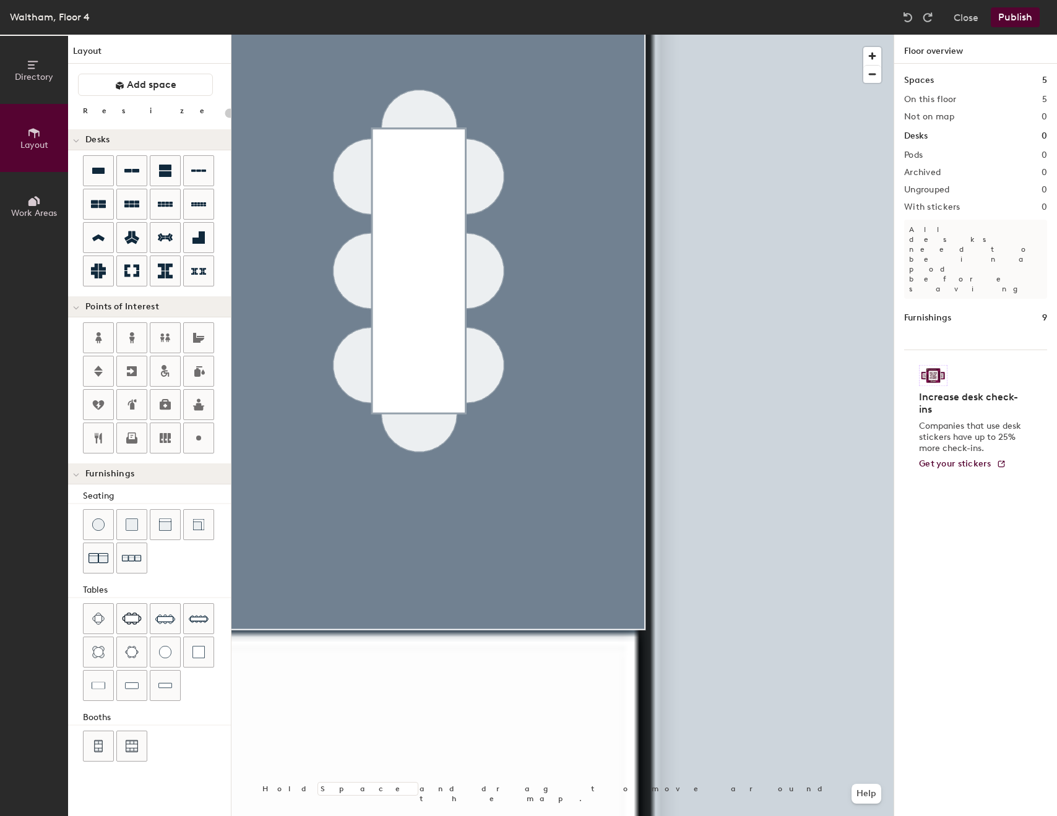
click at [445, 35] on div at bounding box center [562, 35] width 662 height 0
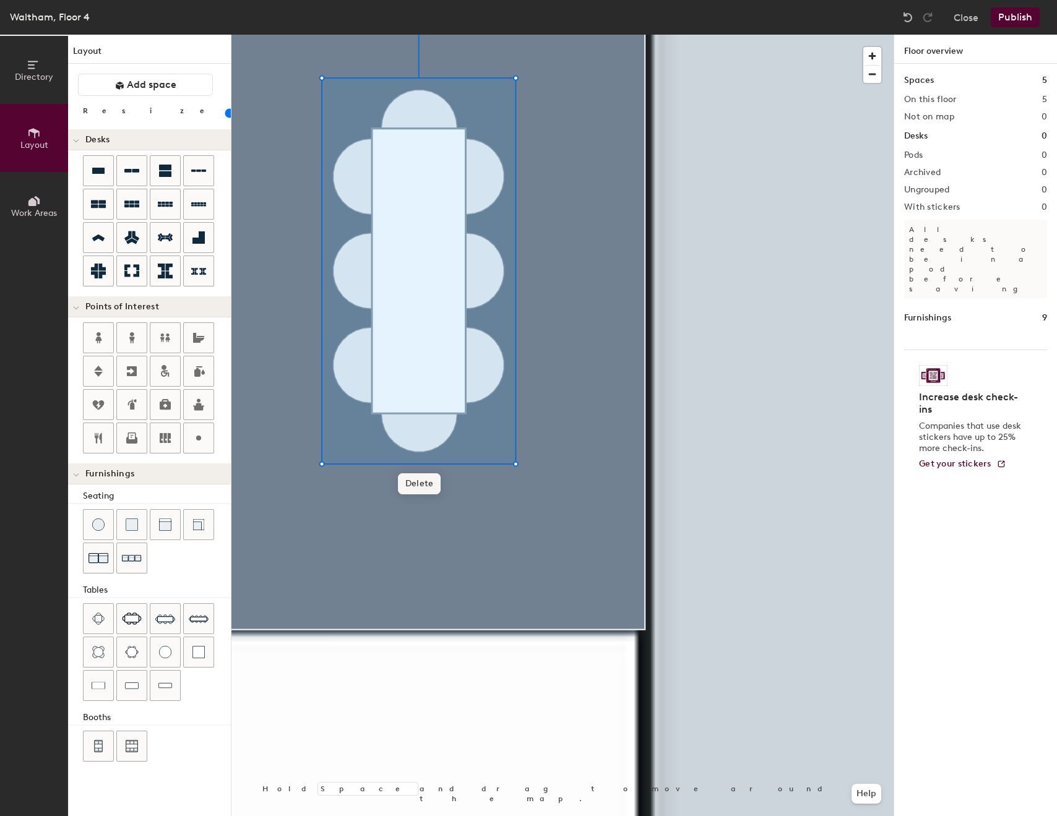
click at [419, 476] on span "Delete" at bounding box center [419, 483] width 43 height 21
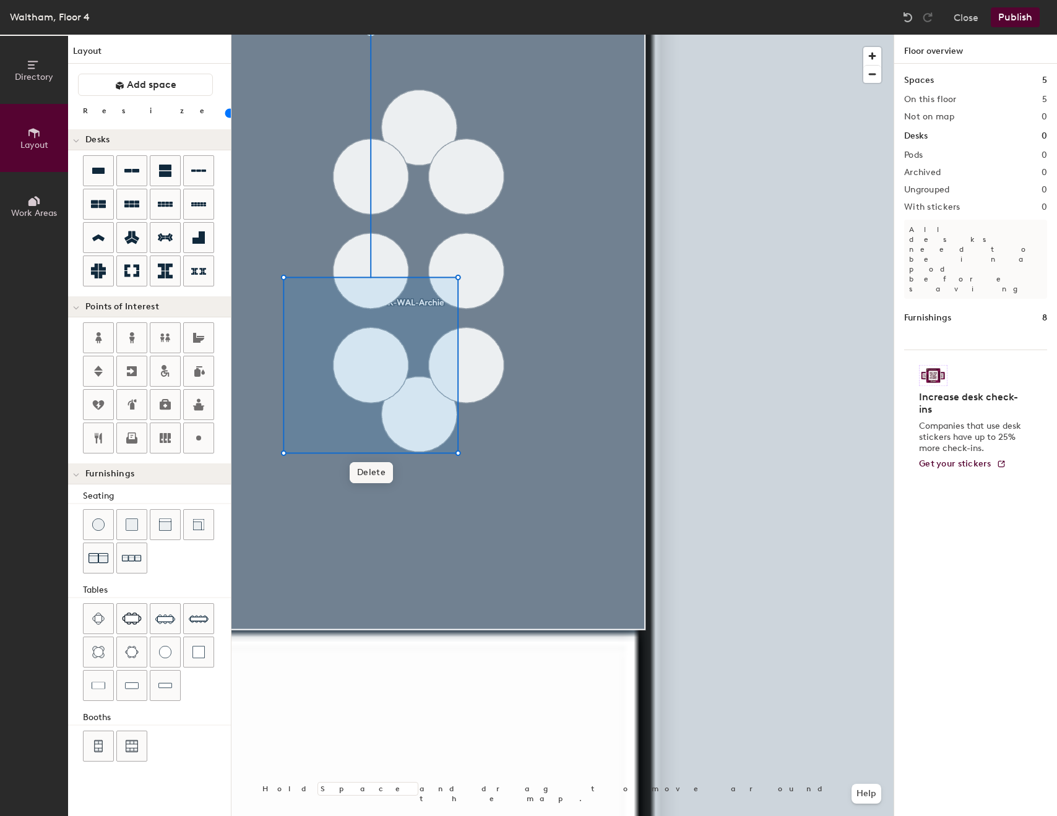
click at [371, 475] on span "Delete" at bounding box center [371, 472] width 43 height 21
click at [415, 35] on div at bounding box center [562, 35] width 662 height 0
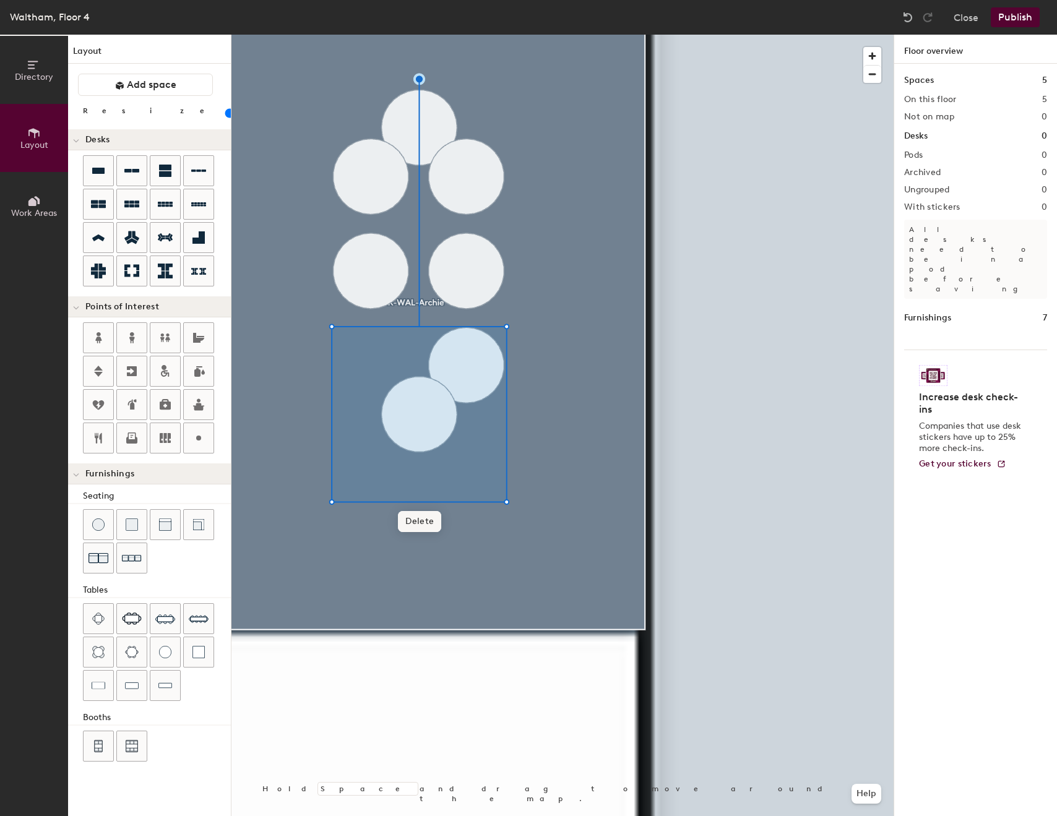
click at [414, 523] on span "Delete" at bounding box center [419, 521] width 43 height 21
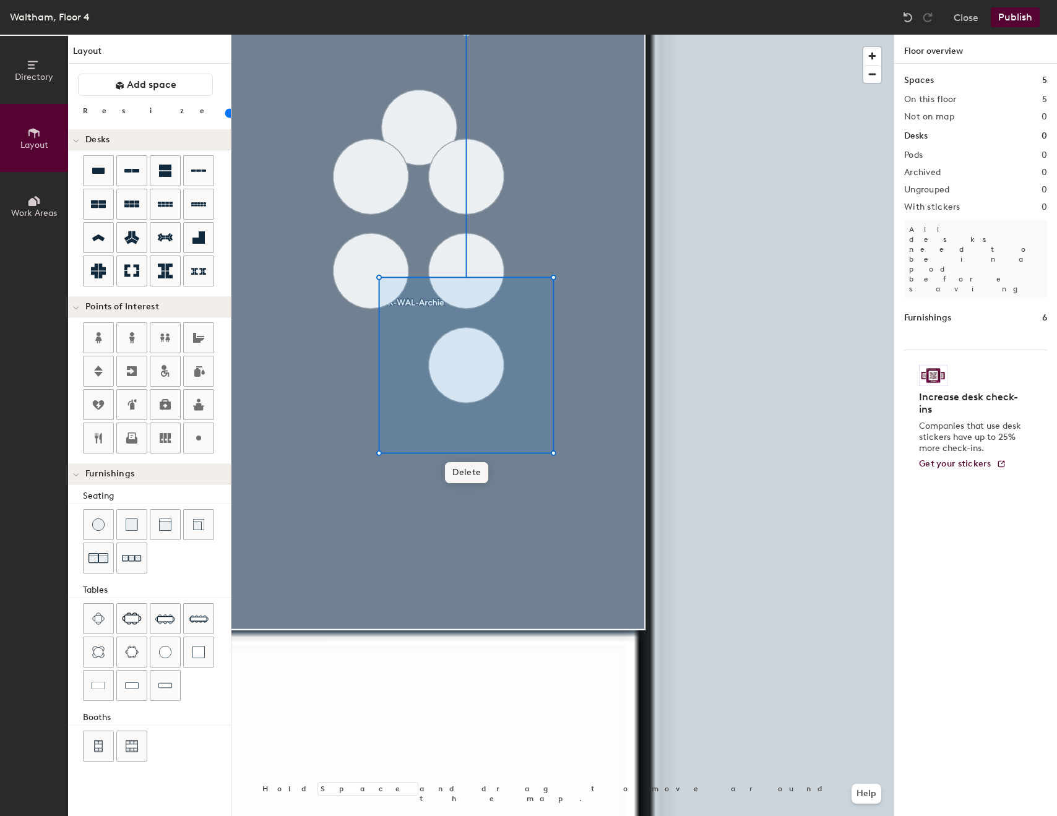
click at [457, 477] on span "Delete" at bounding box center [466, 472] width 43 height 21
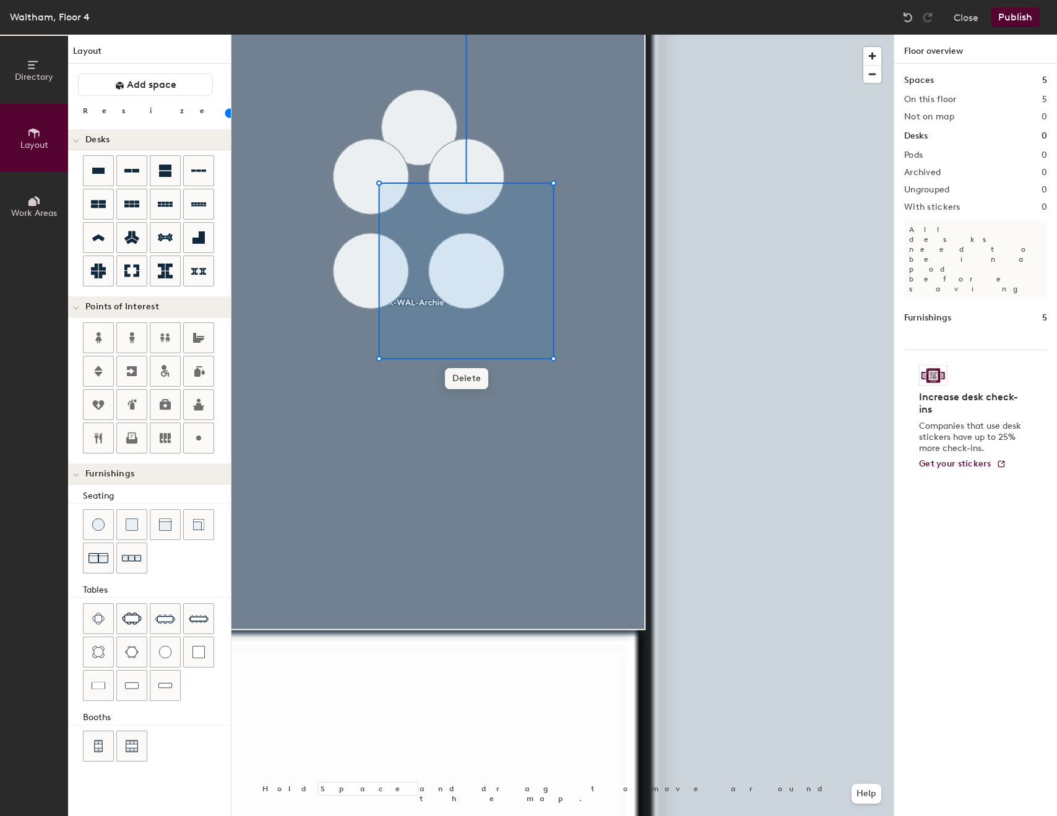
click at [461, 376] on span "Delete" at bounding box center [466, 378] width 43 height 21
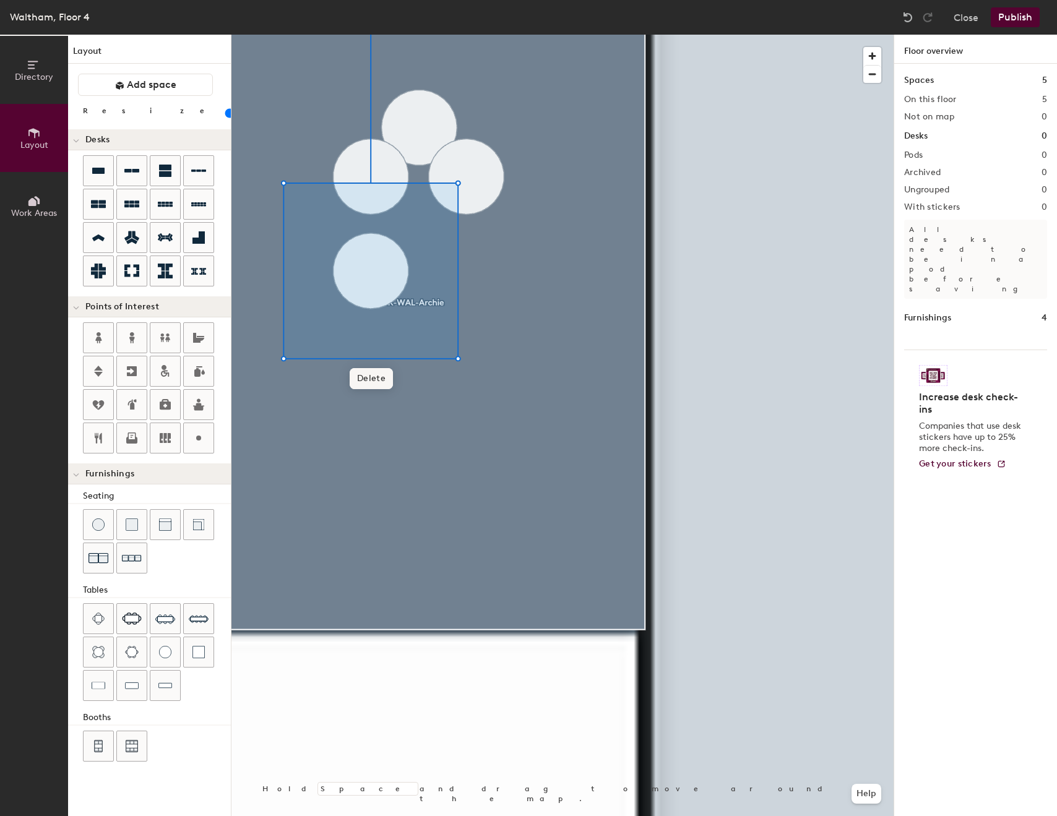
click at [372, 379] on span "Delete" at bounding box center [371, 378] width 43 height 21
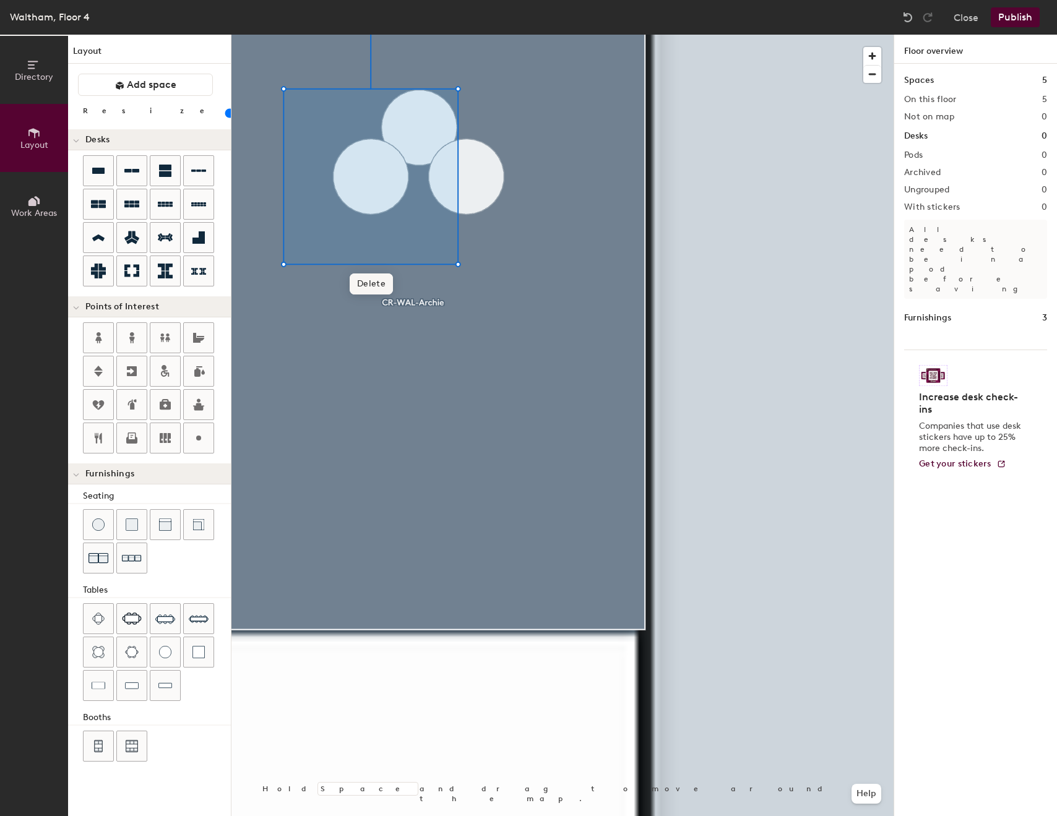
click at [376, 283] on span "Delete" at bounding box center [371, 283] width 43 height 21
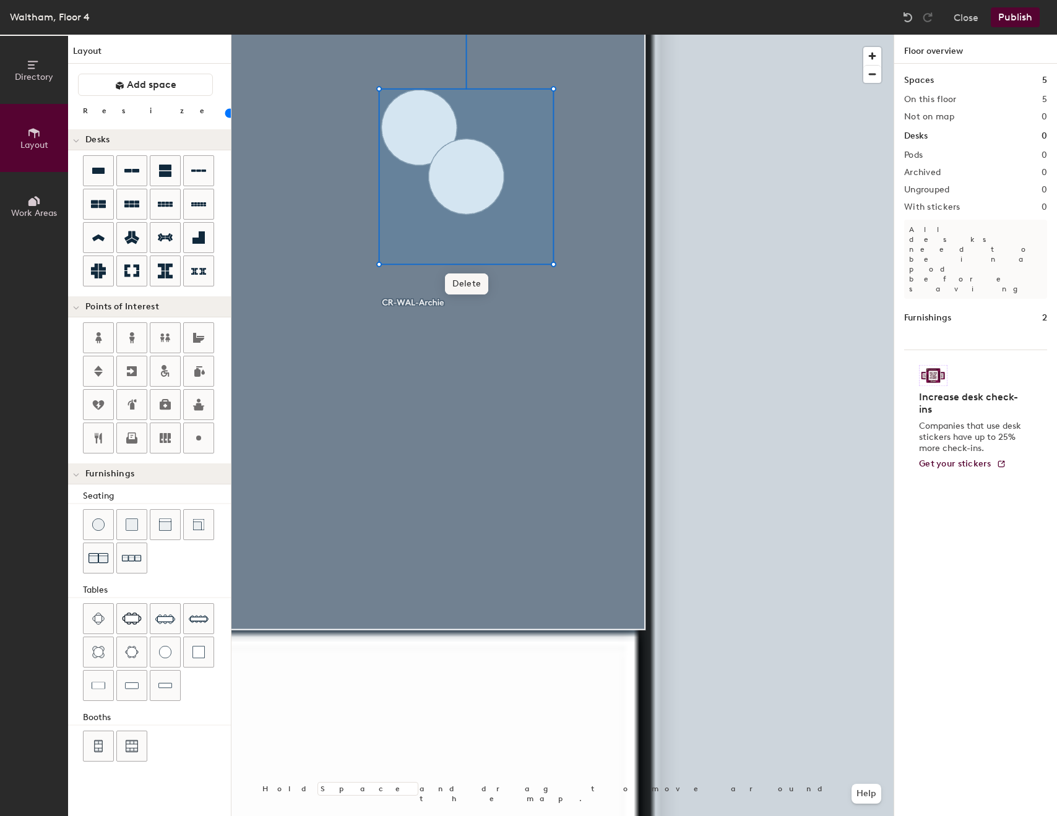
click at [461, 286] on span "Delete" at bounding box center [466, 283] width 43 height 21
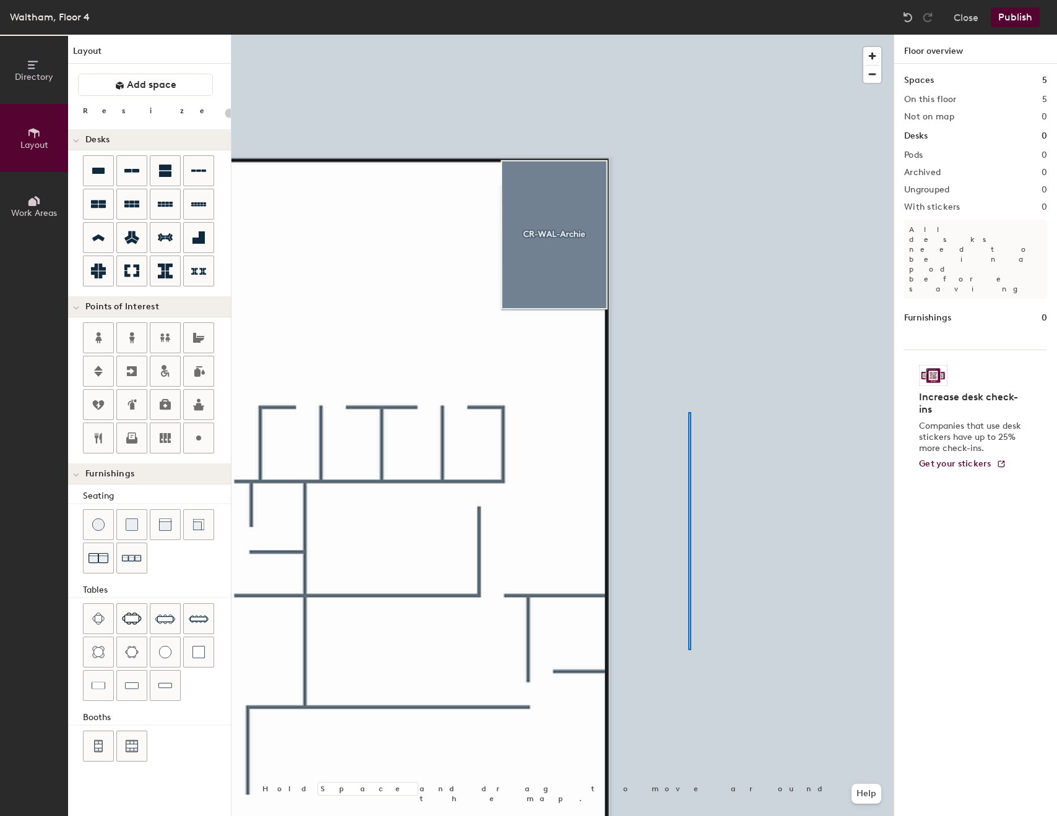
click at [673, 35] on div at bounding box center [562, 35] width 662 height 0
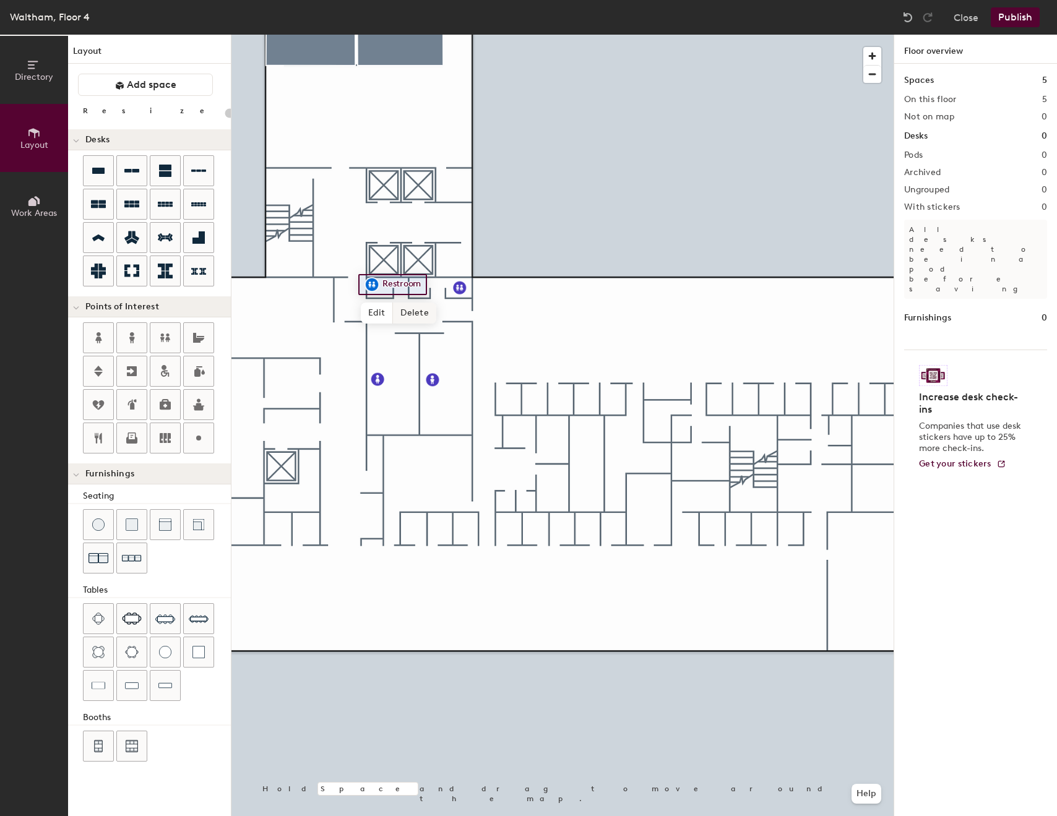
click at [407, 307] on span "Delete" at bounding box center [414, 313] width 43 height 21
click at [463, 35] on div at bounding box center [562, 35] width 662 height 0
click at [168, 91] on button "Add space" at bounding box center [145, 85] width 135 height 22
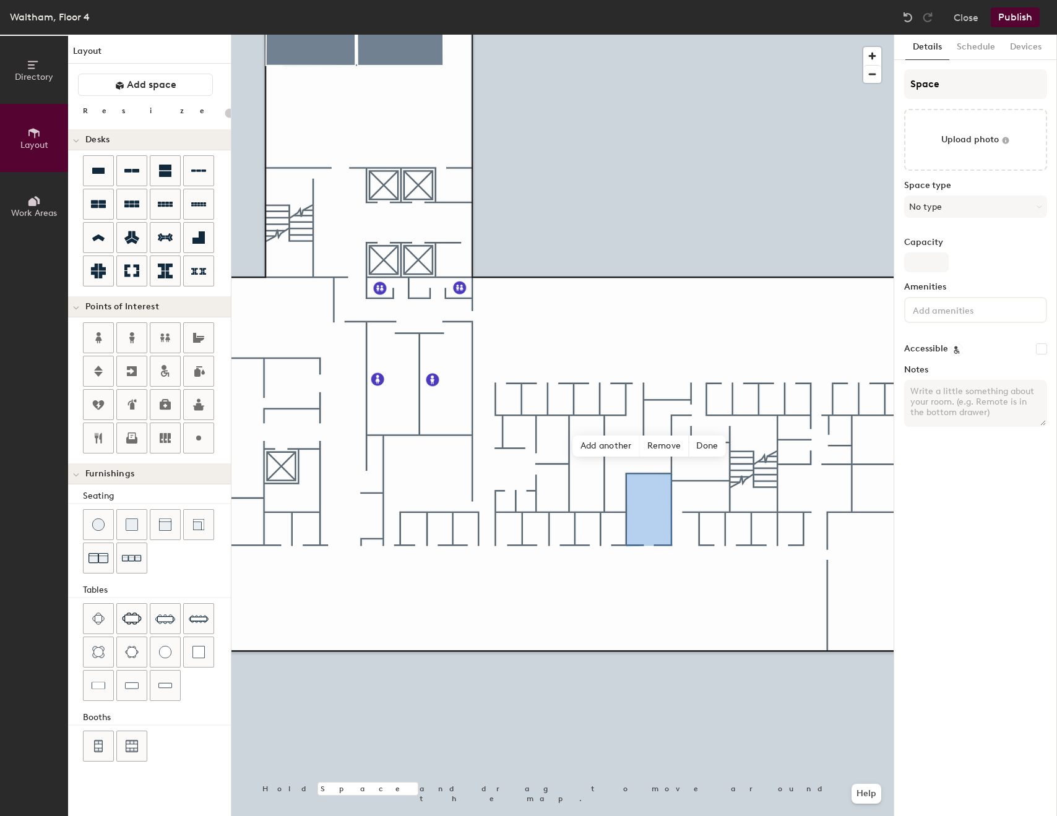
type input "20"
click at [999, 79] on input "Space" at bounding box center [975, 84] width 143 height 30
type input "CR-WAL"
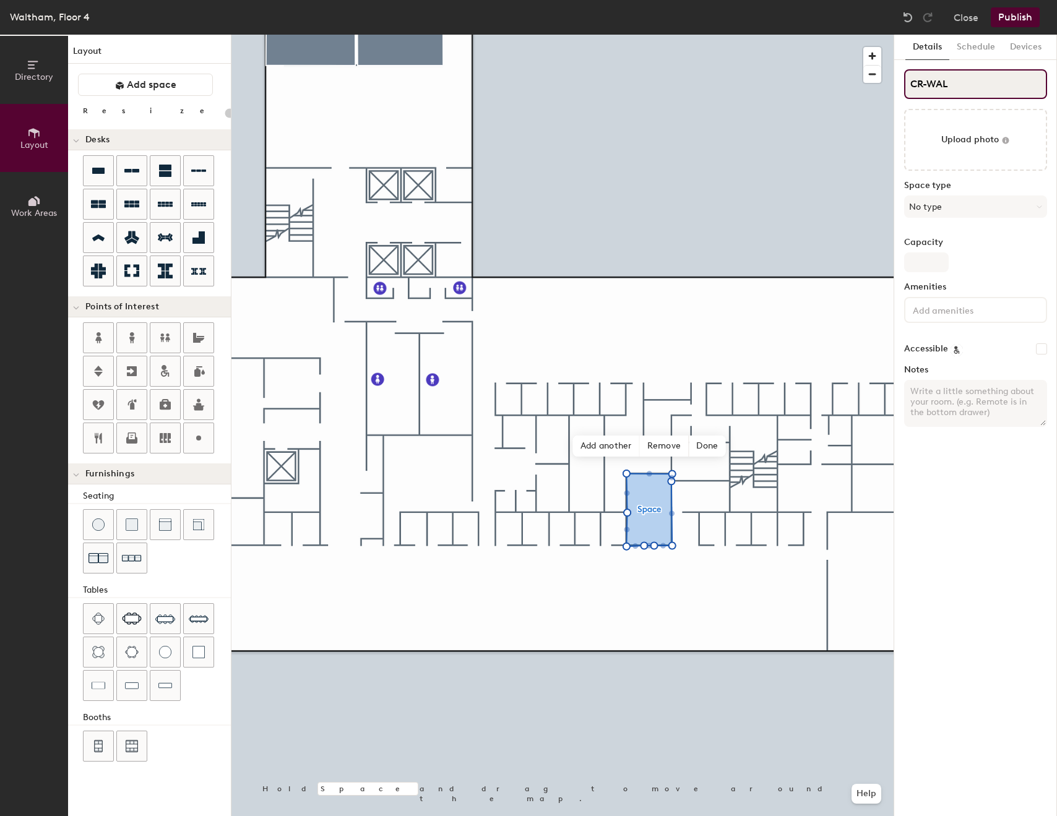
type input "20"
type input "CR-WAL"
type input "20"
type input "CR-WAL"
type input "20"
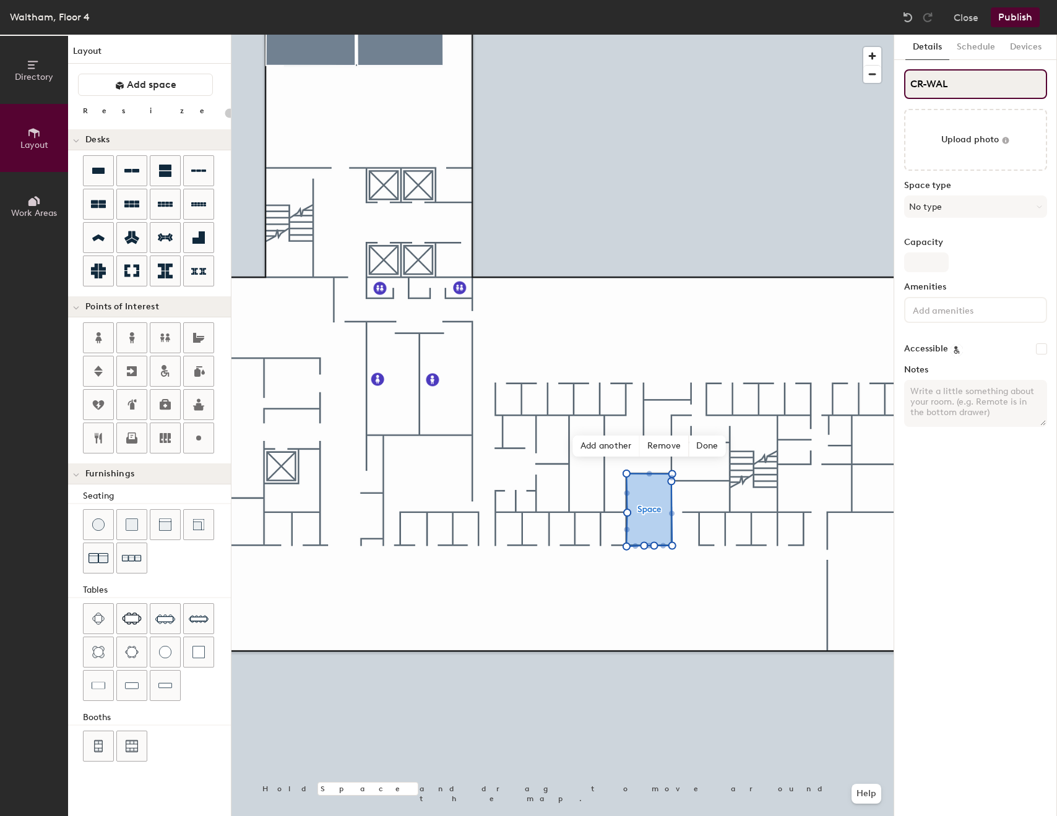
type input "CR-WAL-"
type input "20"
type input "CR-WAL-Doll"
type input "20"
type input "CR-WAL-Dollu"
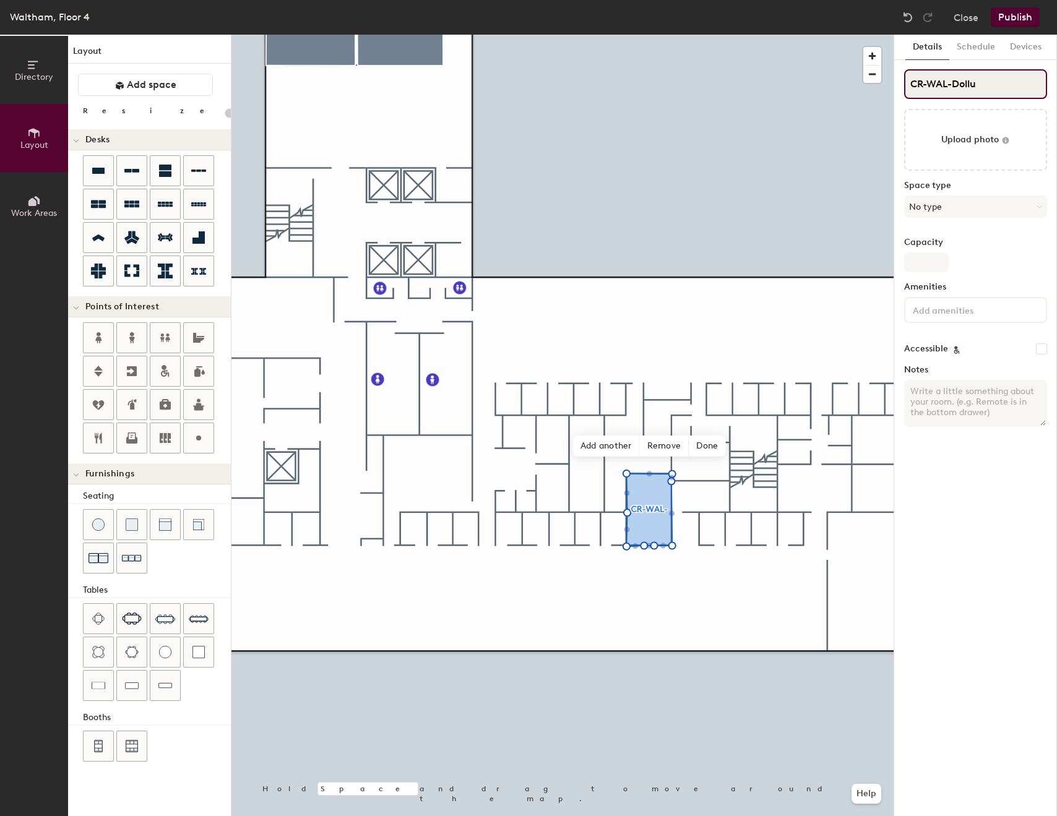
type input "20"
type input "CR-WAL-Doll"
type input "20"
type input "CR-WAL-Dolly"
type input "20"
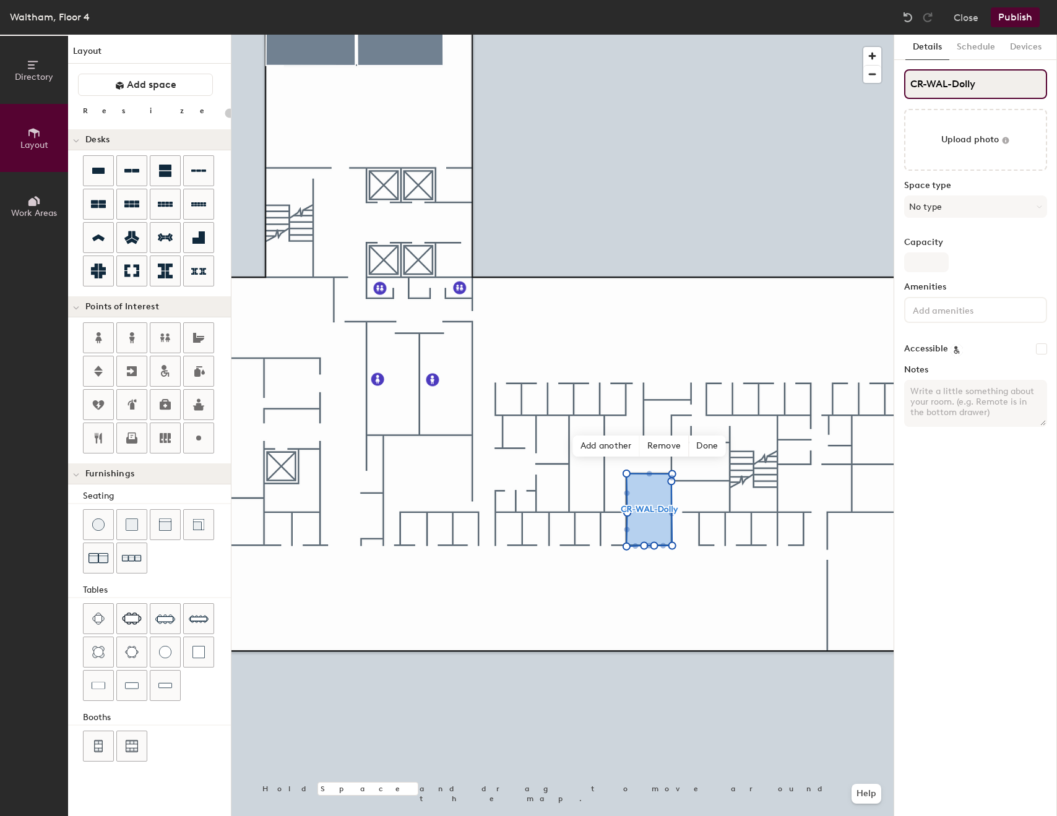
type input "CR-WAL-Dolly"
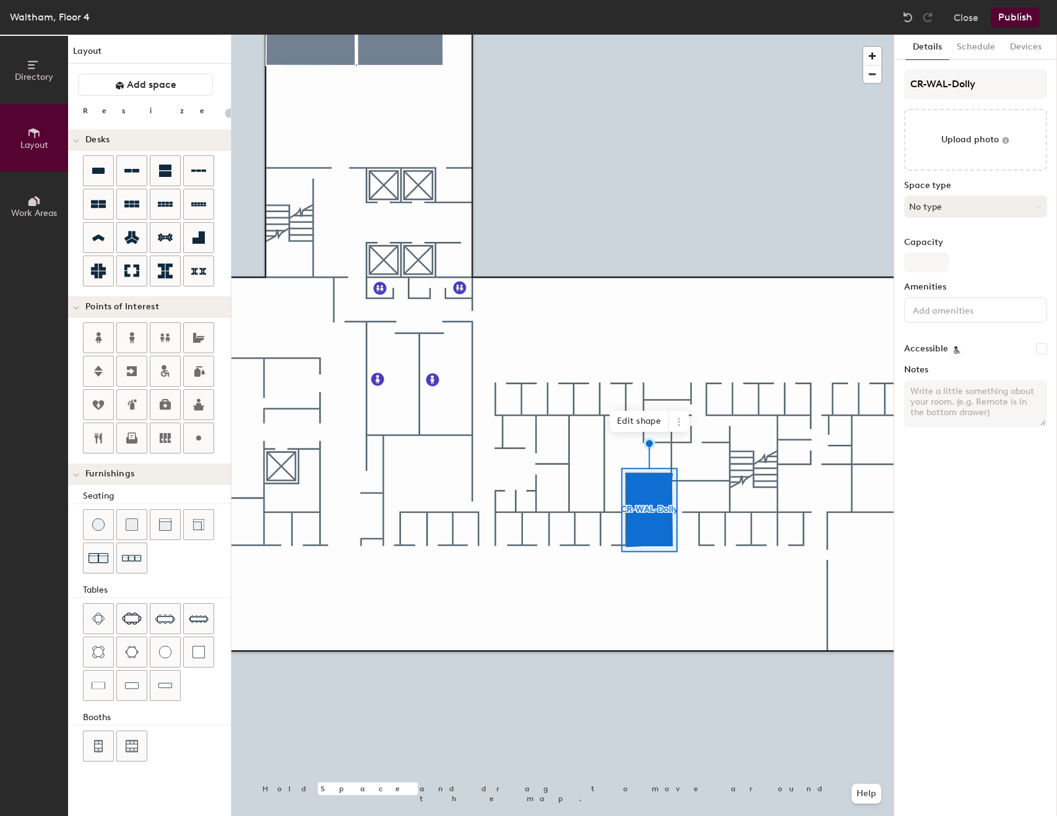
click at [943, 199] on button "No type" at bounding box center [975, 207] width 143 height 22
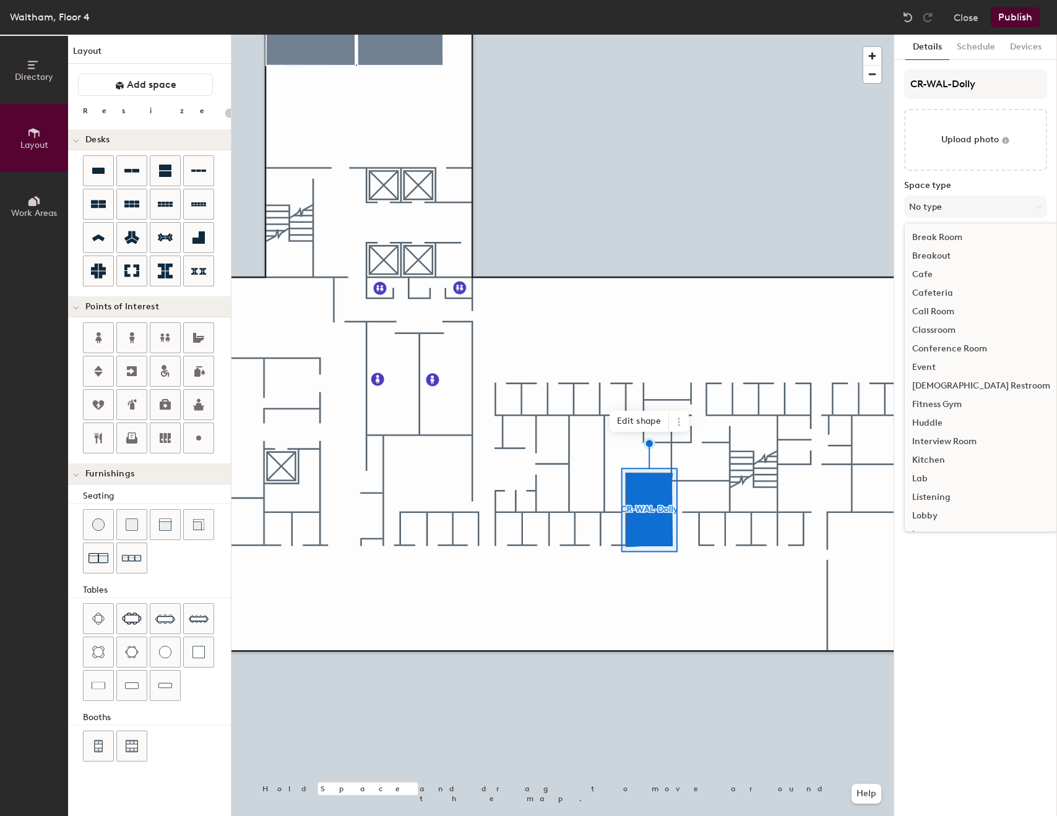
click at [952, 353] on div "Conference Room" at bounding box center [981, 349] width 153 height 19
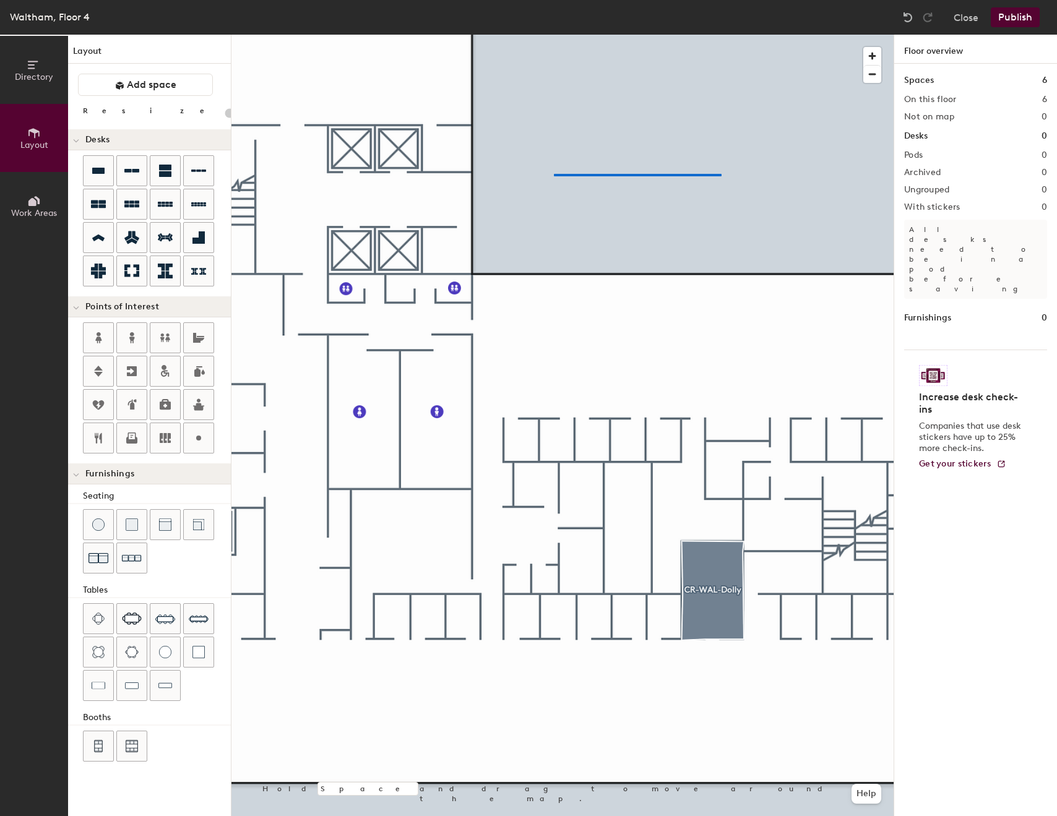
click at [493, 35] on div at bounding box center [562, 35] width 662 height 0
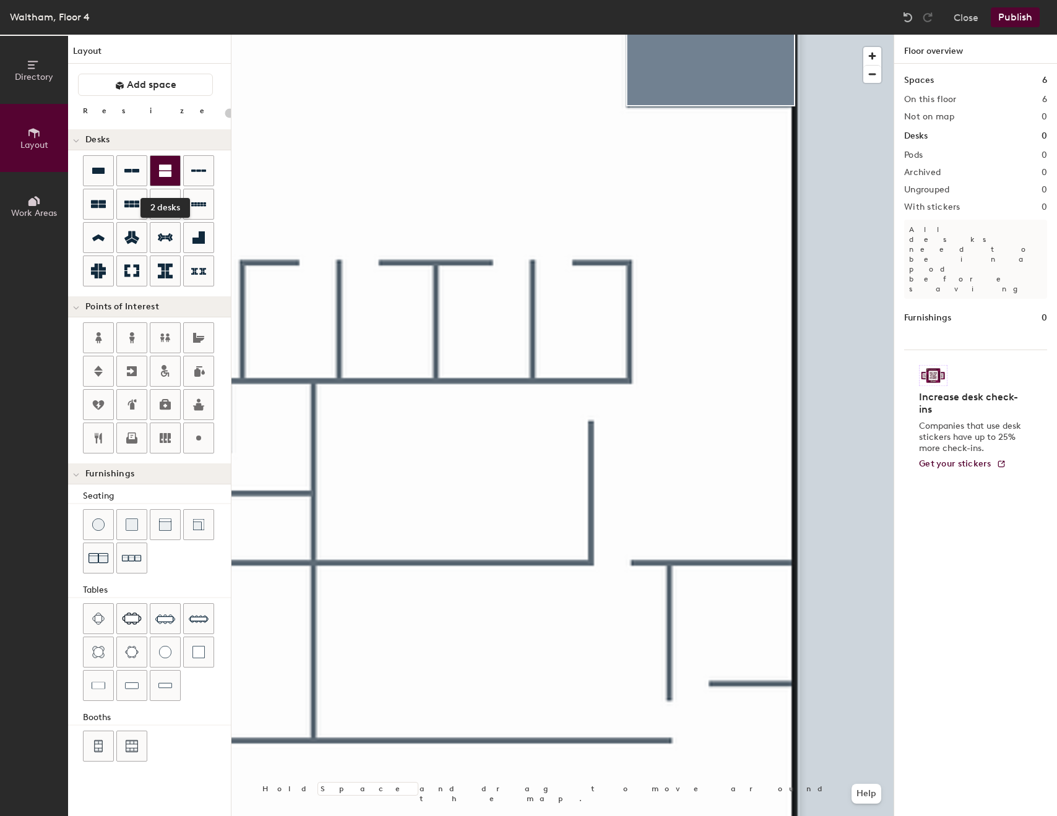
click at [168, 176] on icon at bounding box center [165, 171] width 12 height 12
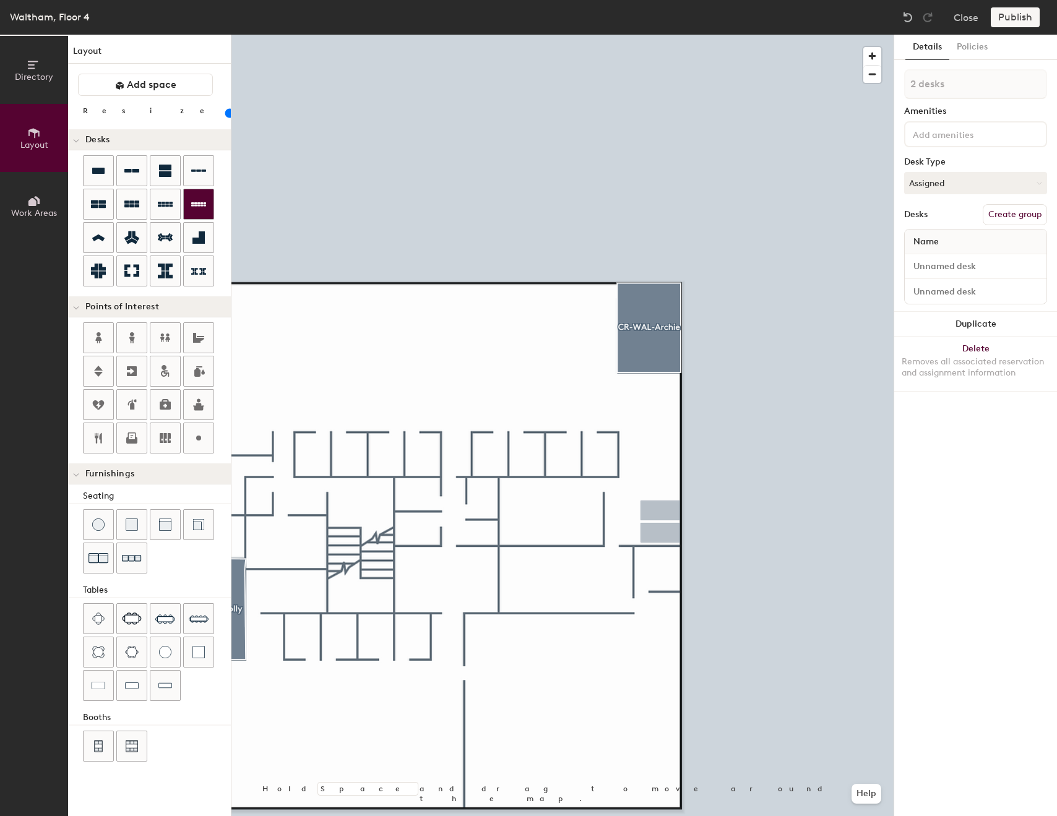
type input "100"
click at [965, 184] on button "Assigned" at bounding box center [975, 183] width 143 height 22
click at [935, 256] on div "Hoteled" at bounding box center [967, 258] width 124 height 19
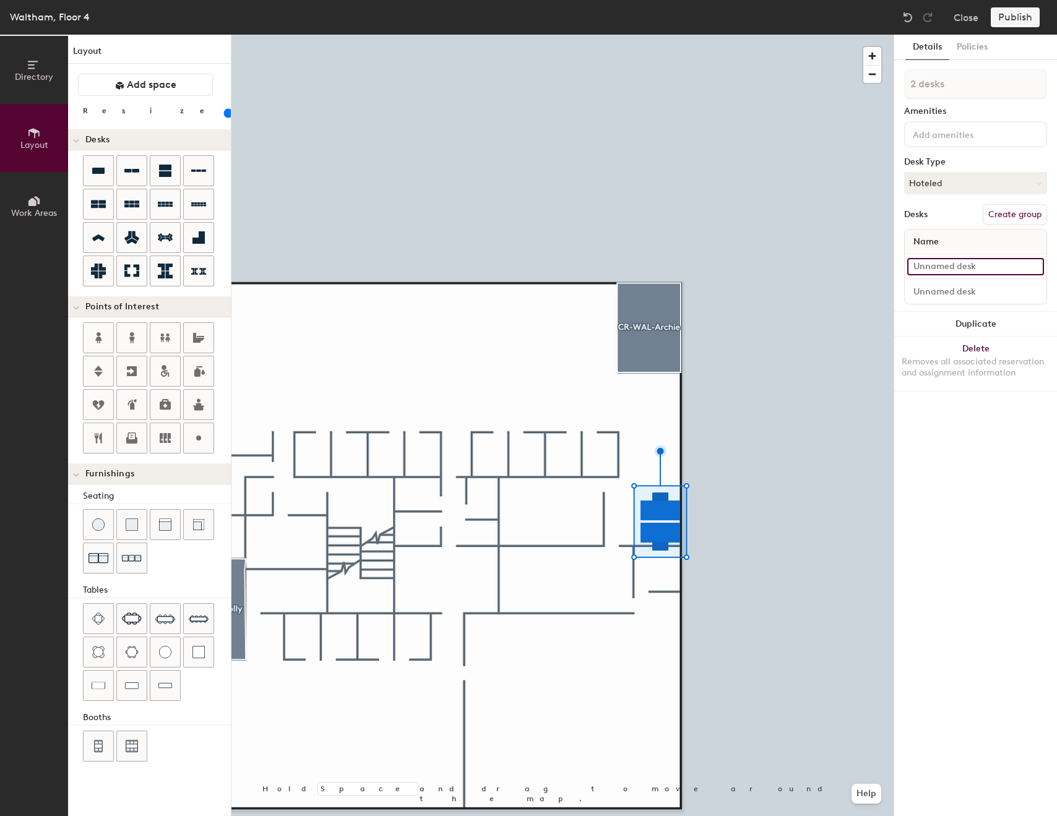
click at [953, 264] on input at bounding box center [975, 266] width 137 height 17
type input "4-0161"
click at [958, 286] on input at bounding box center [975, 291] width 137 height 17
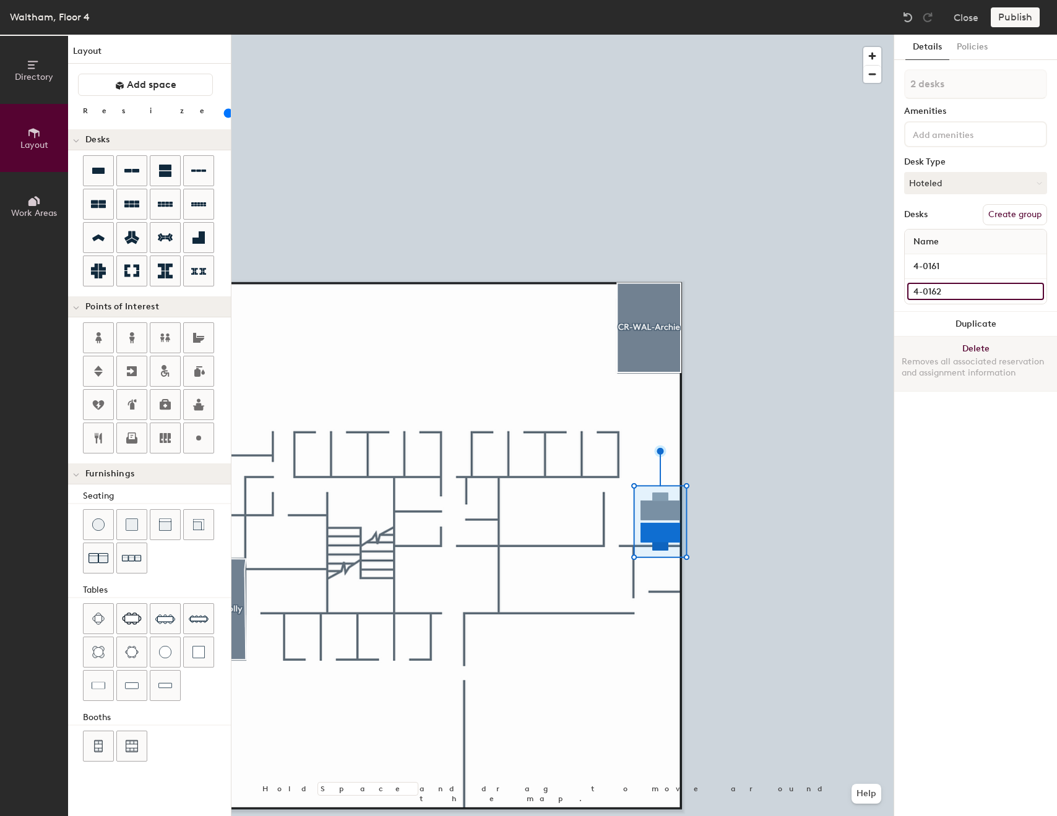
type input "4-0162"
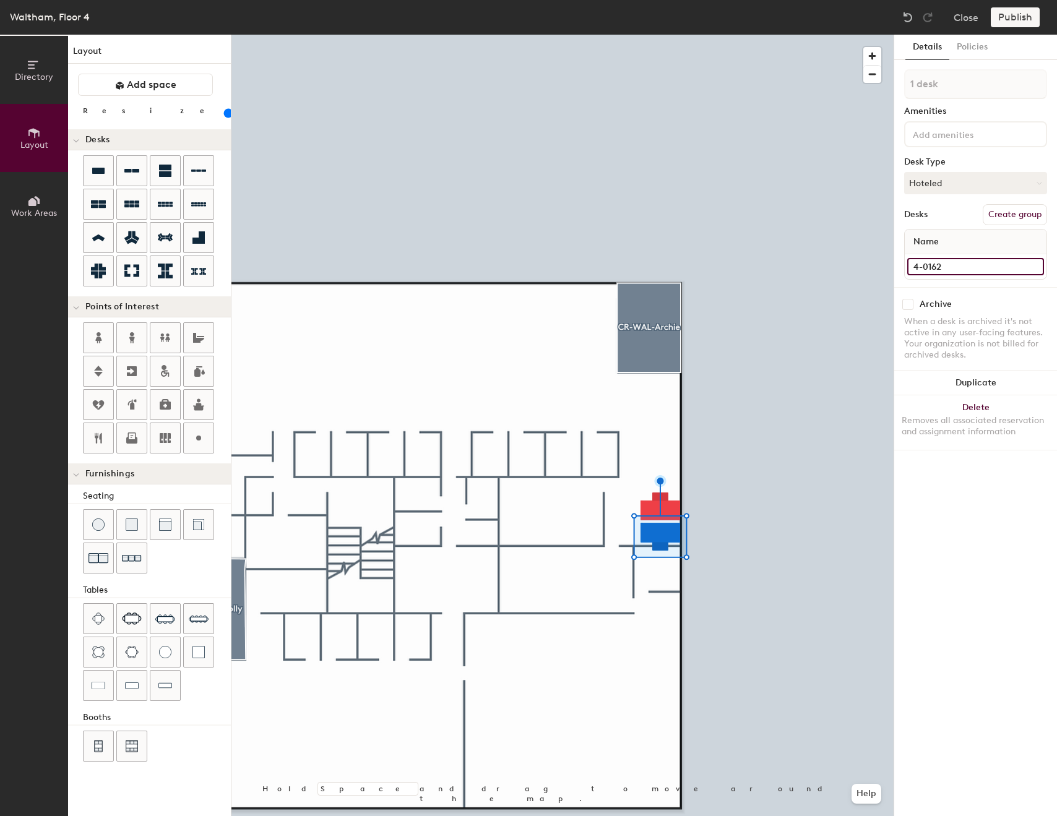
click at [942, 265] on input "4-0162" at bounding box center [975, 266] width 137 height 17
click at [956, 247] on div "Name" at bounding box center [976, 242] width 142 height 25
click at [957, 243] on div "Name" at bounding box center [976, 242] width 142 height 25
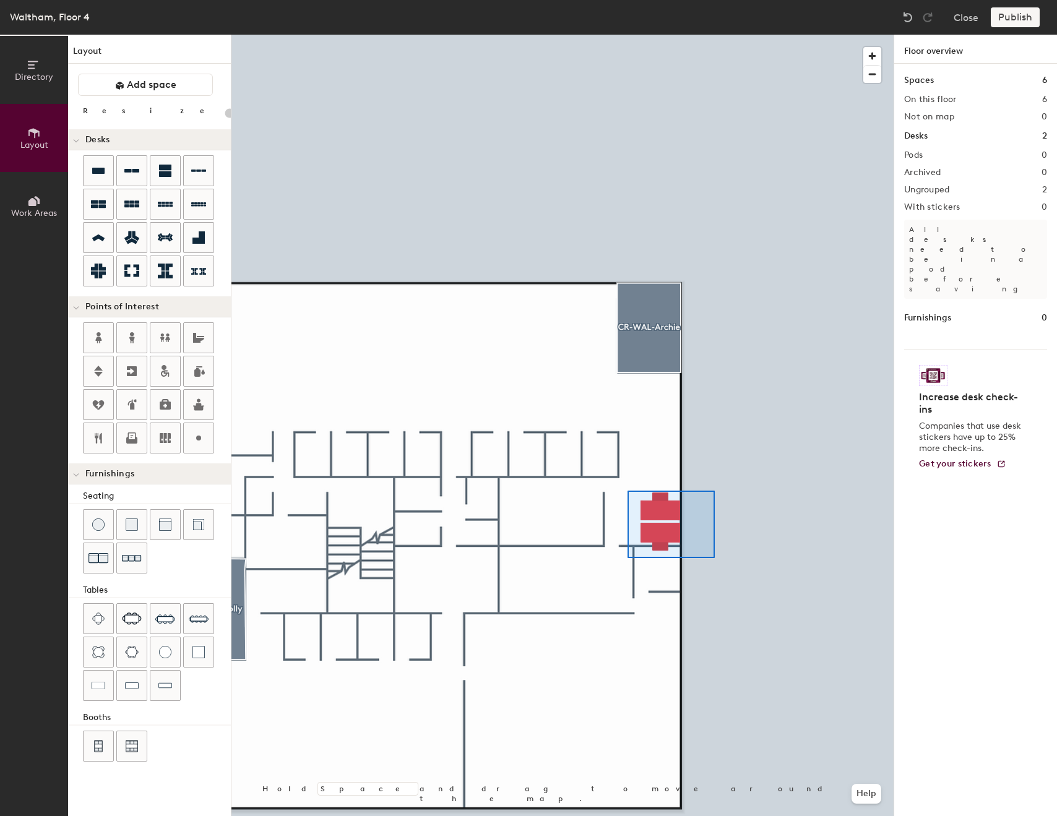
click at [627, 35] on div at bounding box center [562, 35] width 662 height 0
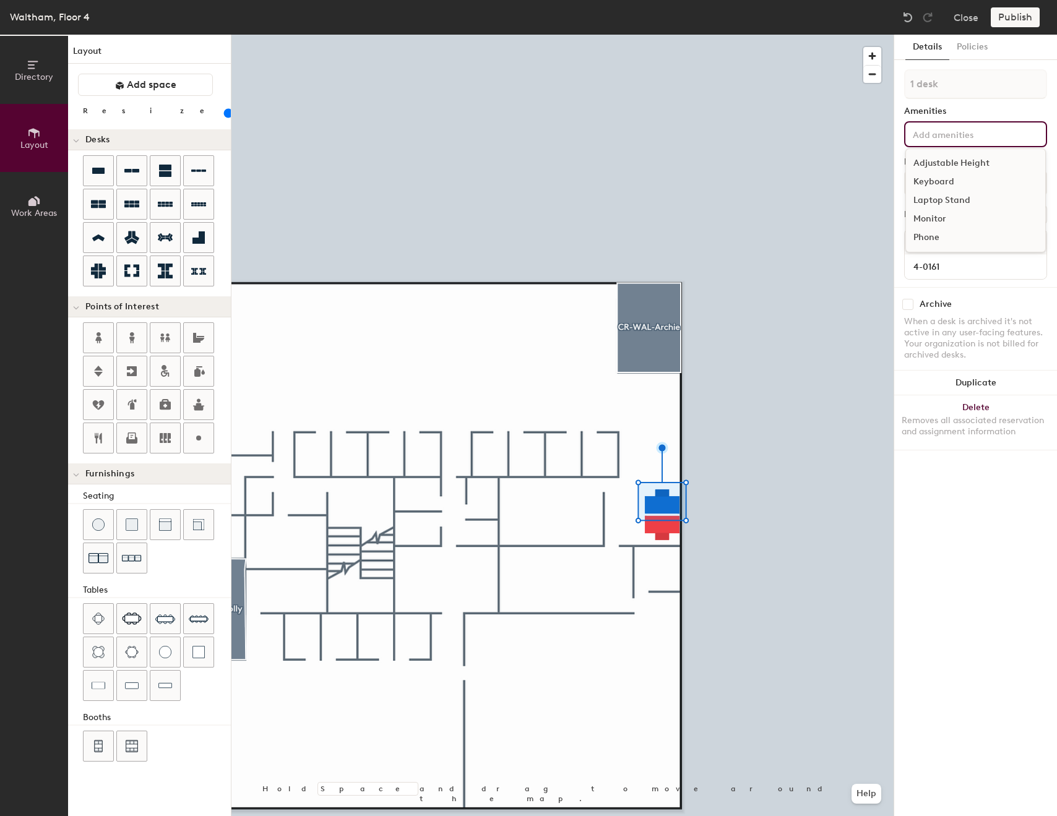
click at [969, 136] on input at bounding box center [965, 133] width 111 height 15
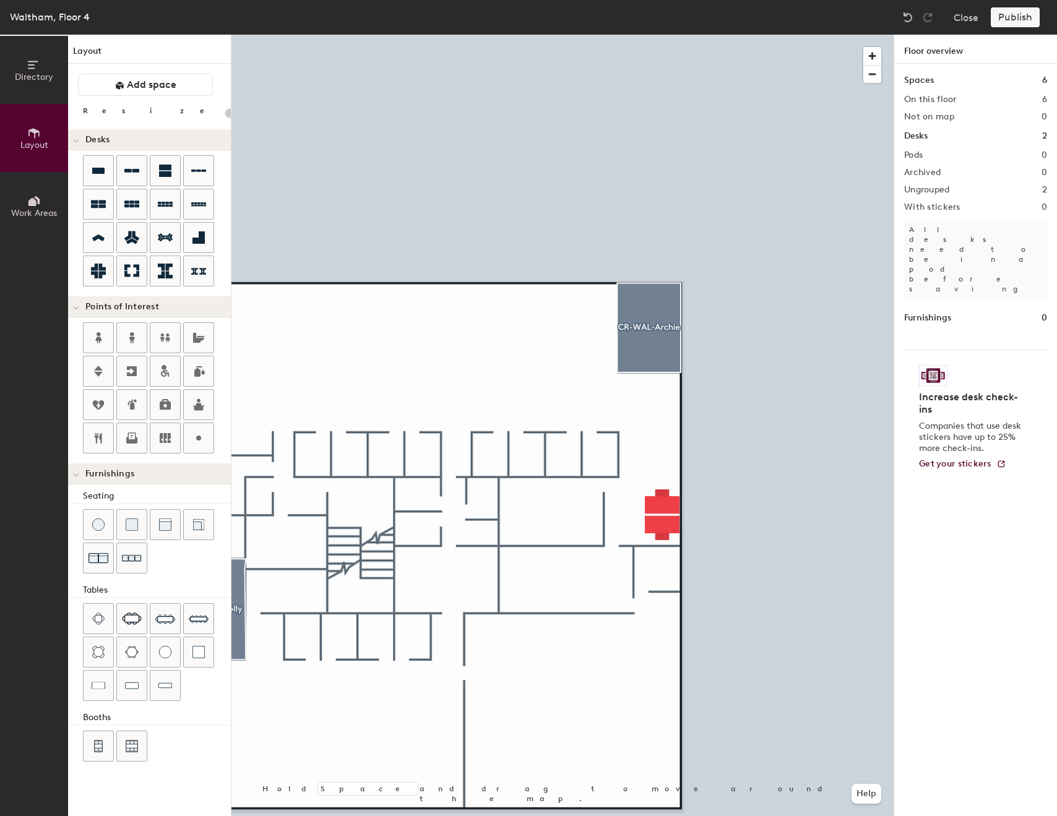
click at [668, 35] on div at bounding box center [562, 35] width 662 height 0
click at [608, 35] on div at bounding box center [562, 35] width 662 height 0
click at [626, 35] on div at bounding box center [562, 35] width 662 height 0
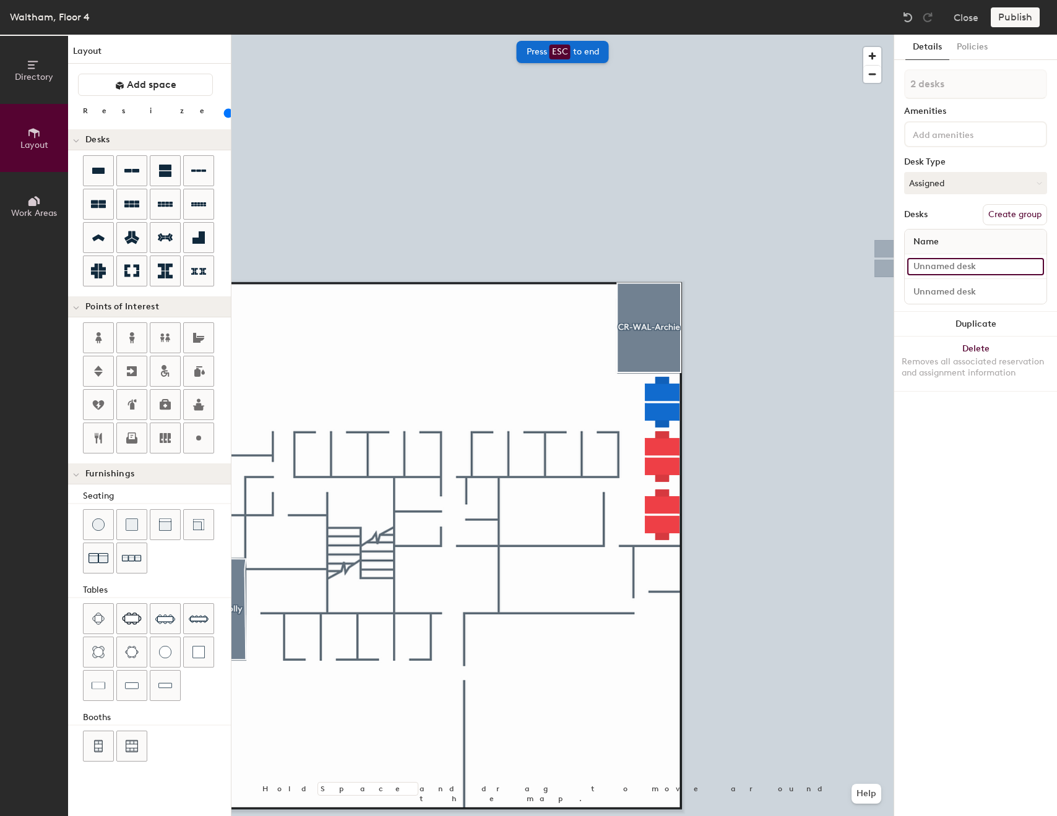
type input "100"
click at [959, 260] on input at bounding box center [975, 266] width 137 height 17
type input "4"
type input "100"
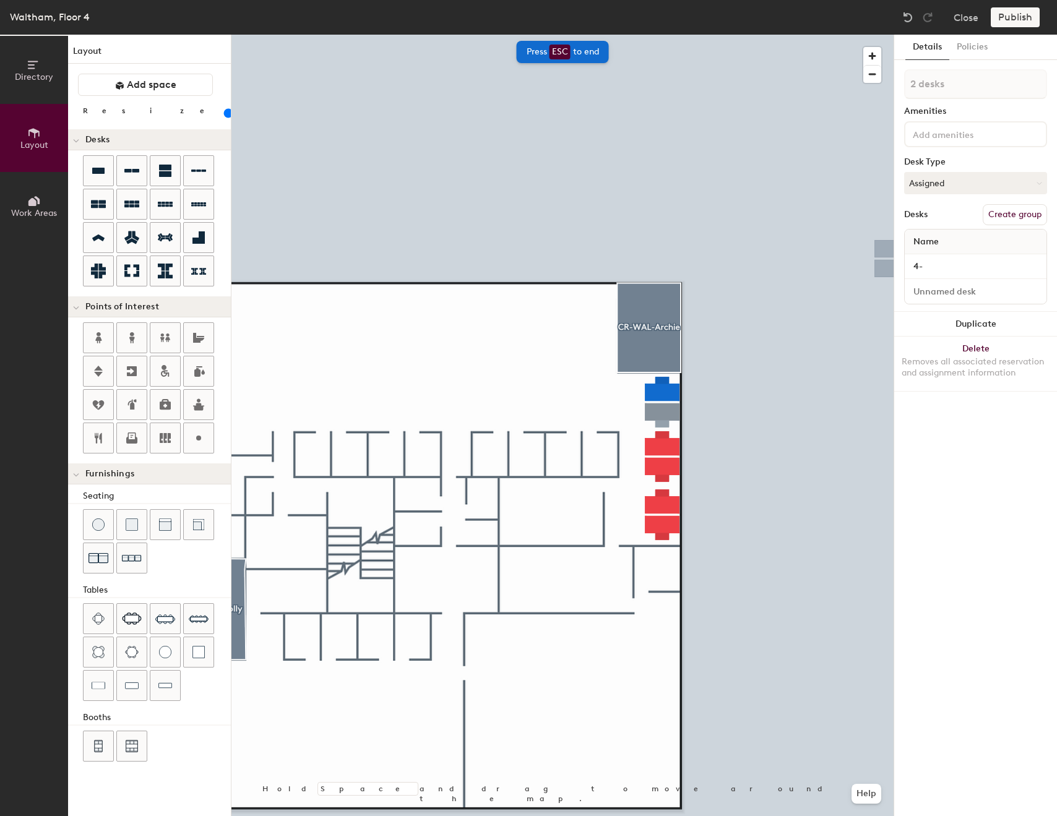
type input "4-1"
type input "100"
type input "4-"
type input "100"
type input "4-0"
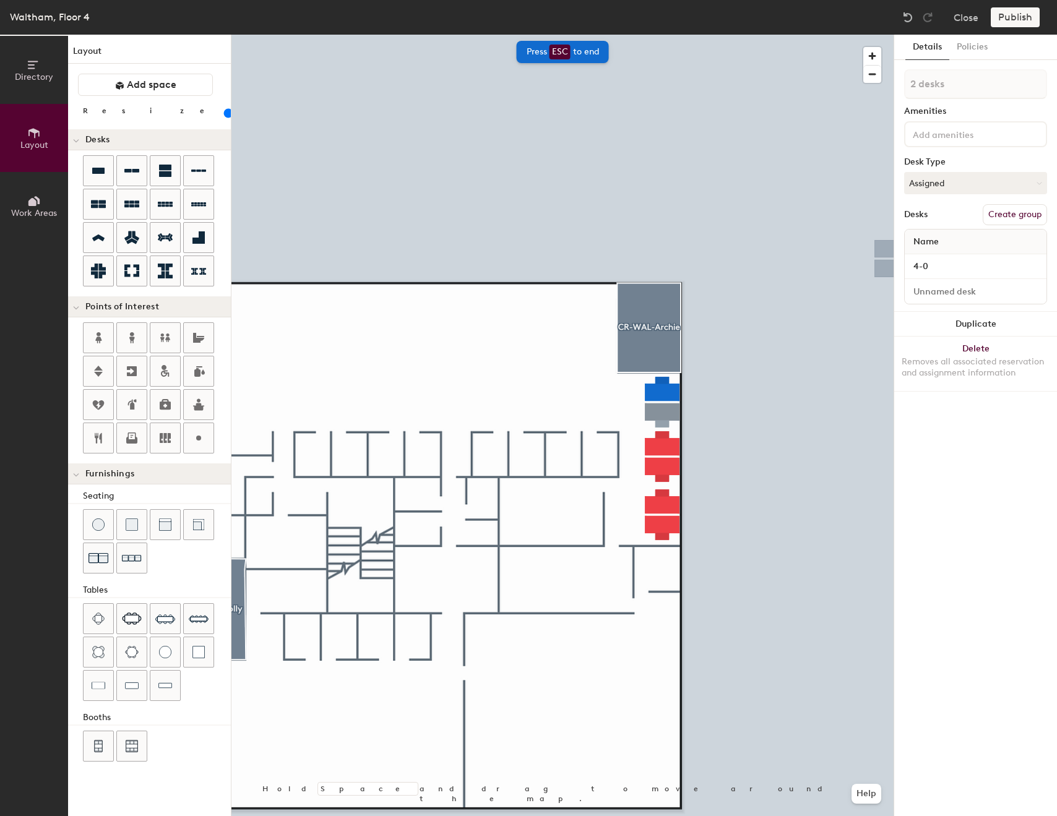
type input "100"
type input "4-01"
type input "100"
type input "4-015"
type input "100"
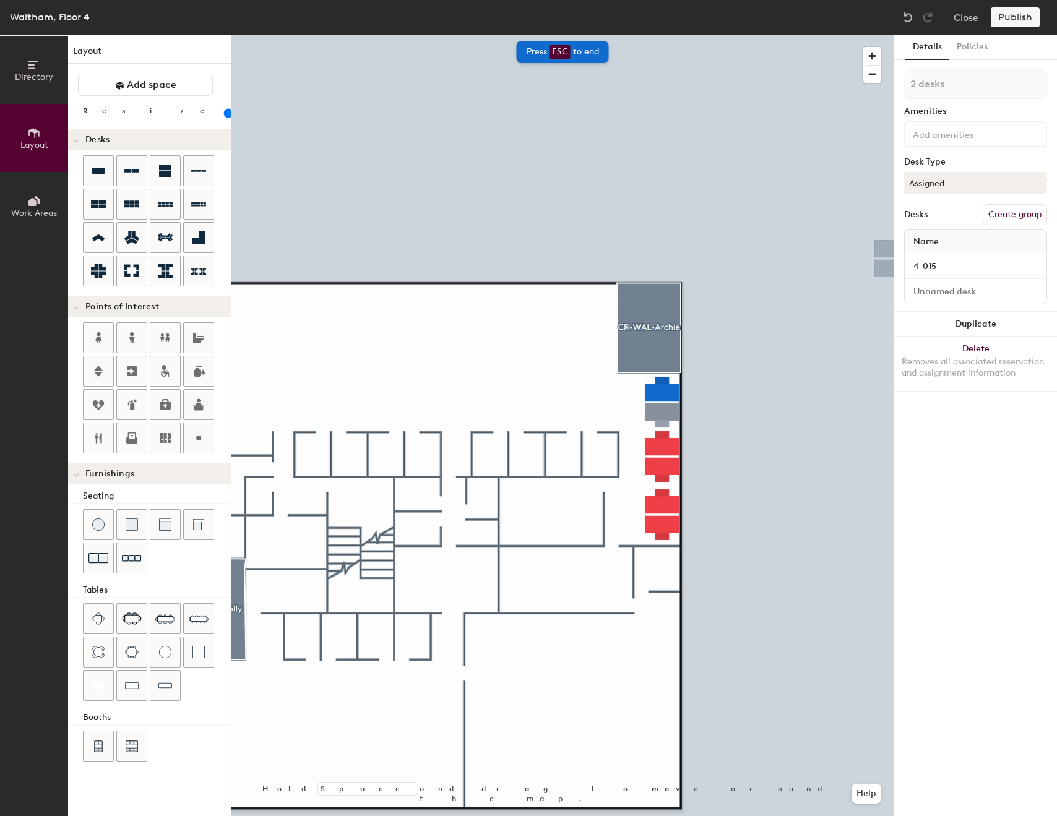
type input "4-0157"
type input "100"
type input "4-0157"
type input "100"
click at [957, 286] on input at bounding box center [975, 291] width 137 height 17
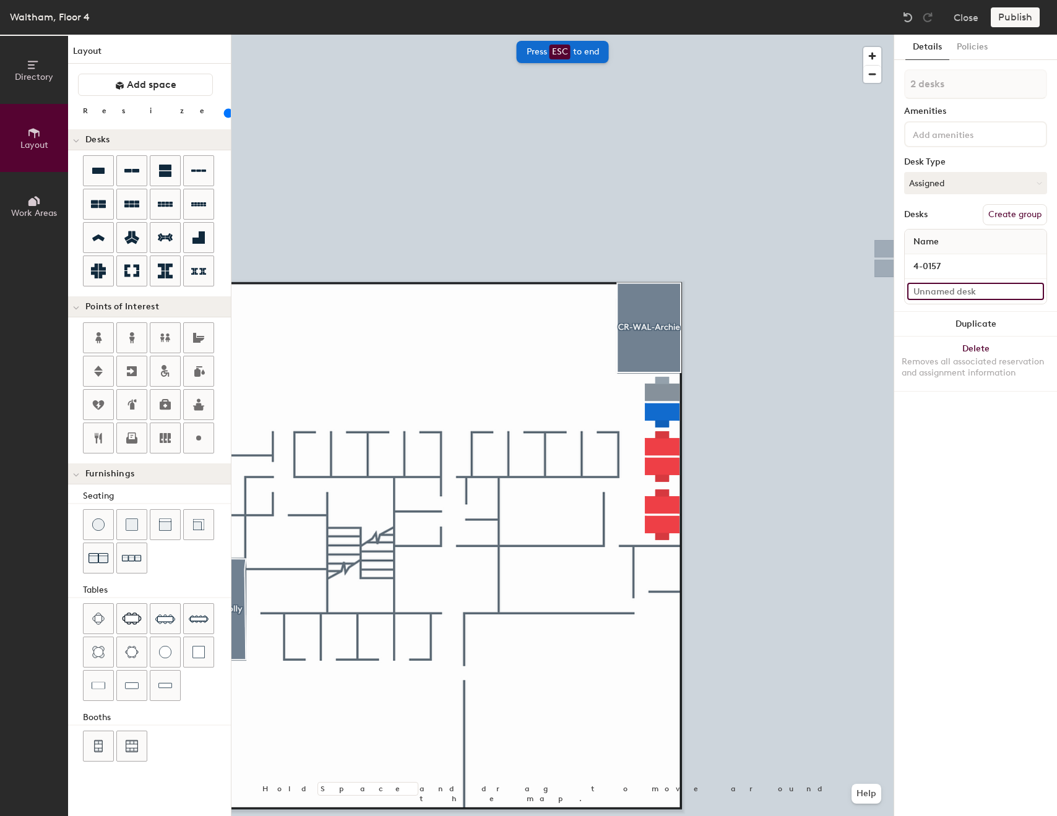
type input "4"
type input "100"
type input "4-"
type input "100"
type input "4-0"
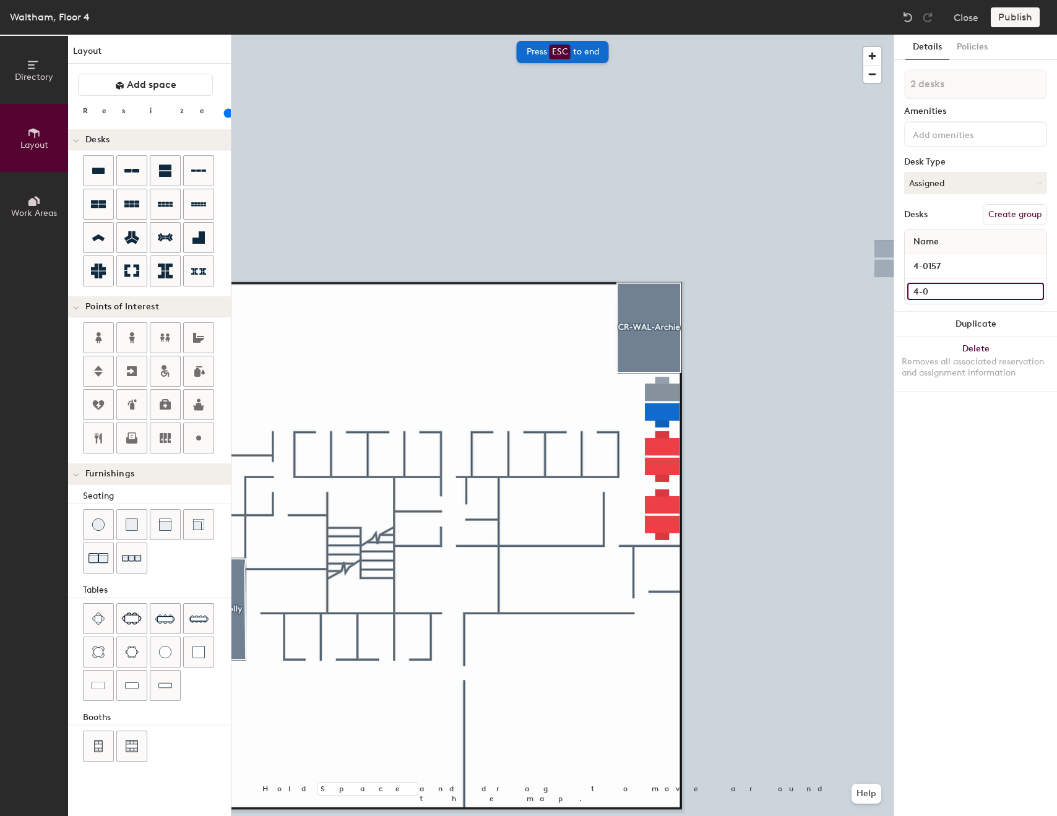
type input "100"
type input "4-01"
type input "100"
type input "4-015"
type input "100"
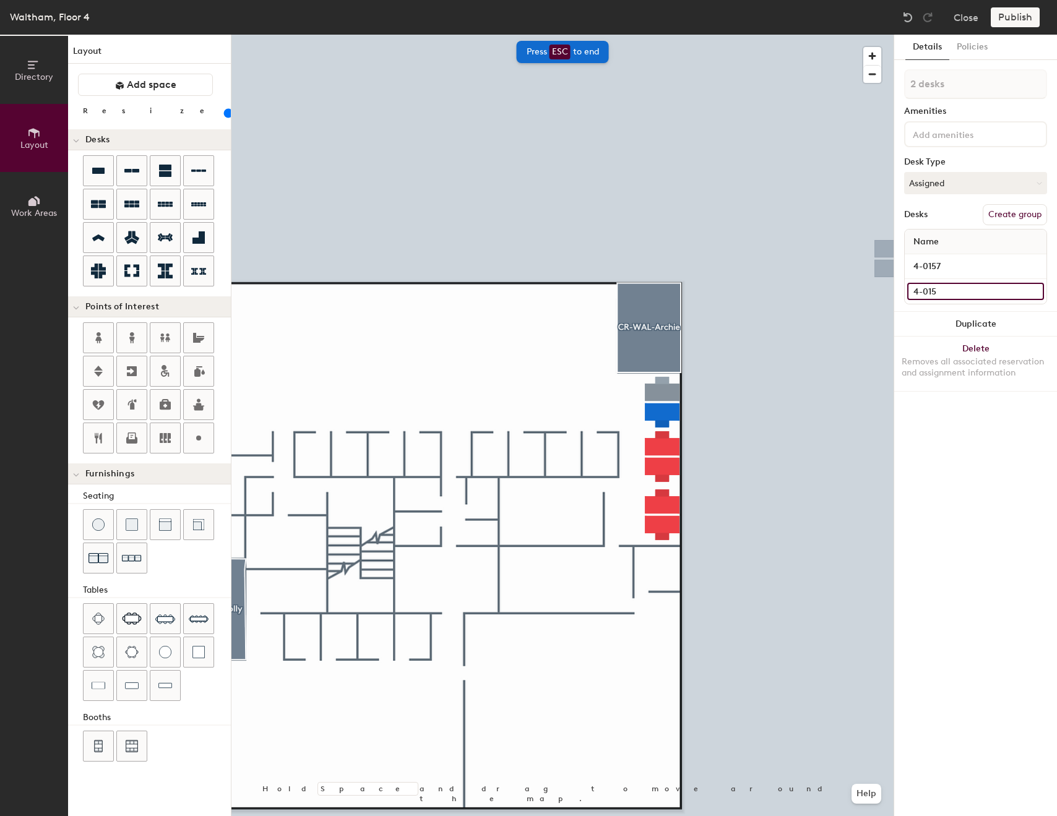
type input "4-0156"
type input "100"
type input "4-015"
type input "100"
type input "4-0158"
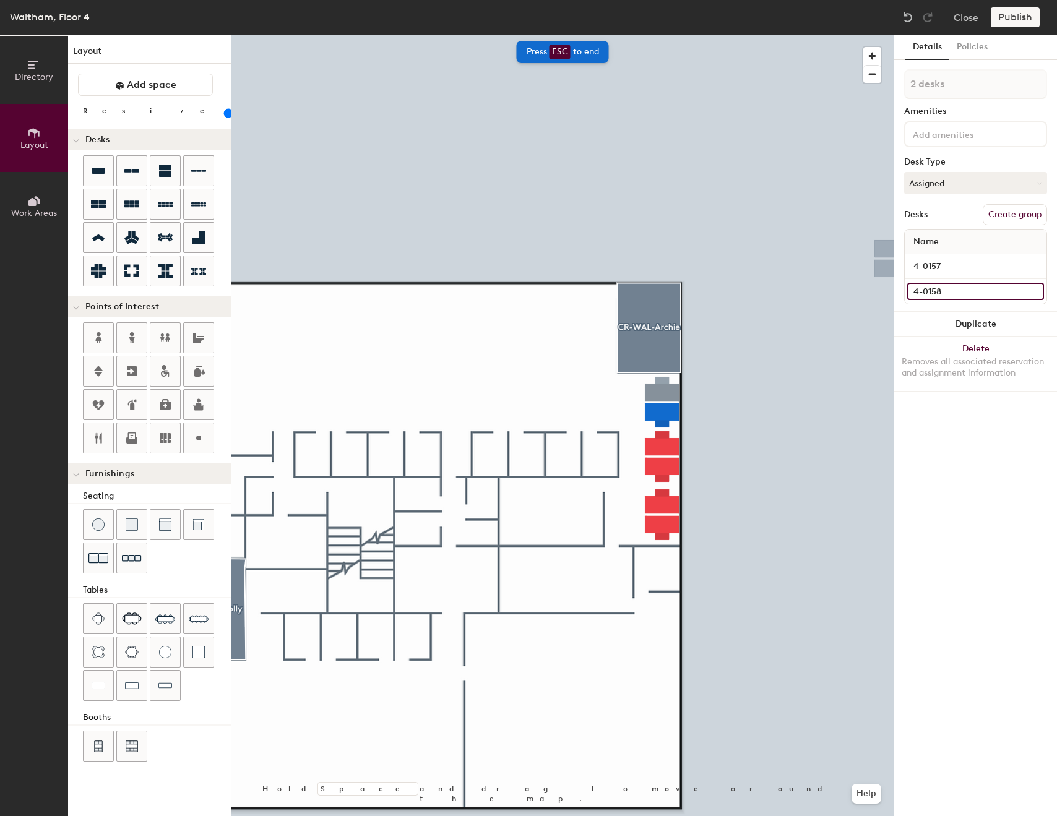
type input "100"
type input "4-0158"
click at [156, 127] on div "Layout Add space Resize Desks Points of Interest Furnishings Seating Tables Boo…" at bounding box center [149, 425] width 163 height 781
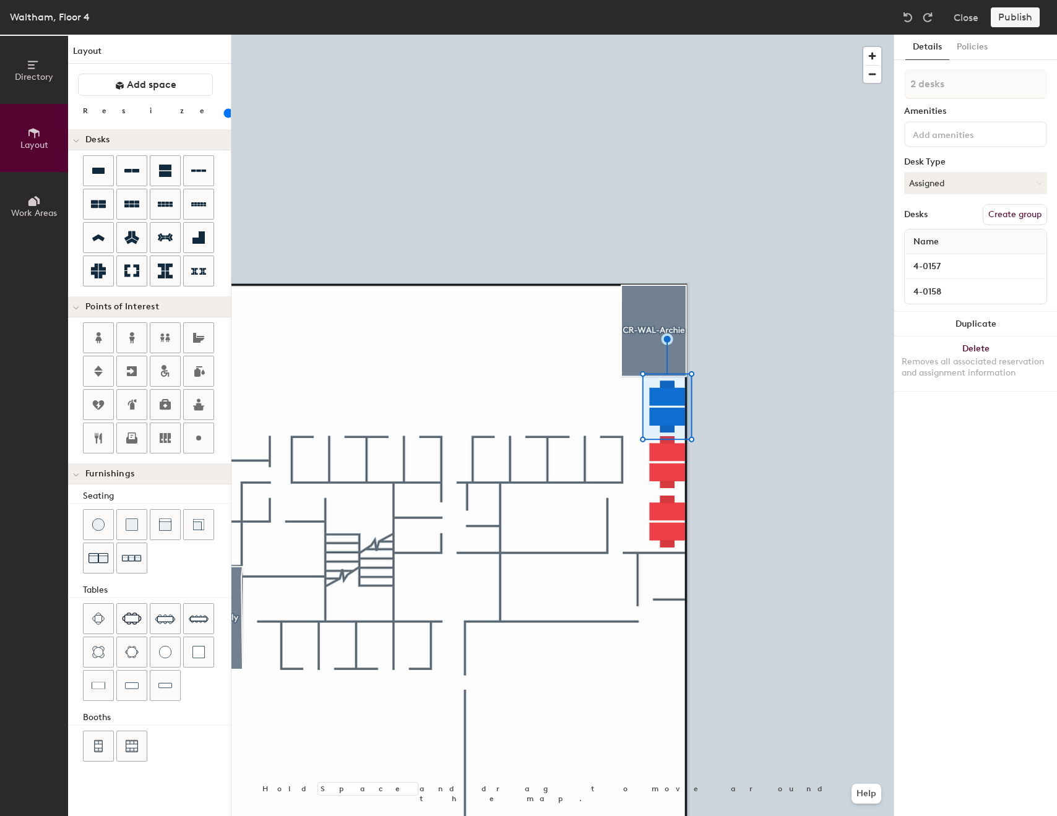
type input "100"
type input "1 desk"
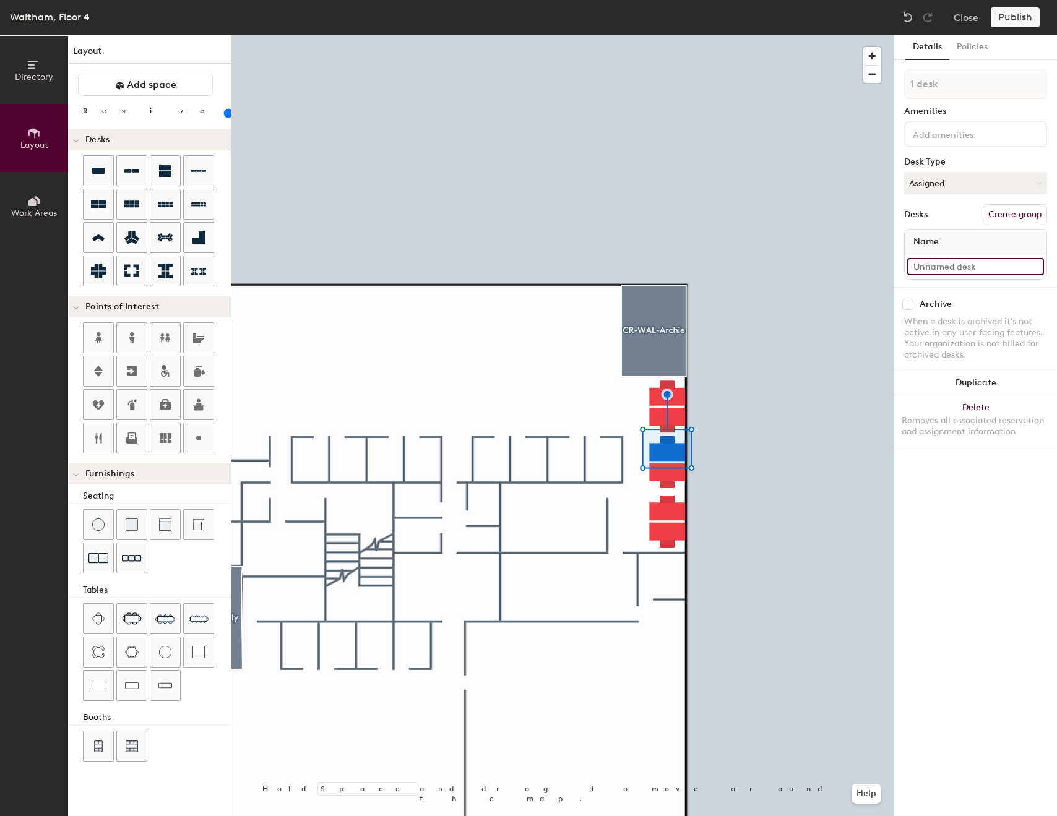
type input "100"
click at [953, 260] on input at bounding box center [975, 266] width 137 height 17
type input "4"
type input "100"
type input "4-"
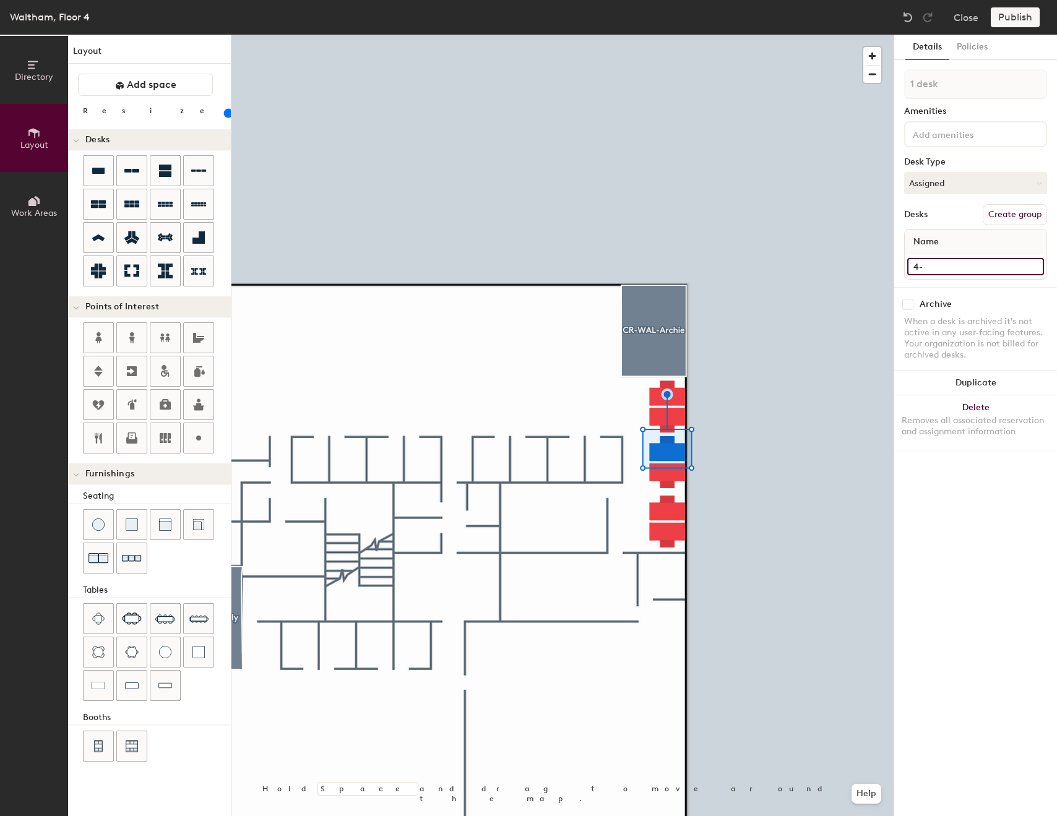
type input "100"
type input "4-0"
type input "100"
type input "4-01"
type input "100"
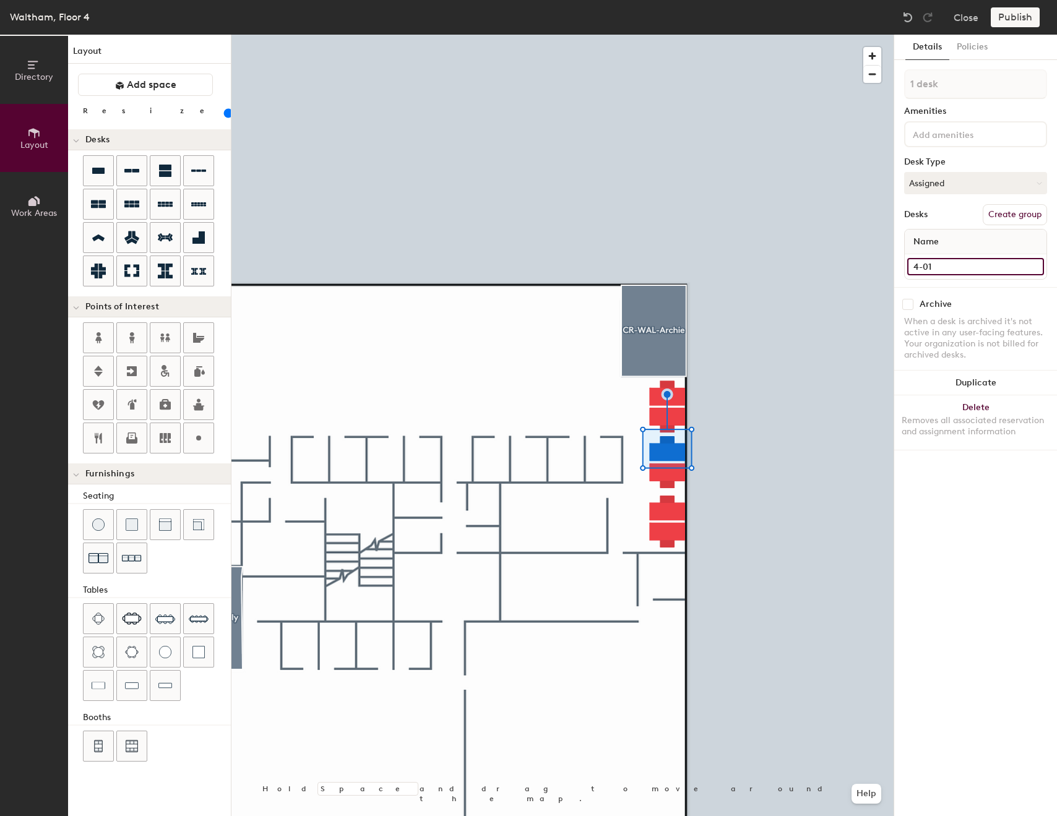
type input "4-015"
type input "100"
type input "4-0156"
type input "100"
type input "4-015"
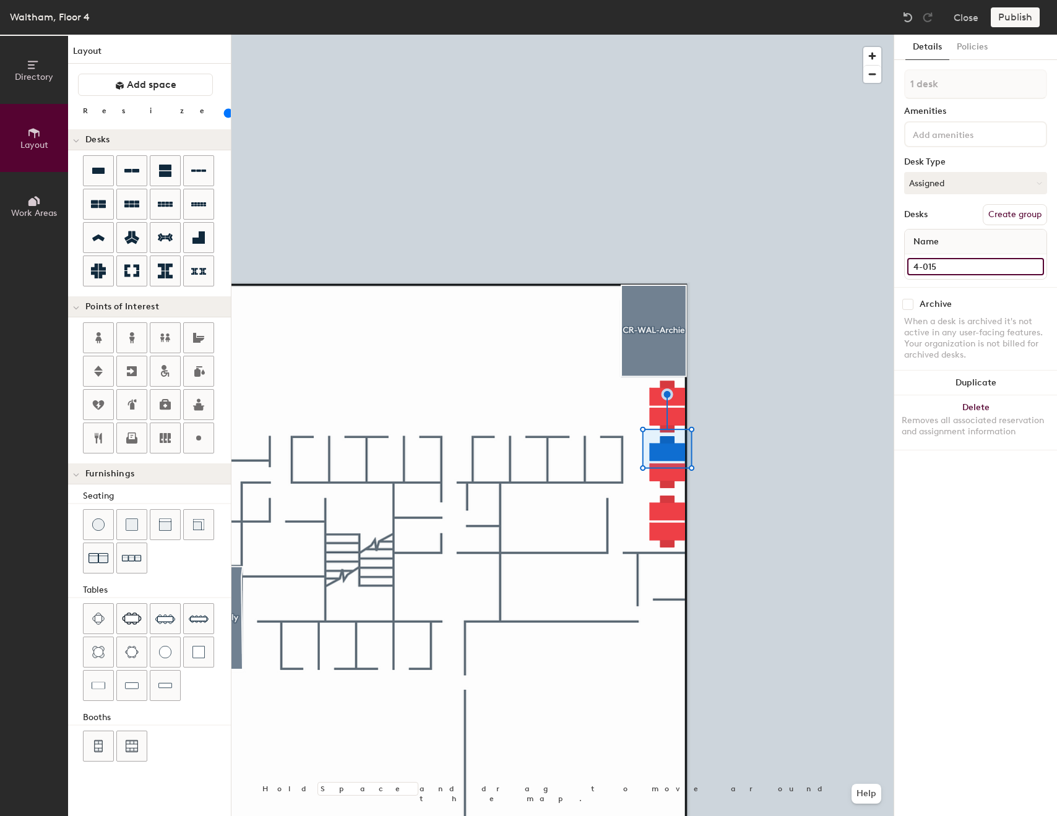
type input "100"
type input "4-0159"
type input "100"
type input "4-0159"
click at [664, 35] on div at bounding box center [562, 35] width 662 height 0
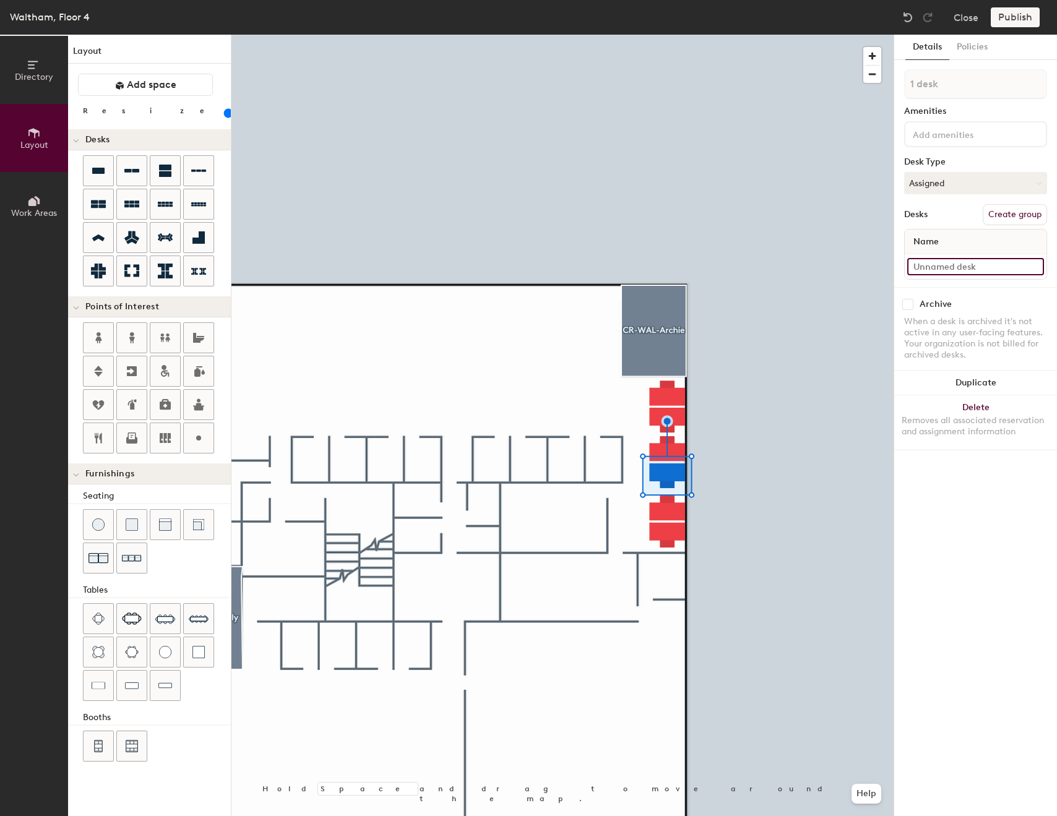
type input "100"
click at [961, 265] on input at bounding box center [975, 266] width 137 height 17
type input "4"
type input "100"
type input "4-"
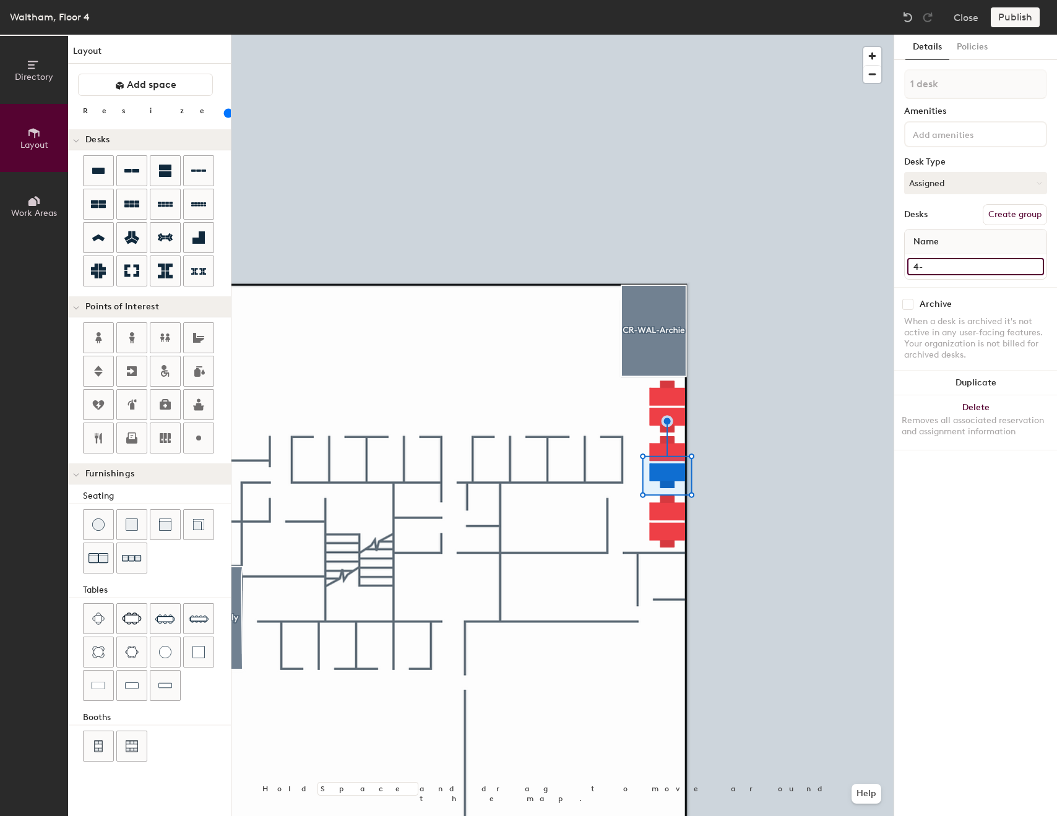
type input "100"
type input "4-0"
type input "100"
type input "4-01"
type input "100"
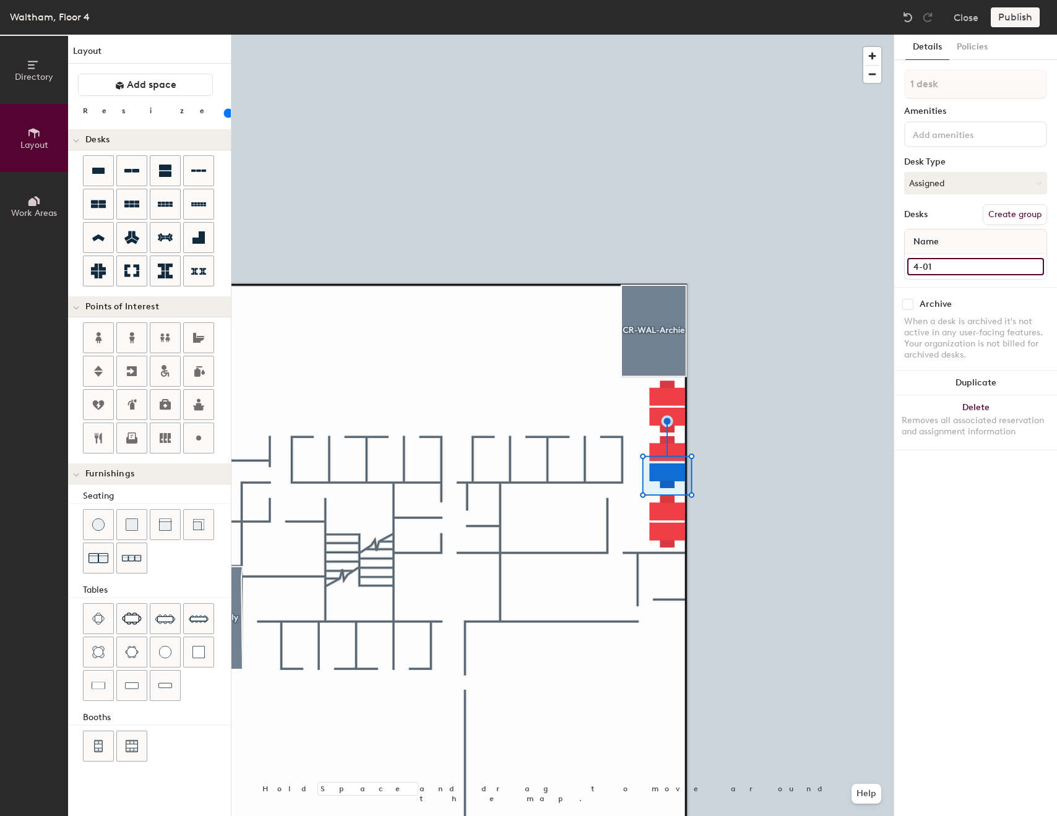
type input "4-015"
type input "100"
type input "4-01"
type input "100"
type input "4-016"
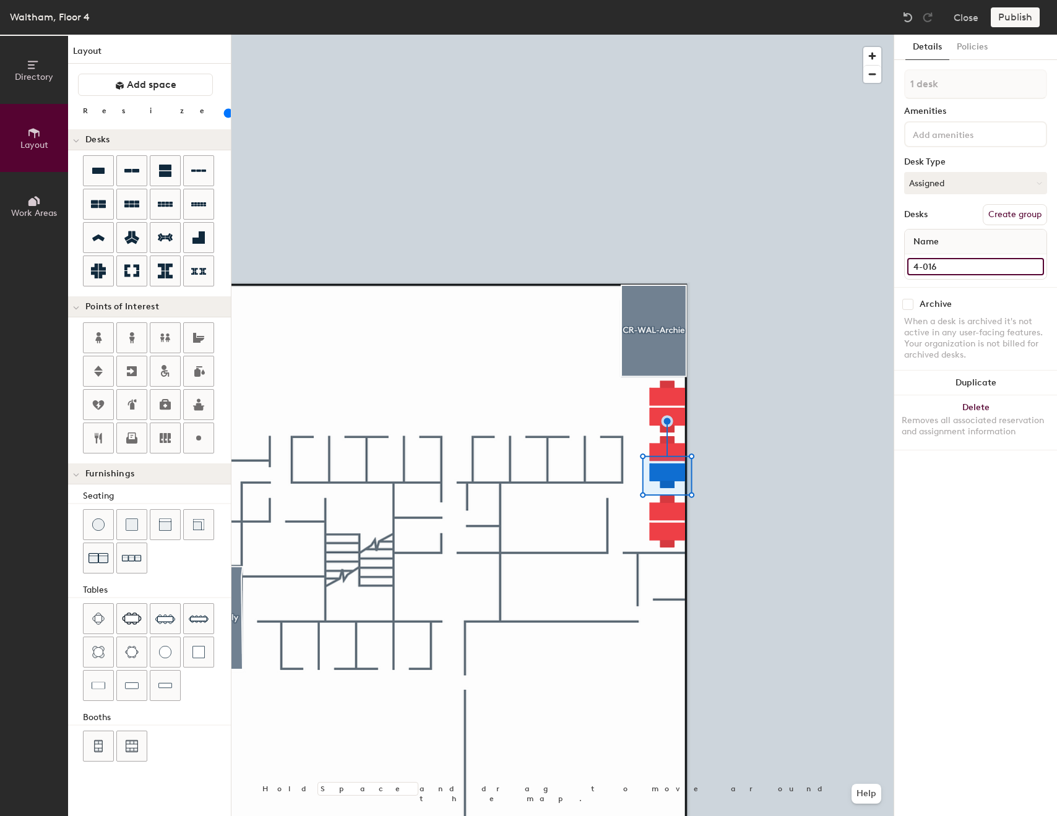
type input "100"
type input "4-0160"
type input "100"
type input "4-0160"
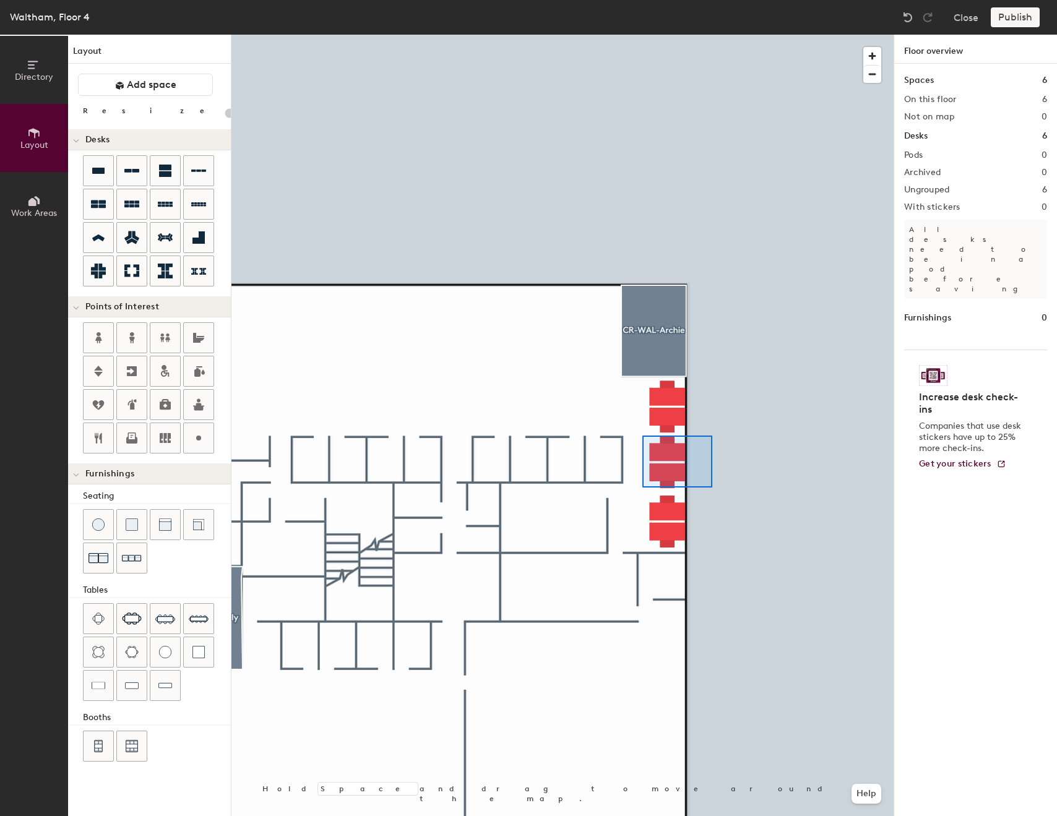
click at [642, 35] on div at bounding box center [562, 35] width 662 height 0
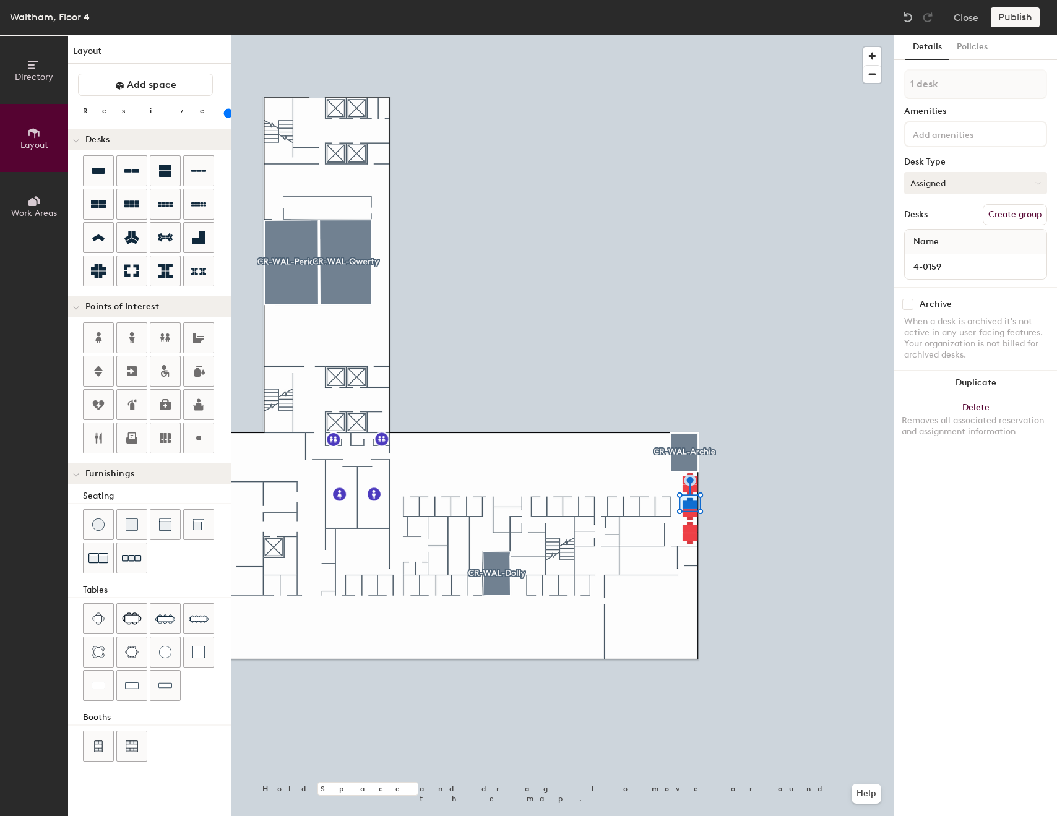
click at [944, 181] on button "Assigned" at bounding box center [975, 183] width 143 height 22
click at [926, 262] on div "Hoteled" at bounding box center [967, 258] width 124 height 19
click at [987, 188] on button "Assigned" at bounding box center [975, 183] width 143 height 22
click at [956, 260] on div "Hoteled" at bounding box center [967, 258] width 124 height 19
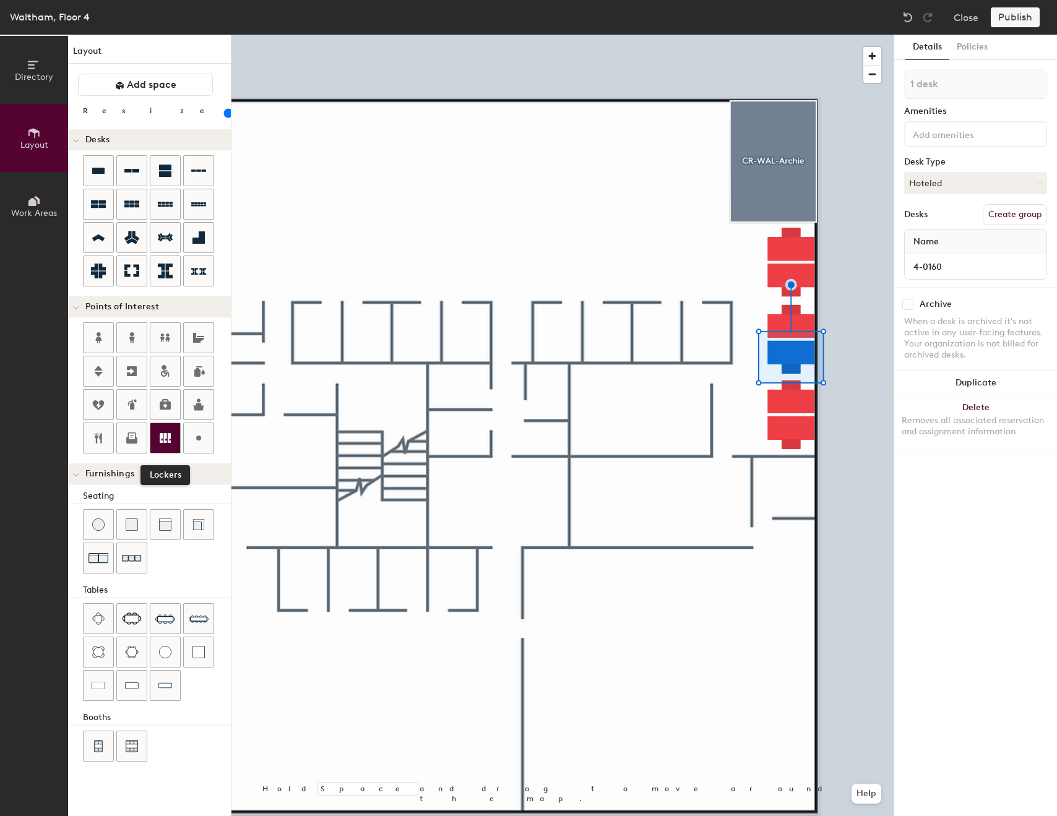
click at [171, 436] on icon at bounding box center [165, 438] width 11 height 10
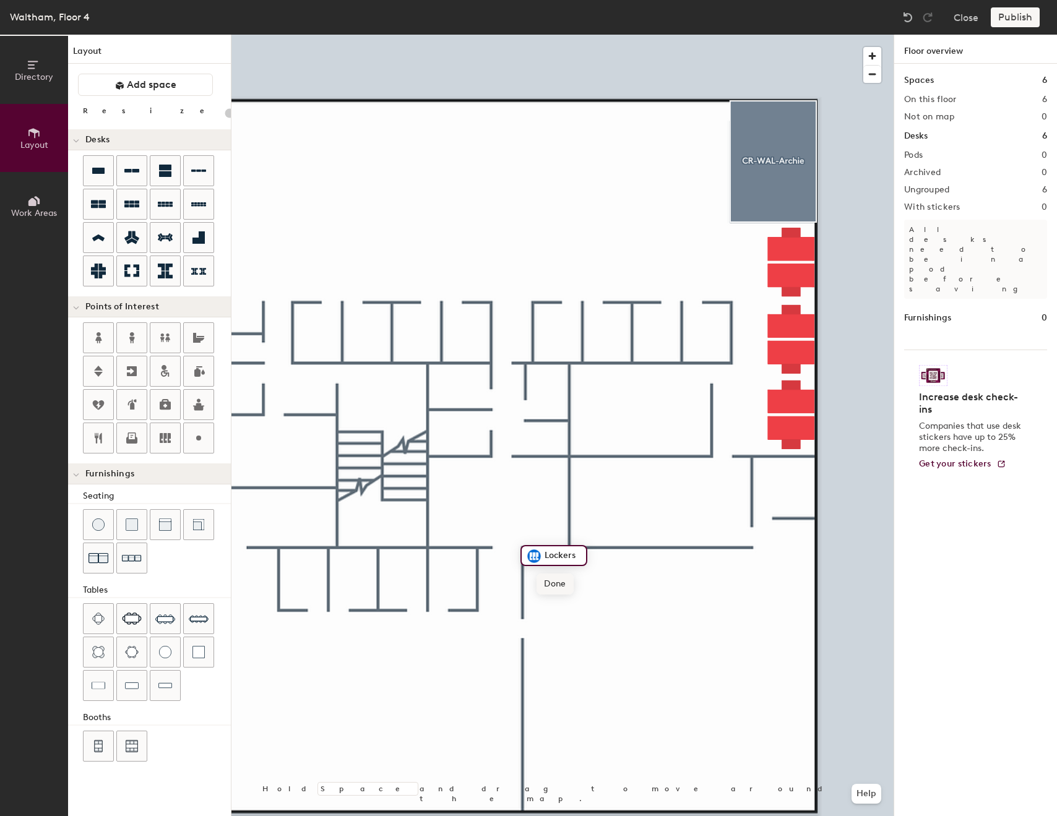
click at [558, 588] on span "Done" at bounding box center [554, 584] width 37 height 21
click at [574, 591] on span "Delete" at bounding box center [576, 584] width 43 height 21
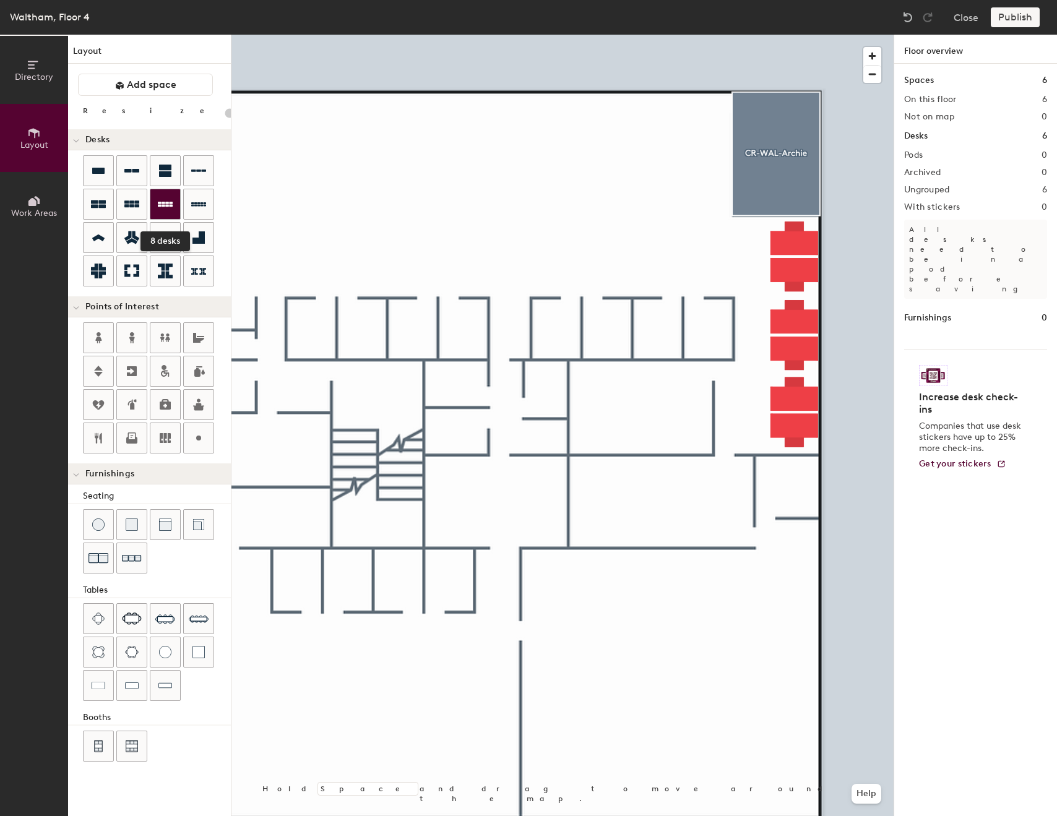
click at [163, 202] on icon at bounding box center [165, 204] width 15 height 5
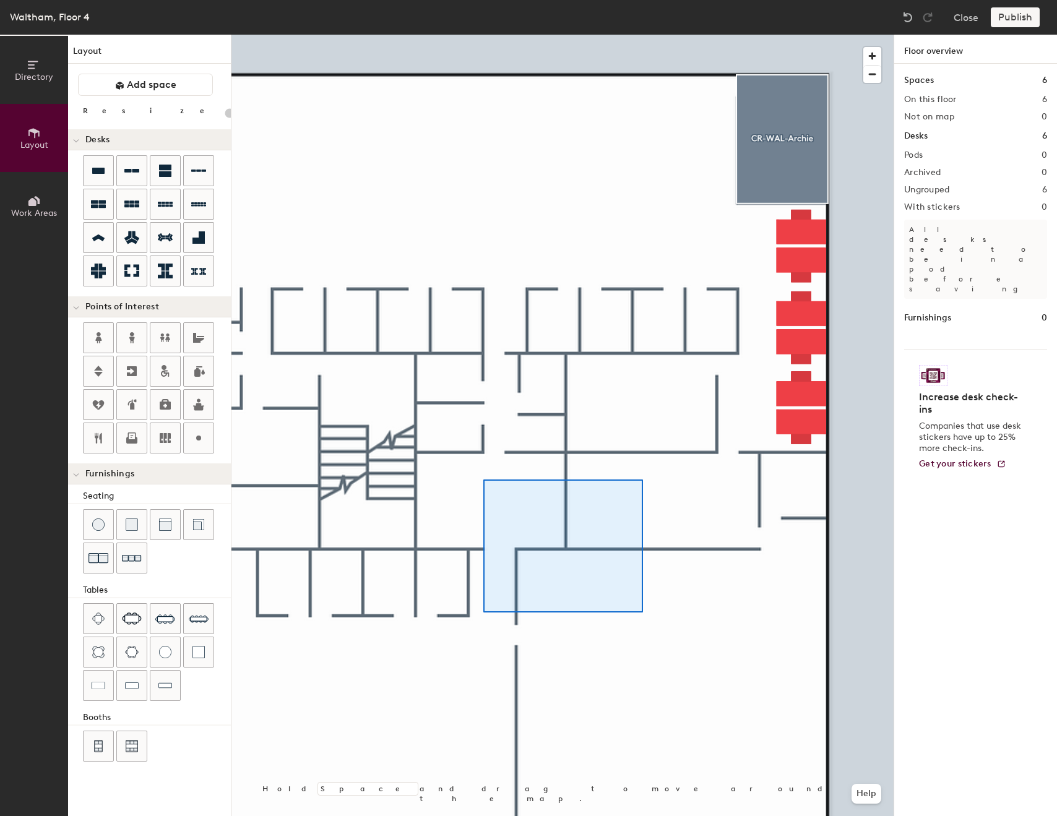
click at [483, 35] on div at bounding box center [562, 35] width 662 height 0
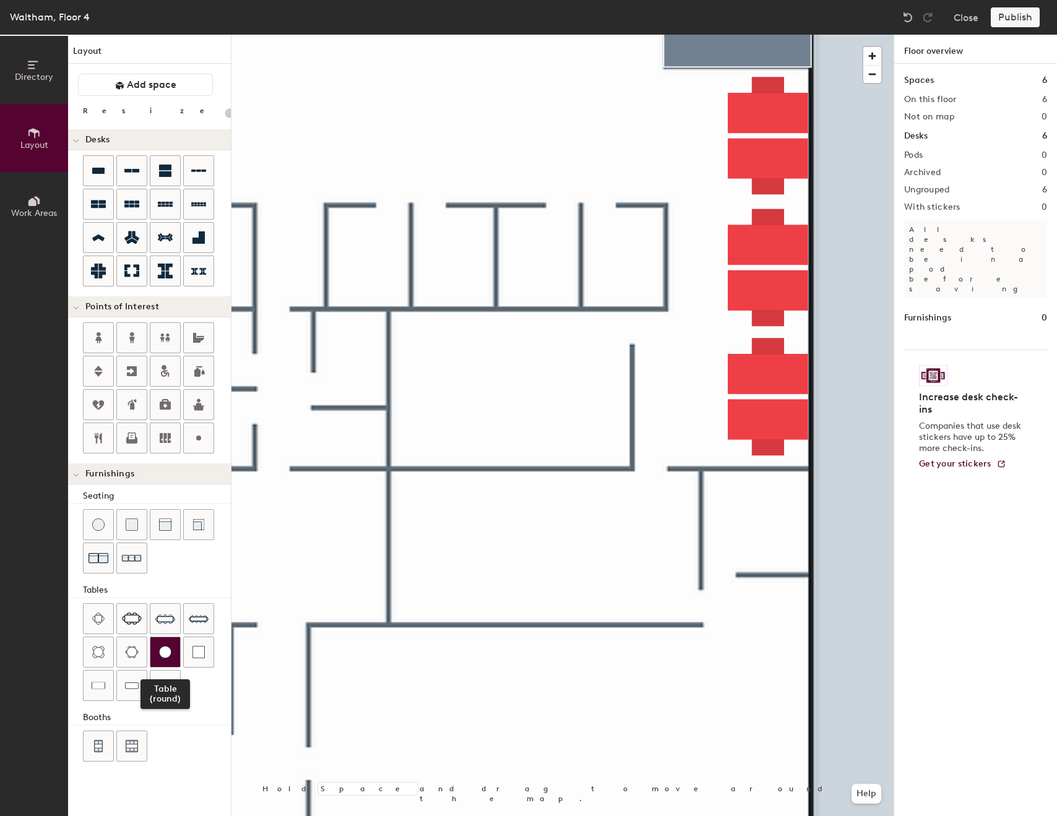
click at [157, 650] on div at bounding box center [165, 652] width 30 height 30
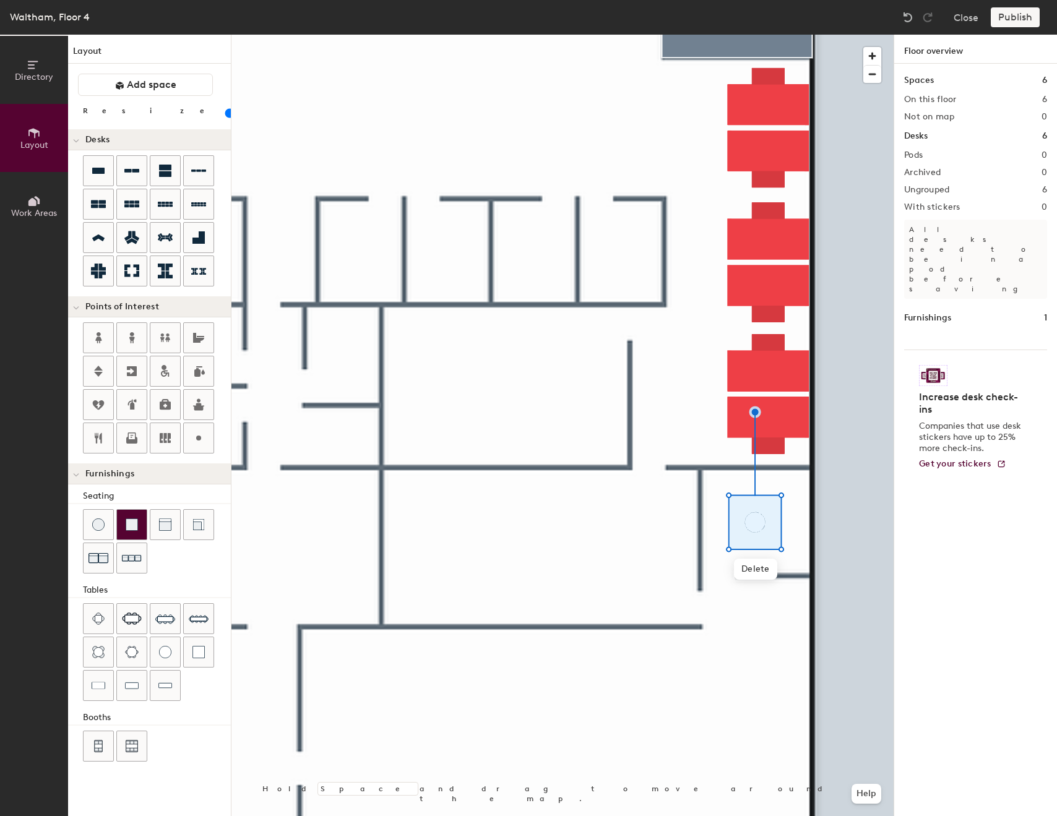
click at [129, 531] on div at bounding box center [132, 525] width 30 height 30
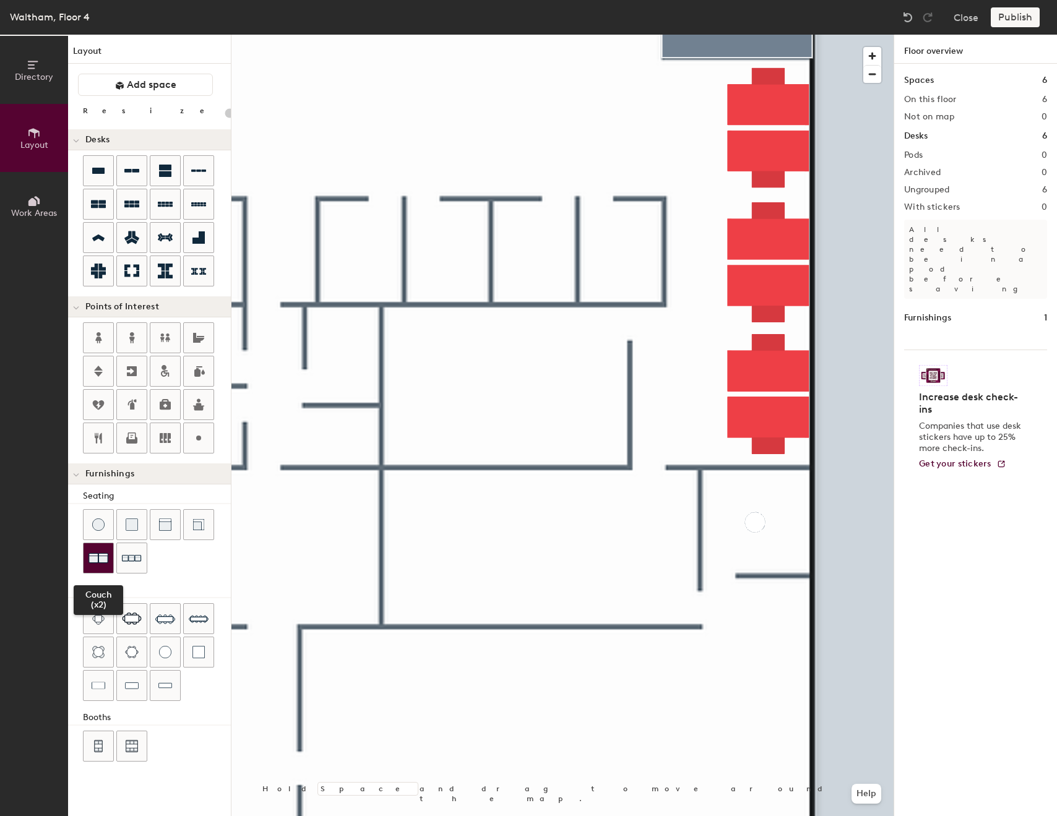
click at [111, 557] on div at bounding box center [99, 558] width 30 height 30
click at [191, 524] on div at bounding box center [199, 525] width 30 height 30
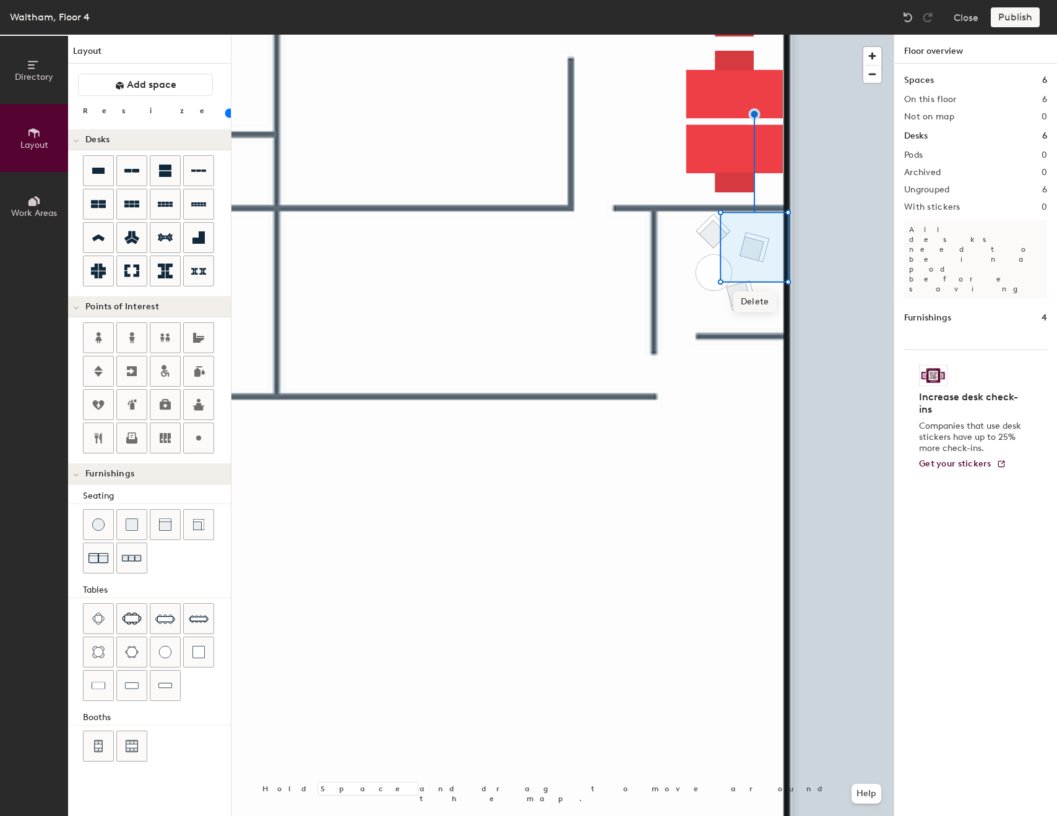
click at [722, 35] on div at bounding box center [562, 35] width 662 height 0
click at [692, 35] on div at bounding box center [562, 35] width 662 height 0
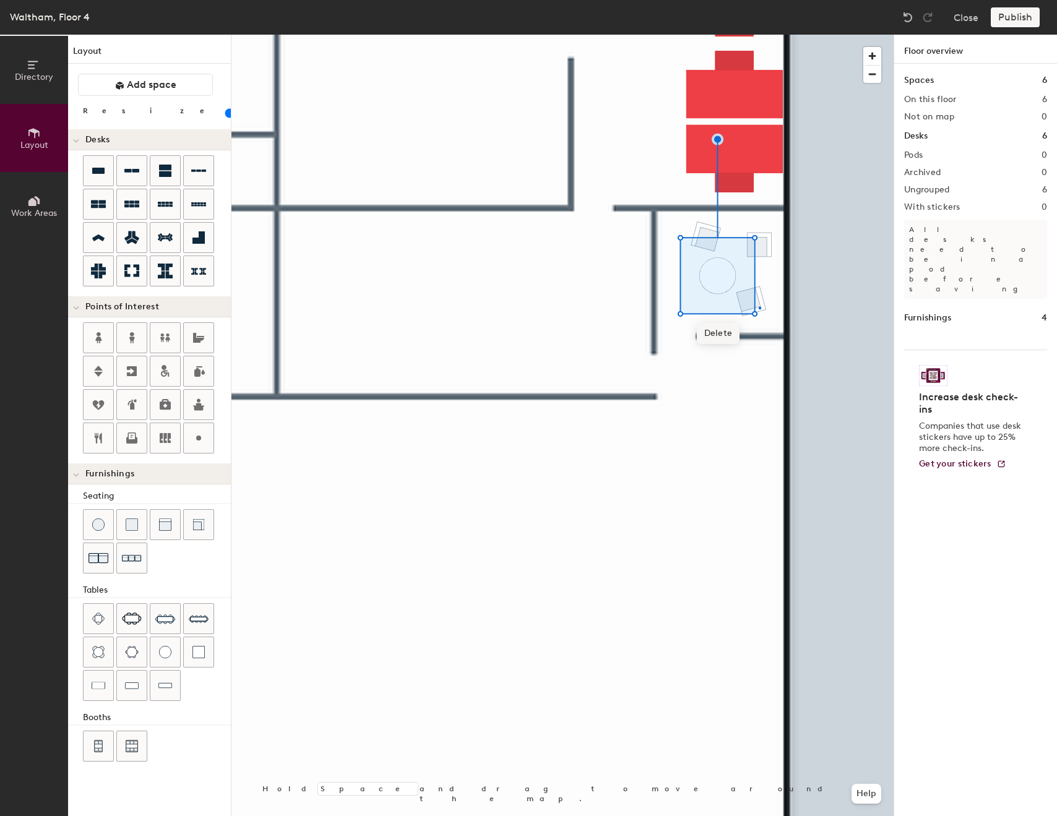
click at [759, 35] on div at bounding box center [562, 35] width 662 height 0
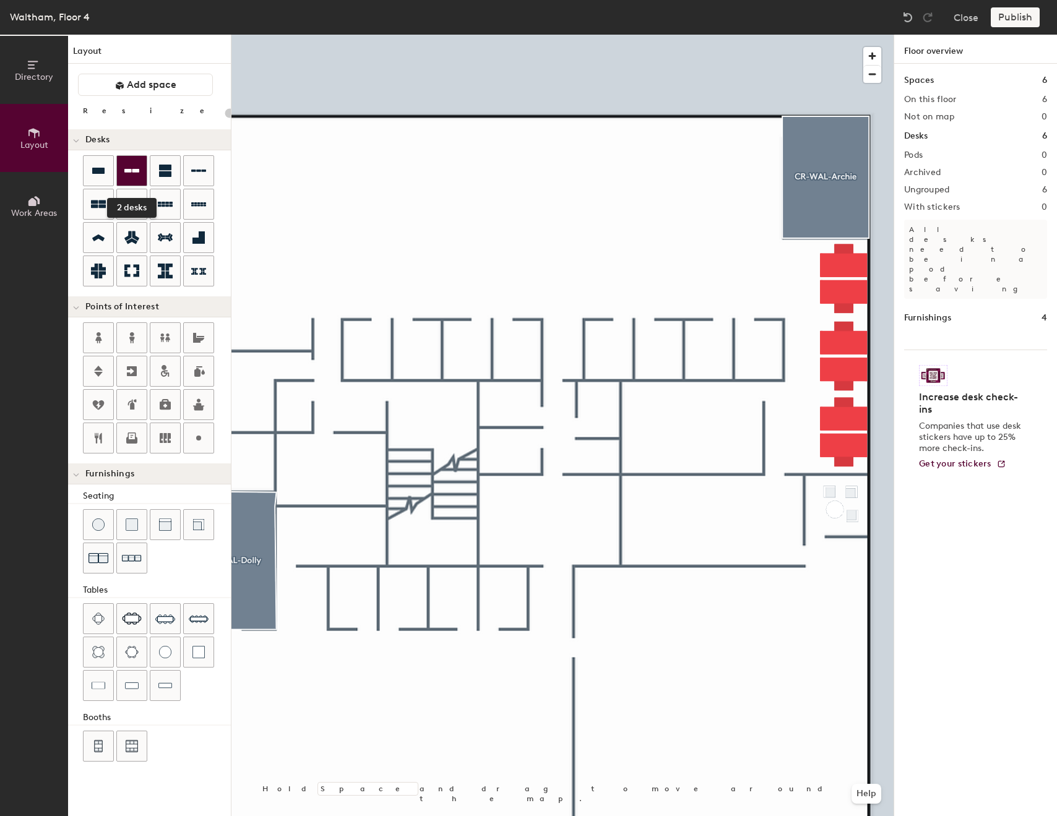
click at [138, 166] on icon at bounding box center [131, 170] width 15 height 15
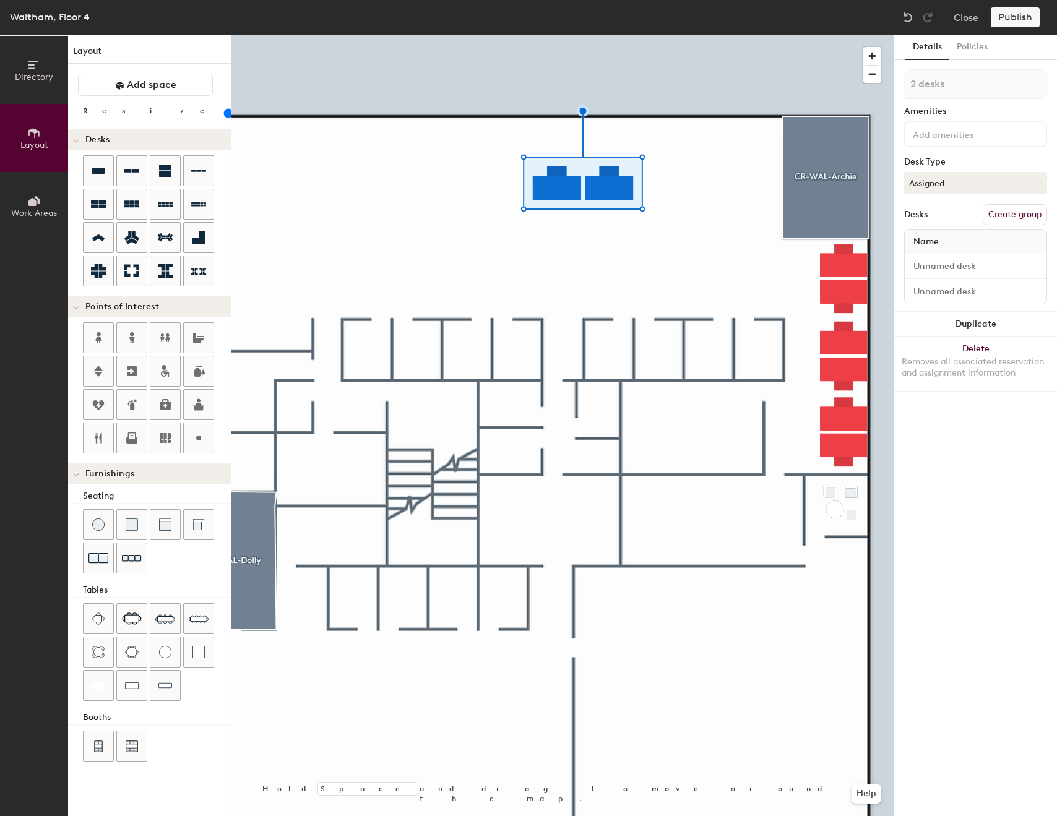
type input "100"
type input "1 desk"
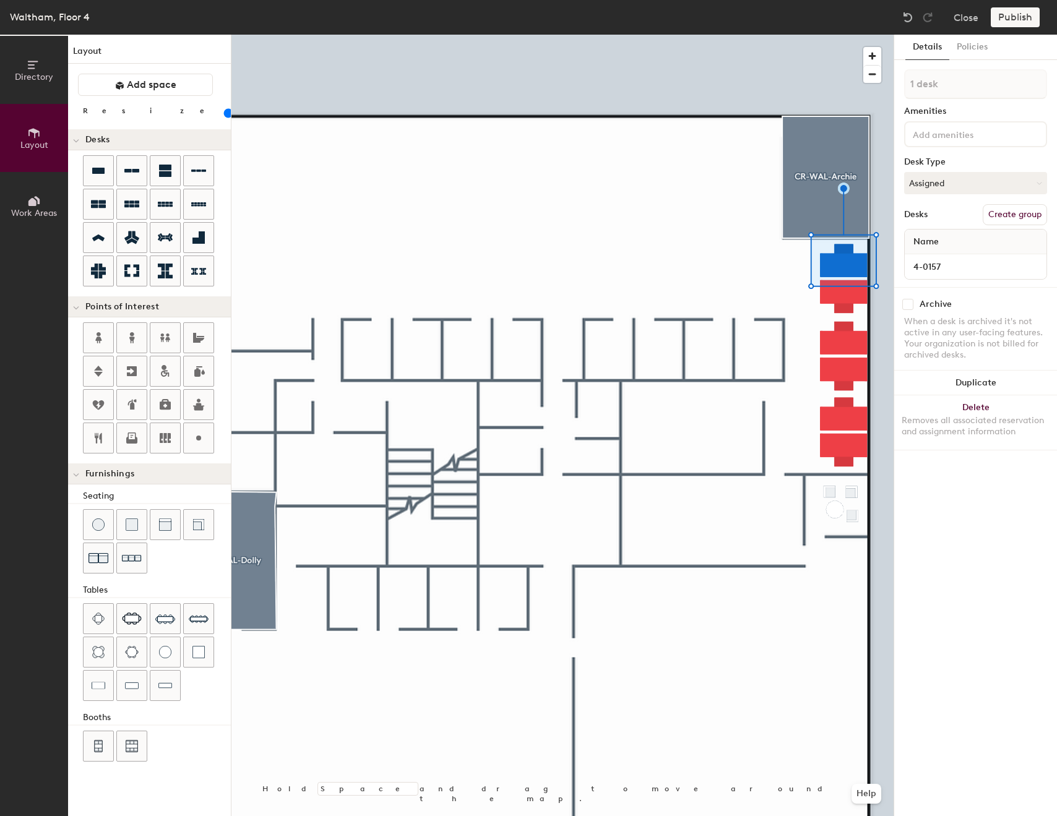
type input "100"
type input "2 desks"
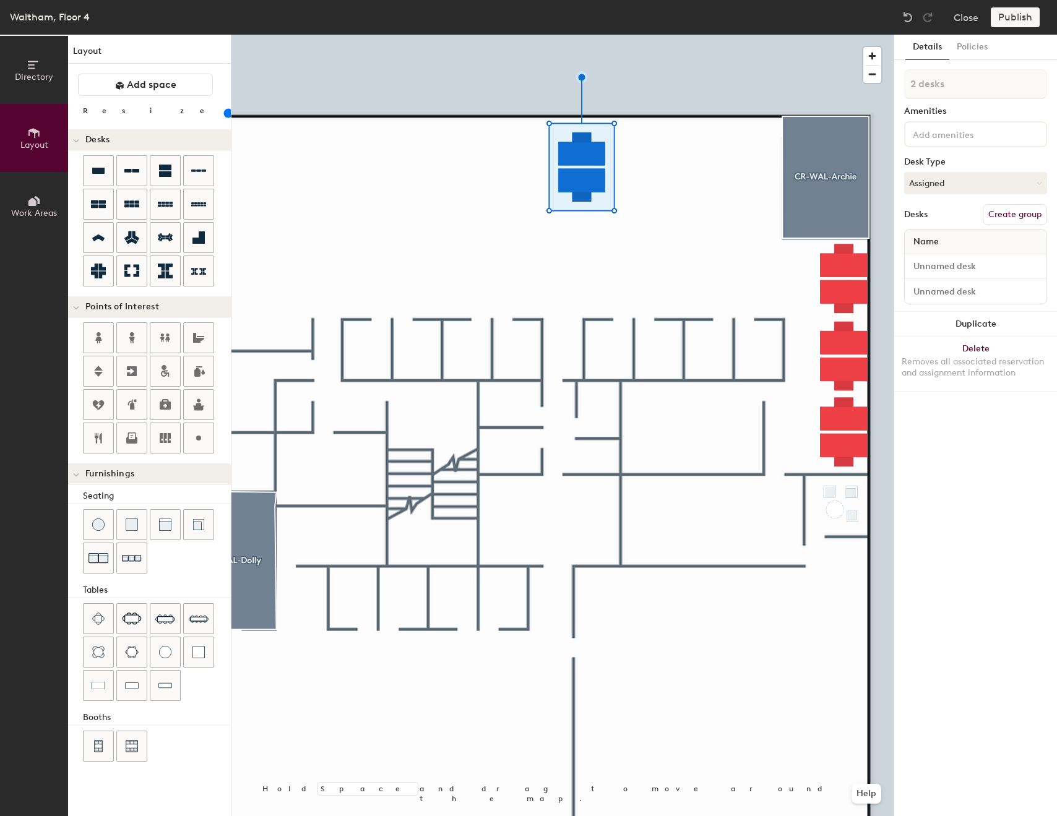
click at [691, 35] on div at bounding box center [562, 35] width 662 height 0
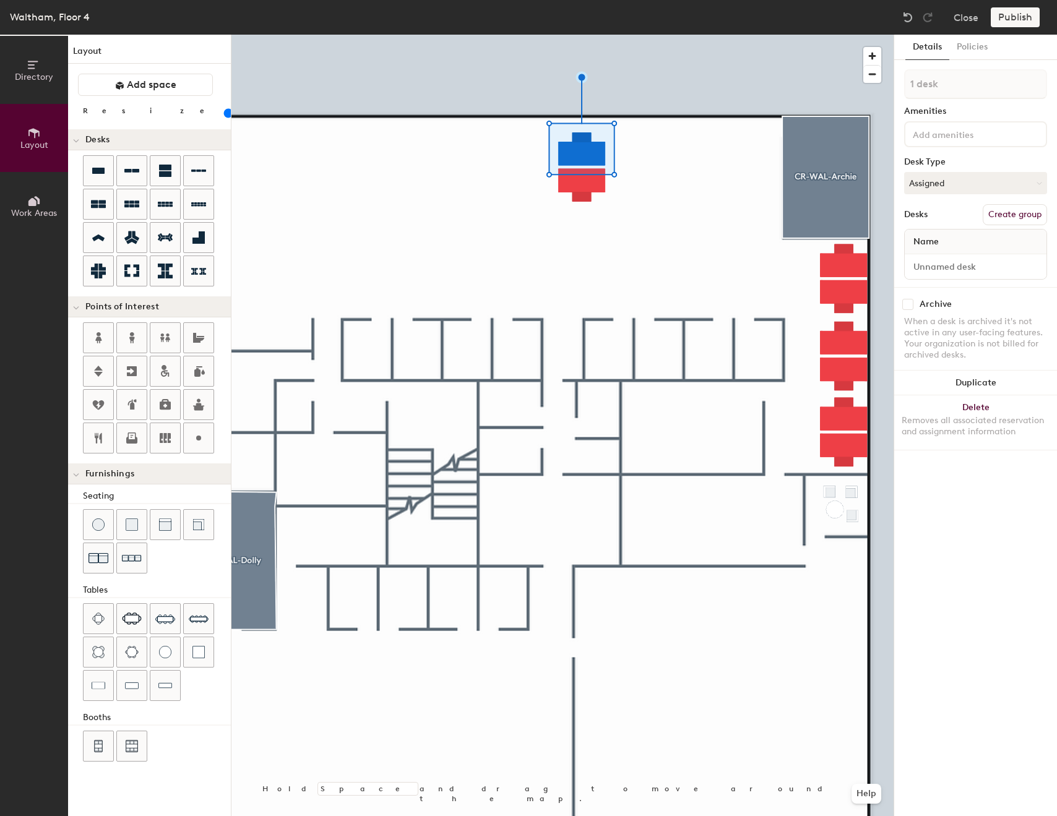
type input "100"
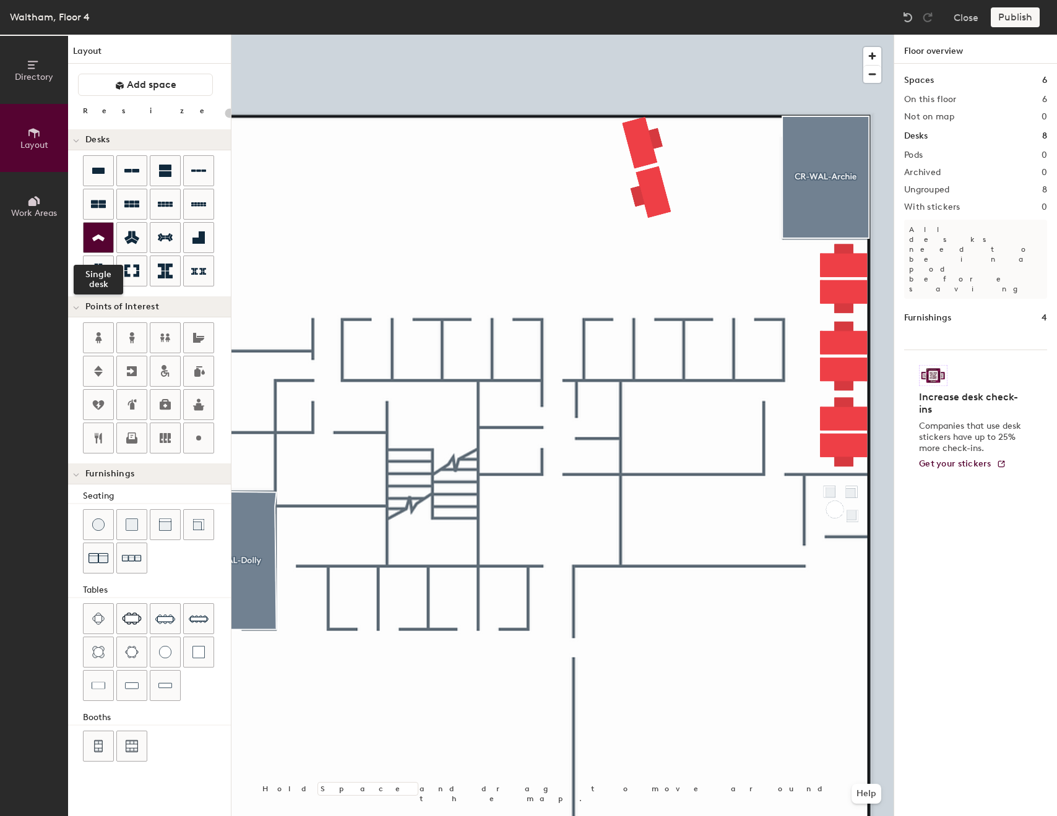
click at [95, 244] on icon at bounding box center [98, 238] width 15 height 14
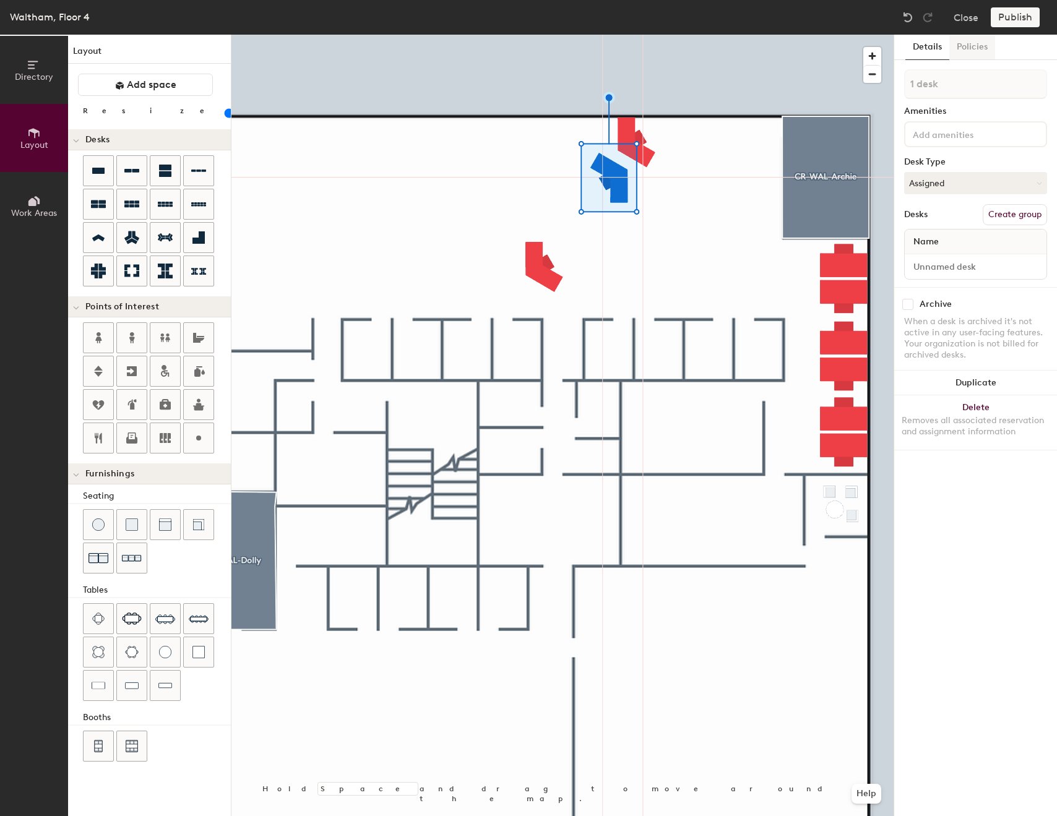
click at [978, 54] on button "Policies" at bounding box center [972, 47] width 46 height 25
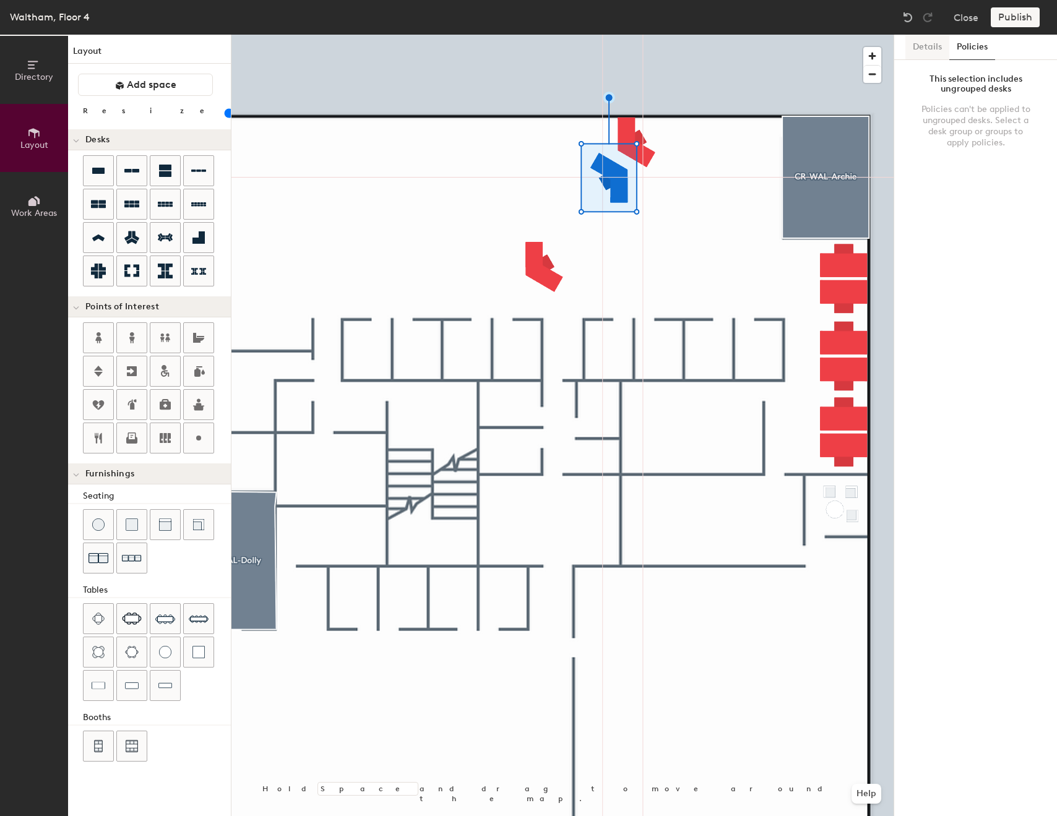
click at [942, 46] on button "Details" at bounding box center [927, 47] width 44 height 25
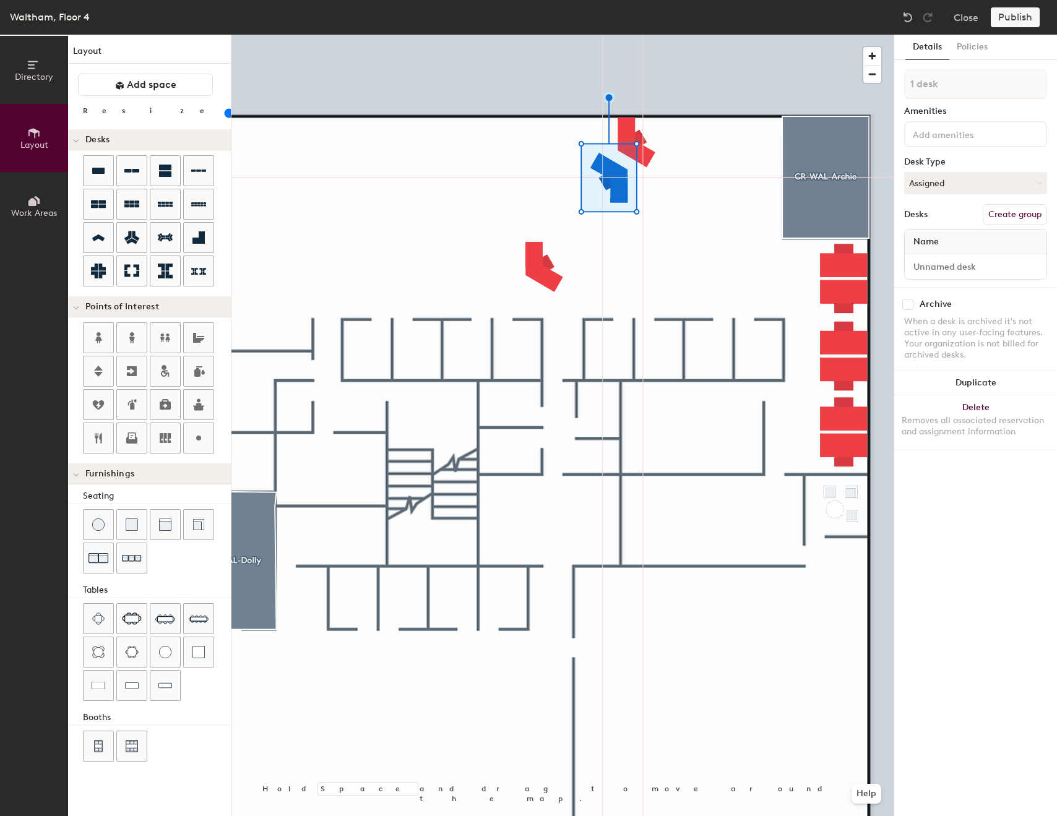
click at [942, 46] on button "Details" at bounding box center [927, 47] width 44 height 25
click at [958, 170] on div "1 desk Amenities Desk Type Assigned Desks Create group Name" at bounding box center [975, 178] width 143 height 218
click at [962, 186] on button "Assigned" at bounding box center [975, 183] width 143 height 22
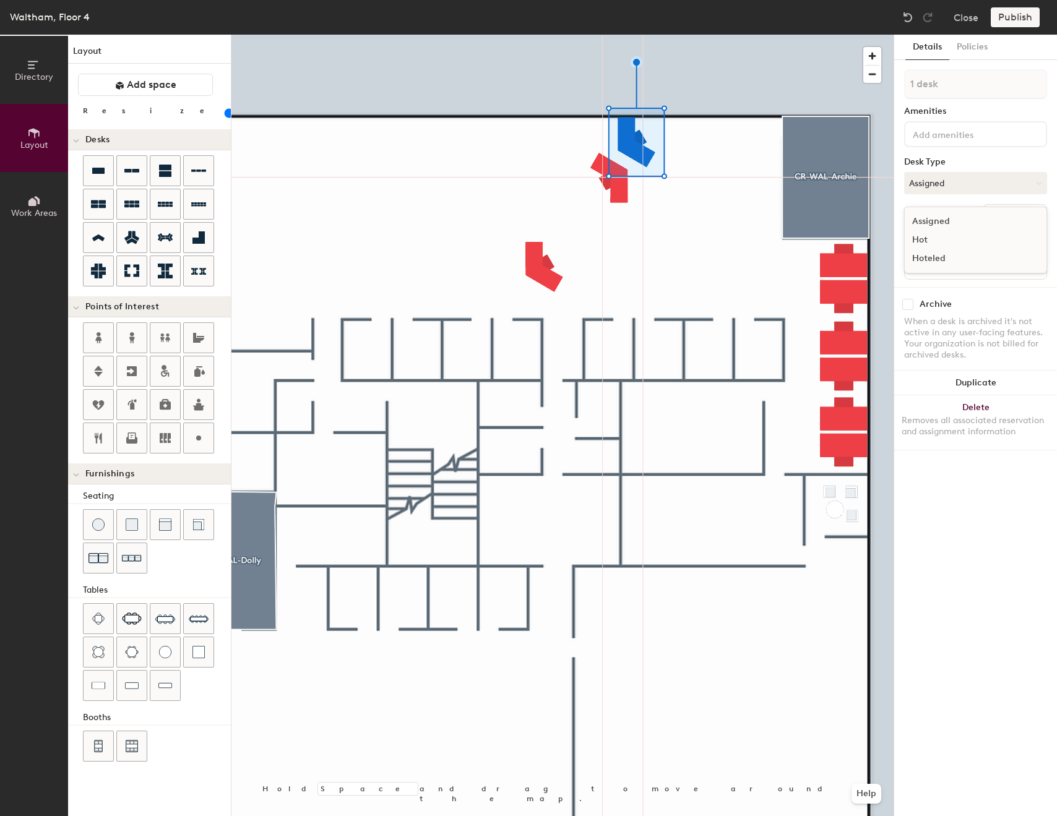
click at [937, 264] on div "Hoteled" at bounding box center [967, 258] width 124 height 19
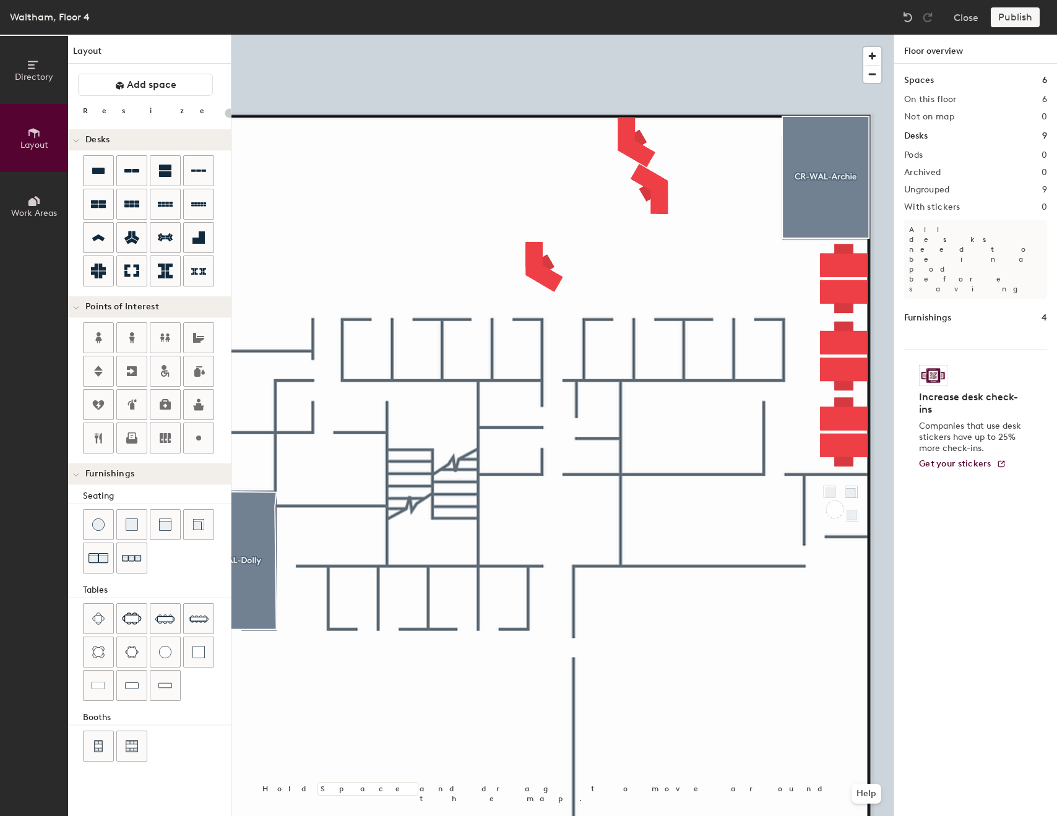
click at [533, 35] on div at bounding box center [562, 35] width 662 height 0
click at [663, 35] on div at bounding box center [562, 35] width 662 height 0
type input "60"
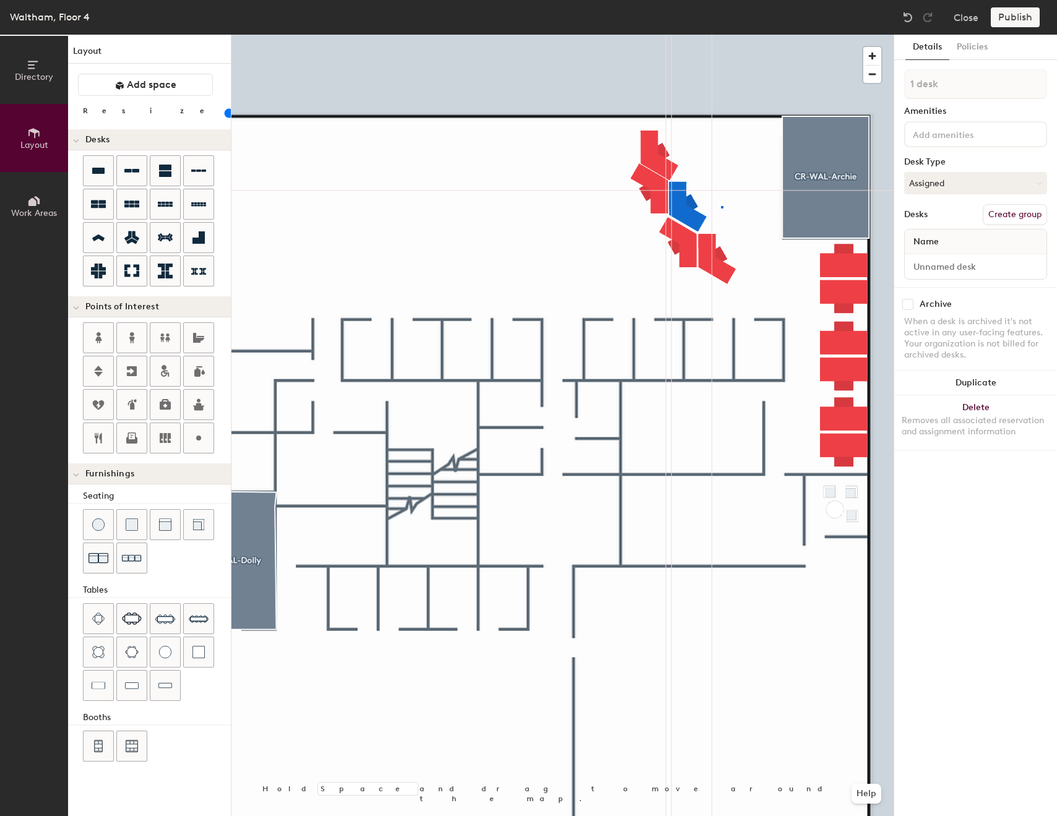
click at [721, 35] on div at bounding box center [562, 35] width 662 height 0
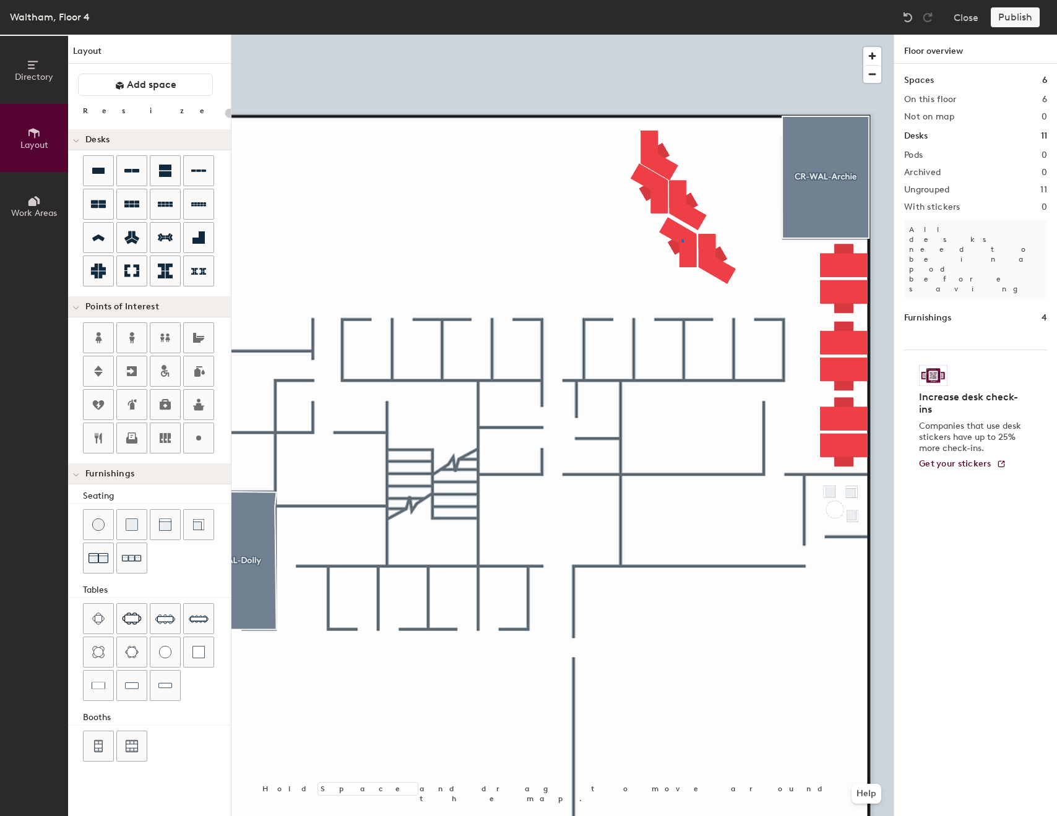
click at [681, 35] on div at bounding box center [562, 35] width 662 height 0
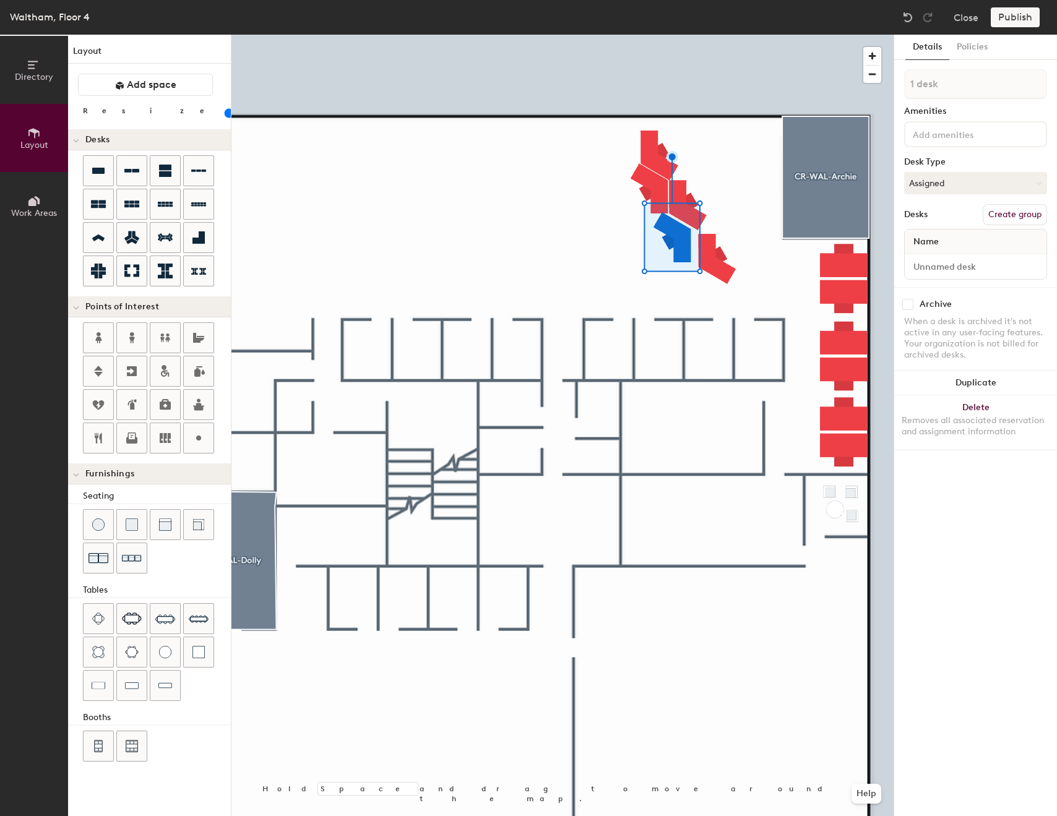
click at [707, 35] on div at bounding box center [562, 35] width 662 height 0
click at [718, 35] on div at bounding box center [562, 35] width 662 height 0
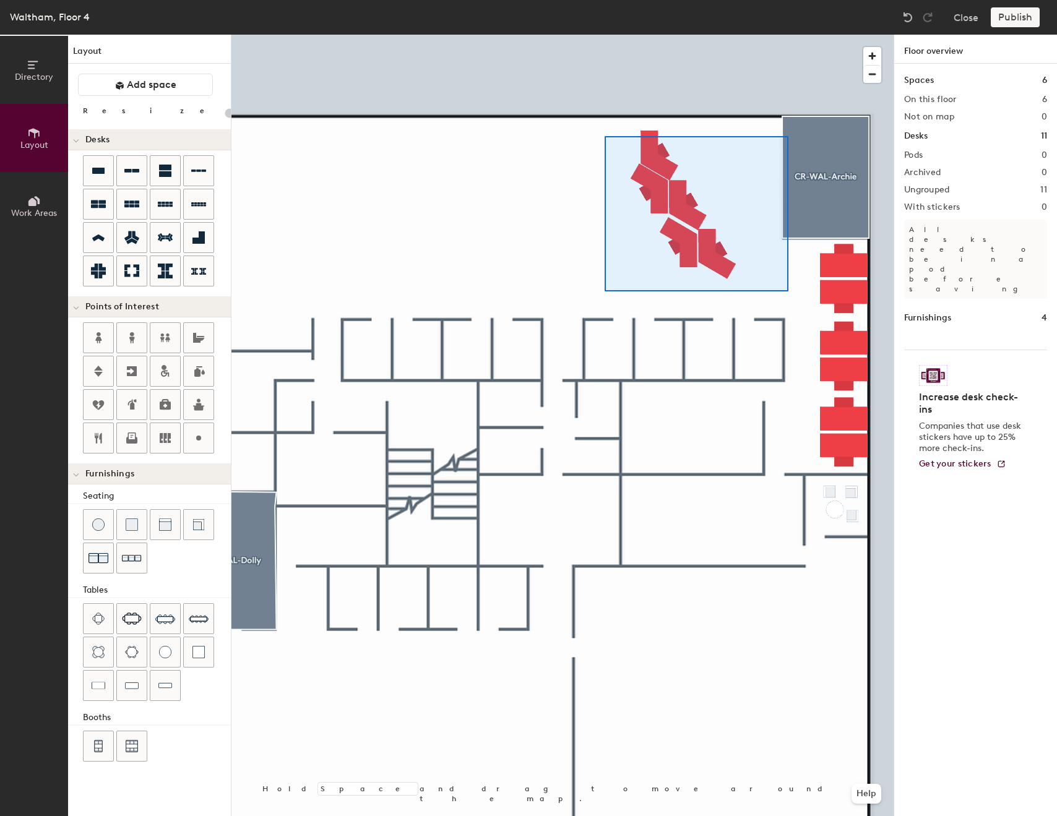
click at [603, 35] on div at bounding box center [562, 35] width 662 height 0
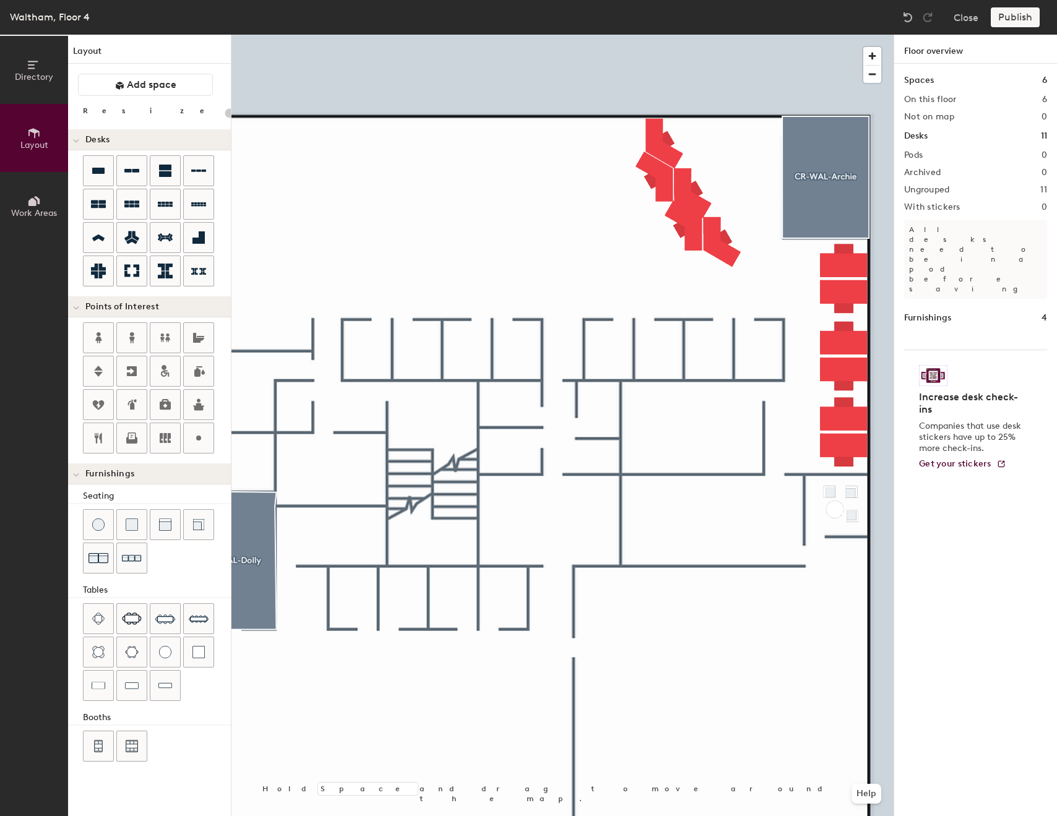
type input "60"
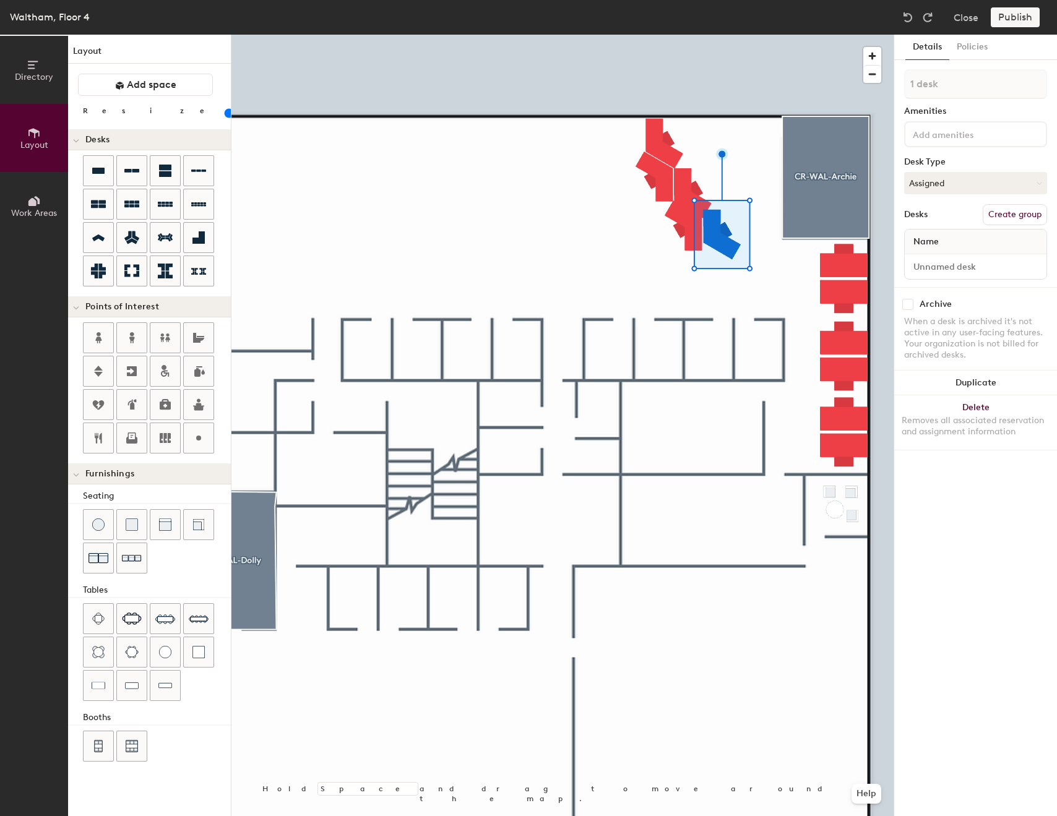
type input "5 desks"
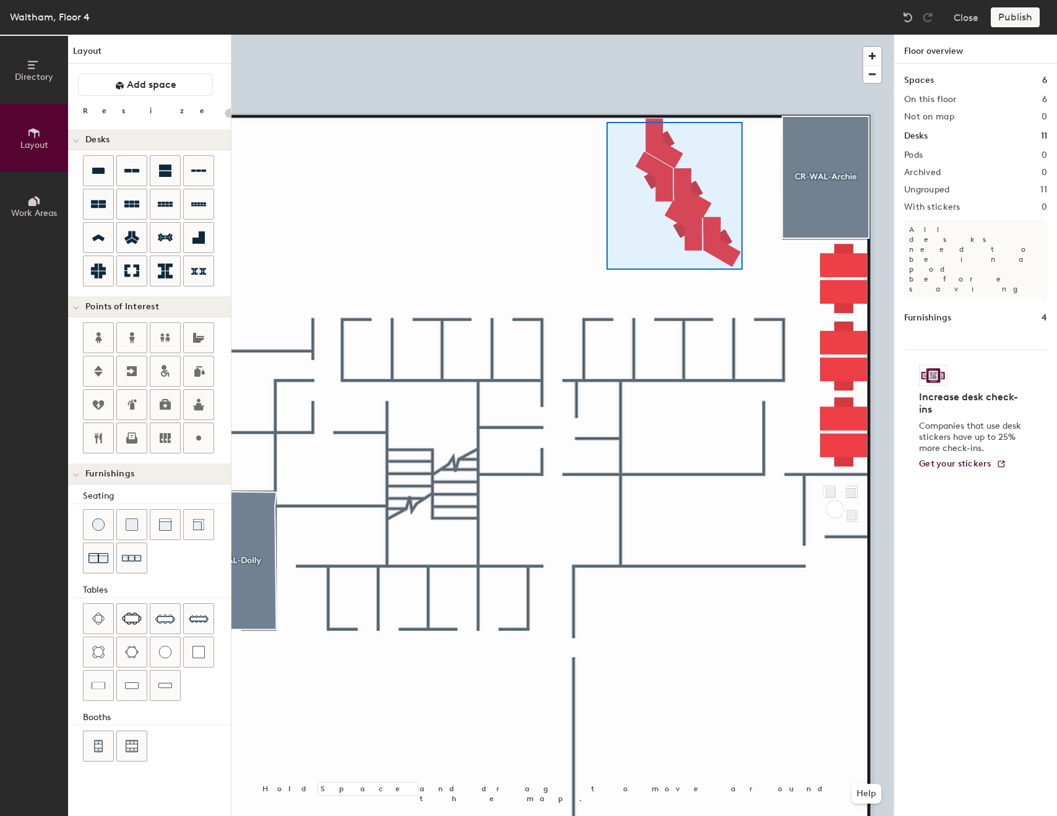
click at [606, 35] on div at bounding box center [562, 35] width 662 height 0
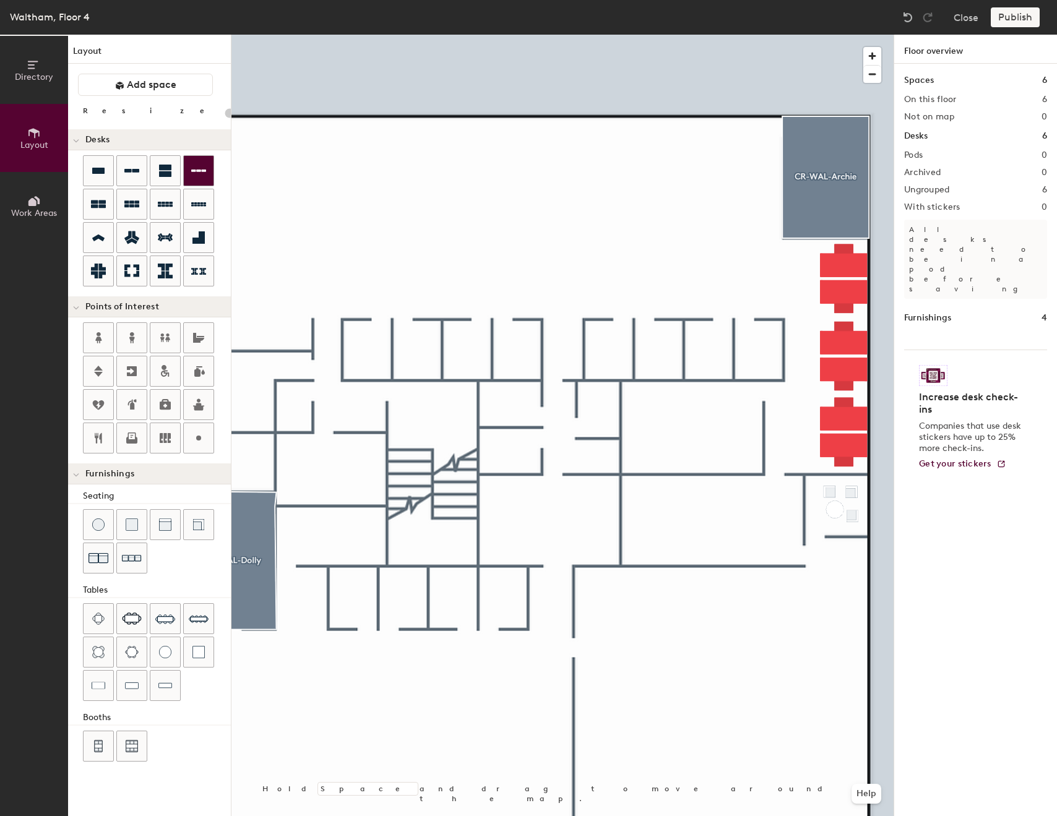
click at [199, 166] on icon at bounding box center [198, 170] width 15 height 15
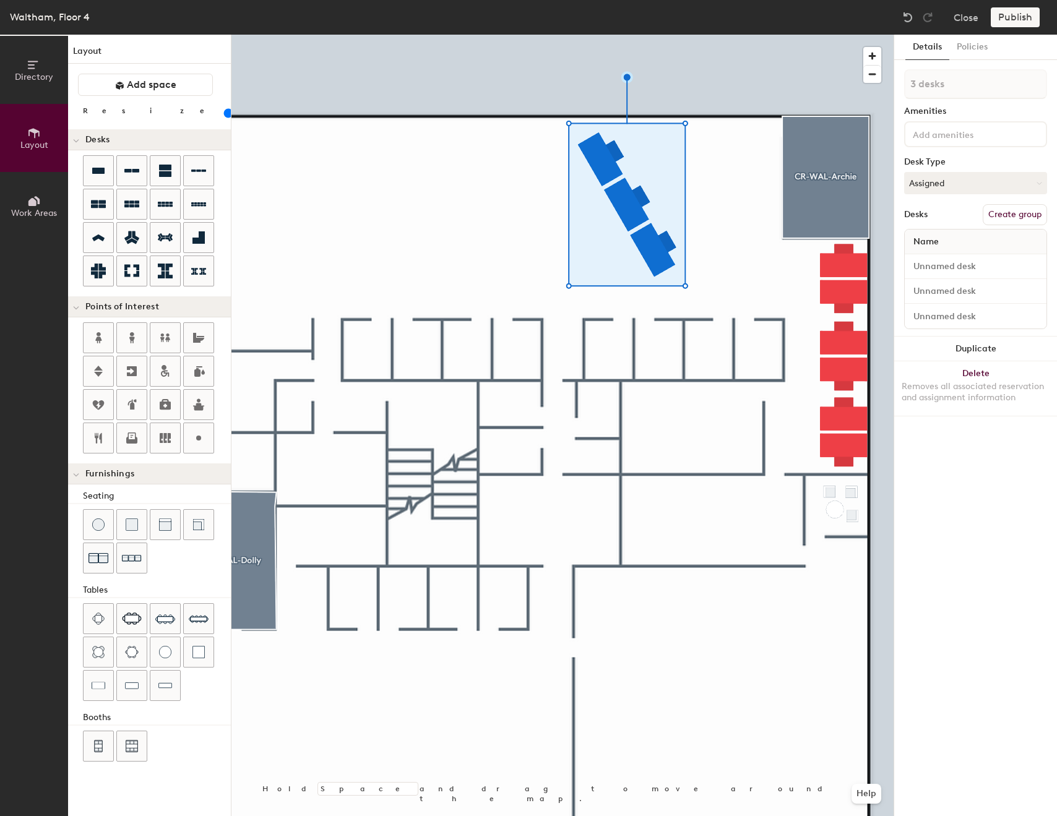
type input "100"
type input "1 desk"
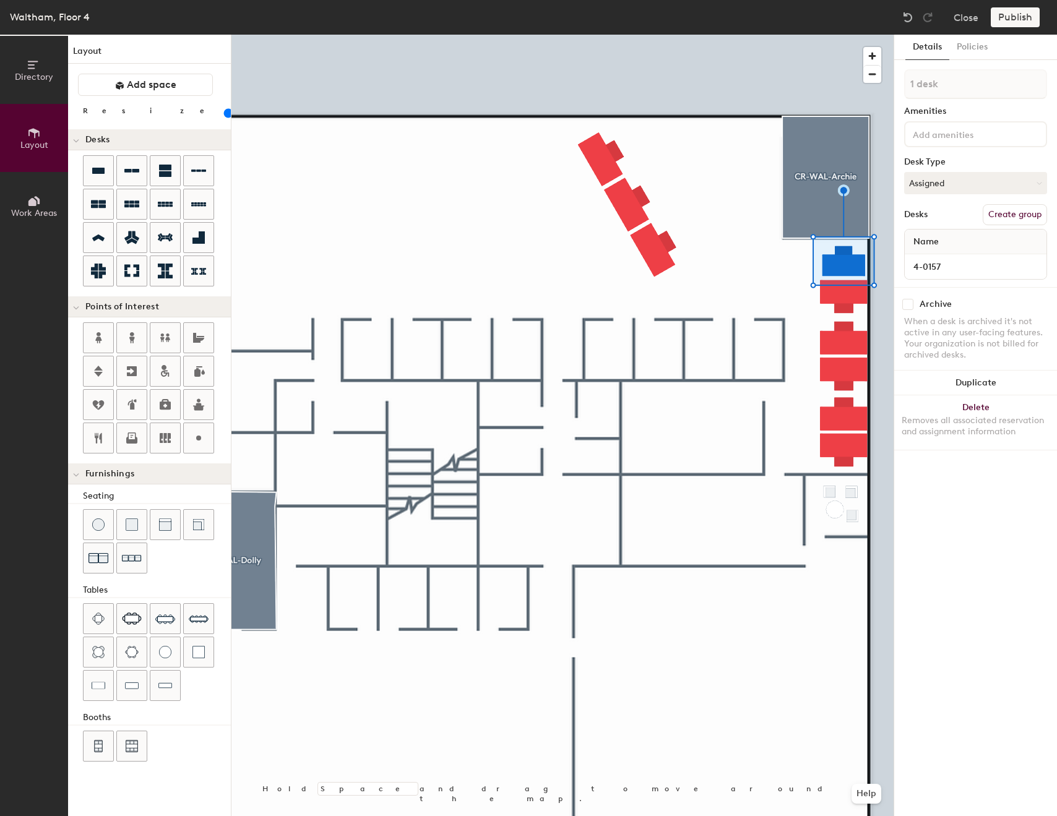
click at [225, 111] on input "range" at bounding box center [225, 113] width 0 height 10
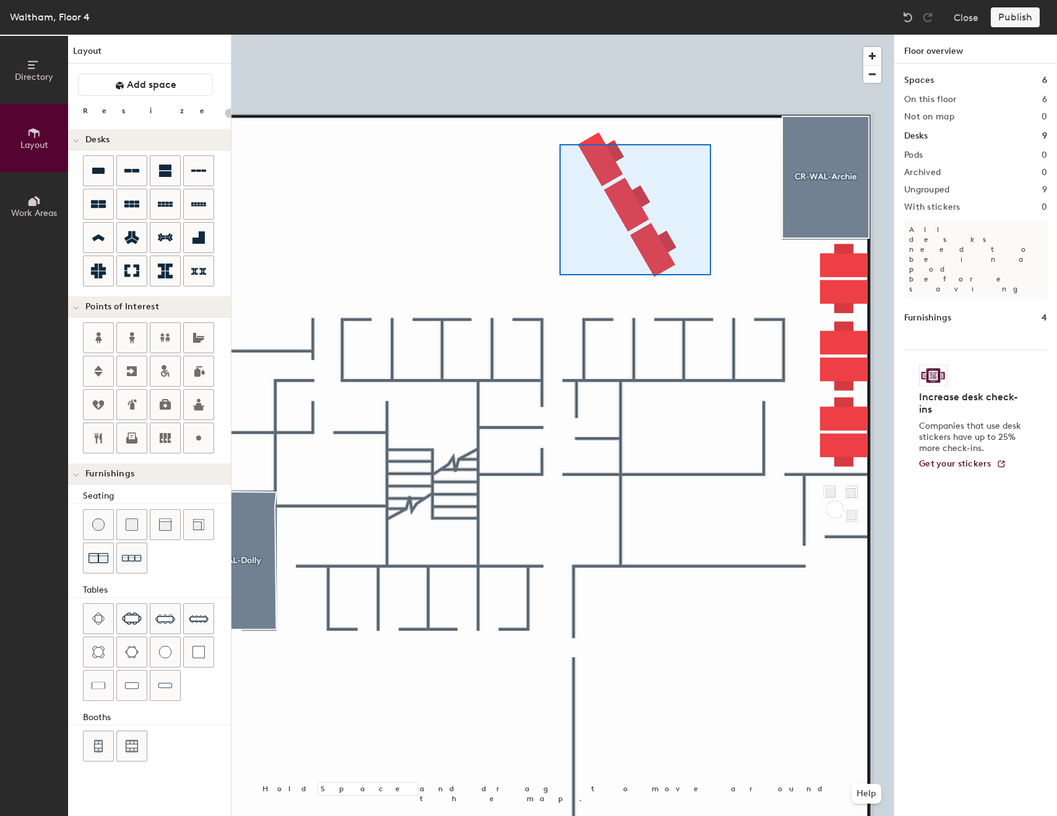
click at [554, 35] on div at bounding box center [562, 35] width 662 height 0
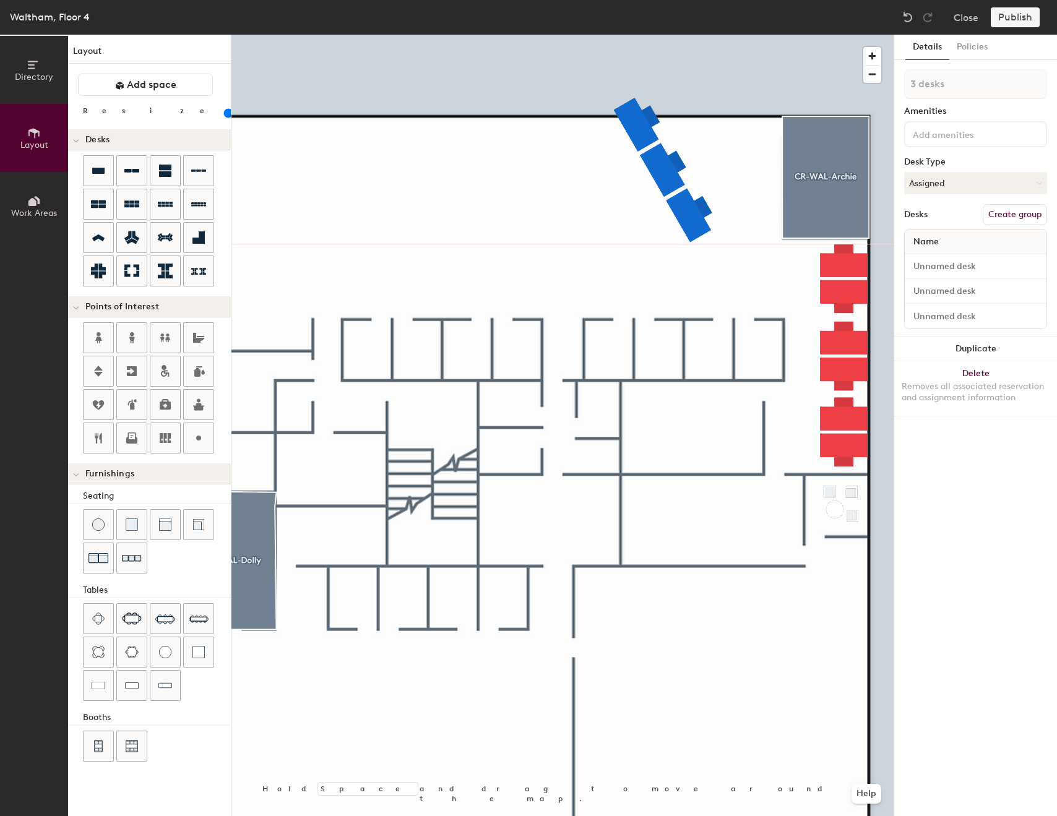
type input "100"
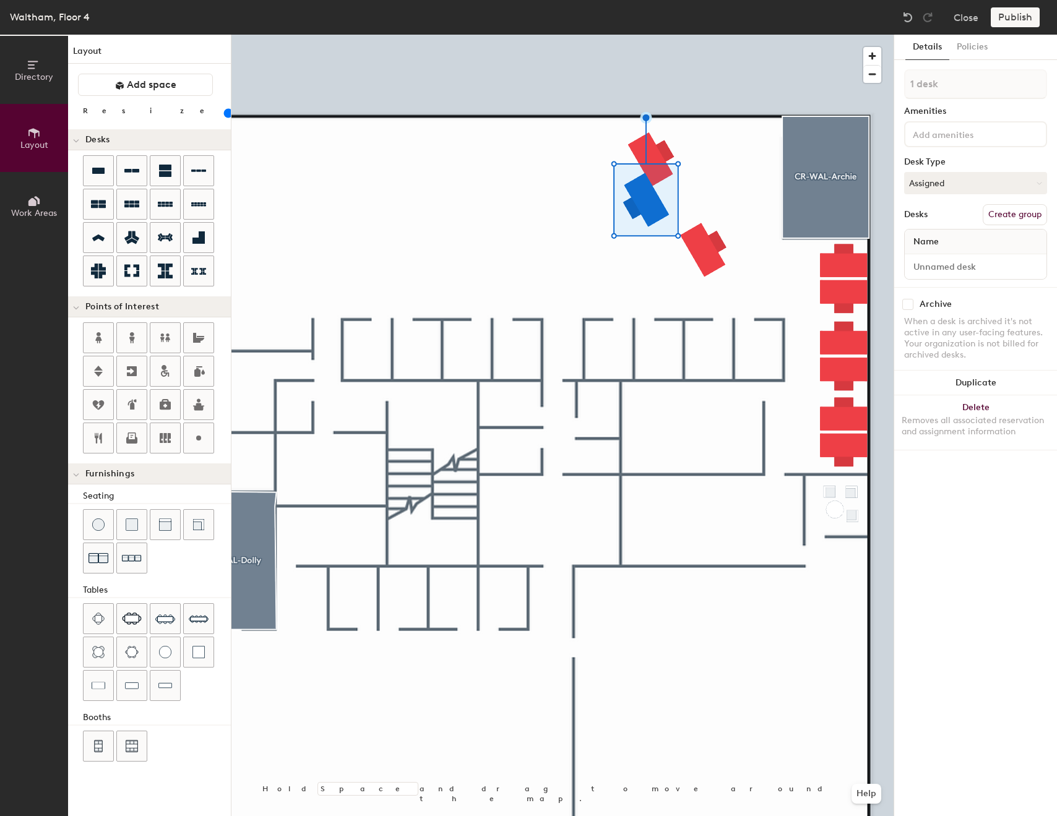
click at [705, 35] on div at bounding box center [562, 35] width 662 height 0
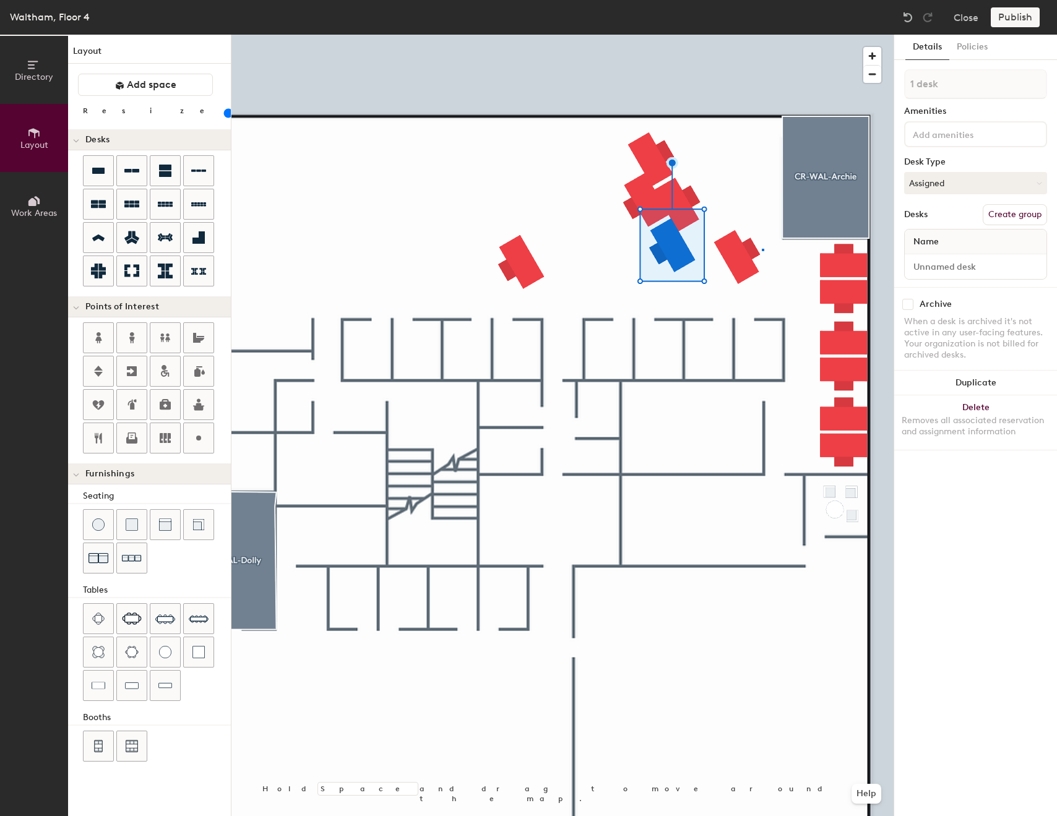
click at [762, 35] on div at bounding box center [562, 35] width 662 height 0
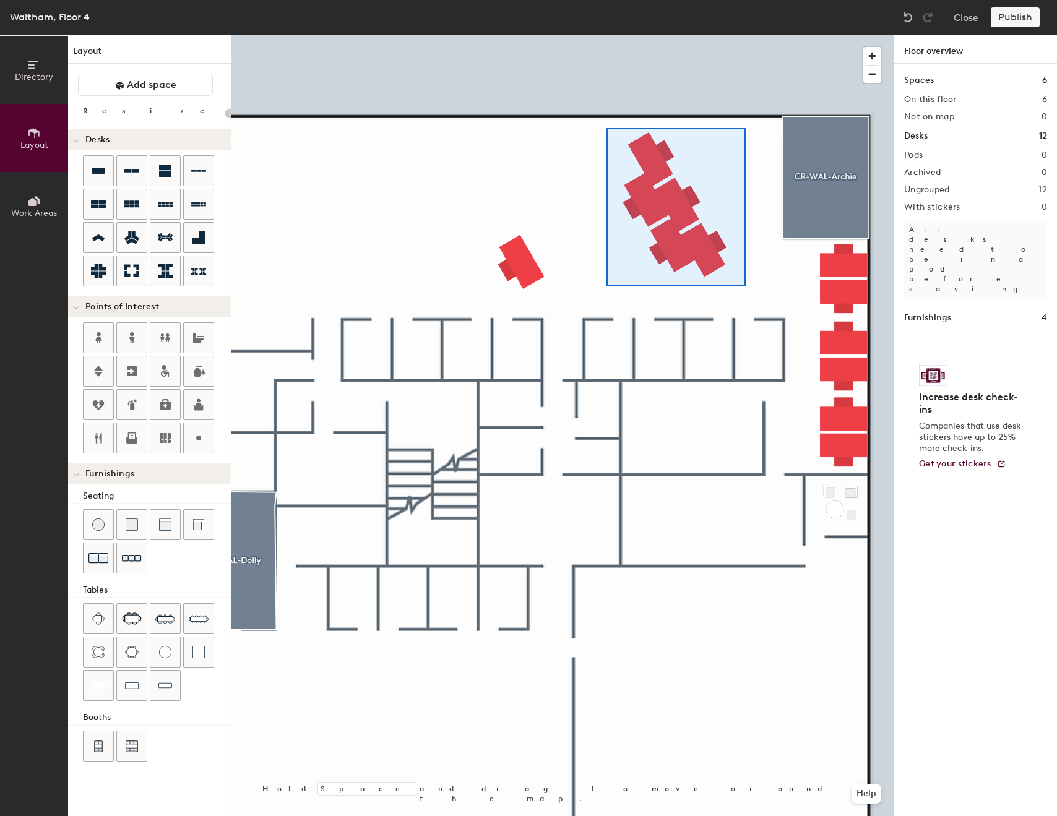
click at [606, 35] on div at bounding box center [562, 35] width 662 height 0
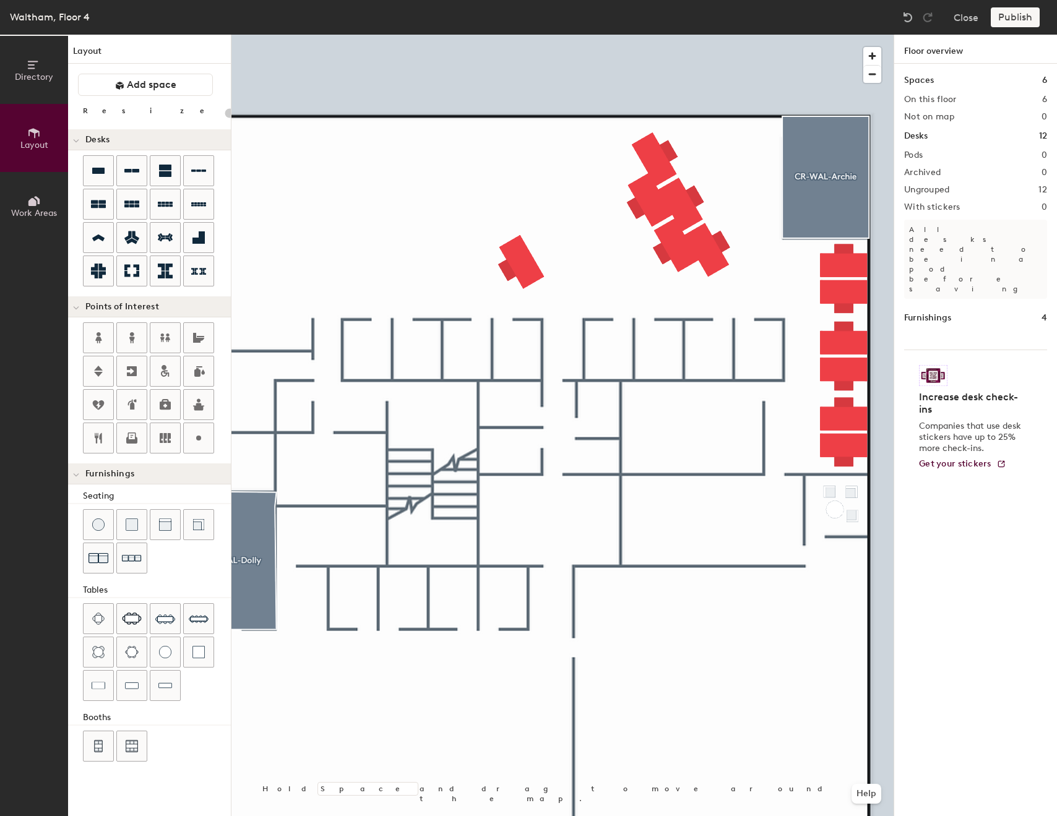
click at [535, 35] on div at bounding box center [562, 35] width 662 height 0
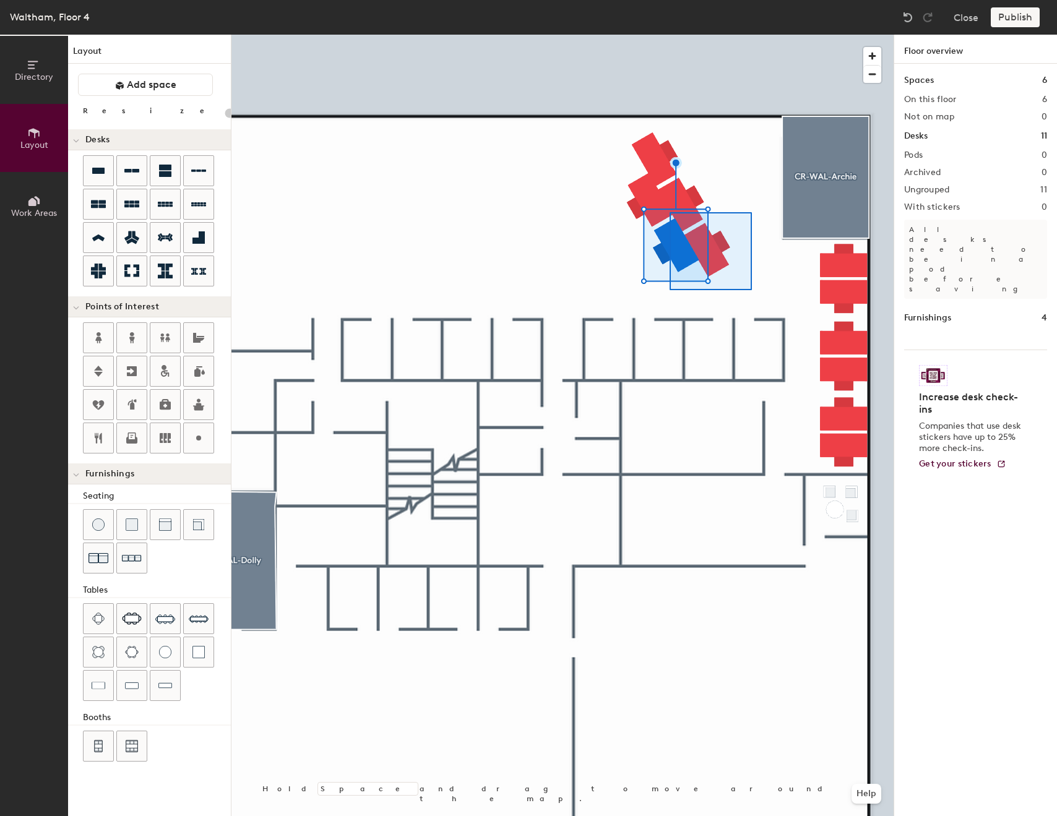
click at [607, 35] on div at bounding box center [562, 35] width 662 height 0
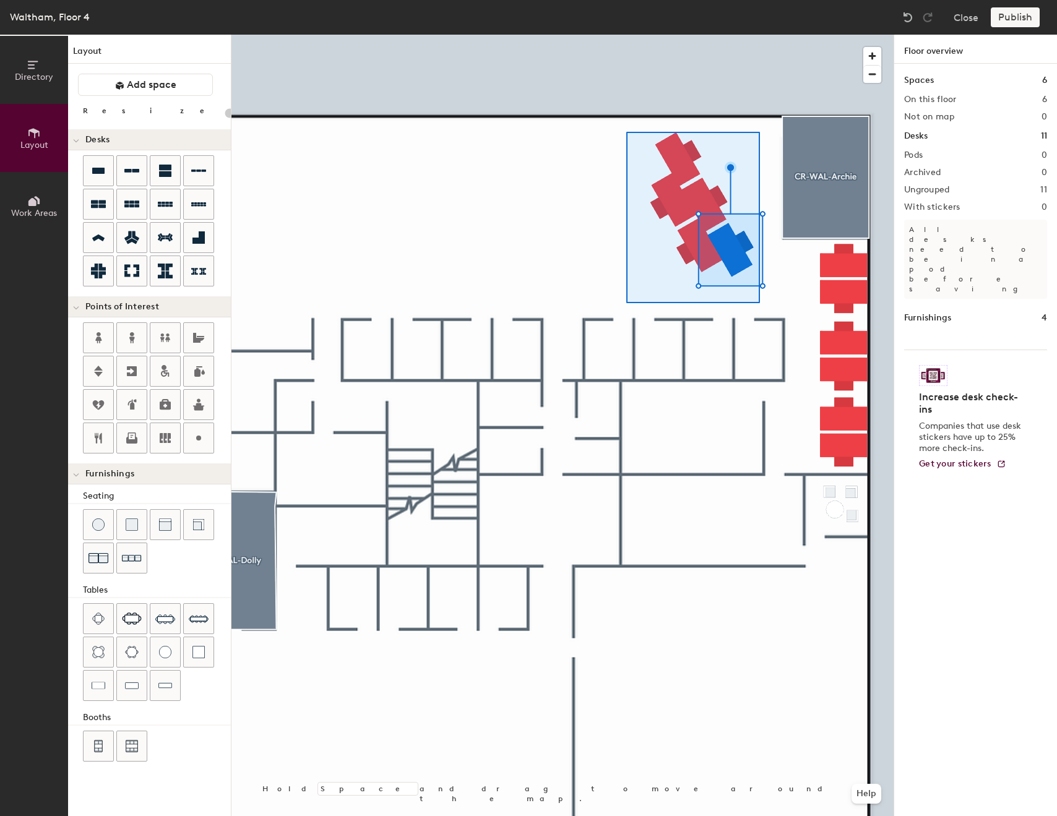
click at [626, 35] on div at bounding box center [562, 35] width 662 height 0
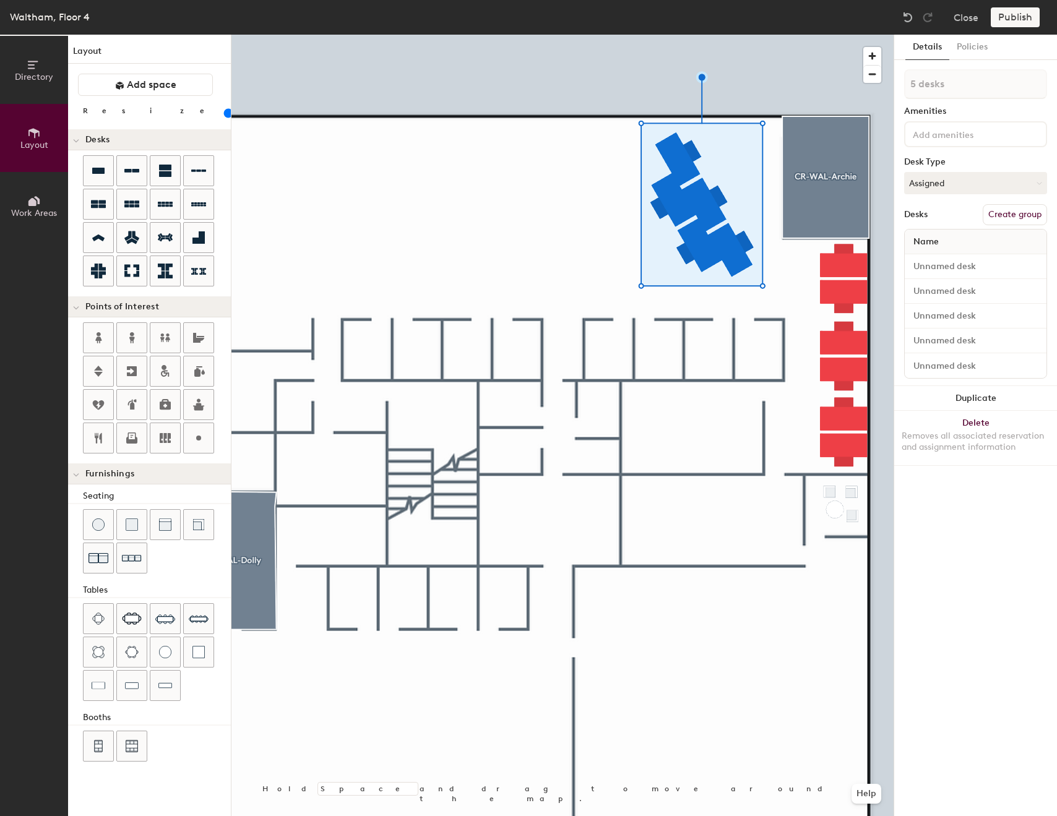
click at [1015, 213] on button "Create group" at bounding box center [1014, 214] width 64 height 21
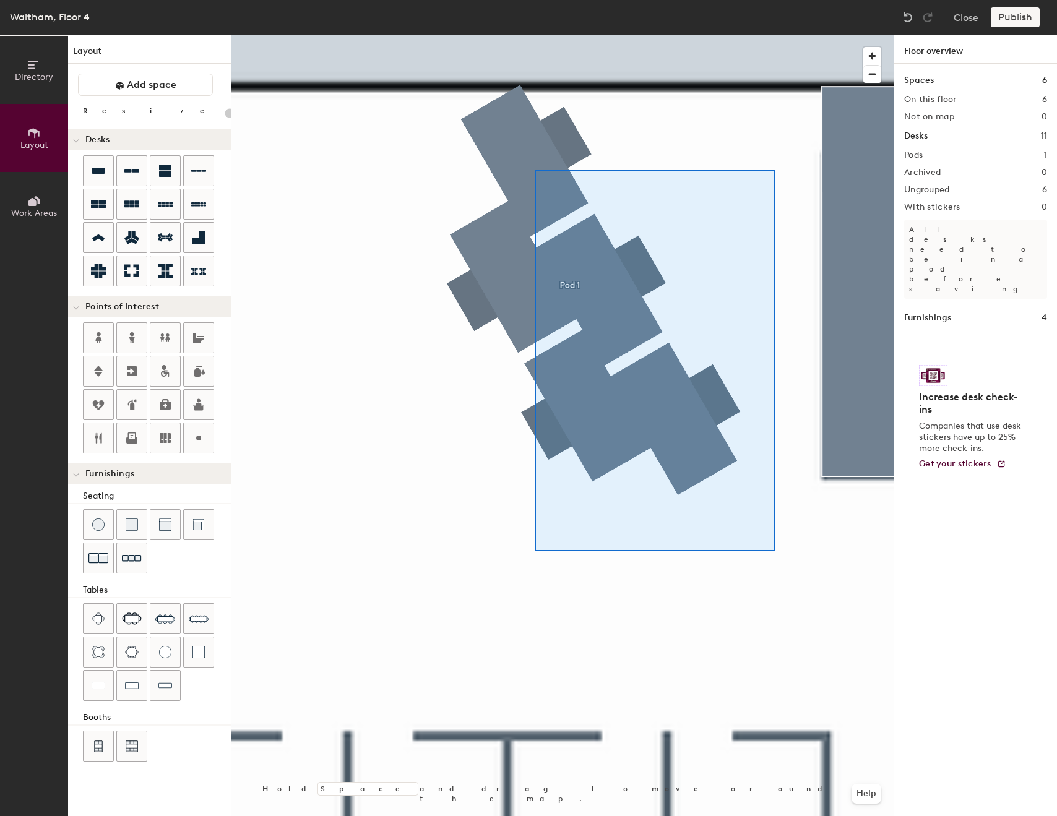
click at [427, 35] on div at bounding box center [562, 35] width 662 height 0
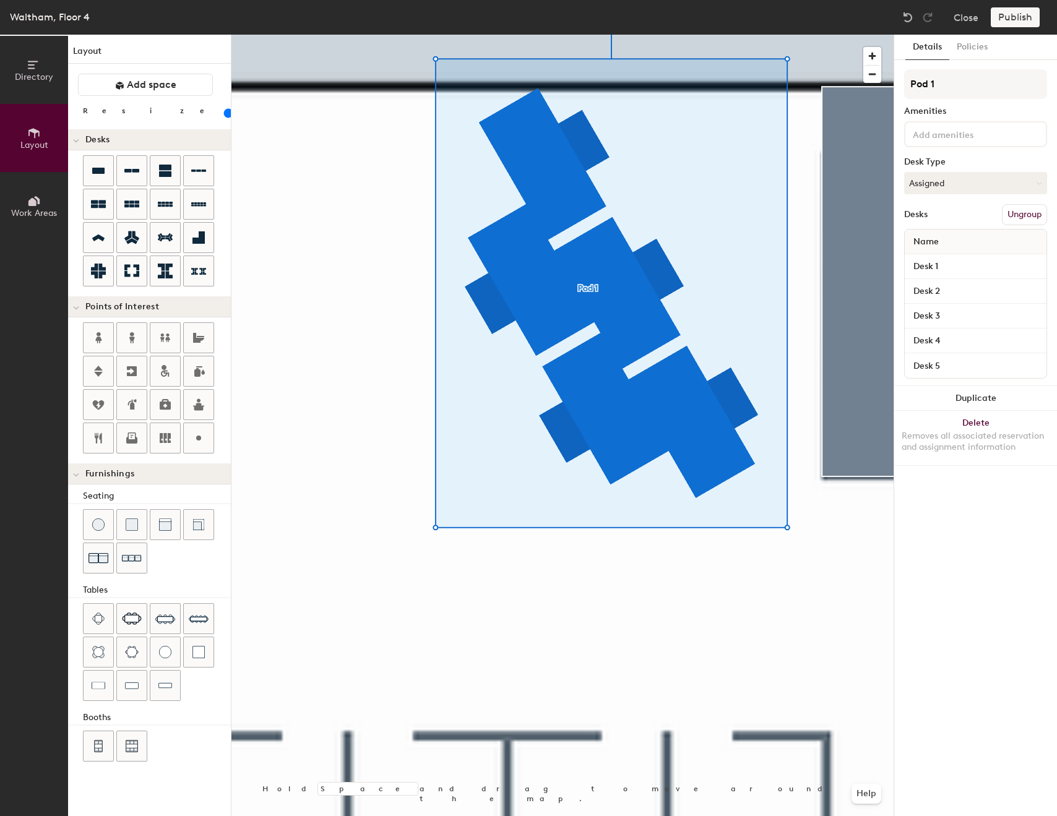
click at [621, 35] on div at bounding box center [562, 35] width 662 height 0
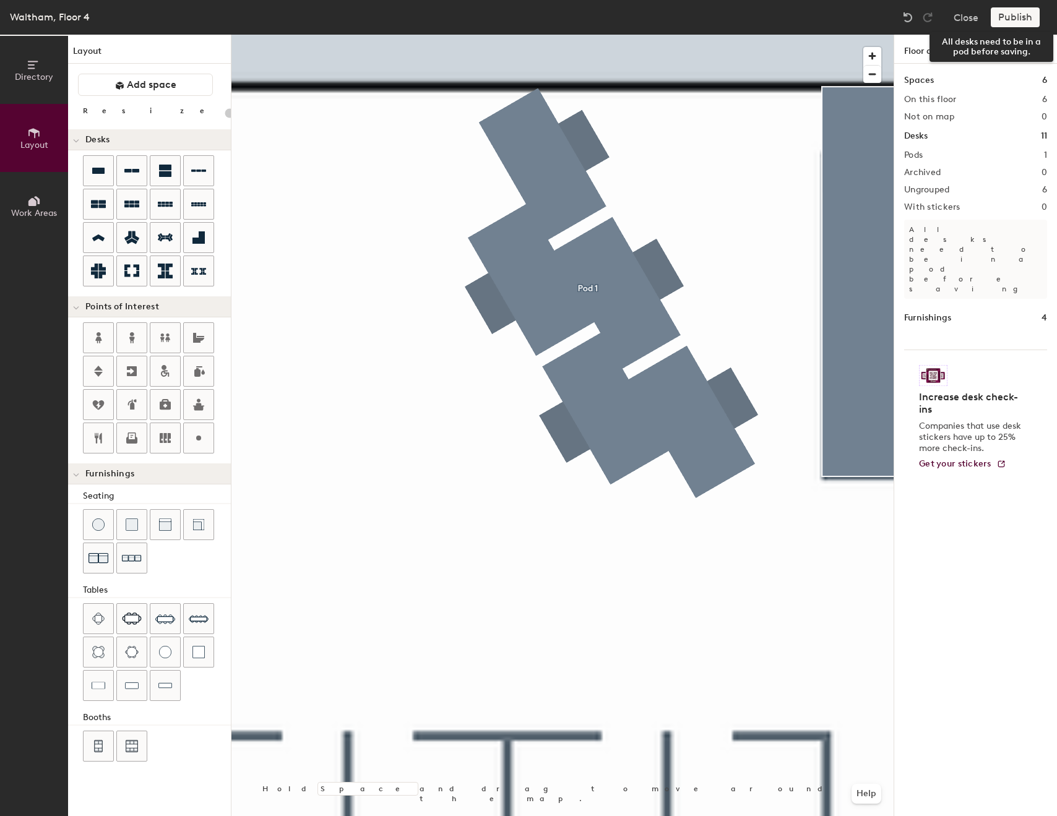
click at [1028, 14] on div "Publish" at bounding box center [1019, 17] width 56 height 20
click at [1015, 19] on div "Publish" at bounding box center [1019, 17] width 56 height 20
type input "80"
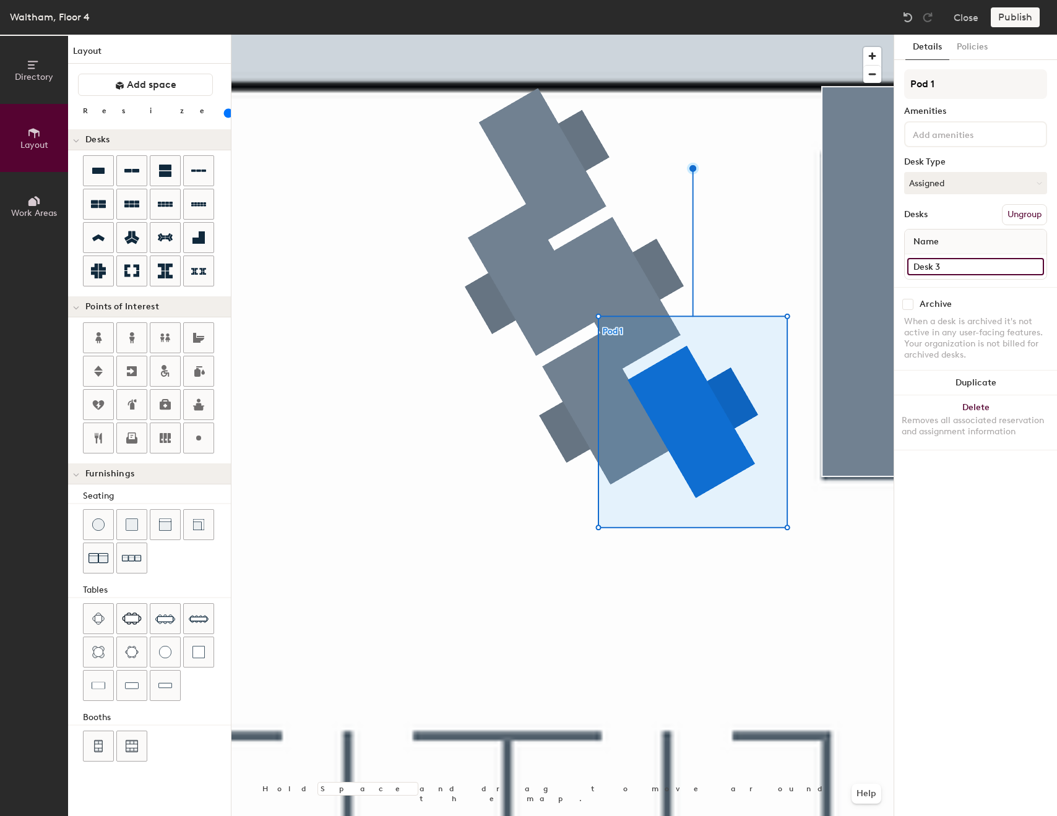
click at [976, 270] on input "Desk 3" at bounding box center [975, 266] width 137 height 17
type input "4-0152"
click at [957, 181] on button "Assigned" at bounding box center [975, 183] width 143 height 22
click at [932, 257] on div "Hoteled" at bounding box center [967, 258] width 124 height 19
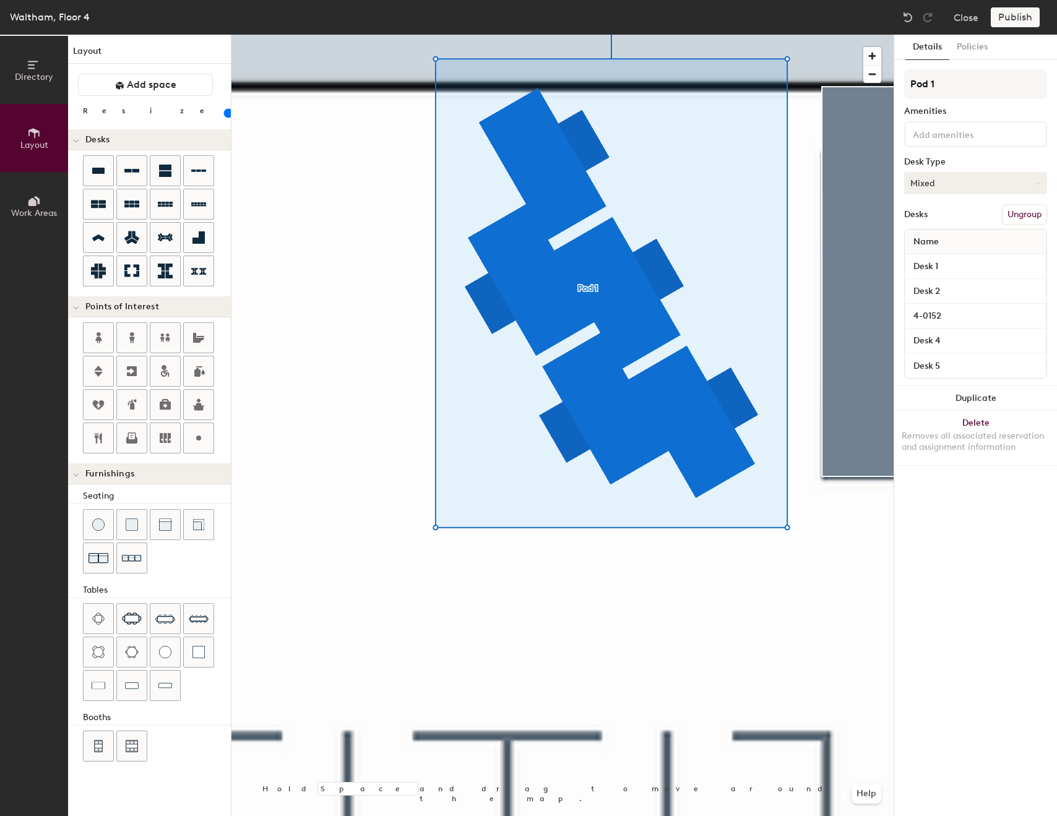
click at [953, 182] on button "Mixed" at bounding box center [975, 183] width 143 height 22
click at [936, 252] on div "Hoteled" at bounding box center [967, 258] width 124 height 19
click at [953, 332] on input "Desk 4" at bounding box center [975, 340] width 137 height 17
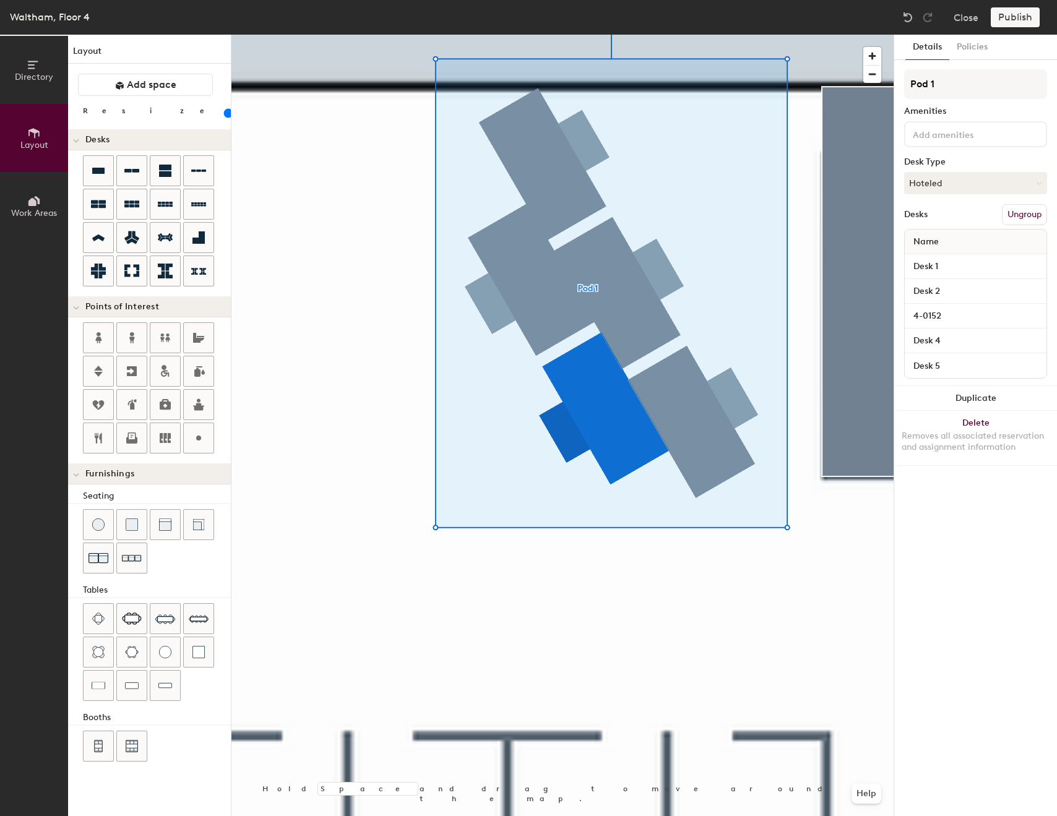
click at [966, 306] on div "4-0152" at bounding box center [976, 316] width 142 height 25
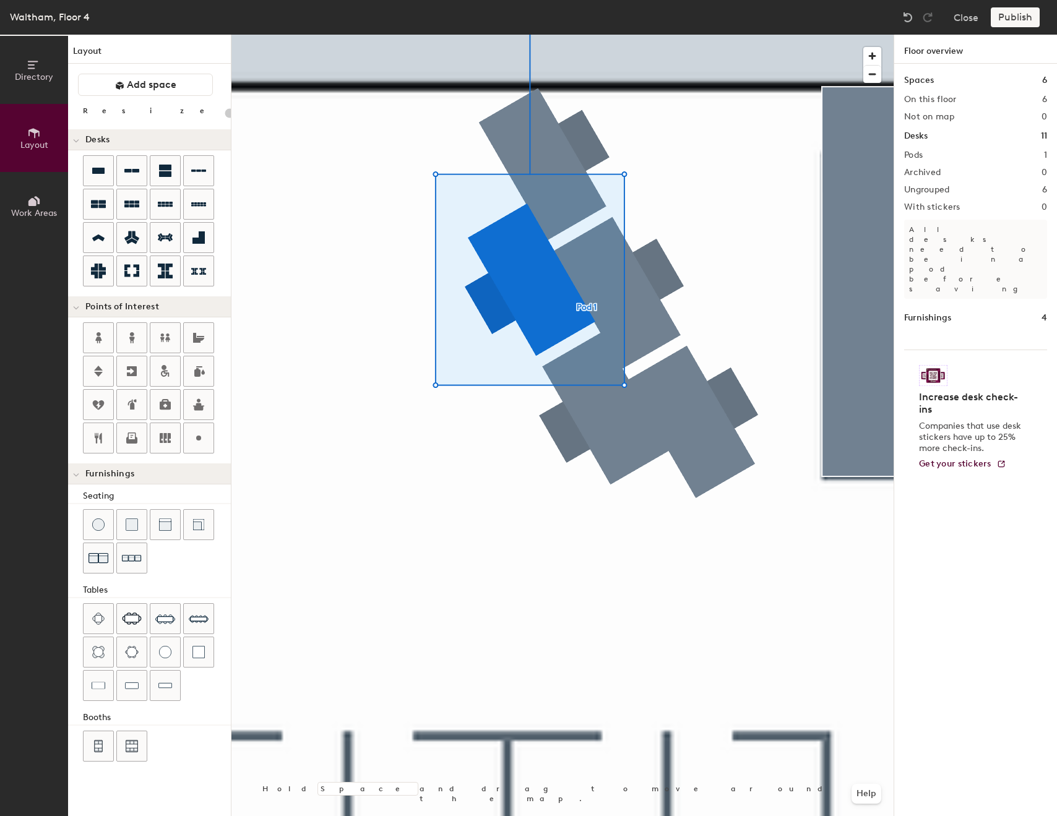
type input "80"
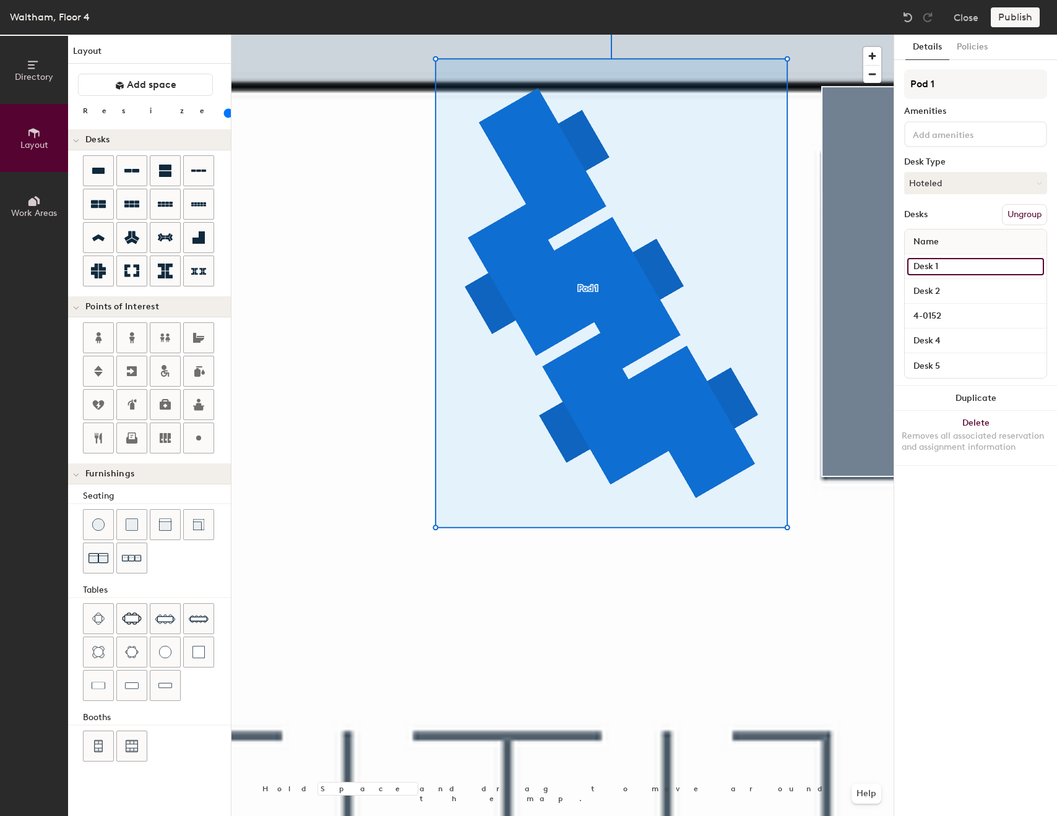
click at [971, 263] on input "Desk 1" at bounding box center [975, 266] width 137 height 17
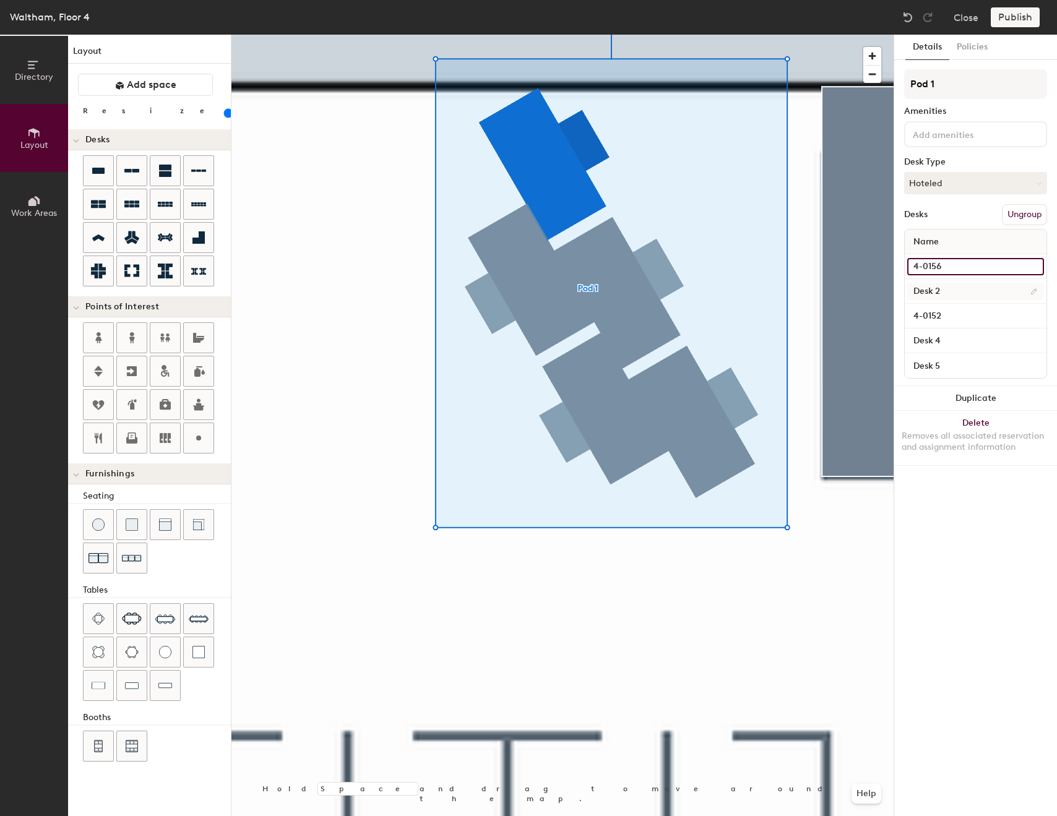
type input "4-0156"
click at [976, 289] on input "Desk 2" at bounding box center [975, 291] width 137 height 17
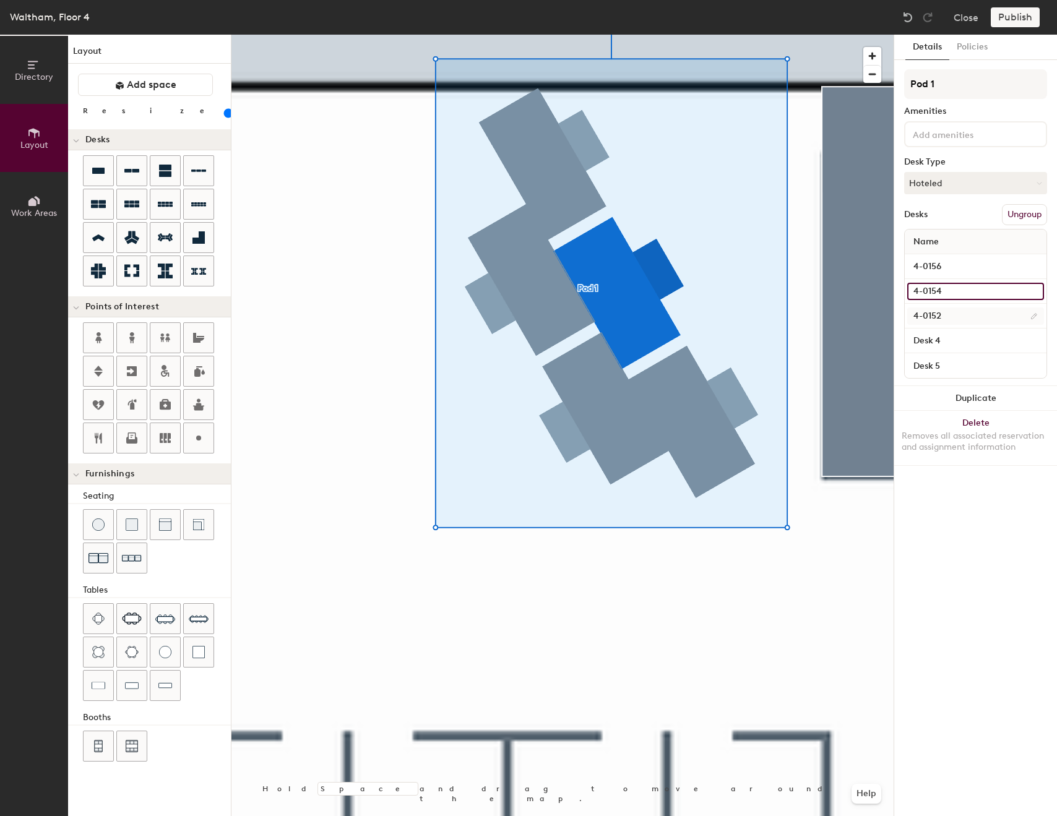
type input "4-0154"
click at [944, 316] on input "4-0152" at bounding box center [975, 315] width 137 height 17
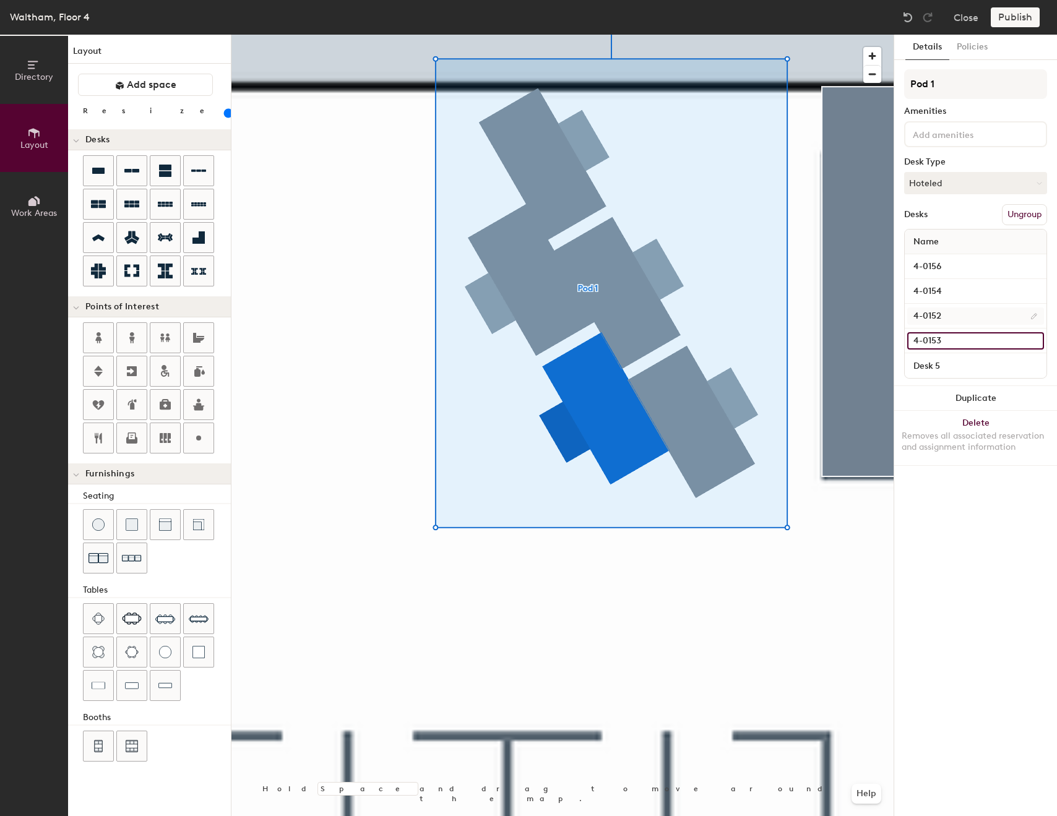
type input "4-0153"
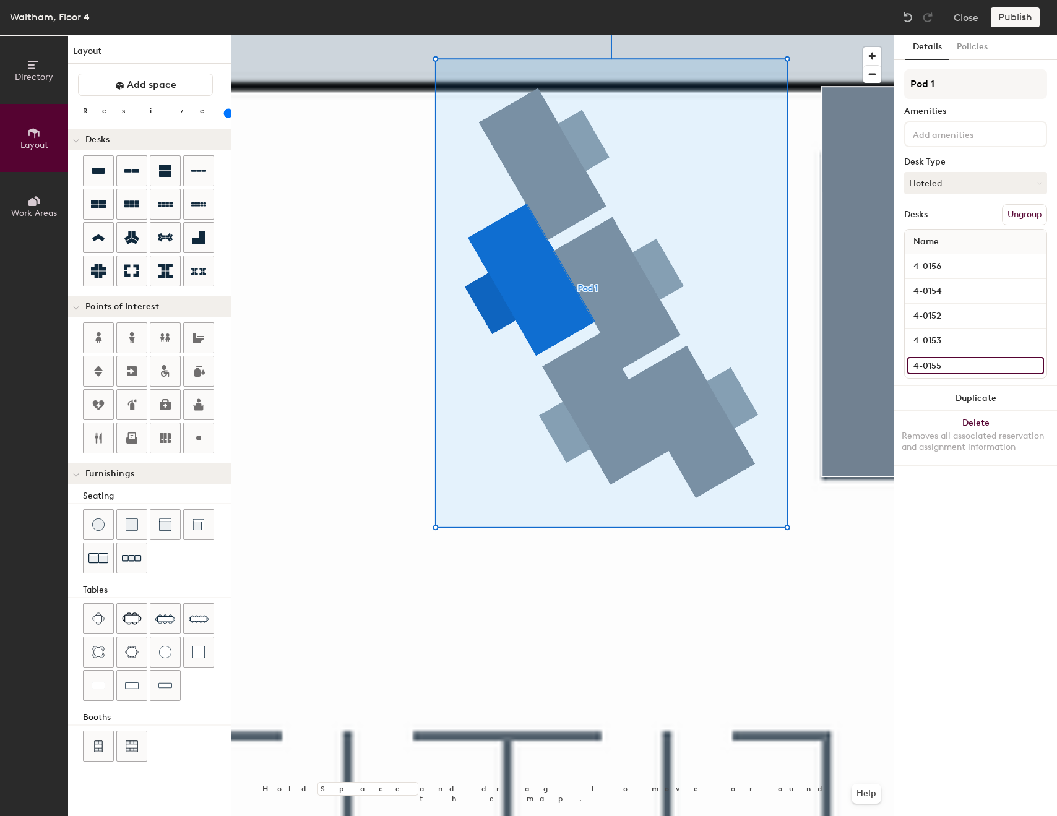
type input "4-0155"
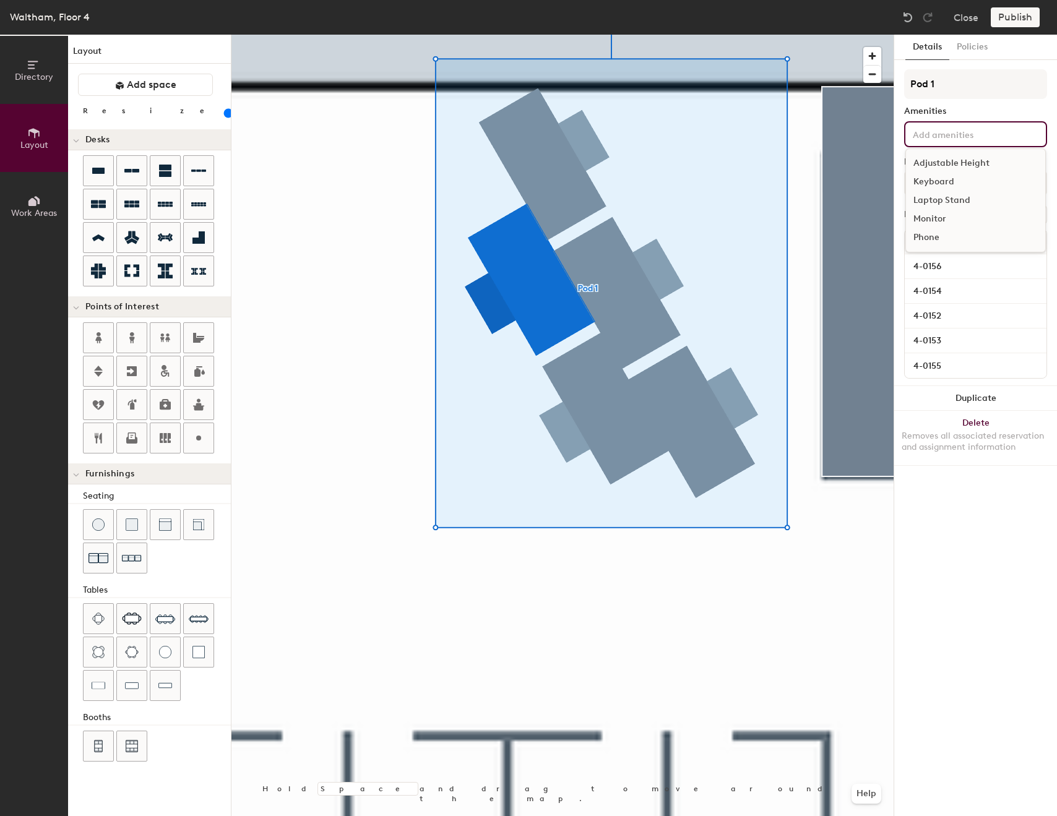
click at [986, 140] on input at bounding box center [965, 133] width 111 height 15
click at [984, 129] on input at bounding box center [965, 133] width 111 height 15
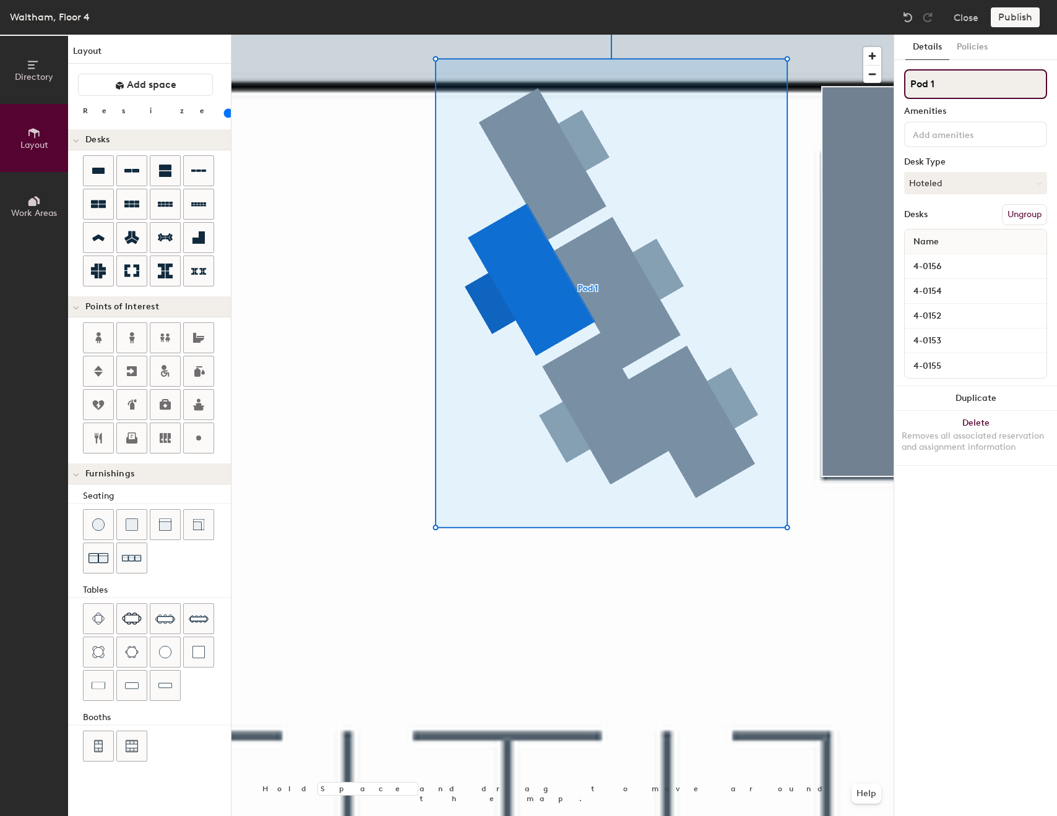
click at [927, 77] on input "Pod 1" at bounding box center [975, 84] width 143 height 30
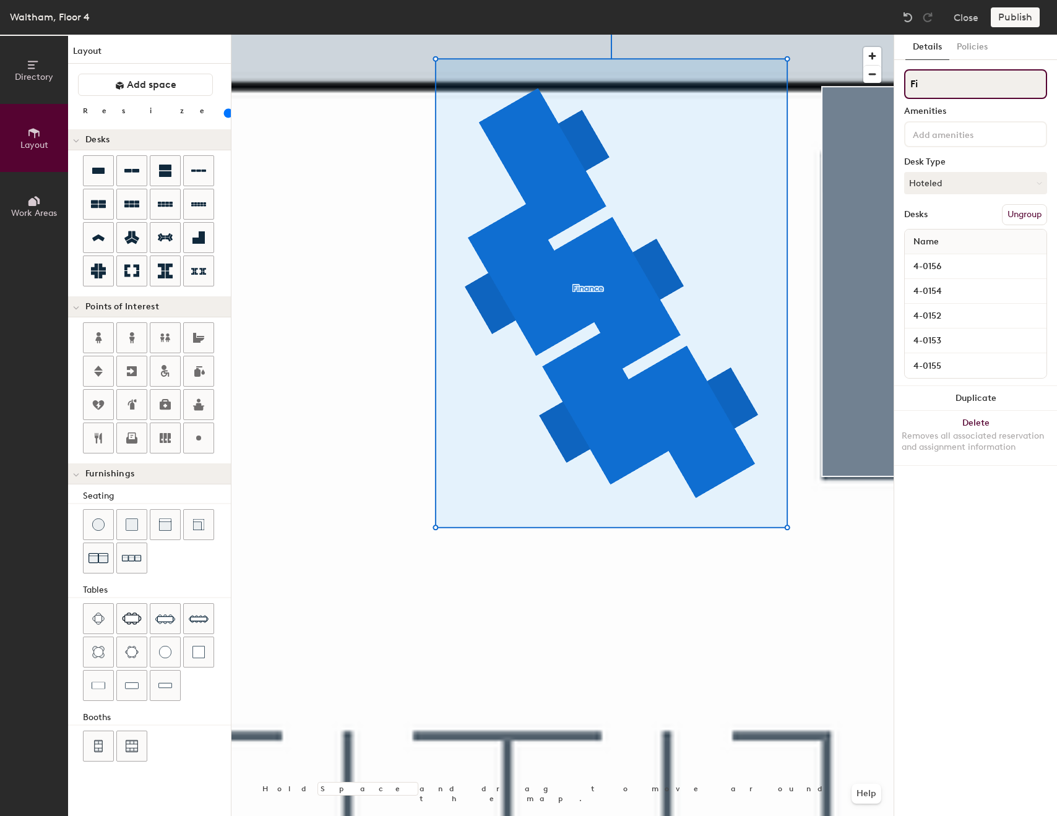
type input "F"
click at [970, 138] on input at bounding box center [965, 133] width 111 height 15
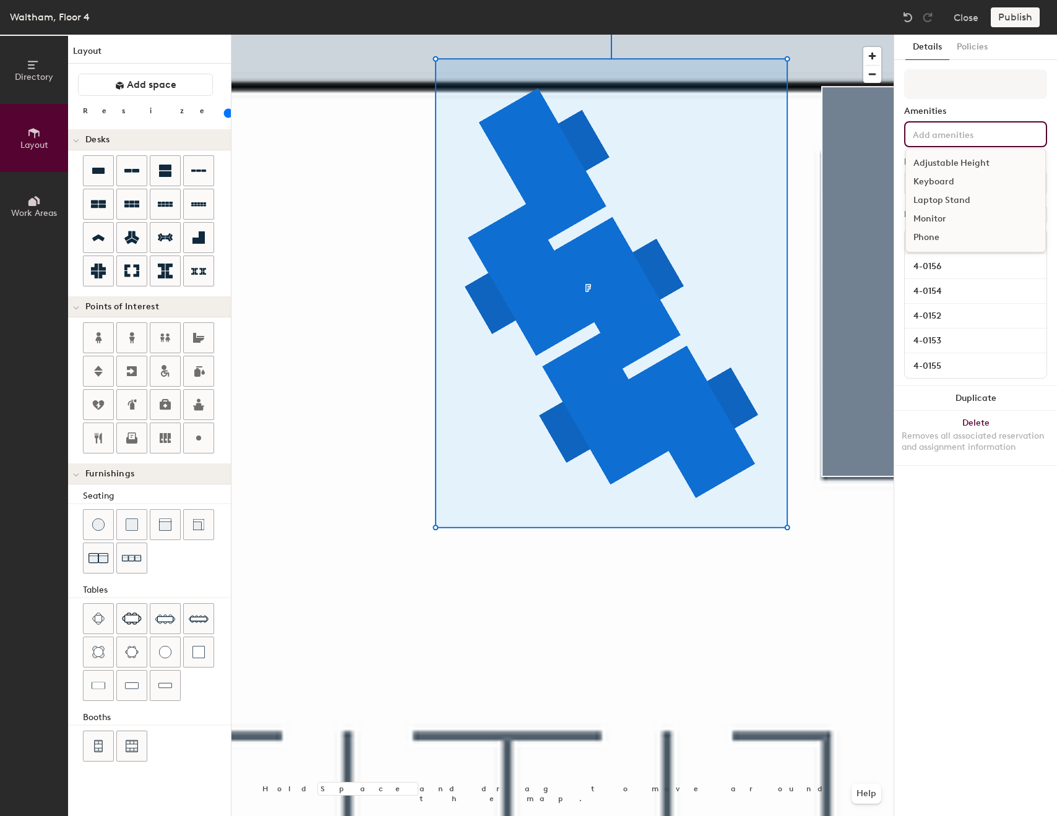
click at [955, 160] on div "Adjustable Height" at bounding box center [975, 163] width 139 height 19
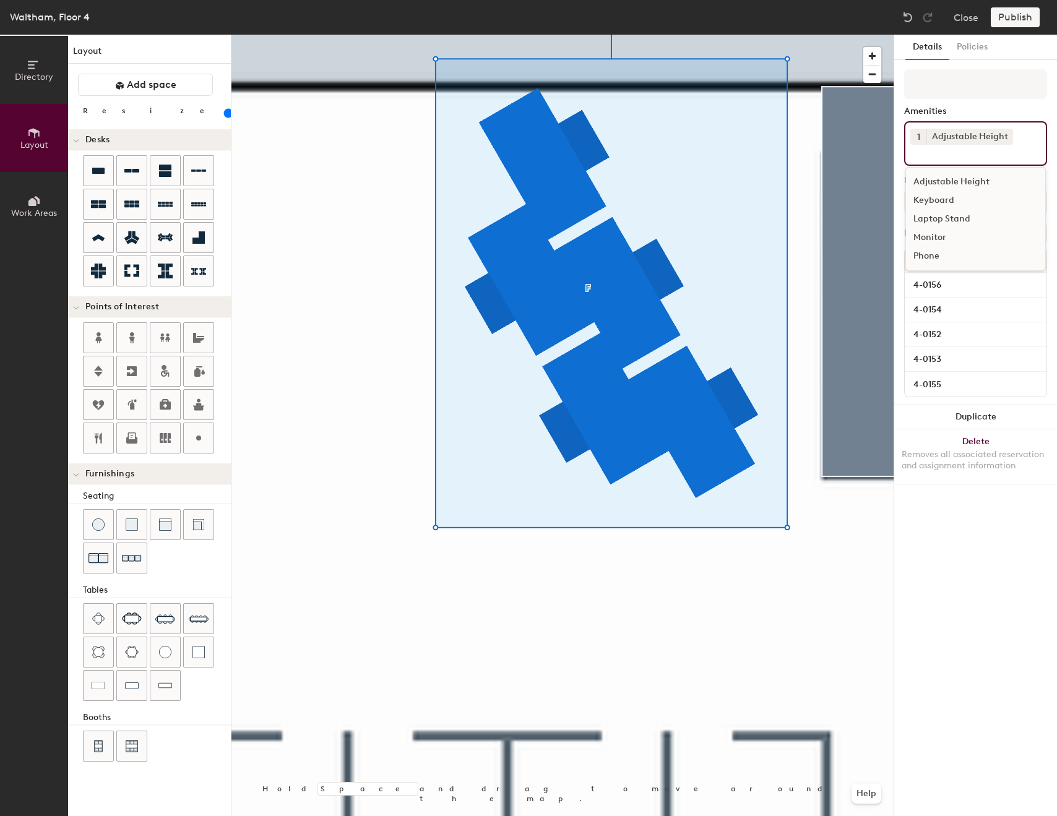
click at [947, 202] on div "Keyboard" at bounding box center [975, 200] width 139 height 19
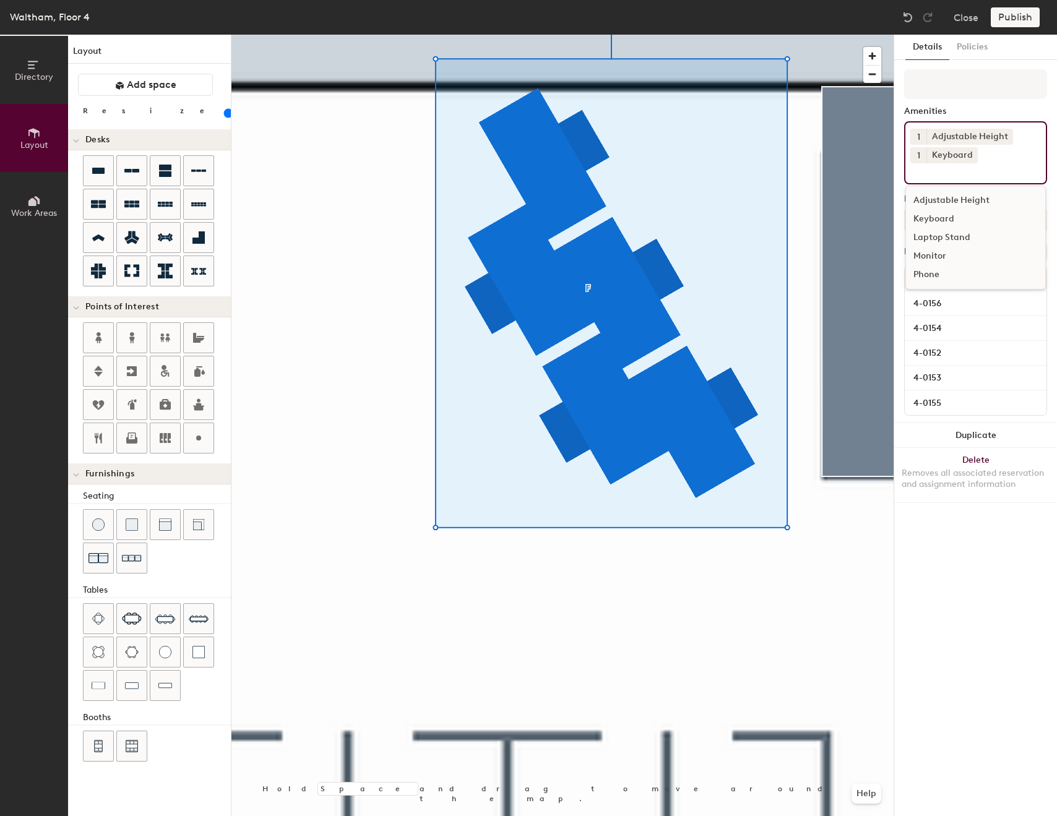
click at [949, 234] on div "Laptop Stand" at bounding box center [975, 237] width 139 height 19
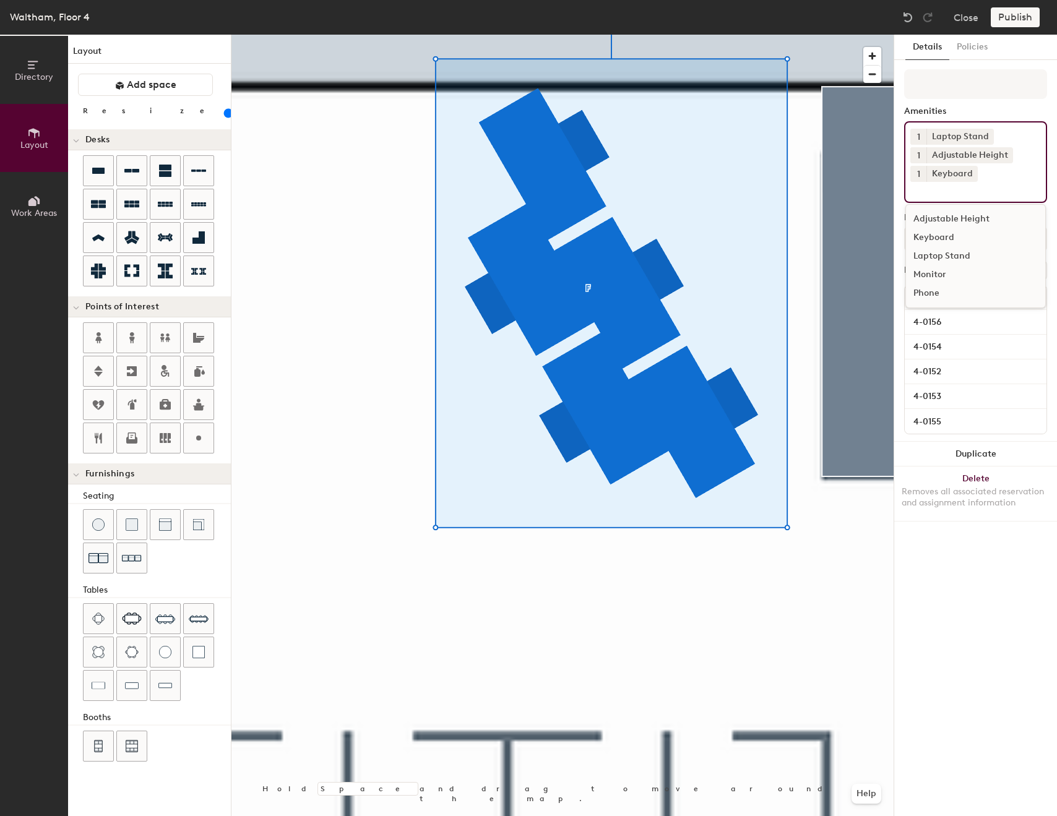
click at [942, 272] on div "Monitor" at bounding box center [975, 274] width 139 height 19
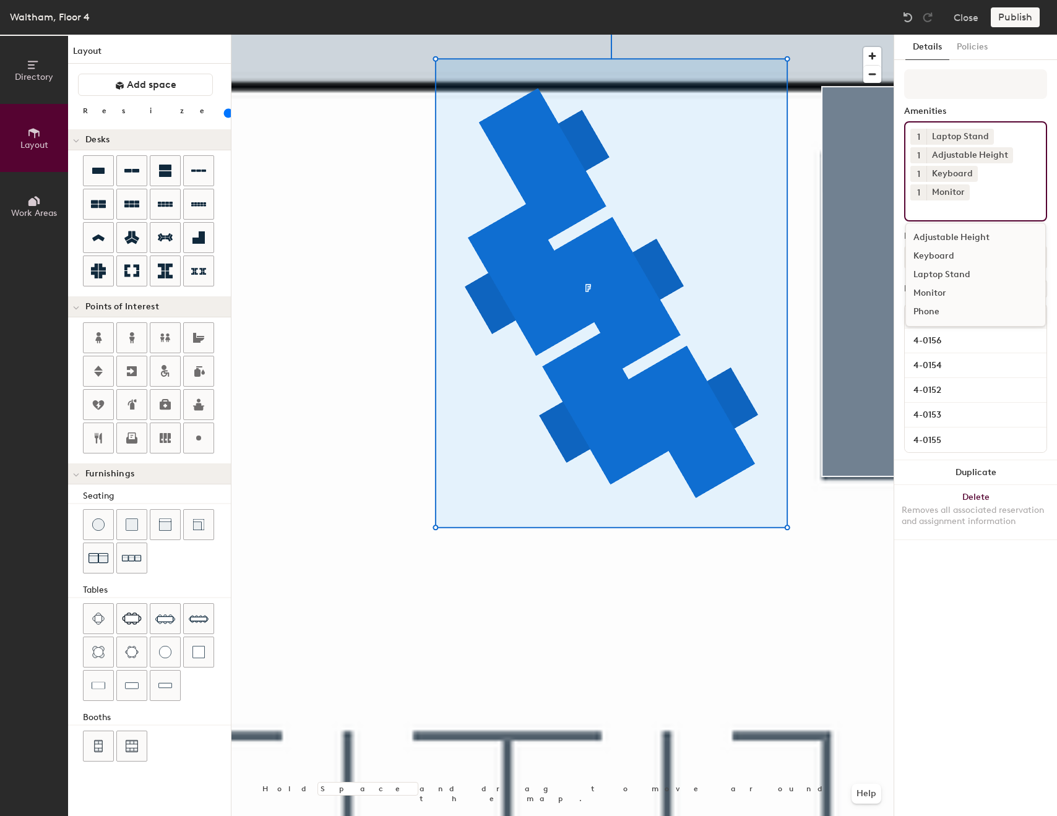
click at [937, 303] on div "Phone" at bounding box center [975, 312] width 139 height 19
click at [988, 195] on div "Phone" at bounding box center [1006, 192] width 37 height 16
click at [1013, 187] on icon at bounding box center [1017, 191] width 9 height 9
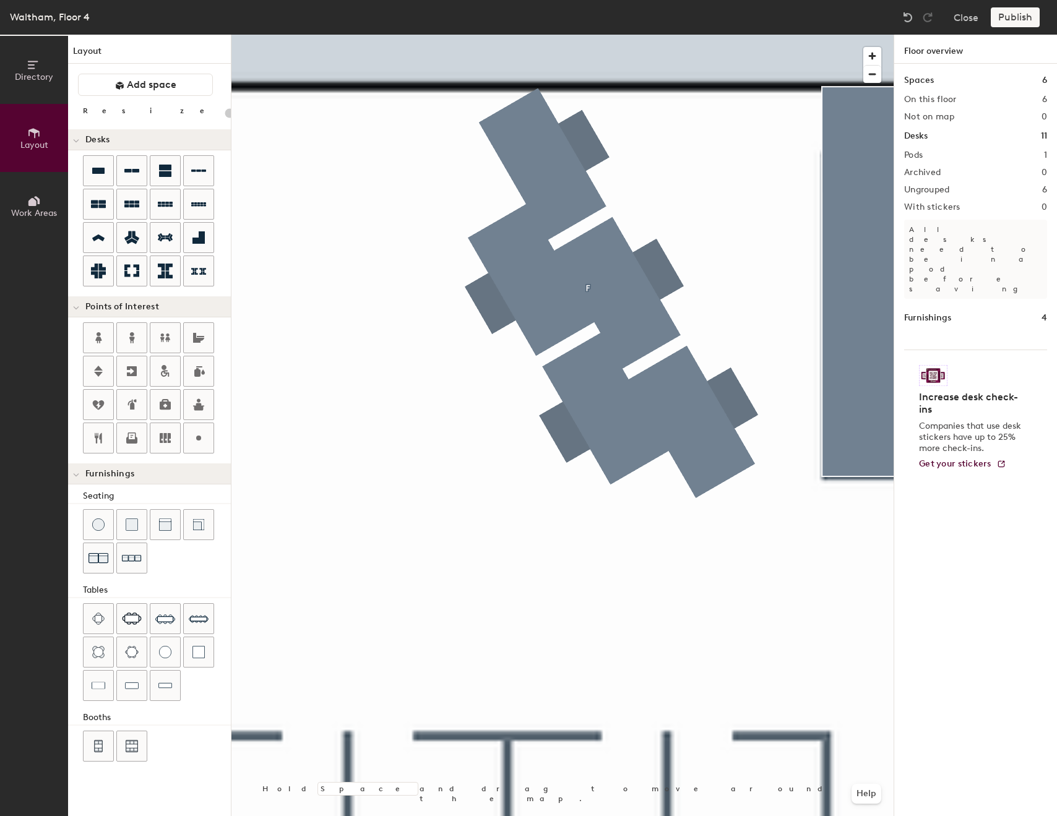
type input "80"
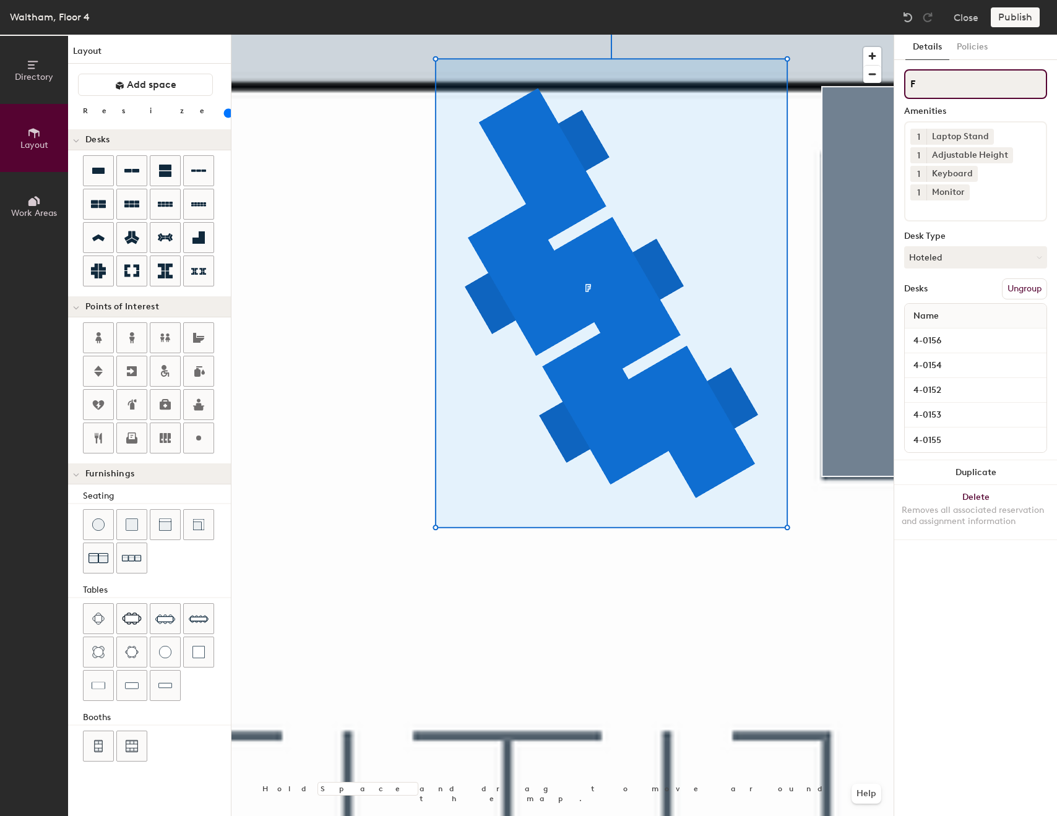
click at [991, 85] on input "F" at bounding box center [975, 84] width 143 height 30
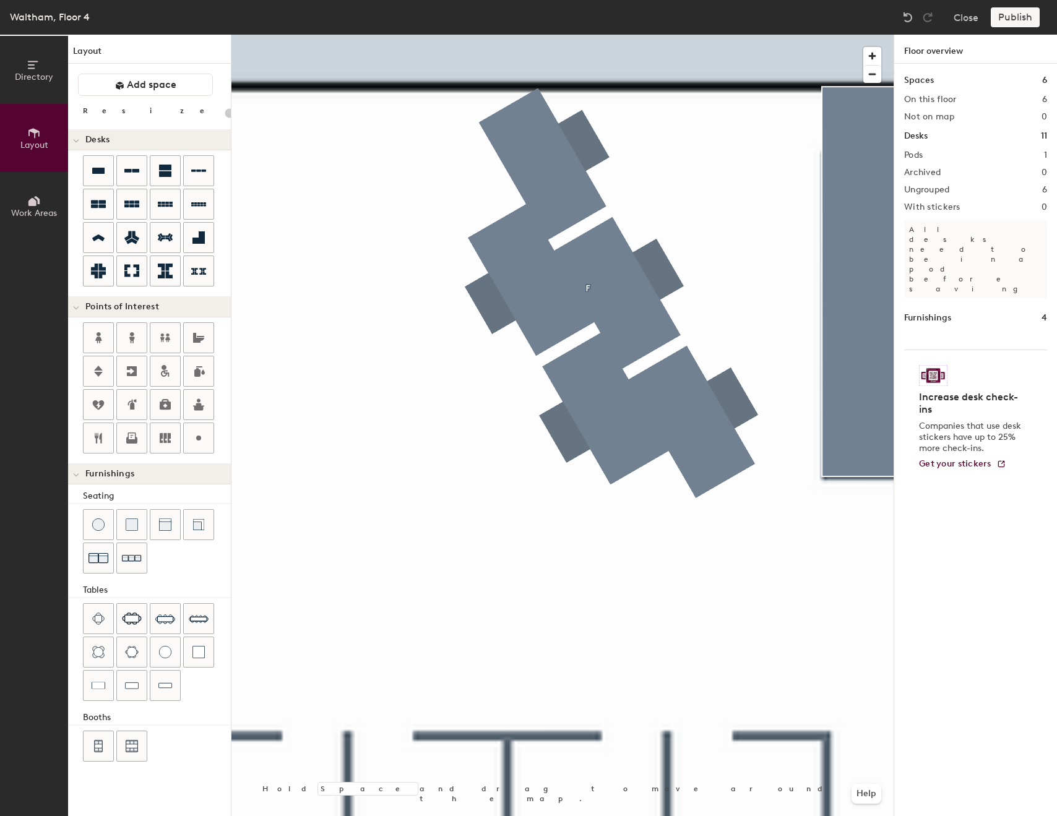
type input "80"
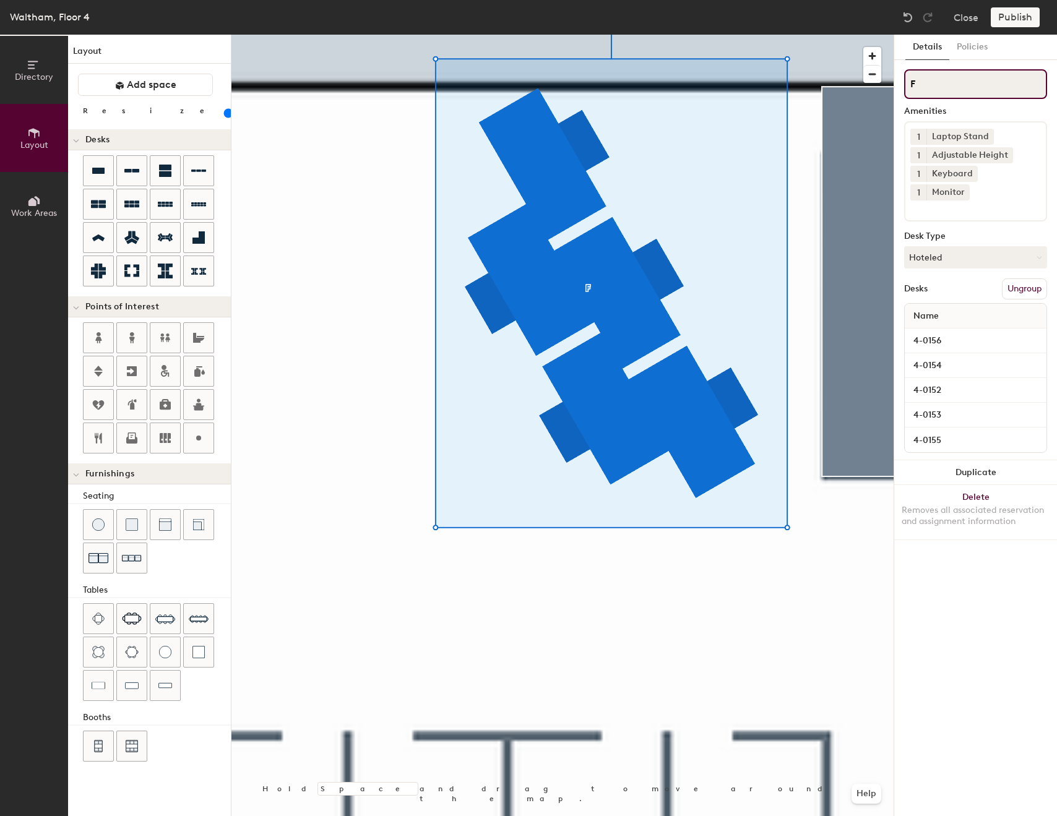
click at [974, 72] on input "F" at bounding box center [975, 84] width 143 height 30
click at [991, 98] on input at bounding box center [975, 84] width 143 height 30
type input "Pod 1"
click at [1014, 15] on div "Publish" at bounding box center [1019, 17] width 56 height 20
click at [796, 35] on div at bounding box center [562, 35] width 662 height 0
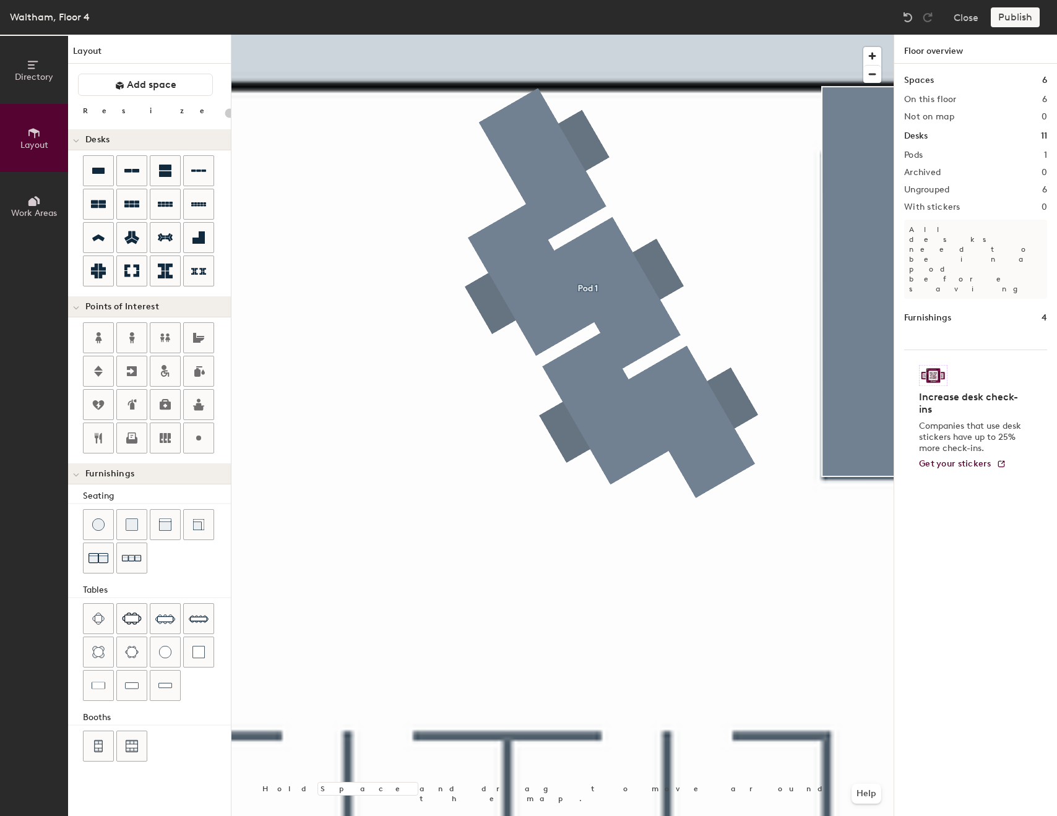
click at [697, 35] on div at bounding box center [562, 35] width 662 height 0
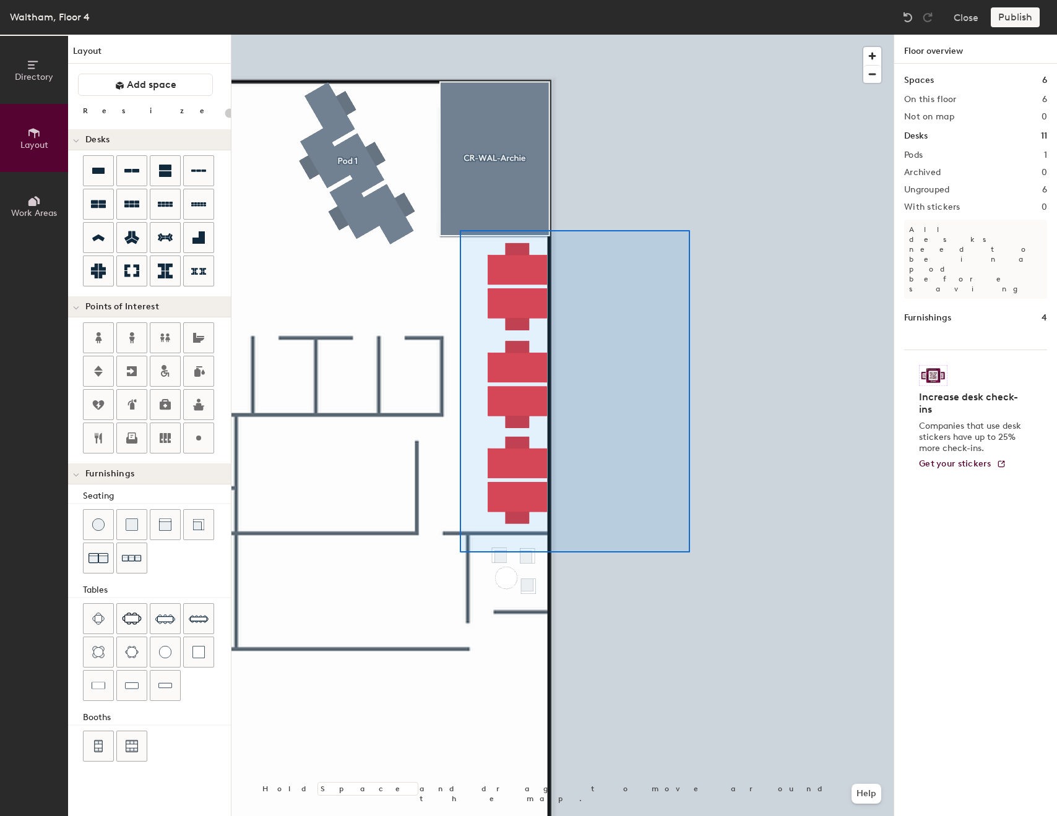
click at [460, 35] on div at bounding box center [562, 35] width 662 height 0
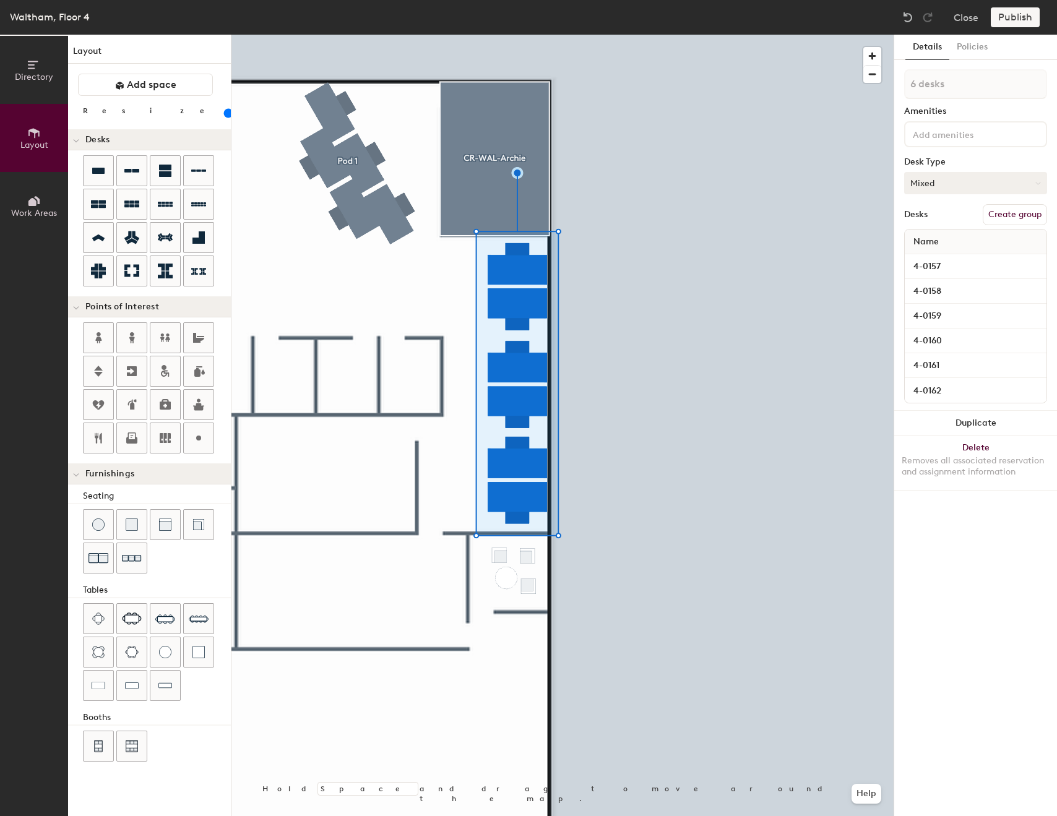
click at [952, 184] on button "Mixed" at bounding box center [975, 183] width 143 height 22
click at [962, 142] on div "Adjustable Height Keyboard Laptop Stand Monitor Phone" at bounding box center [975, 134] width 143 height 26
click at [970, 134] on input at bounding box center [965, 133] width 111 height 15
click at [970, 162] on div "Adjustable Height" at bounding box center [975, 163] width 139 height 19
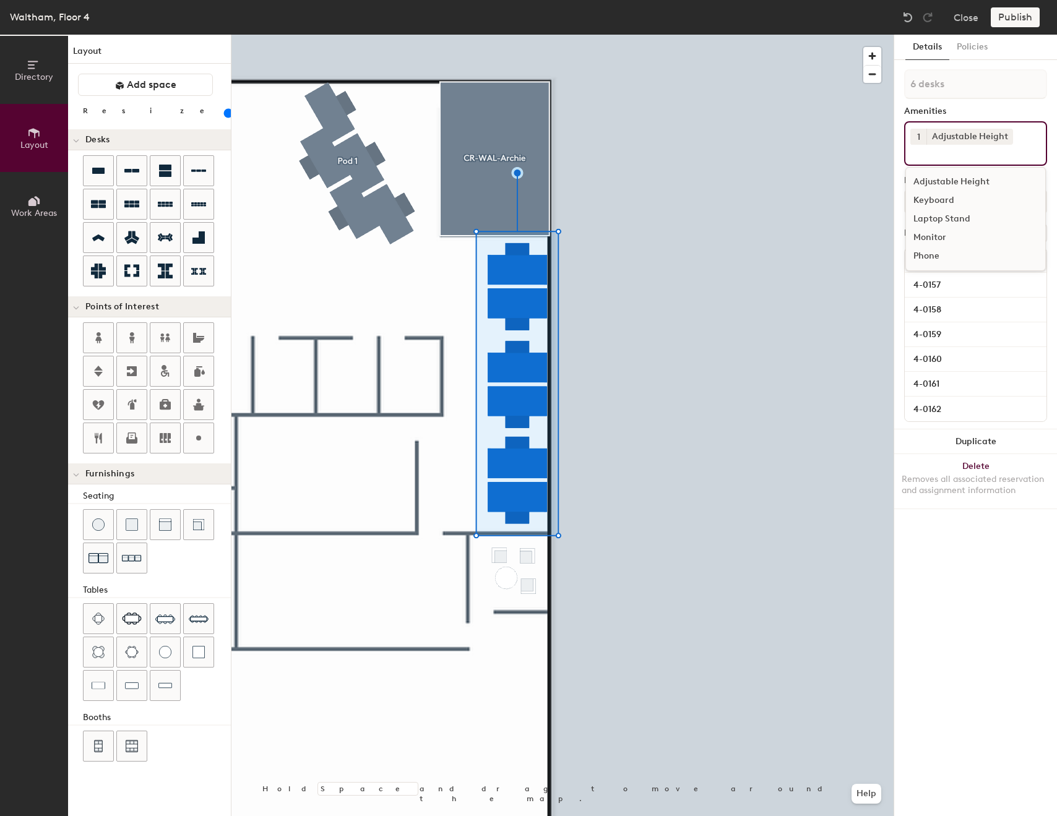
click at [948, 197] on div "Keyboard" at bounding box center [975, 200] width 139 height 19
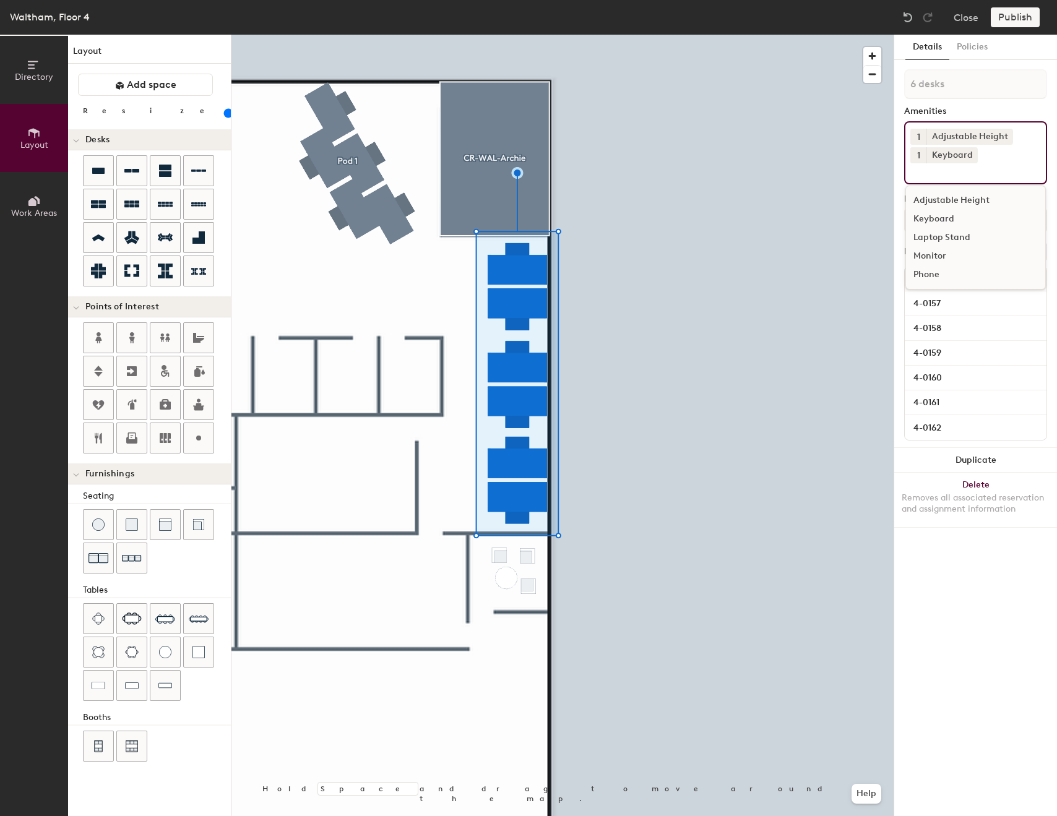
click at [952, 256] on div "Monitor" at bounding box center [975, 256] width 139 height 19
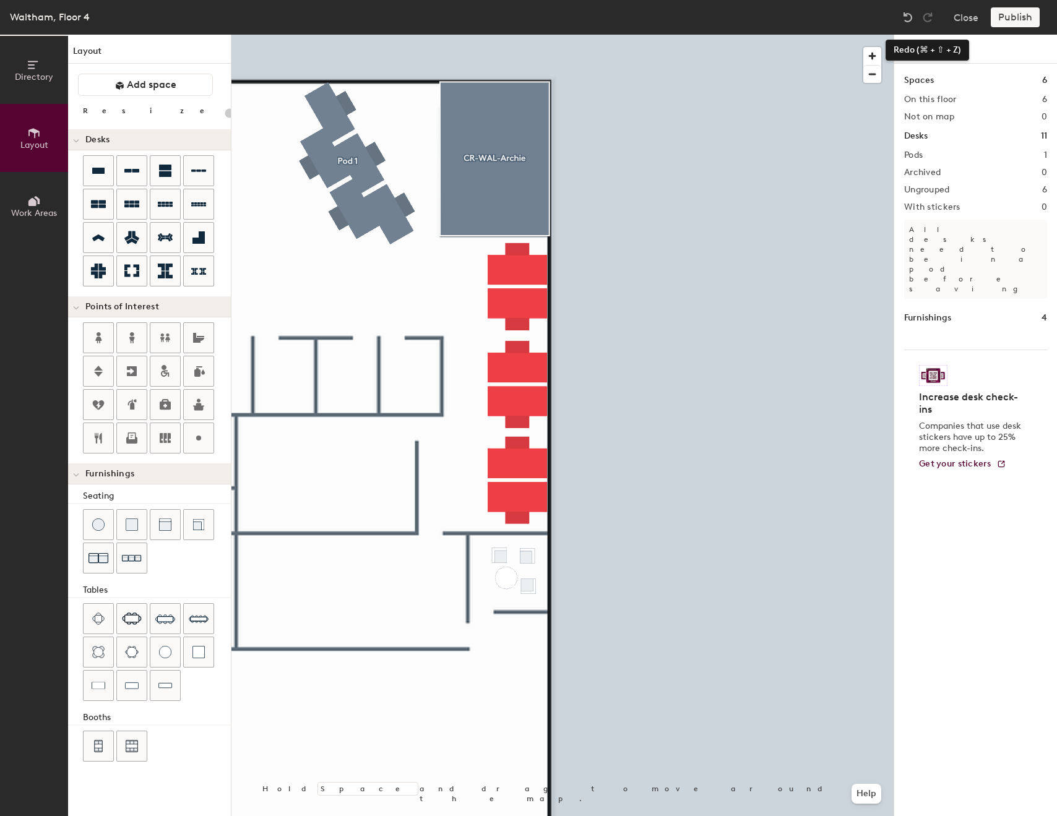
click at [1001, 16] on div "Publish" at bounding box center [1019, 17] width 56 height 20
click at [1004, 16] on div "Publish" at bounding box center [1019, 17] width 56 height 20
click at [614, 35] on div at bounding box center [562, 35] width 662 height 0
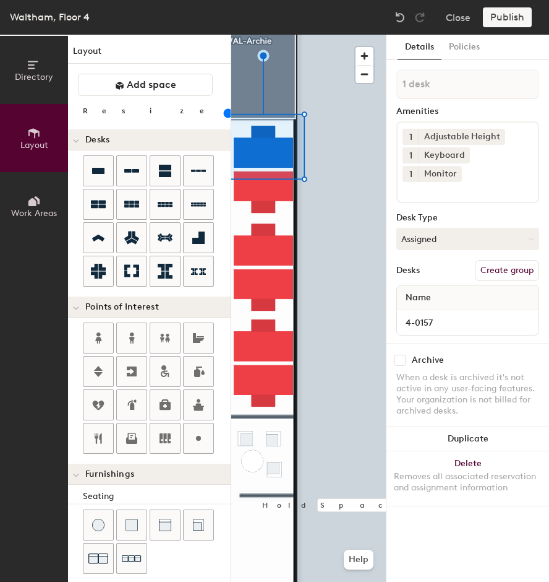
click at [343, 35] on div at bounding box center [308, 35] width 155 height 0
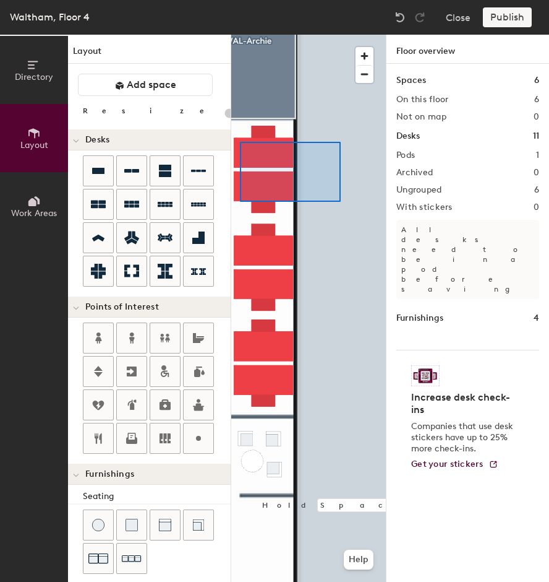
click at [240, 35] on div at bounding box center [308, 35] width 155 height 0
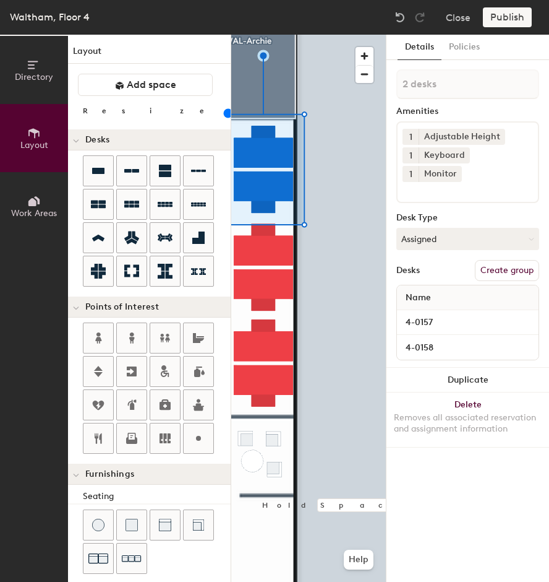
click at [511, 260] on button "Create group" at bounding box center [507, 270] width 64 height 21
type input "100"
type input "F"
type input "100"
type input "Fa"
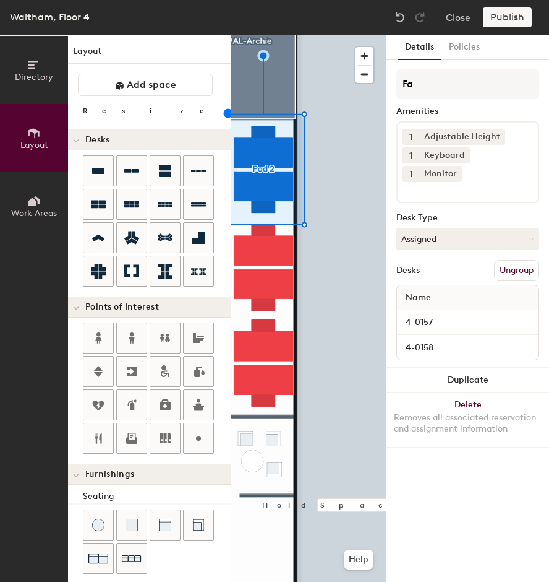
type input "100"
type input "Facilit"
type input "100"
type input "Facilitie"
type input "100"
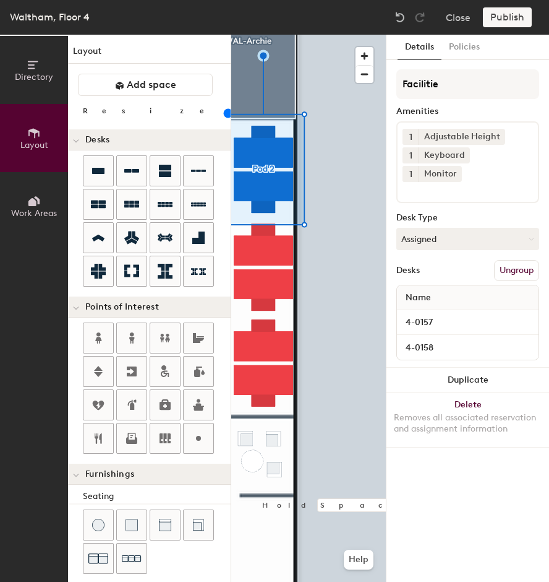
type input "Facilities"
type input "100"
type input "Facilities Team"
type input "100"
type input "Facilities Team"
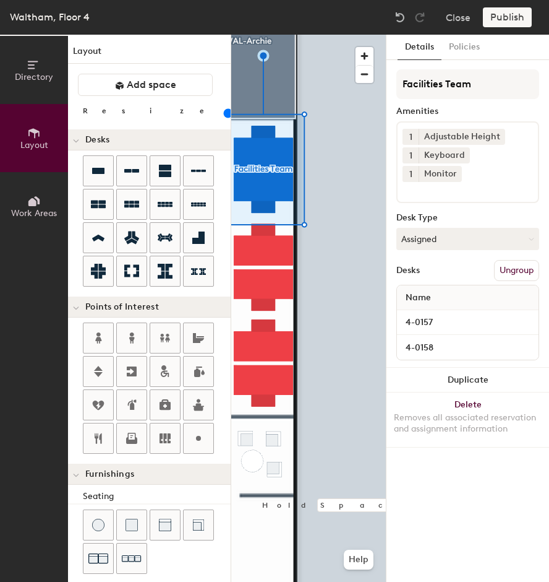
click at [359, 35] on div at bounding box center [308, 35] width 155 height 0
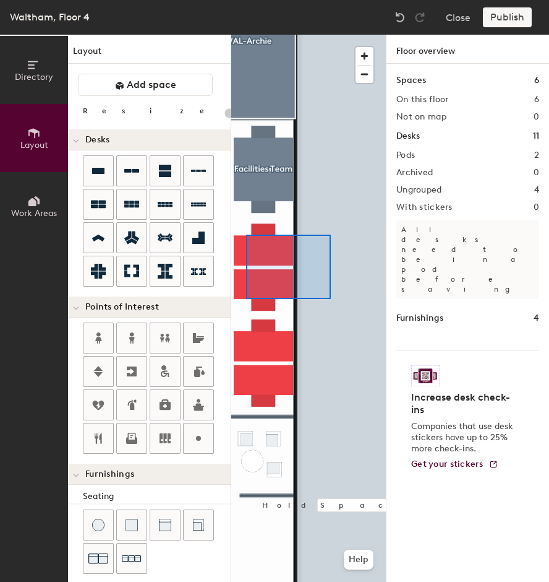
click at [246, 35] on div at bounding box center [308, 35] width 155 height 0
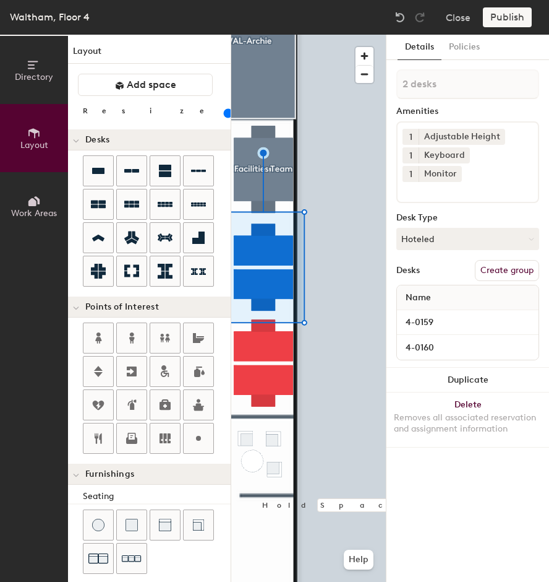
click at [333, 35] on div at bounding box center [308, 35] width 155 height 0
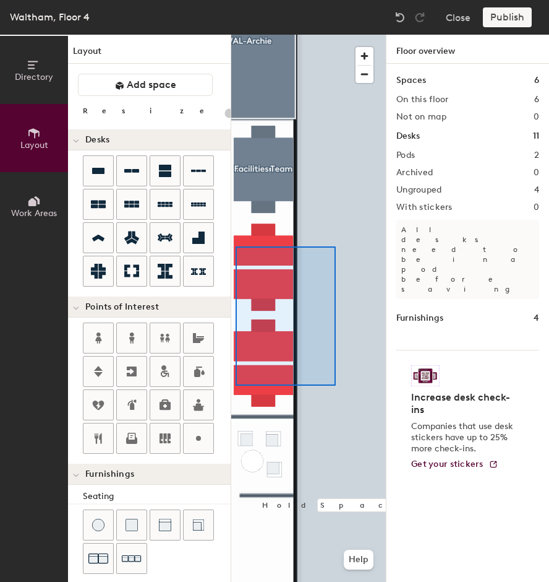
click at [235, 35] on div at bounding box center [308, 35] width 155 height 0
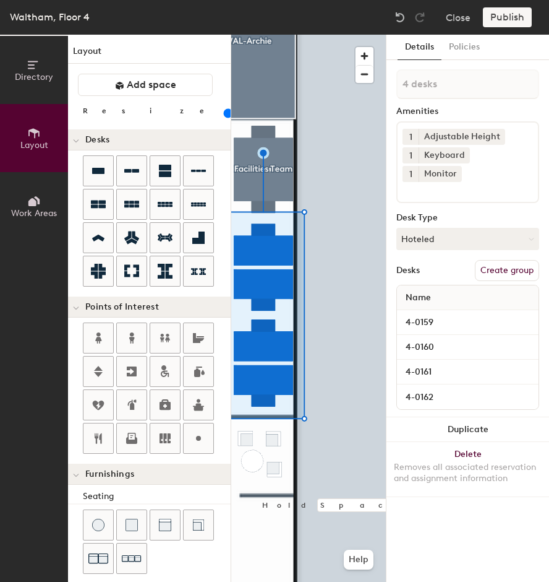
click at [491, 260] on button "Create group" at bounding box center [507, 270] width 64 height 21
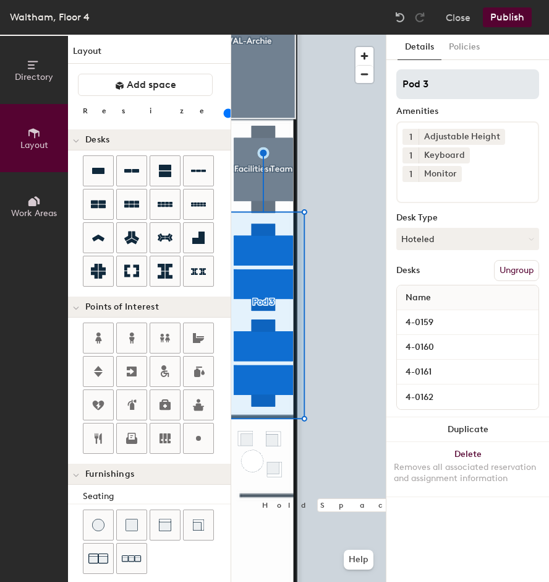
type input "100"
type input "F"
type input "100"
type input "Fi"
type input "100"
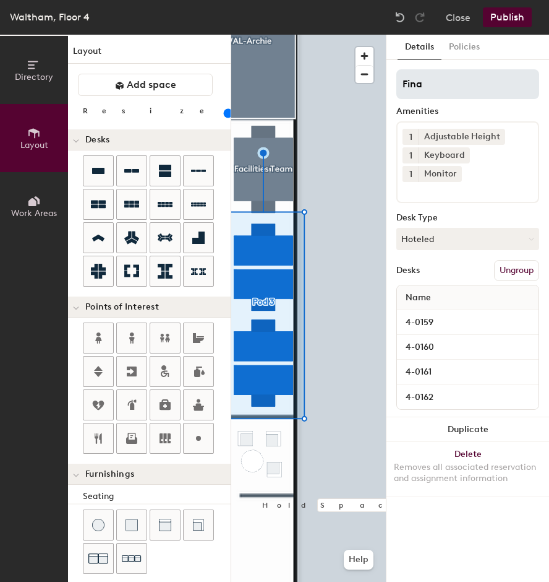
type input "[PERSON_NAME]"
type input "100"
type input "Financ"
type input "100"
type input "Finance"
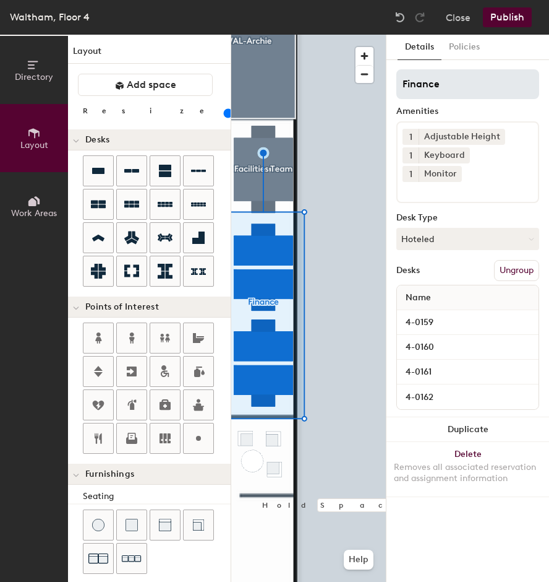
type input "100"
type input "Finance 2"
type input "100"
type input "Finance"
type input "100"
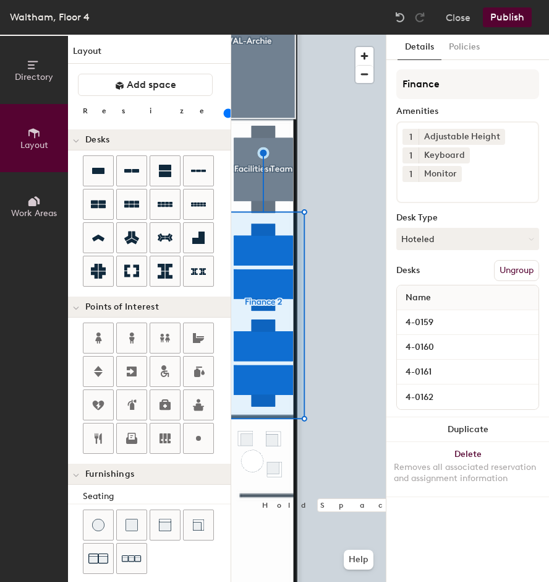
type input "Finance"
type input "100"
type input "Finance"
type input "100"
type input "Finance p"
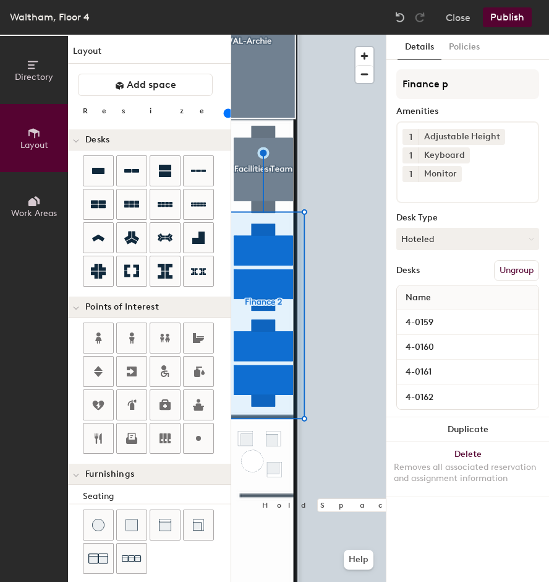
type input "100"
type input "Finance pO"
type input "100"
type input "Finance pOD"
type input "100"
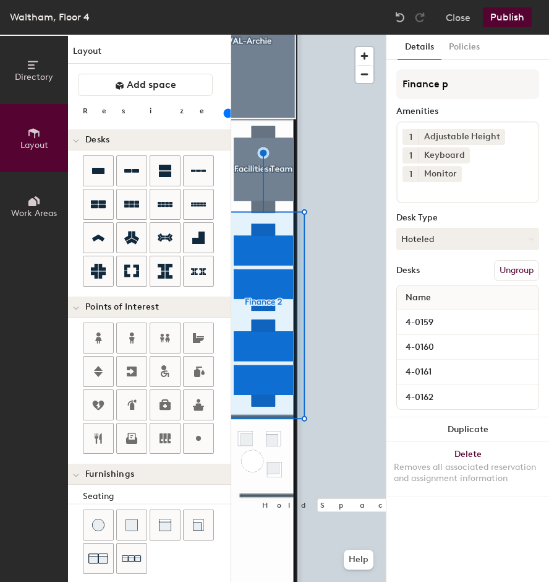
type input "Finance"
type input "100"
type input "Finance T"
type input "100"
type input "Finance Team"
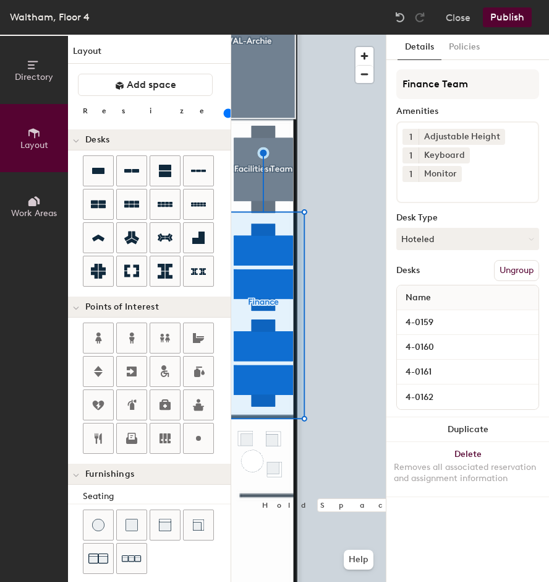
type input "100"
type input "Finance Team"
type input "100"
type input "Finance Team"
type input "100"
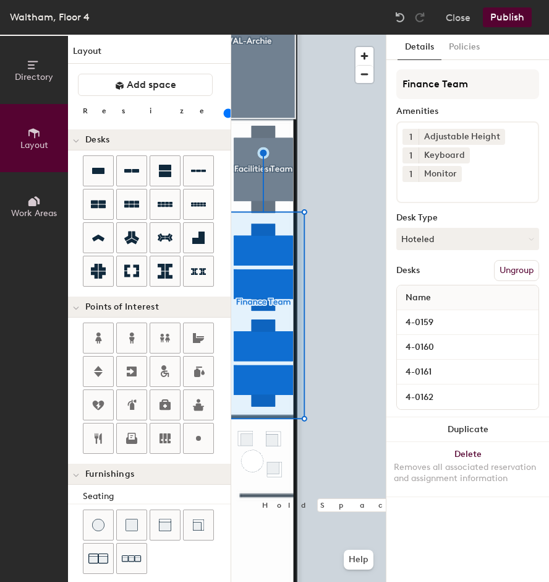
type input "Finance Team"
click at [518, 15] on button "Publish" at bounding box center [507, 17] width 49 height 20
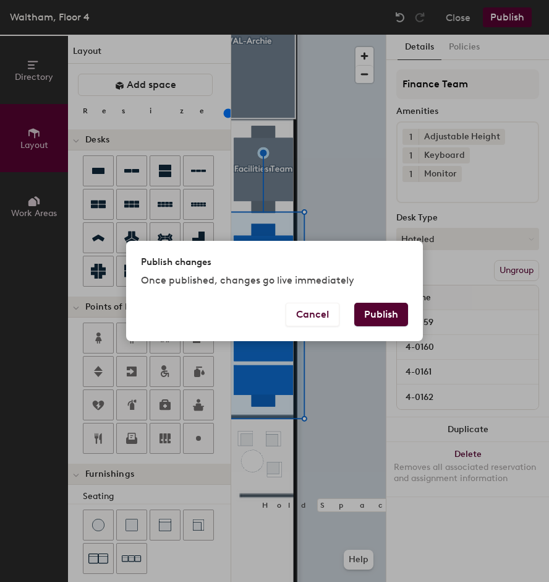
click at [389, 314] on button "Publish" at bounding box center [382, 315] width 54 height 24
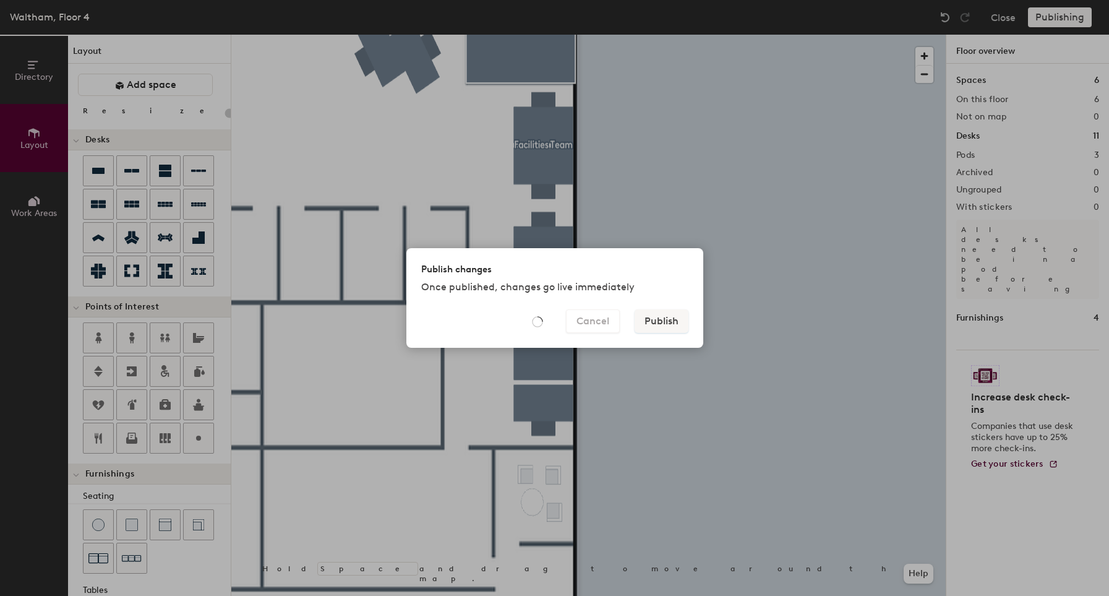
type input "20"
